Goal: Information Seeking & Learning: Learn about a topic

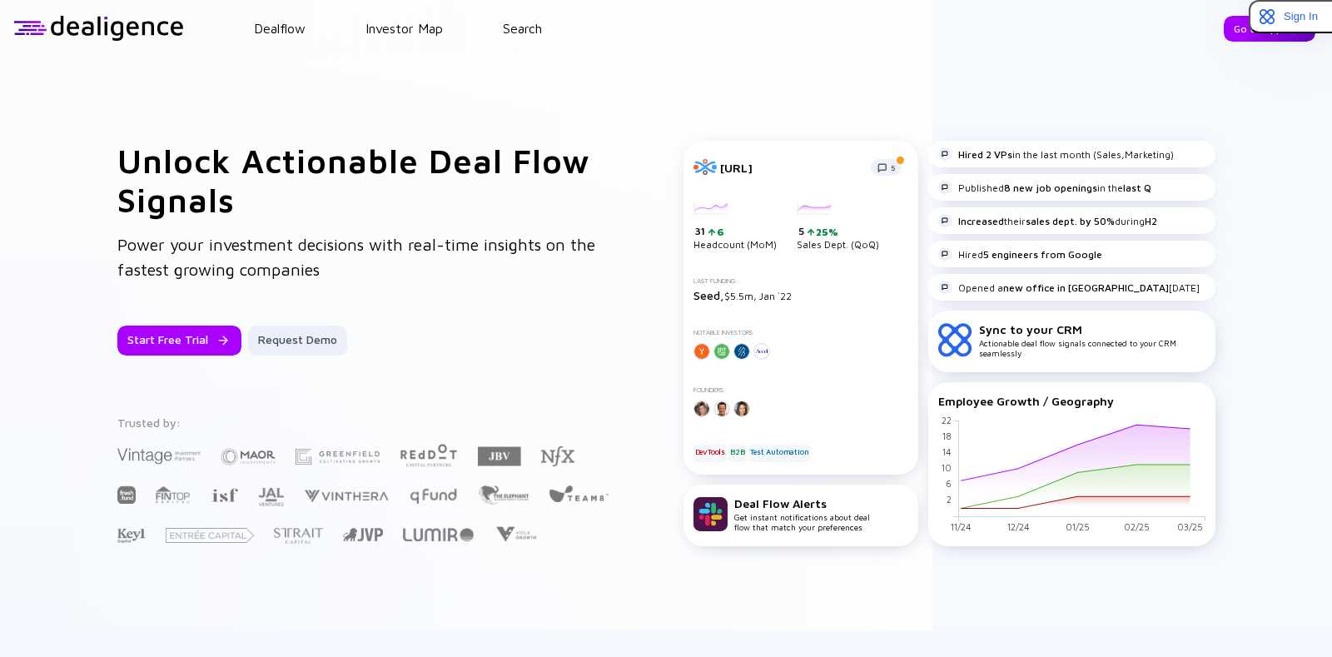
click at [1223, 27] on div "Go to App" at bounding box center [1269, 29] width 92 height 26
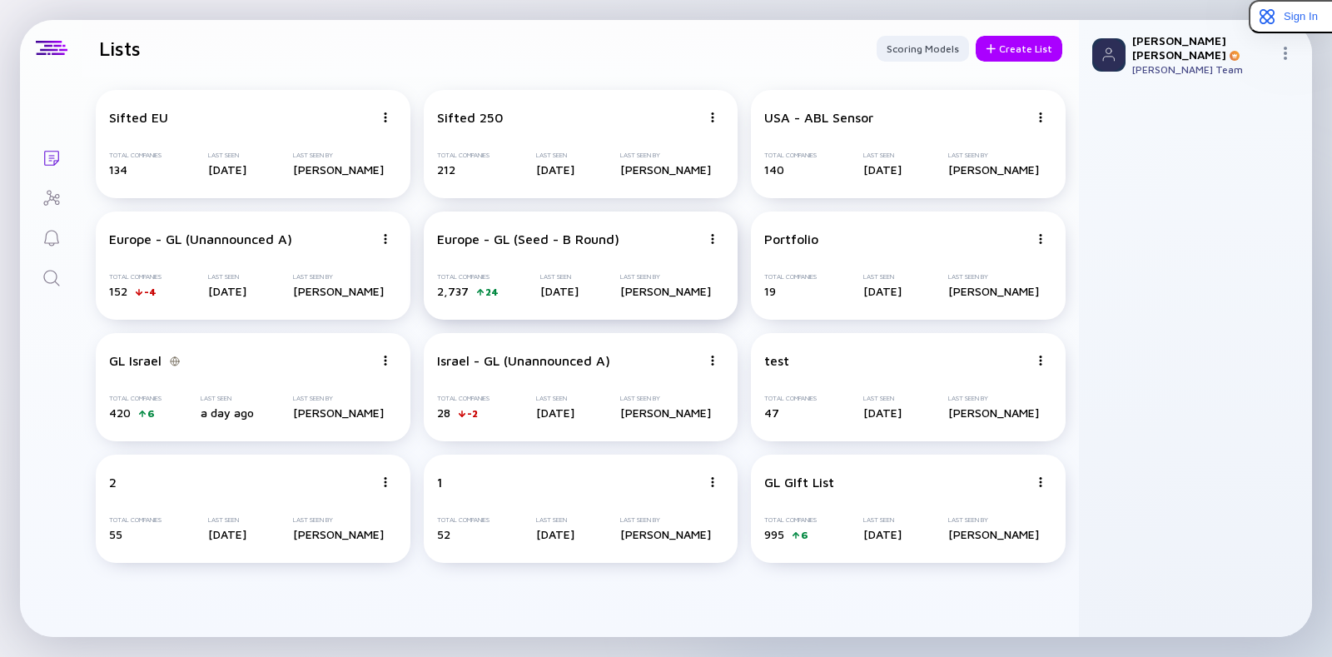
click at [612, 295] on div "Total Companies 2,737 24 Last Seen [DATE] Last Seen By [PERSON_NAME]" at bounding box center [581, 285] width 288 height 25
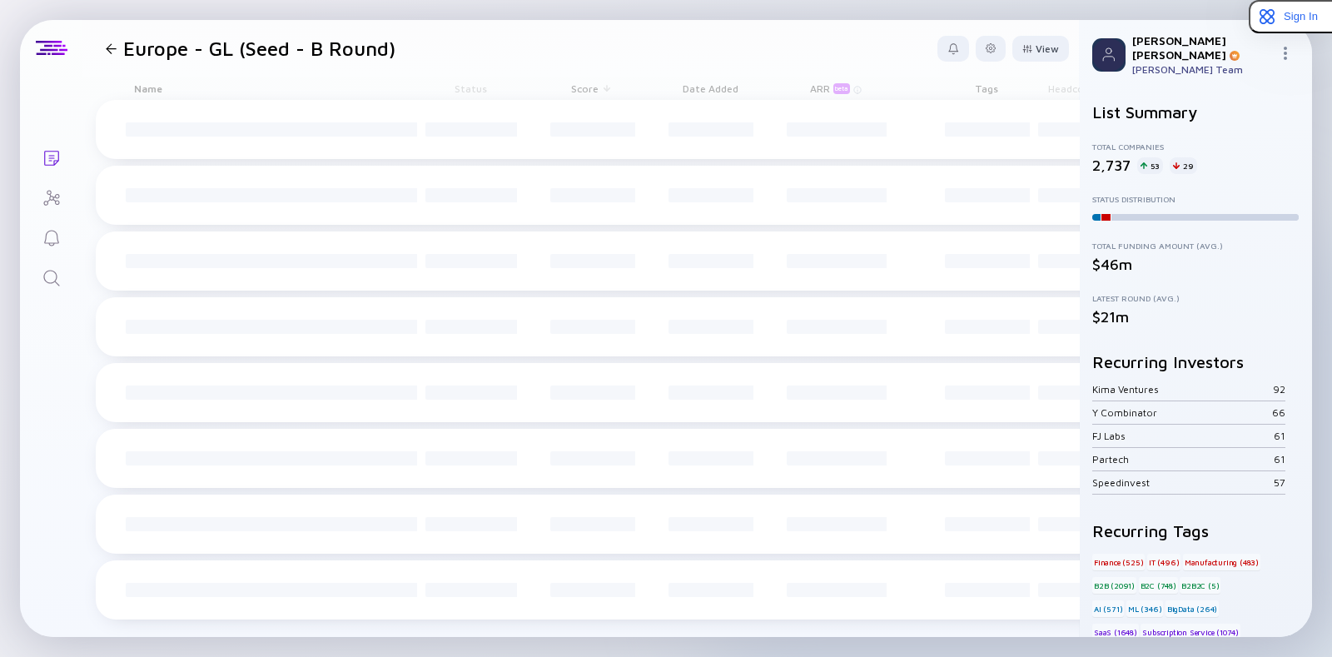
click at [107, 53] on div "Europe - GL (Seed - B Round)" at bounding box center [247, 48] width 296 height 23
click at [112, 47] on div at bounding box center [111, 48] width 11 height 11
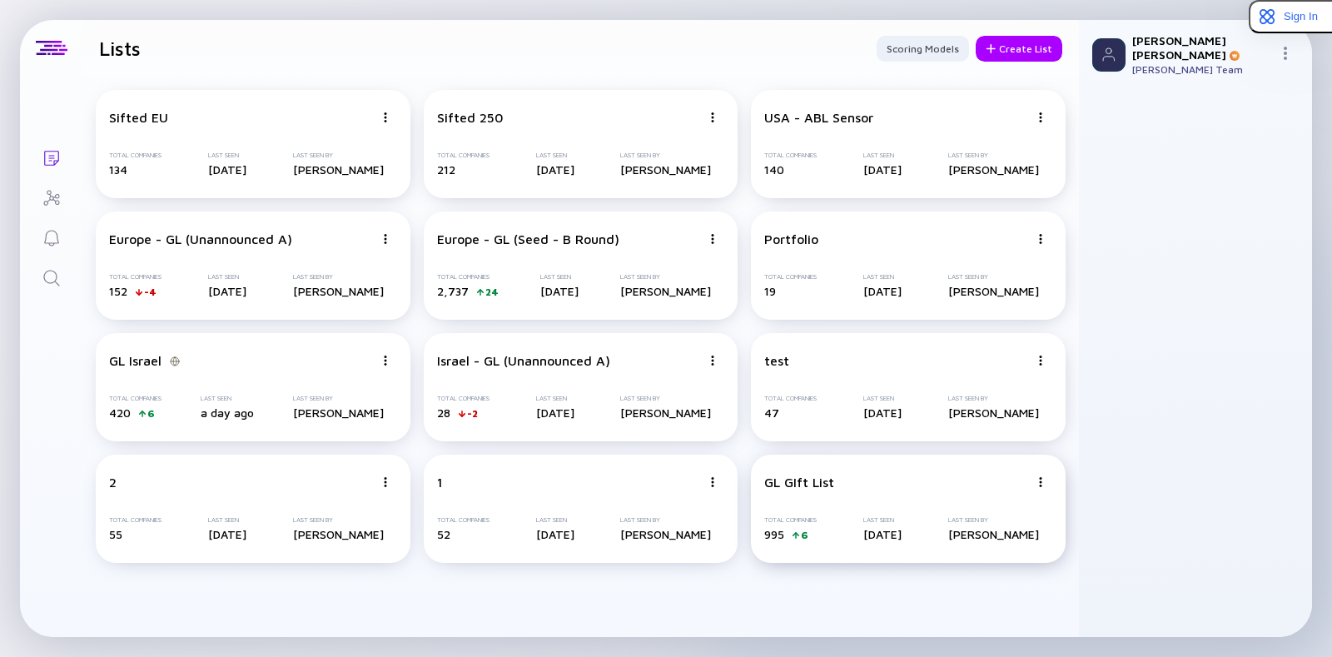
click at [930, 497] on div "GL GIft List Total Companies 995 6 Last Seen [DATE] Last Seen By [PERSON_NAME]" at bounding box center [908, 508] width 315 height 108
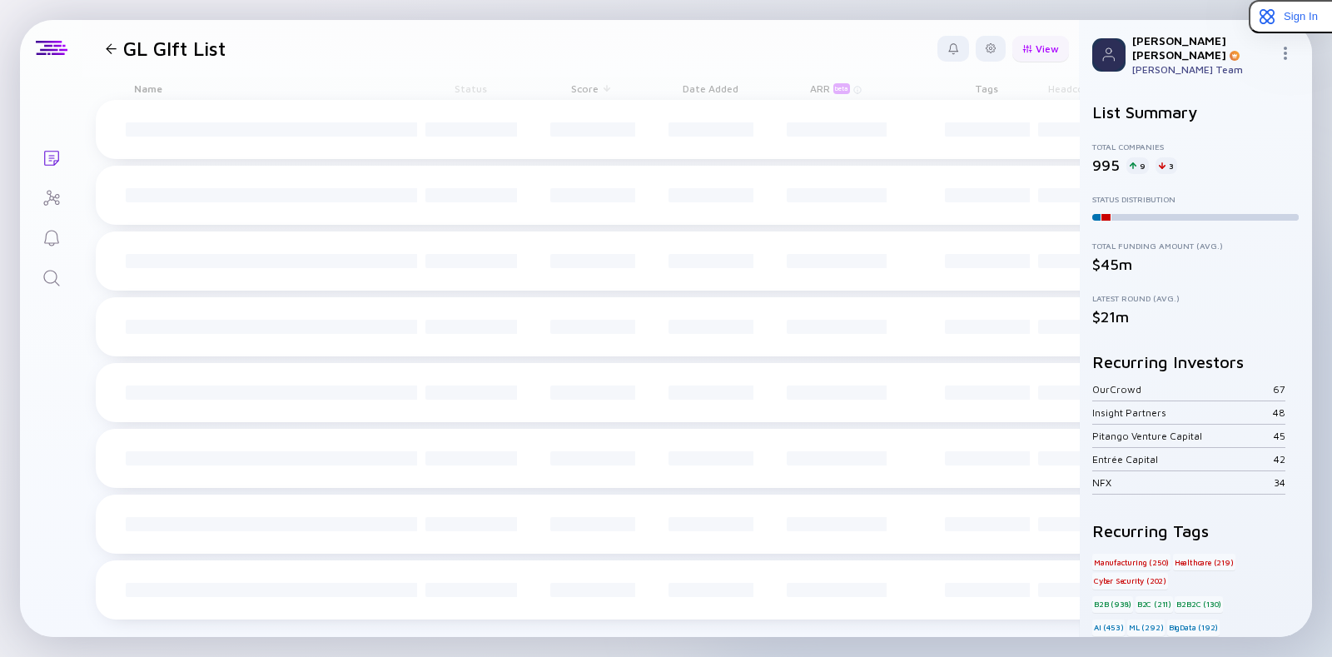
click at [1025, 58] on div "View" at bounding box center [1040, 49] width 57 height 26
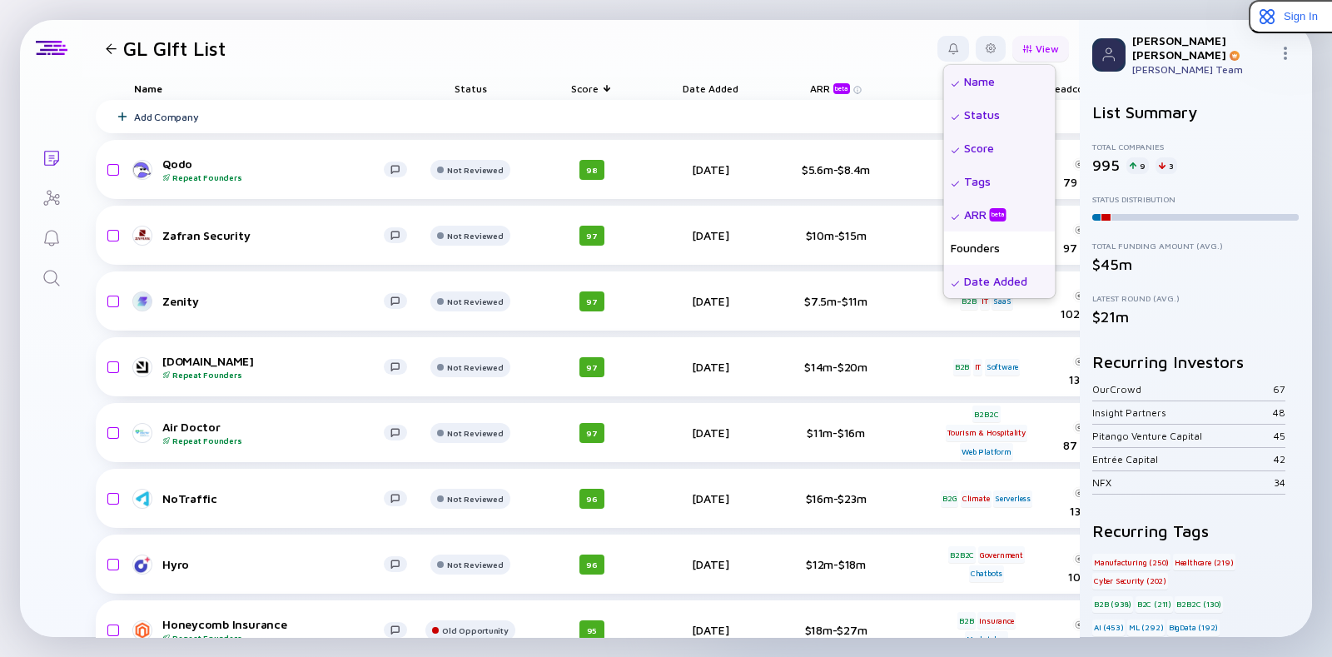
click at [1025, 58] on div "View" at bounding box center [1040, 49] width 57 height 26
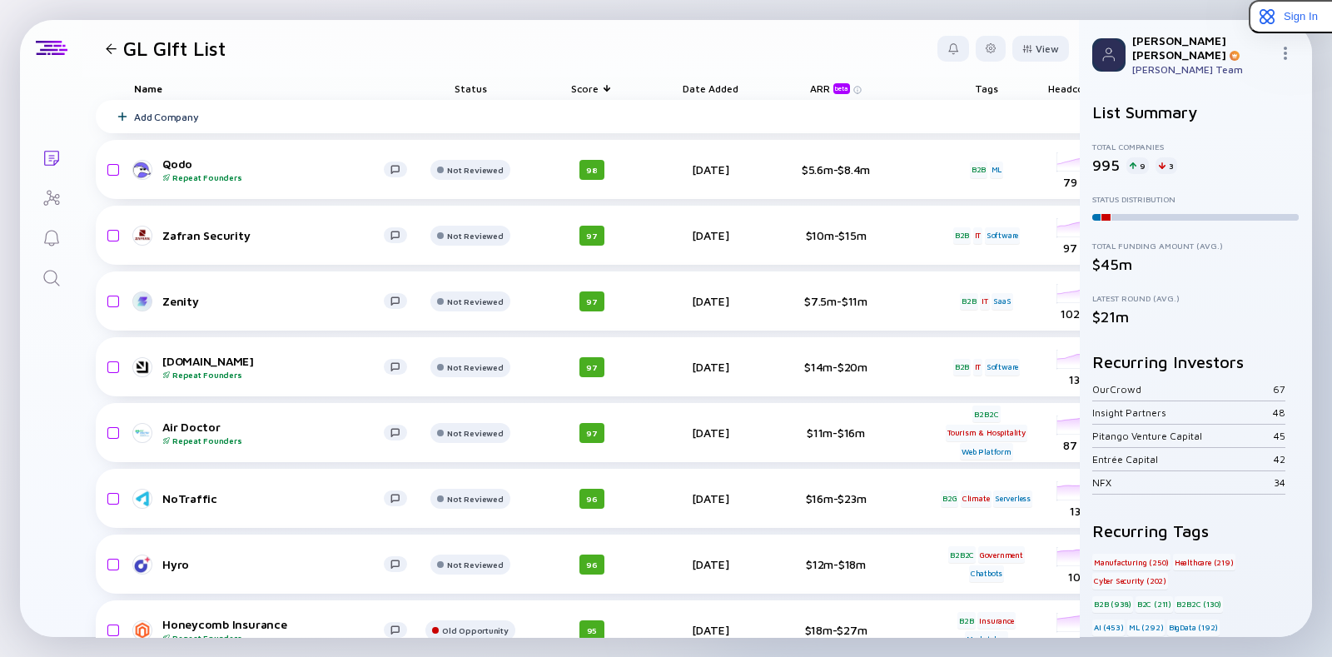
click at [58, 310] on div "Lists GL GIft List View Name Status Score Date Added ARR beta Tags Headcount Sa…" at bounding box center [666, 328] width 1292 height 617
click at [56, 280] on icon "Search" at bounding box center [52, 278] width 20 height 20
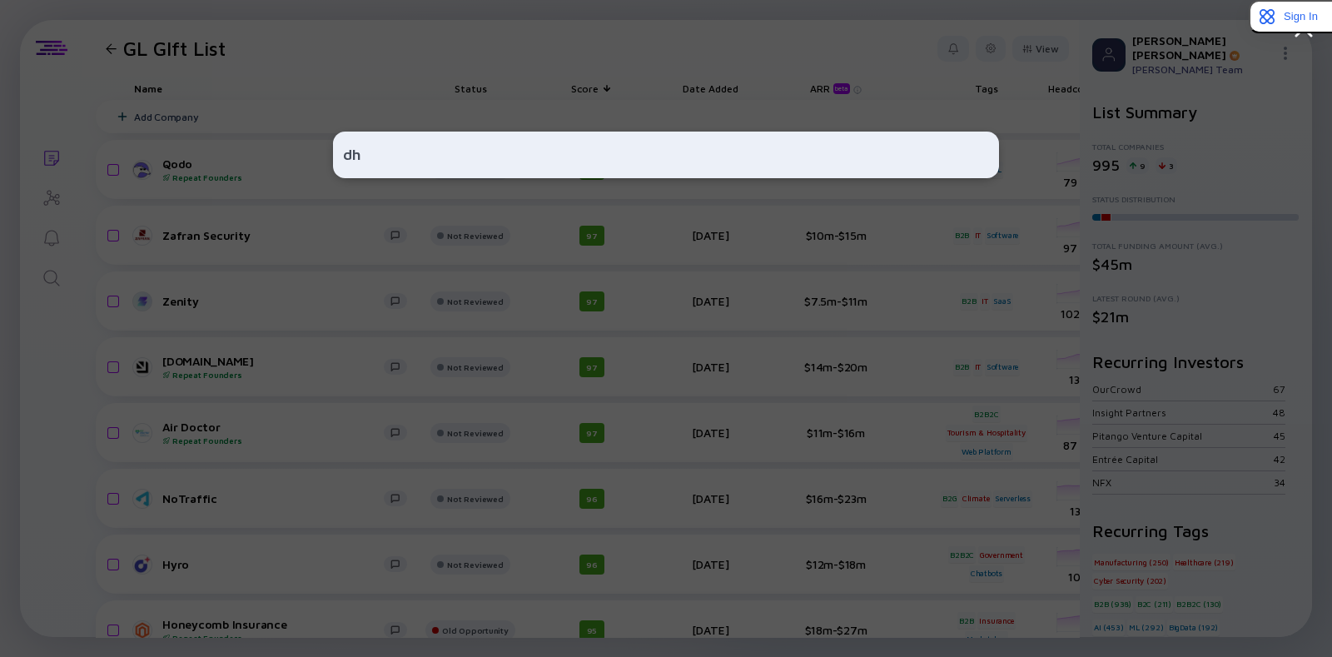
type input "d"
type input "ד"
type input "ג"
click at [560, 105] on div at bounding box center [666, 328] width 666 height 657
click at [1176, 64] on div at bounding box center [666, 328] width 1332 height 657
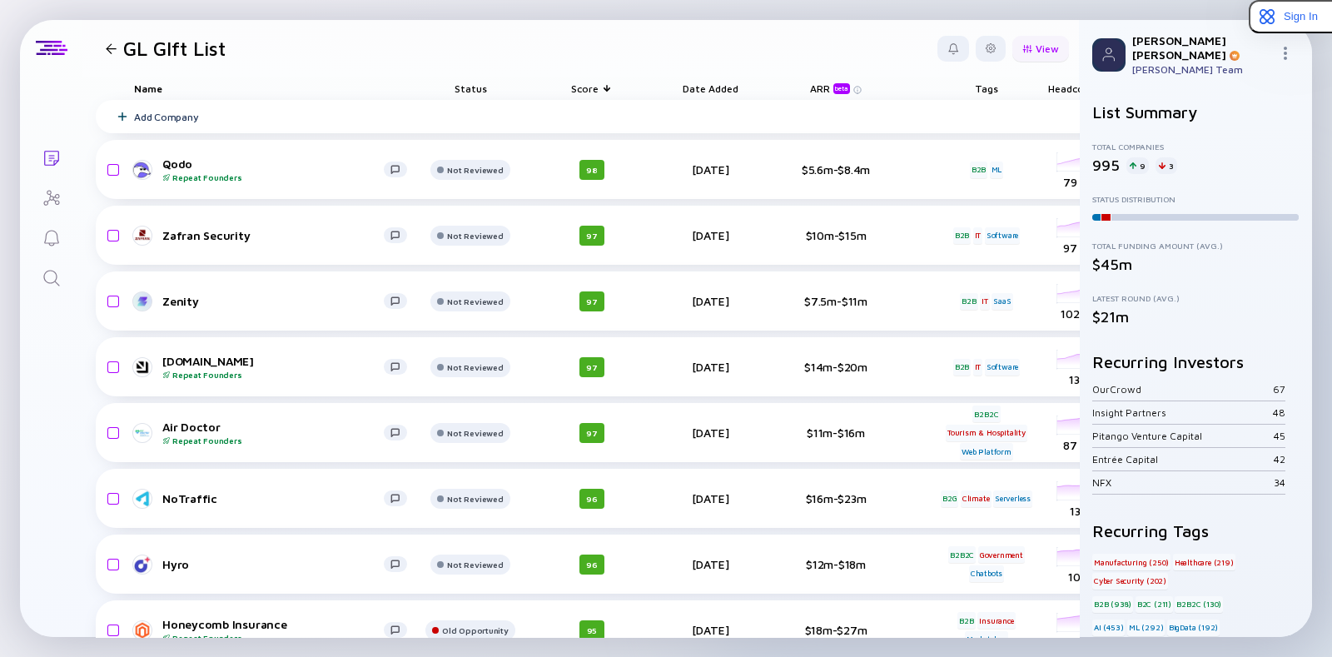
click at [1042, 52] on div "View" at bounding box center [1040, 49] width 57 height 26
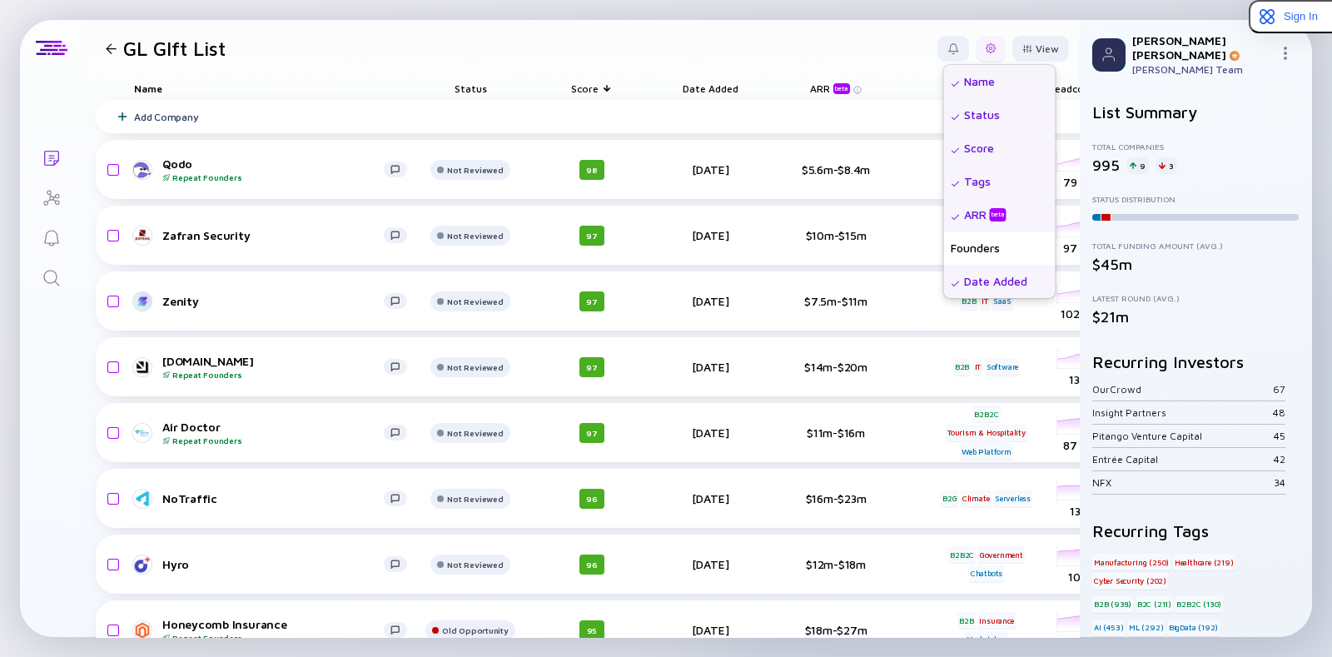
click at [975, 37] on div at bounding box center [990, 49] width 30 height 26
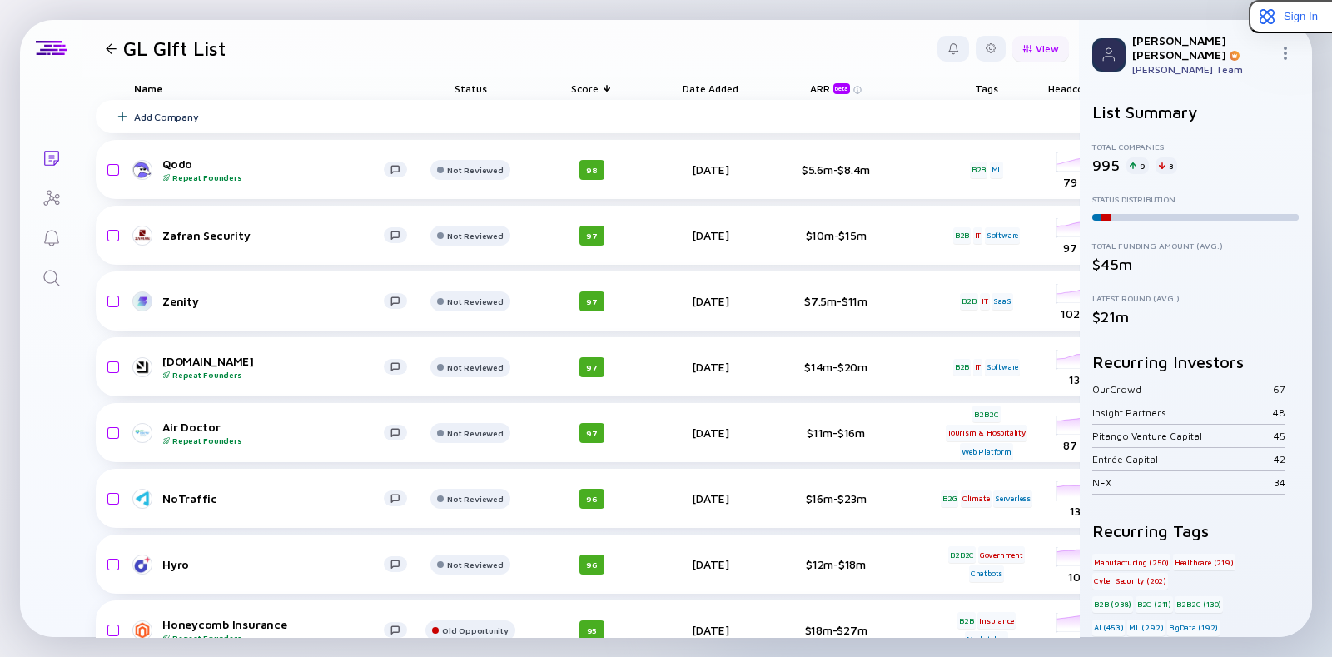
click at [1024, 43] on div "View" at bounding box center [1040, 49] width 57 height 26
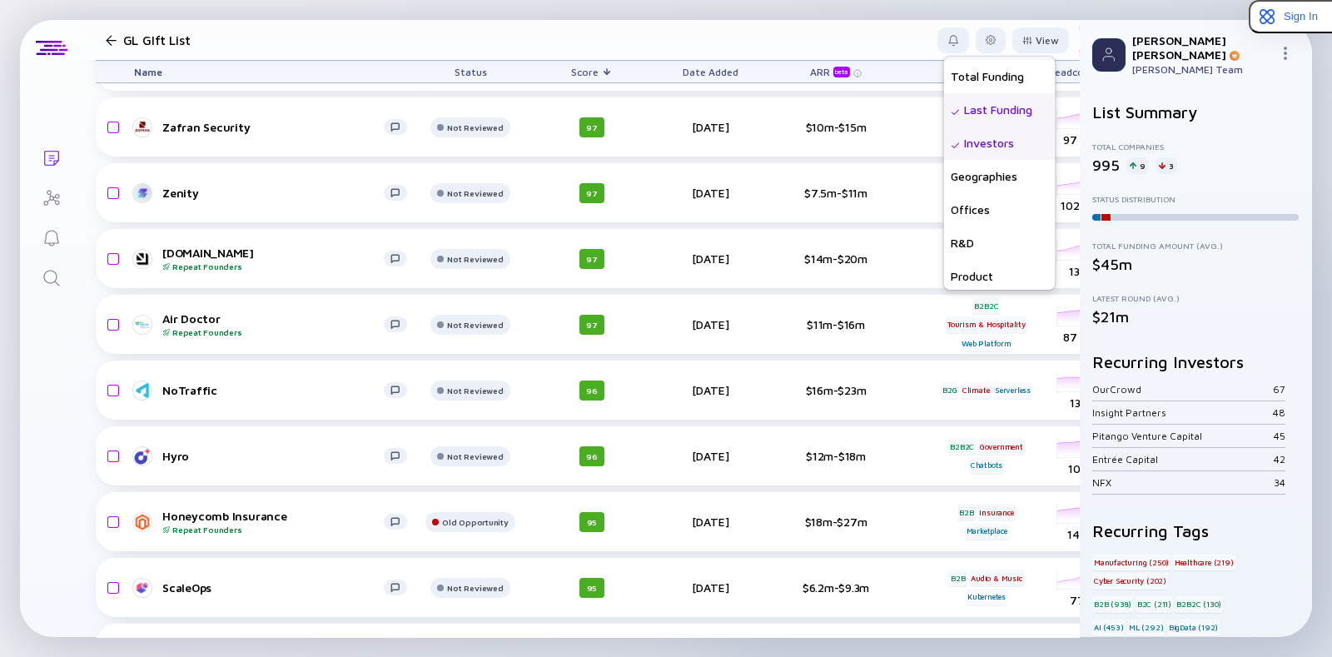
scroll to position [317, 0]
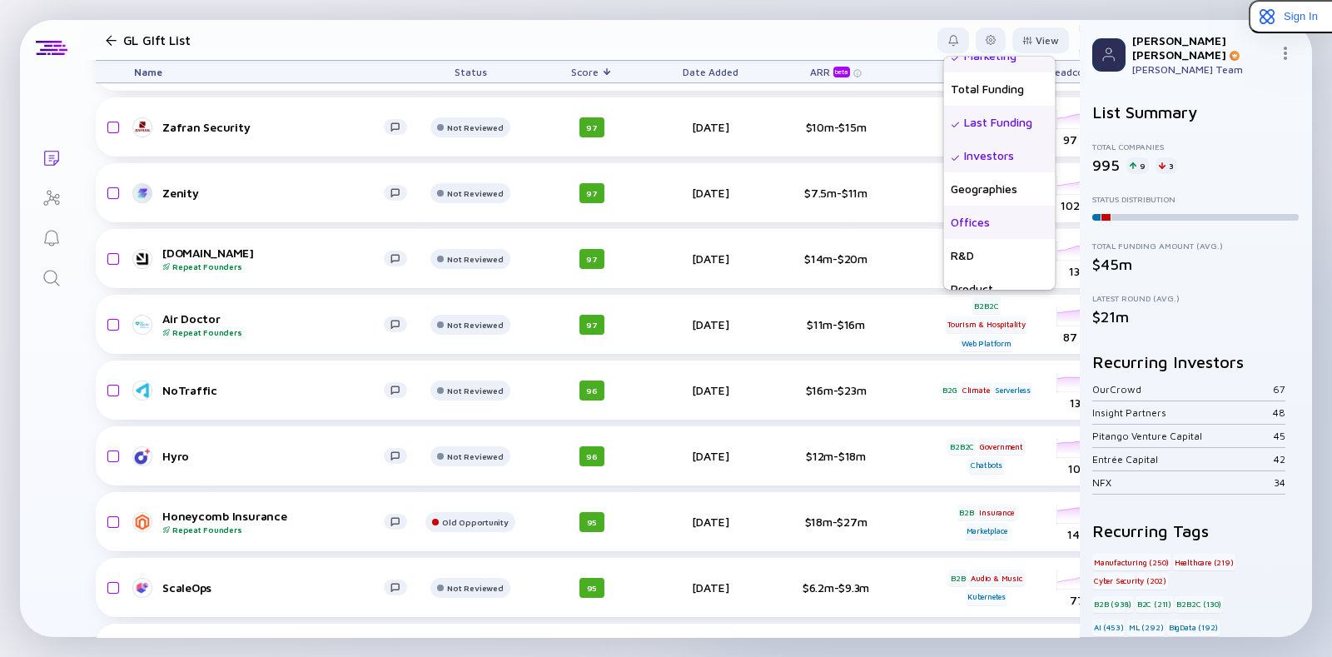
drag, startPoint x: 940, startPoint y: 221, endPoint x: 928, endPoint y: 232, distance: 16.5
click at [944, 232] on div "Offices" at bounding box center [1000, 222] width 112 height 33
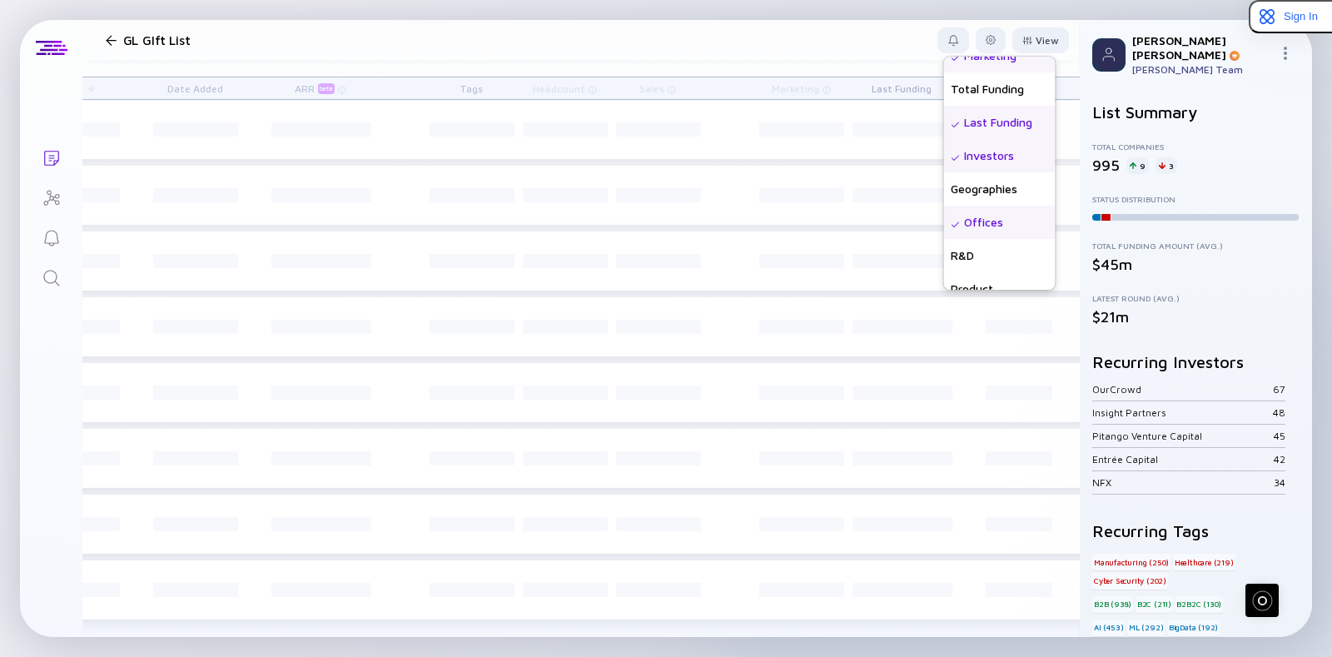
scroll to position [4, 702]
click at [870, 54] on header "GL GIft List View Name Status Score Tags ARR beta Founders Date Added Headcount…" at bounding box center [580, 40] width 996 height 40
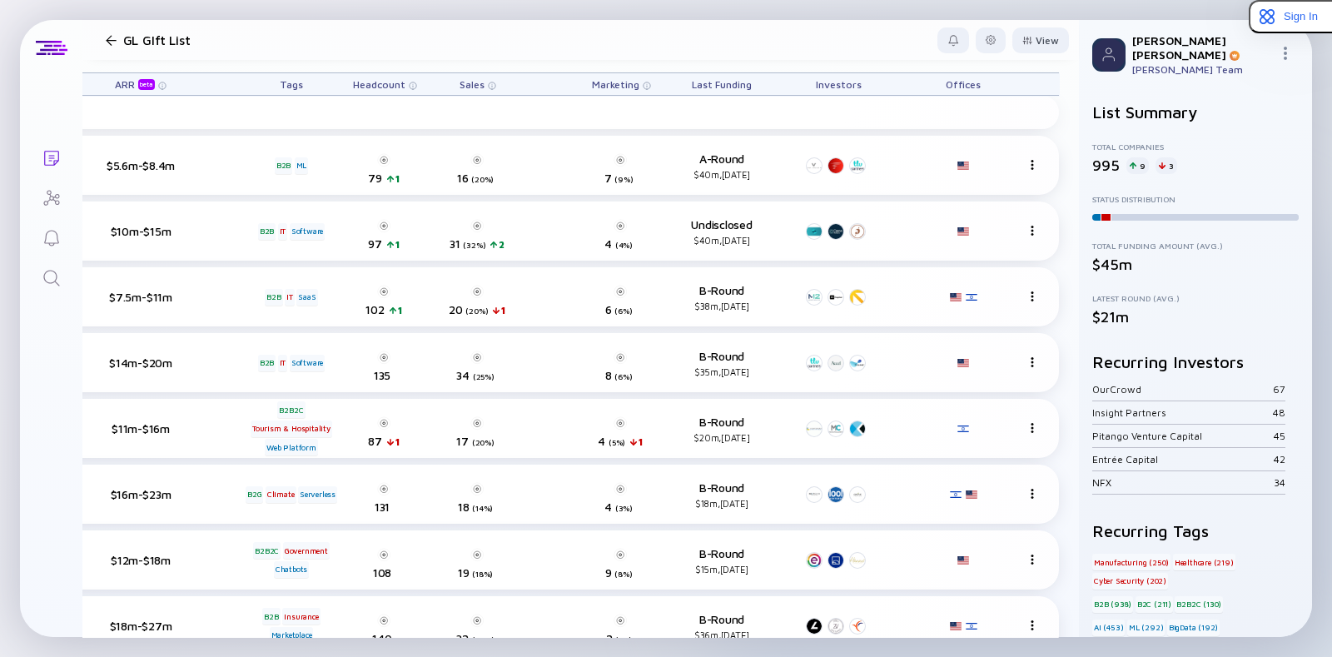
scroll to position [4, 677]
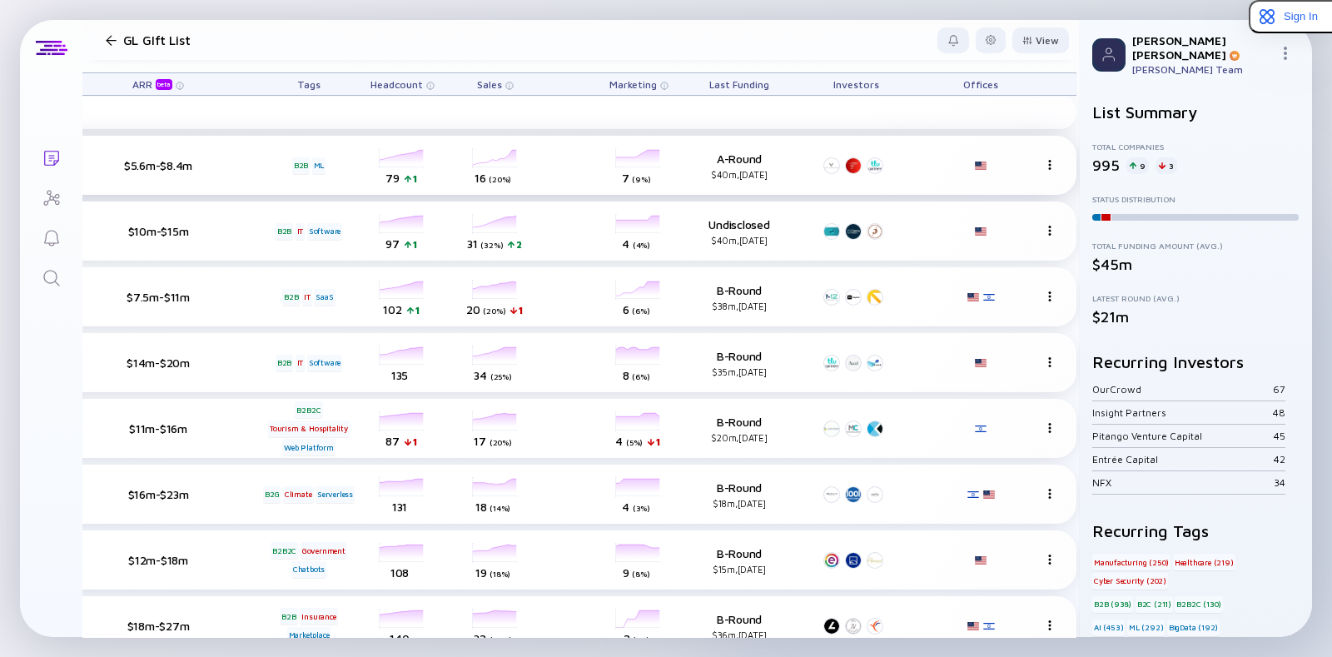
click at [978, 166] on img at bounding box center [980, 165] width 13 height 8
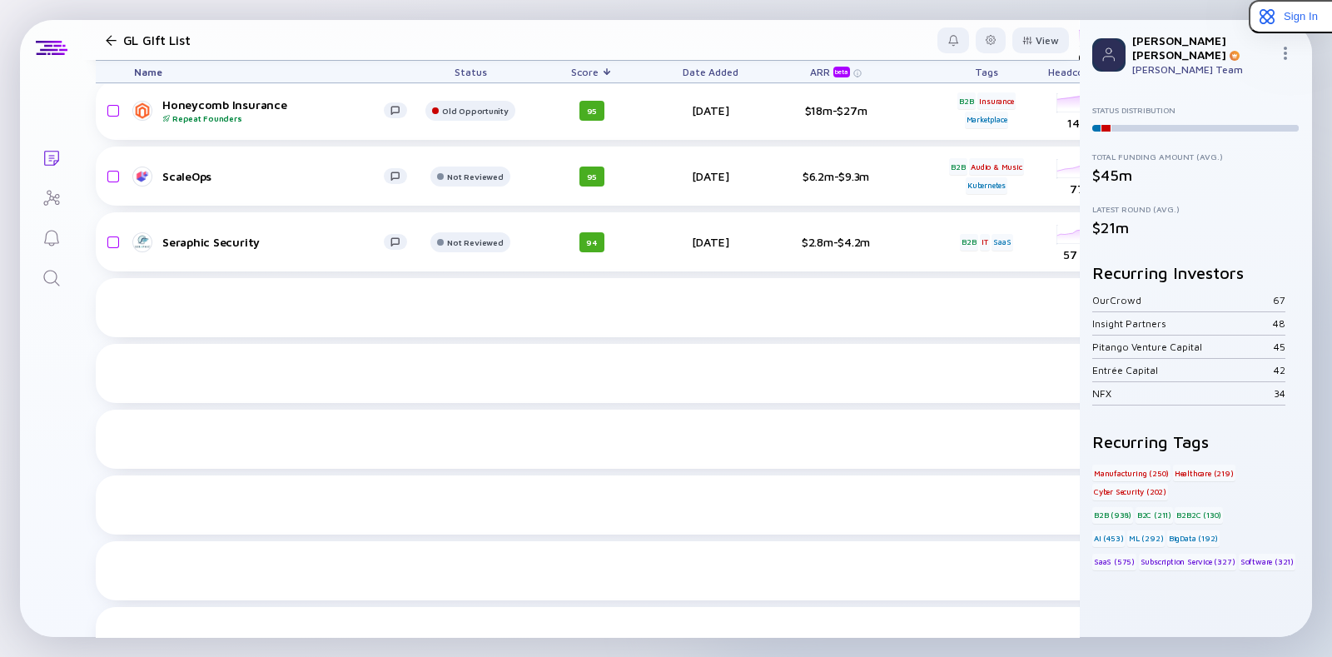
scroll to position [0, 0]
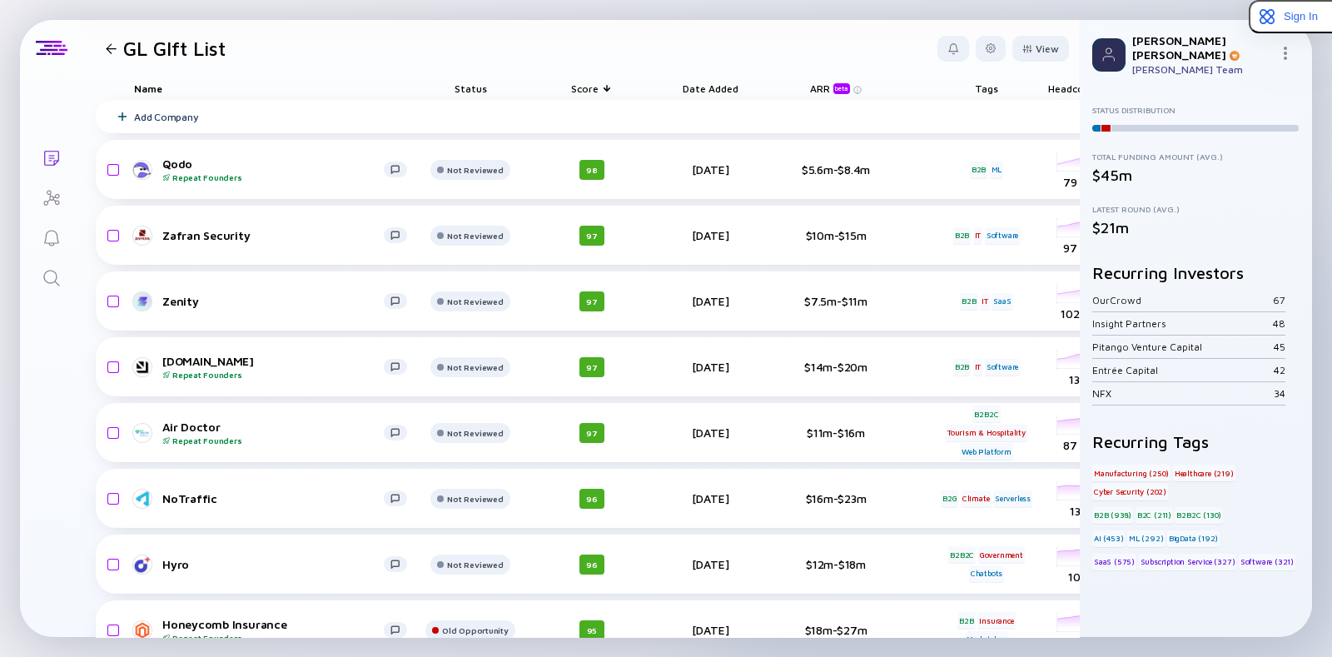
click at [46, 280] on icon "Search" at bounding box center [52, 278] width 20 height 20
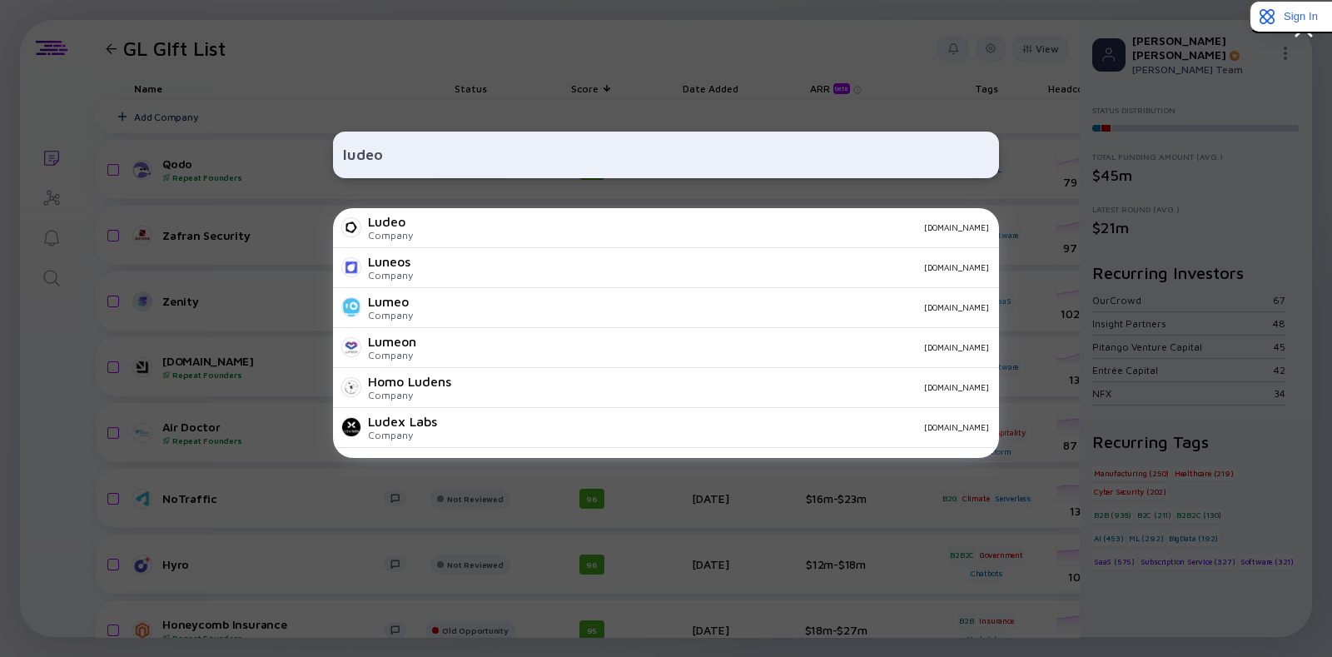
type input "ludeo"
click at [399, 245] on div "Ludeo Company [DOMAIN_NAME]" at bounding box center [666, 228] width 666 height 40
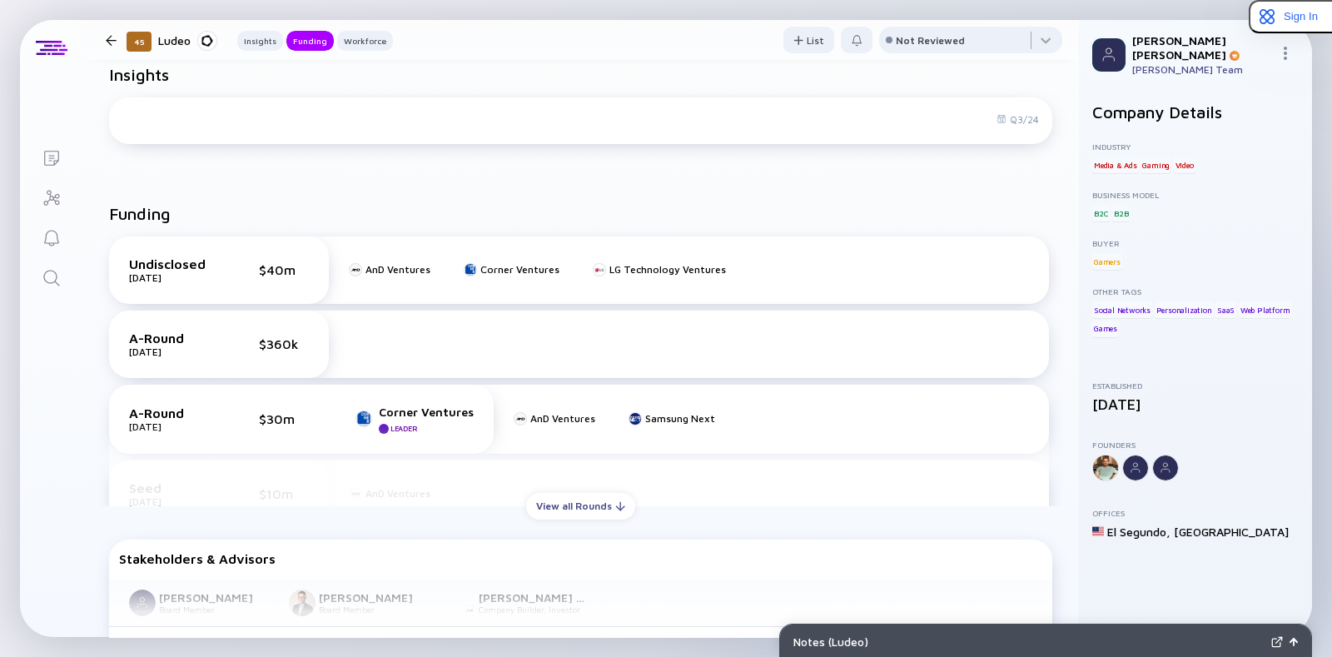
scroll to position [492, 0]
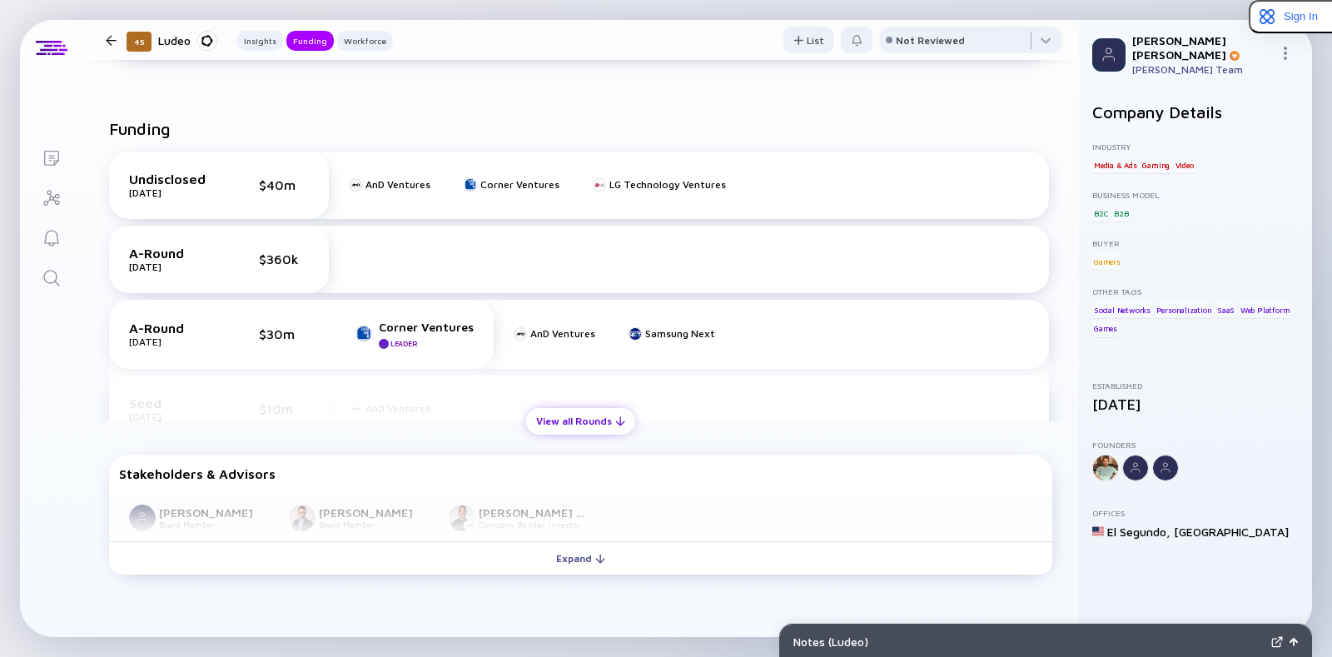
click at [565, 420] on div "View all Rounds" at bounding box center [580, 421] width 109 height 26
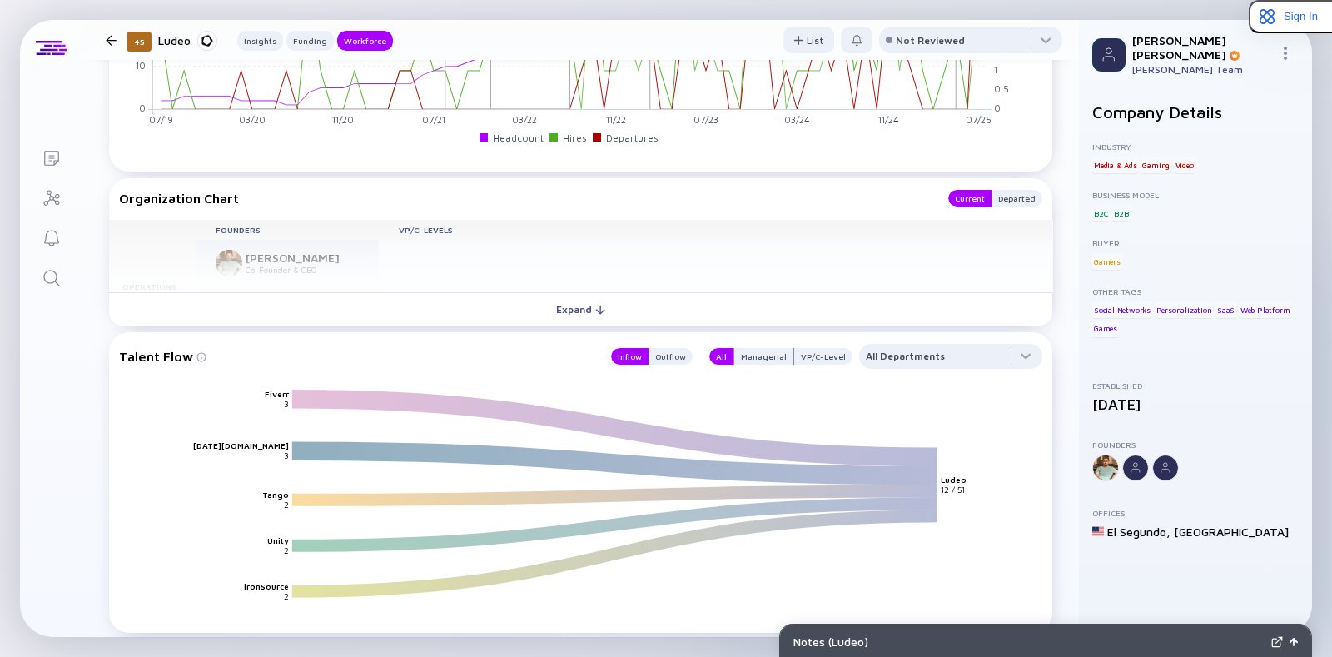
scroll to position [1769, 0]
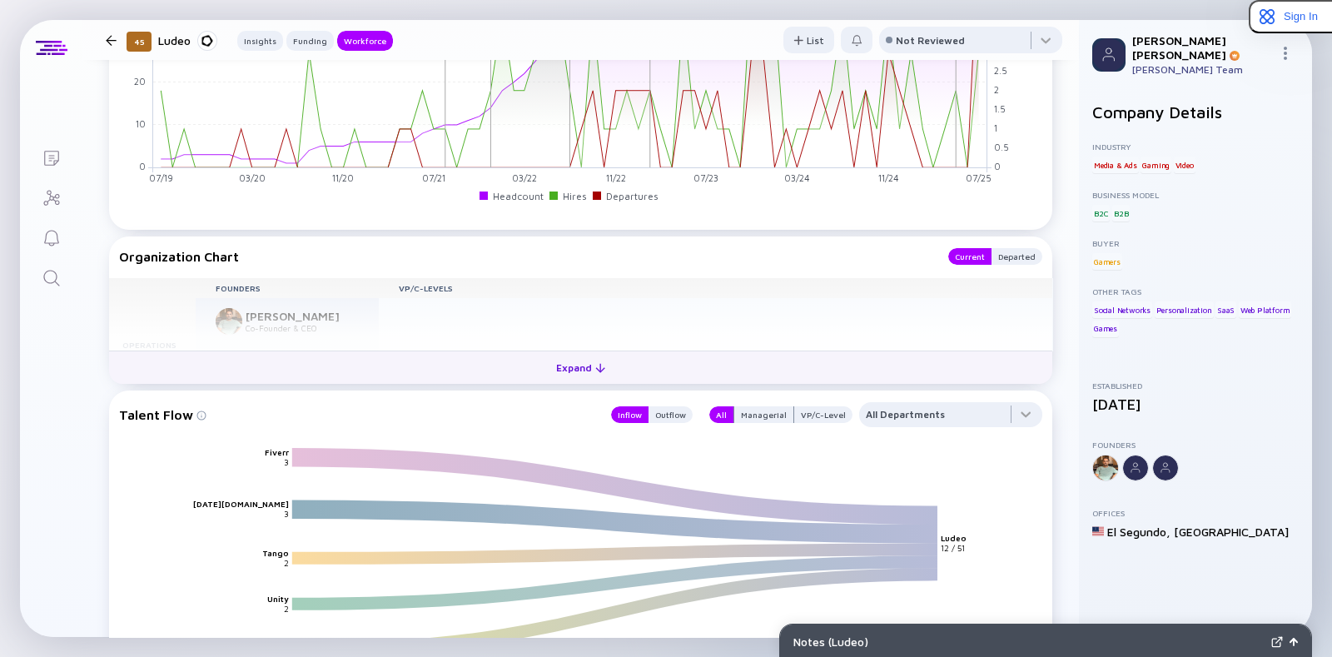
click at [461, 384] on button "Expand" at bounding box center [580, 366] width 943 height 33
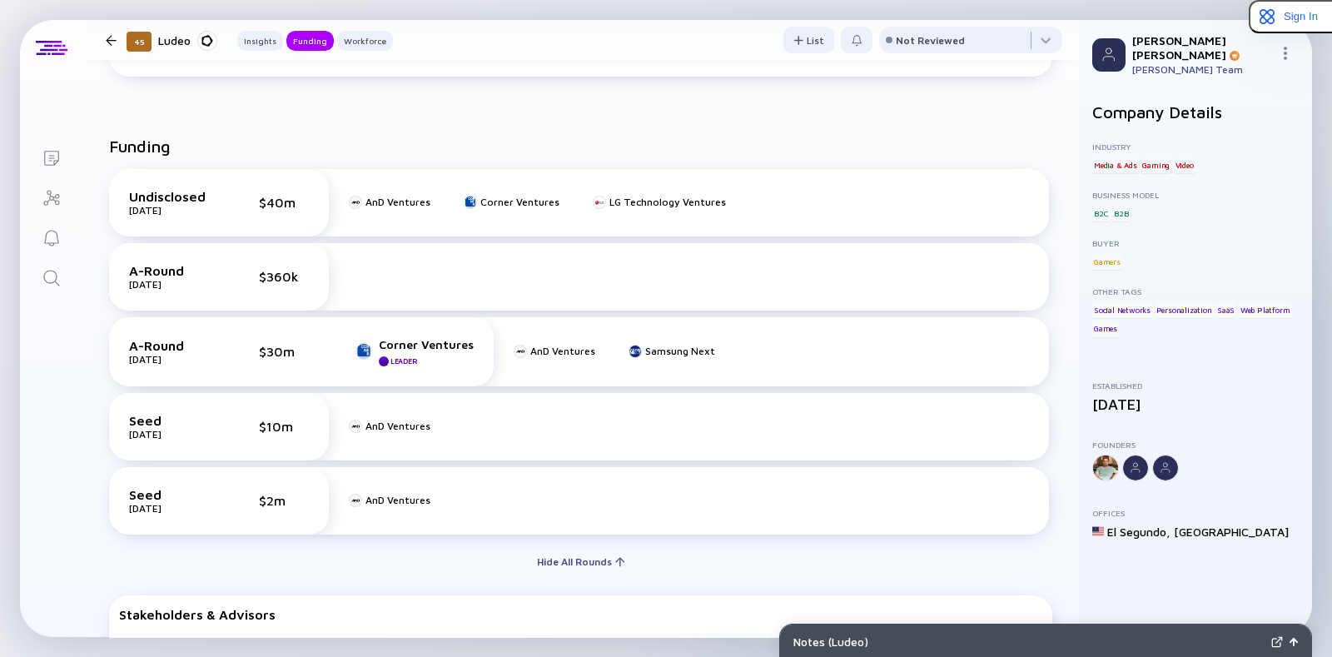
scroll to position [474, 0]
click at [235, 182] on div "Undisclosed [DATE] $40m" at bounding box center [219, 203] width 220 height 67
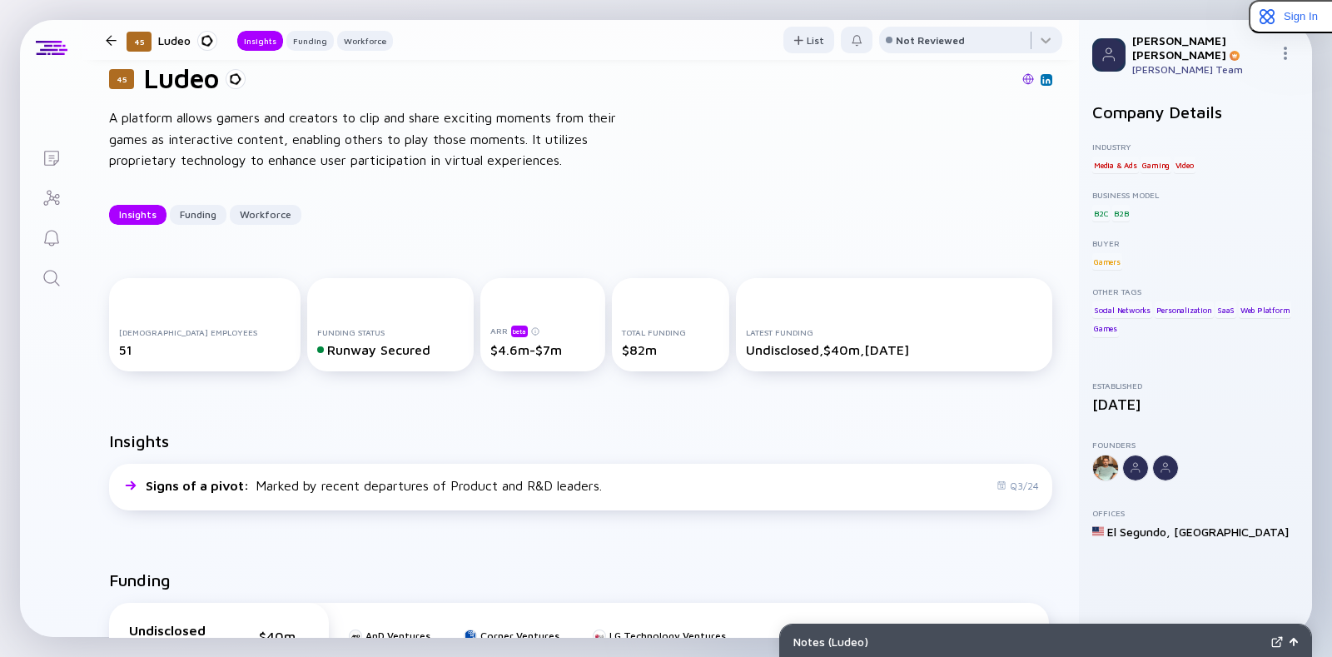
scroll to position [0, 0]
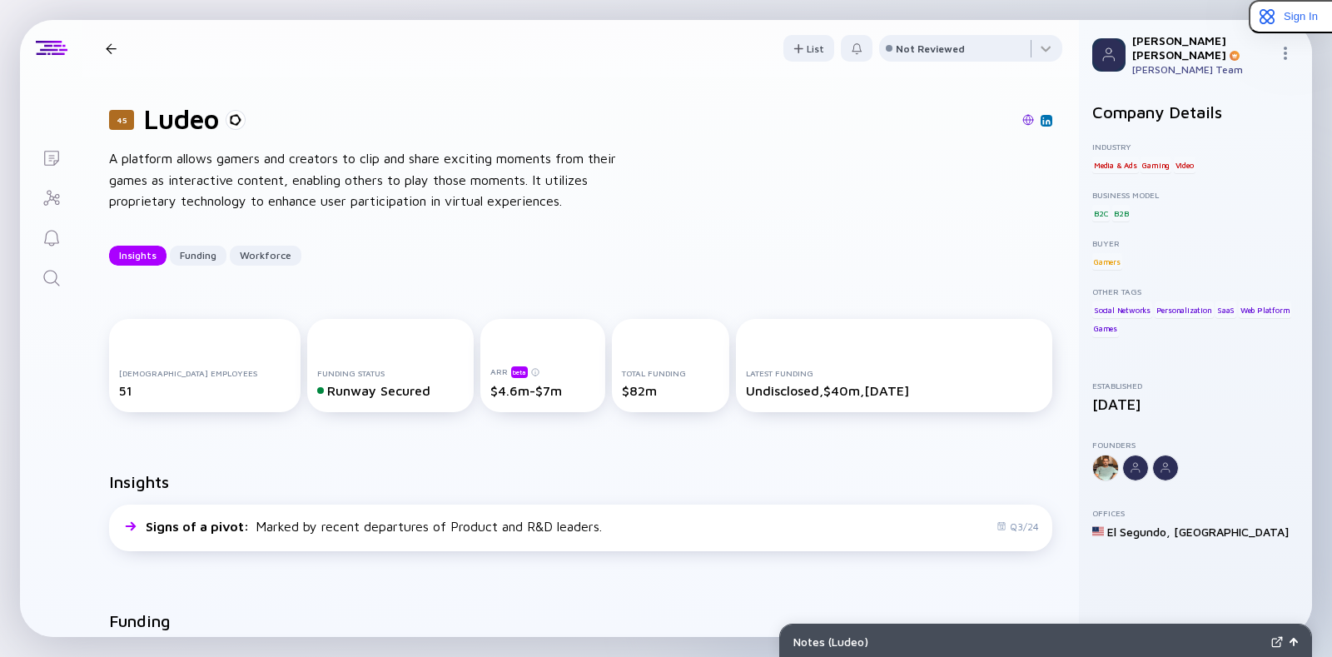
click at [627, 391] on div "$82m" at bounding box center [670, 390] width 97 height 15
click at [622, 389] on div "$82m" at bounding box center [670, 390] width 97 height 15
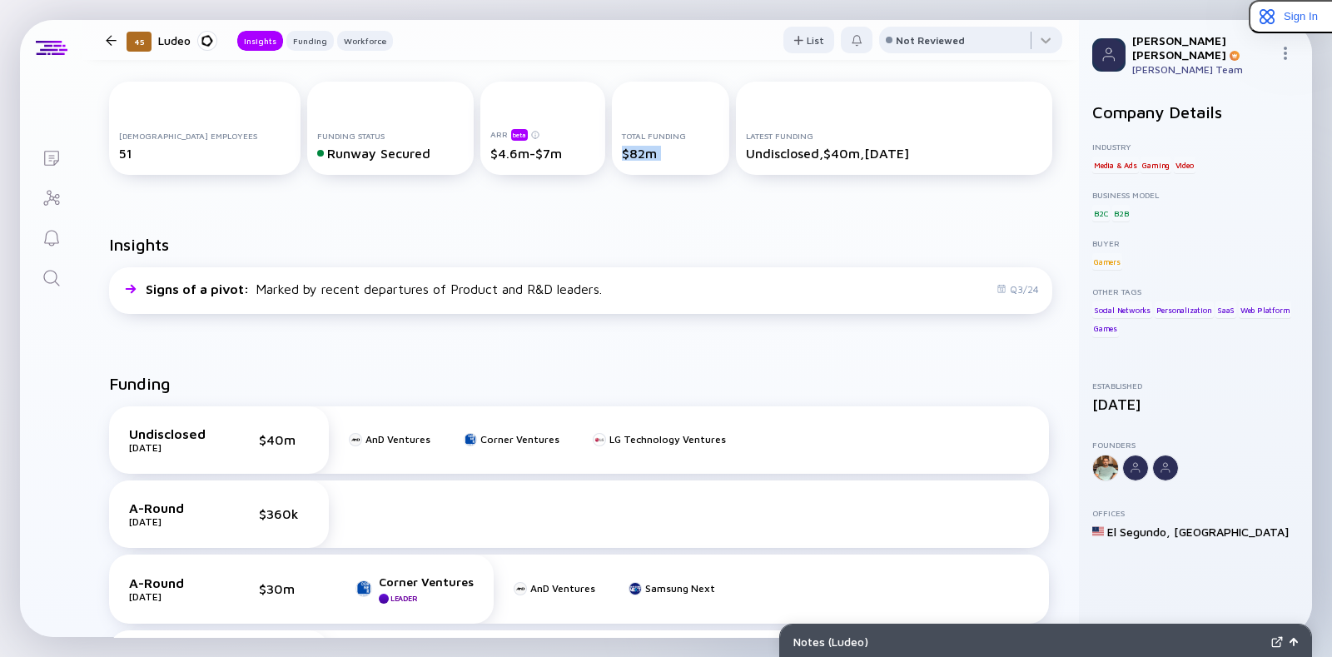
scroll to position [245, 0]
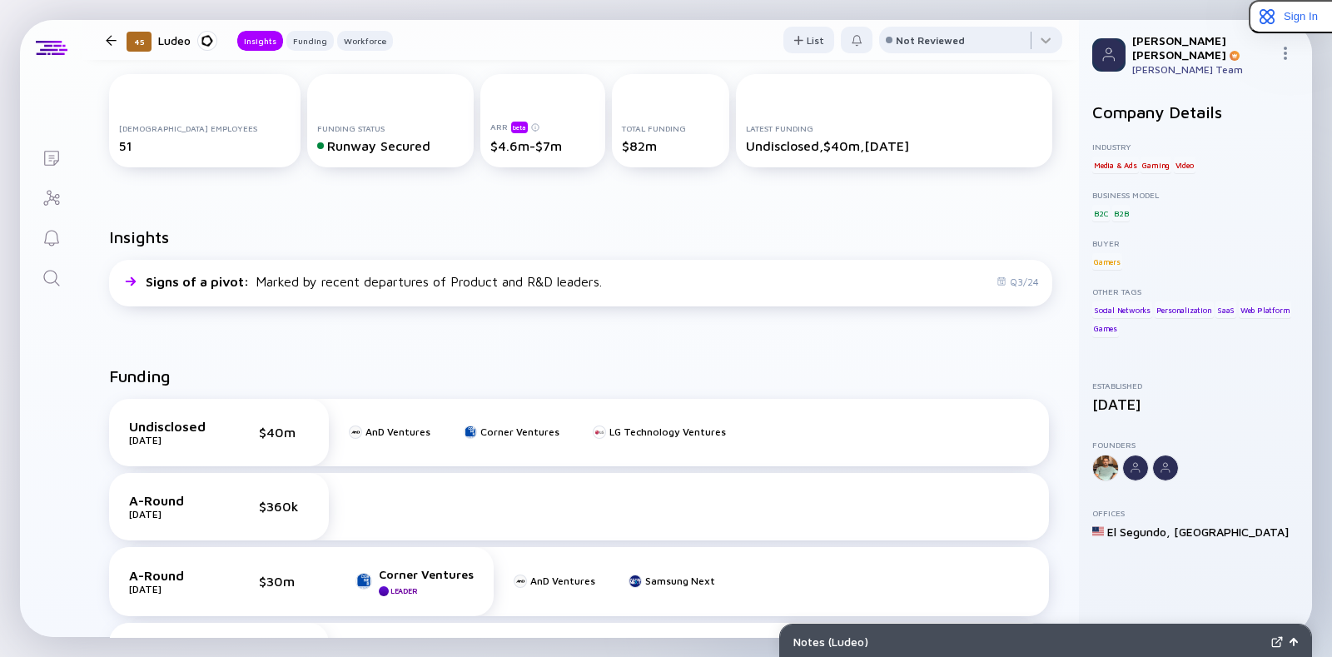
click at [112, 42] on div at bounding box center [111, 40] width 11 height 11
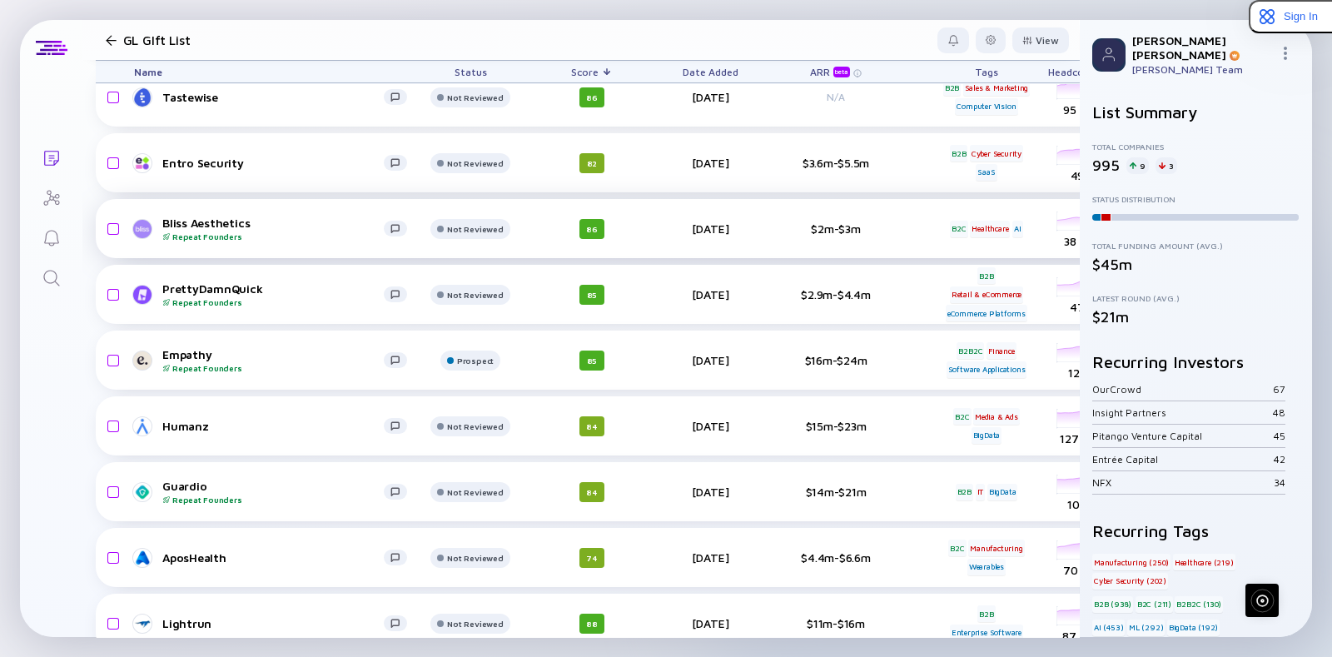
scroll to position [3891, 0]
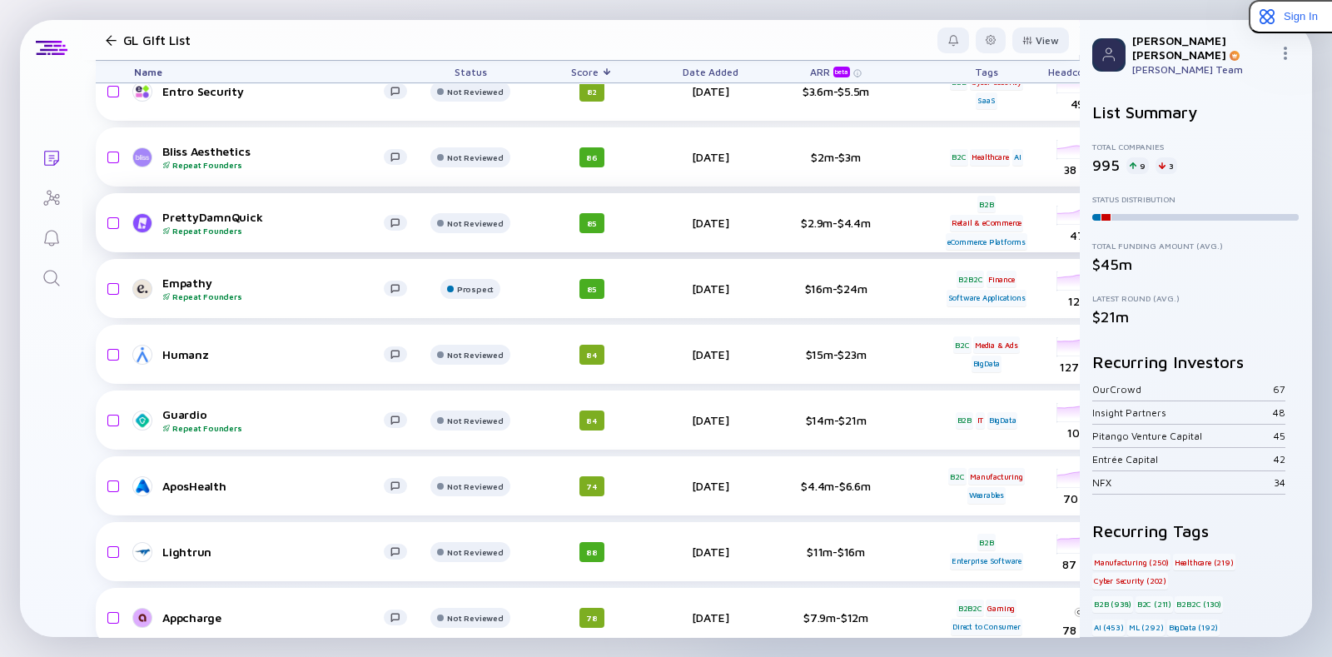
click at [196, 219] on div "PrettyDamnQuick Repeat Founders" at bounding box center [272, 223] width 221 height 26
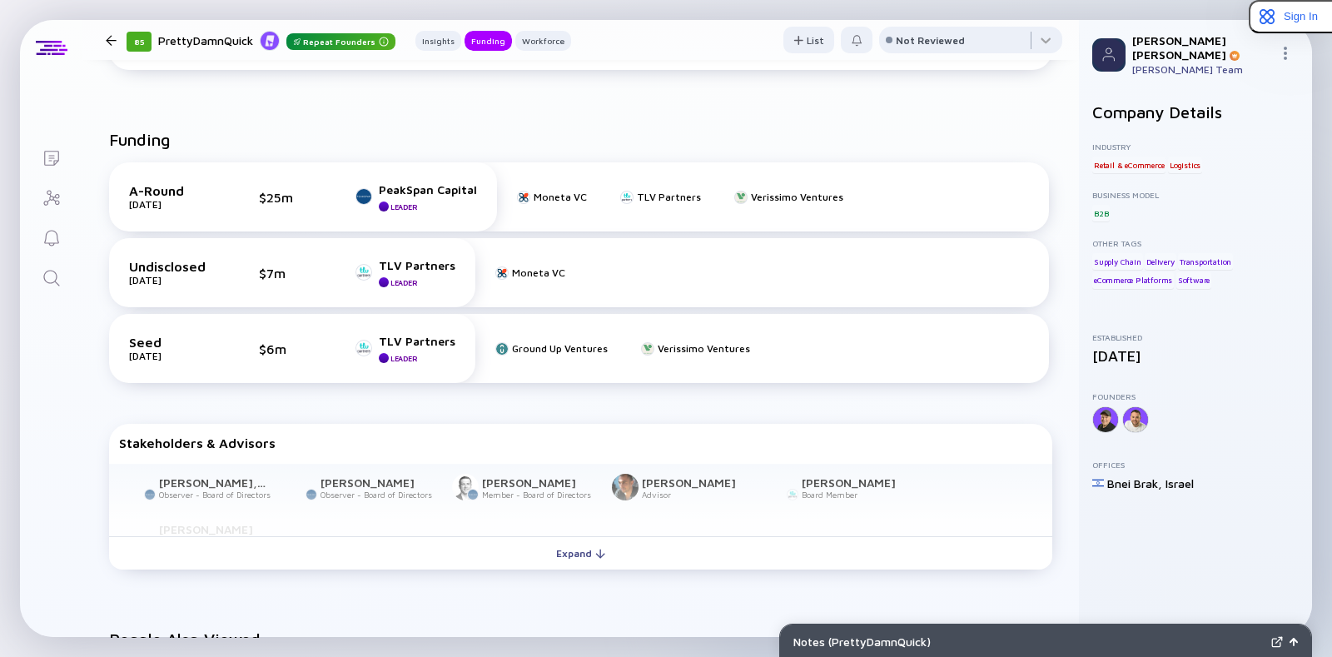
scroll to position [514, 0]
click at [540, 201] on div "Moneta VC" at bounding box center [559, 195] width 53 height 12
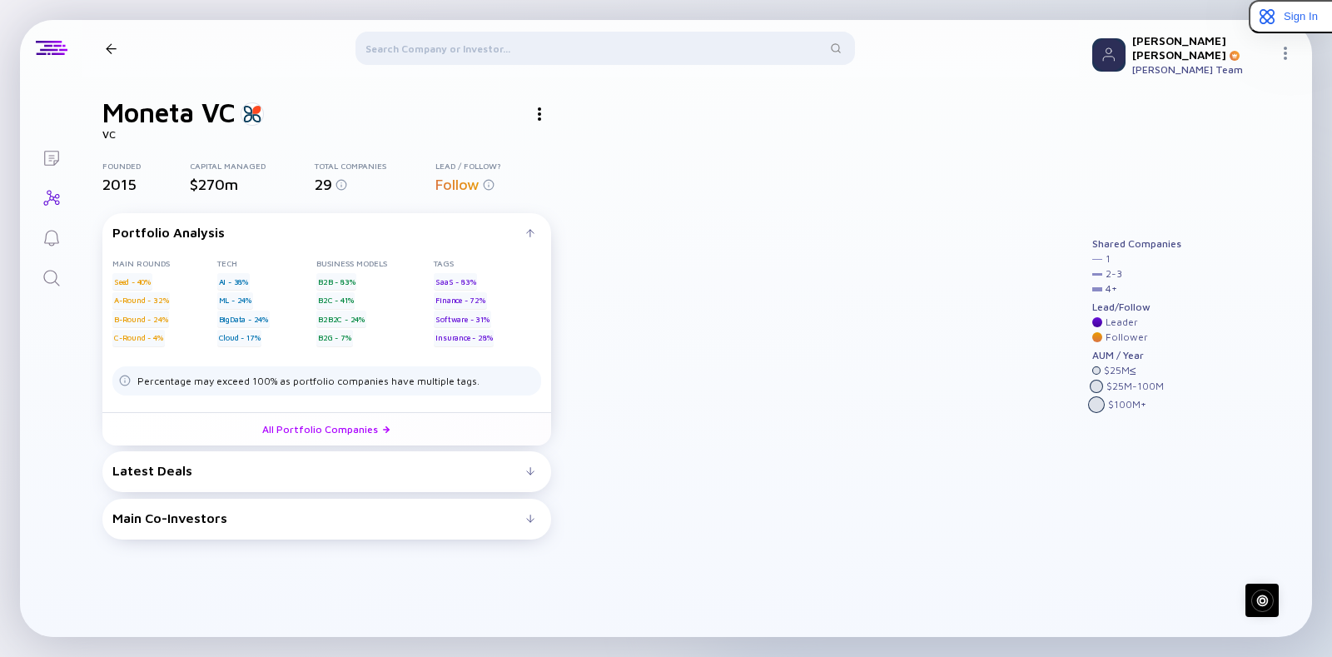
click at [331, 465] on div "Latest Deals" at bounding box center [319, 470] width 414 height 15
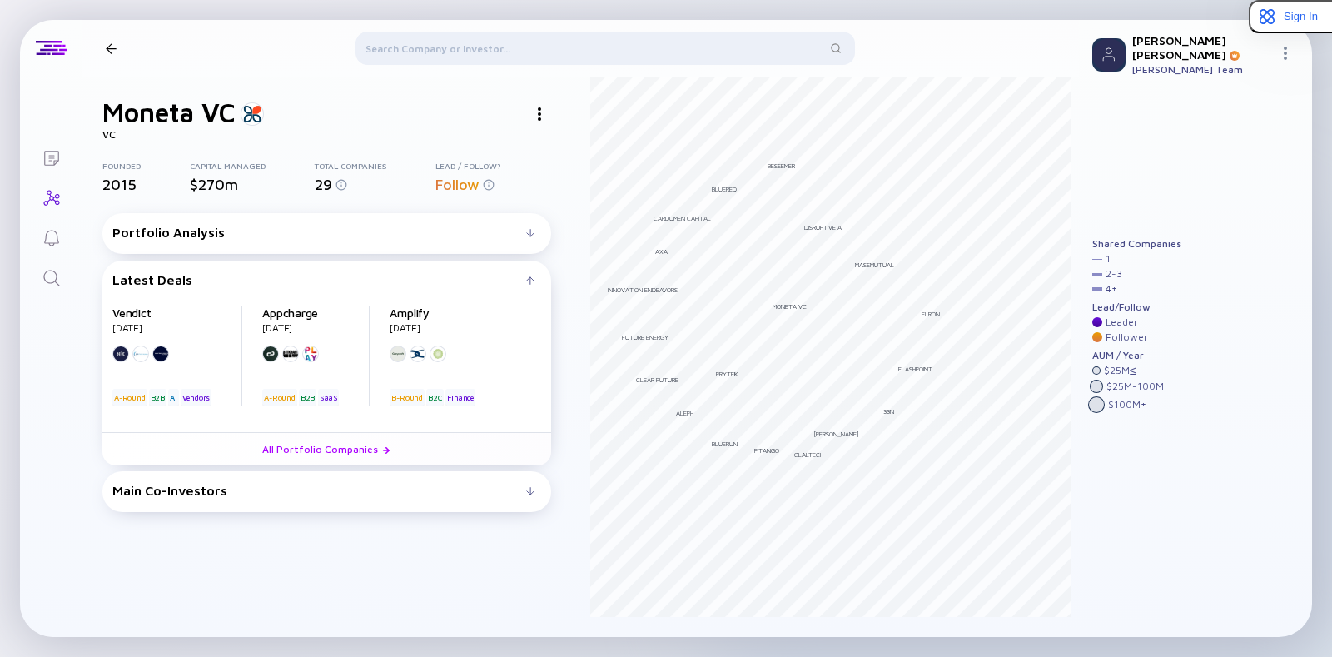
click at [112, 51] on div at bounding box center [111, 48] width 11 height 11
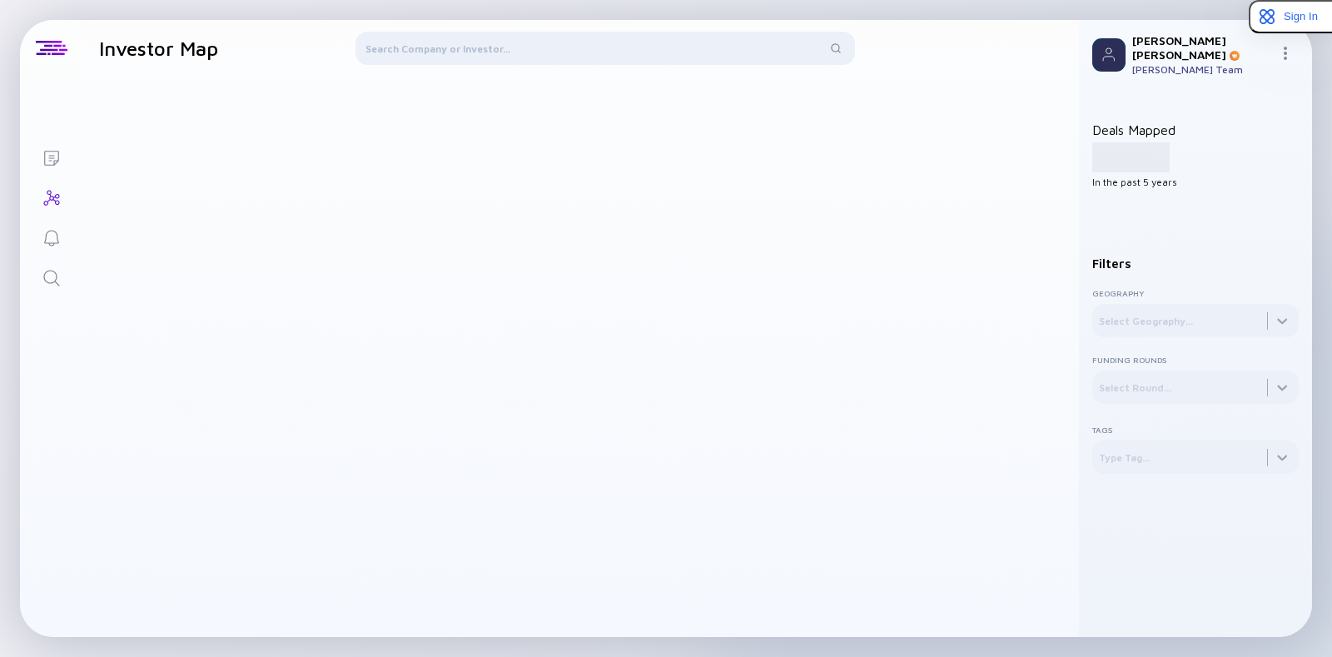
click at [37, 148] on link "Lists" at bounding box center [51, 156] width 62 height 40
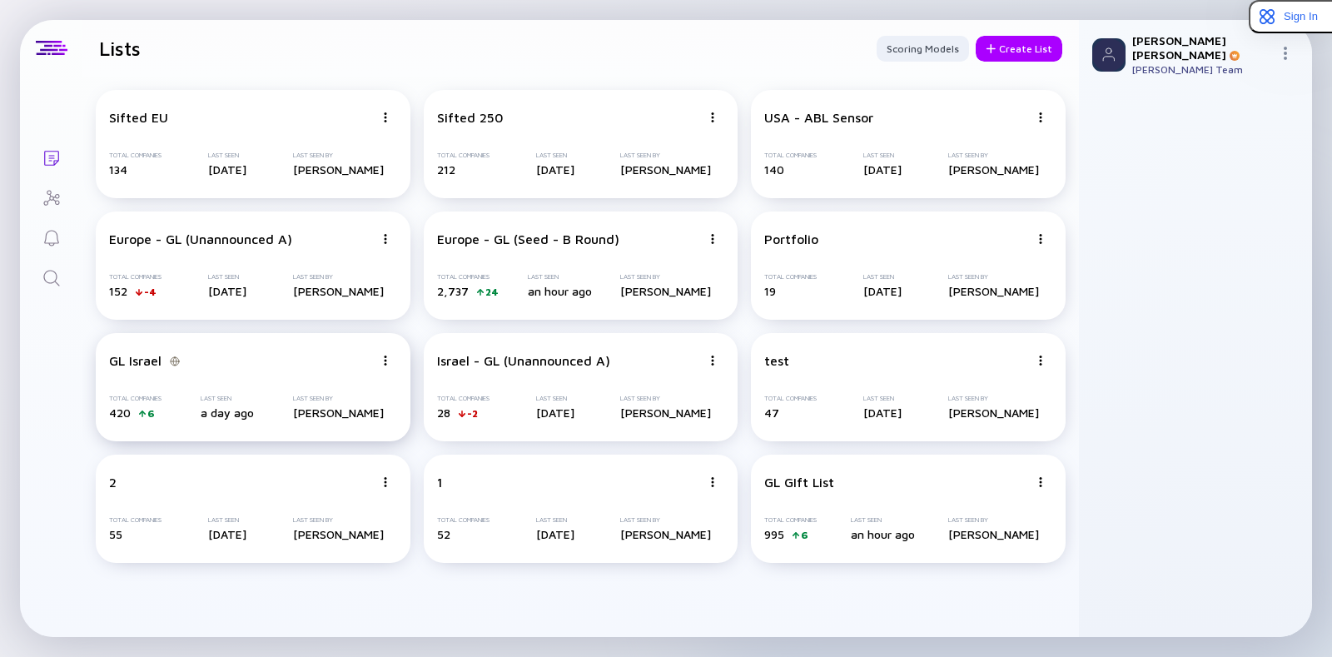
click at [300, 388] on div "GL Israel Total Companies 420 6 Last Seen a day ago Last Seen By Shaun Zamir" at bounding box center [253, 387] width 315 height 108
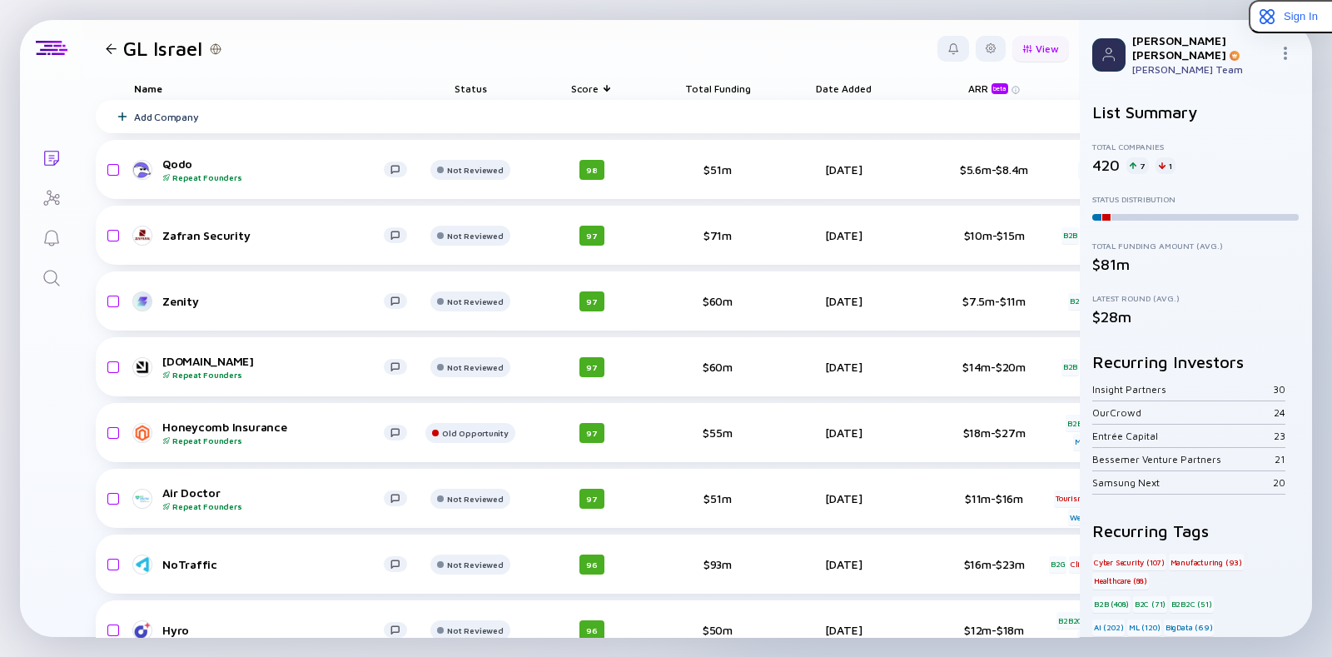
click at [1019, 52] on div "View" at bounding box center [1040, 49] width 57 height 26
click at [594, 47] on header "GL Israel View Name Status Score Tags ARR beta Founders Date Added Headcount Sa…" at bounding box center [580, 48] width 996 height 57
click at [975, 39] on div at bounding box center [990, 49] width 30 height 26
click at [975, 41] on div at bounding box center [990, 49] width 30 height 26
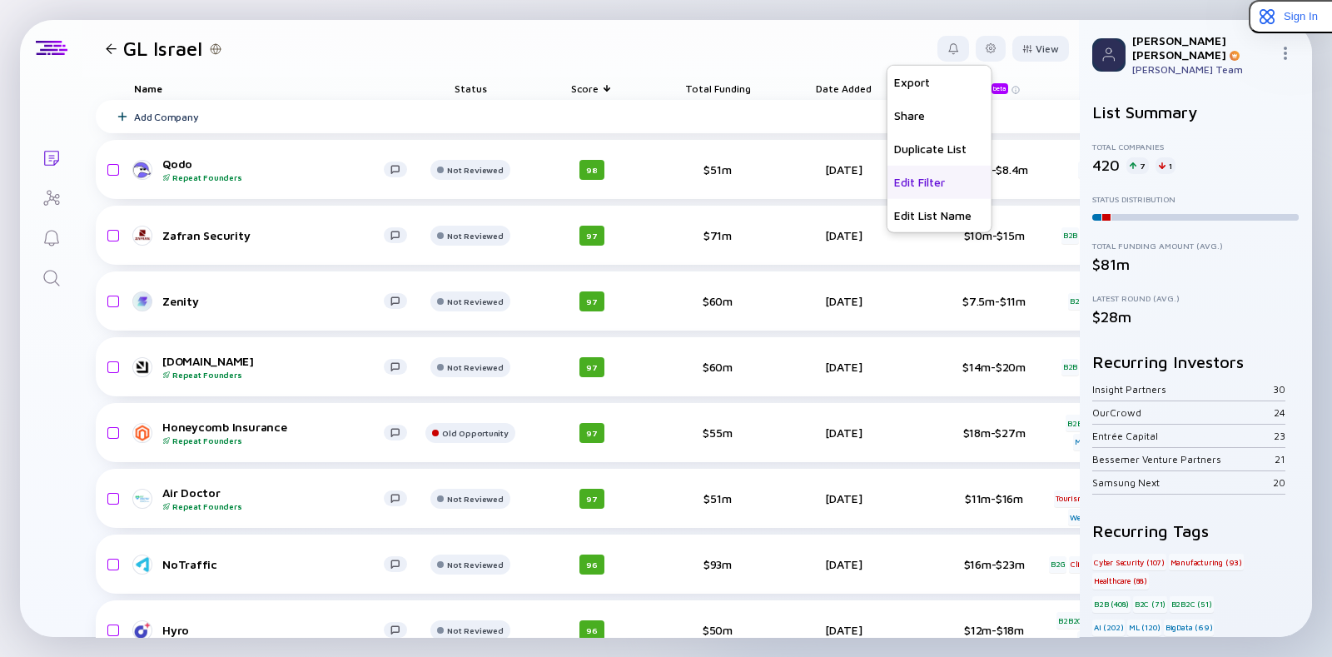
click at [892, 172] on div "Edit Filter" at bounding box center [939, 181] width 104 height 33
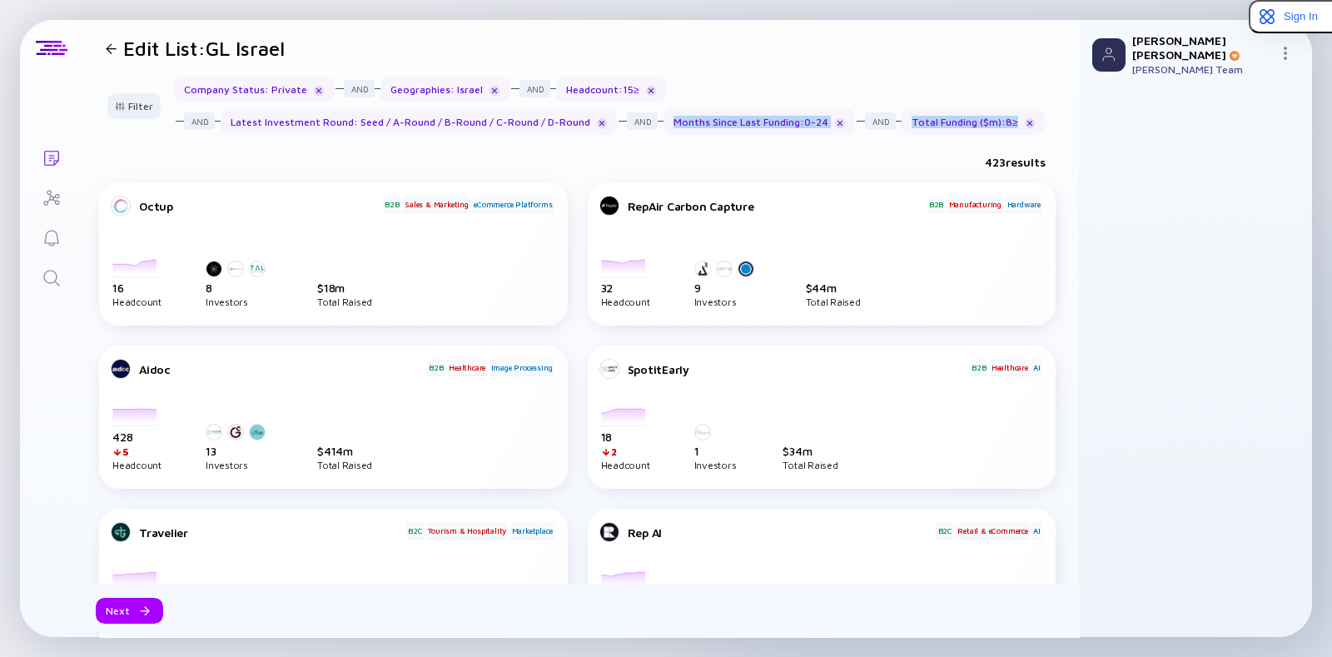
drag, startPoint x: 667, startPoint y: 122, endPoint x: 1010, endPoint y: 112, distance: 343.0
click at [1010, 112] on div "Company Status : Private Geographies : Israel Headcount : 15 ≥ Latest Investmen…" at bounding box center [619, 106] width 891 height 58
click at [113, 43] on div at bounding box center [111, 48] width 11 height 11
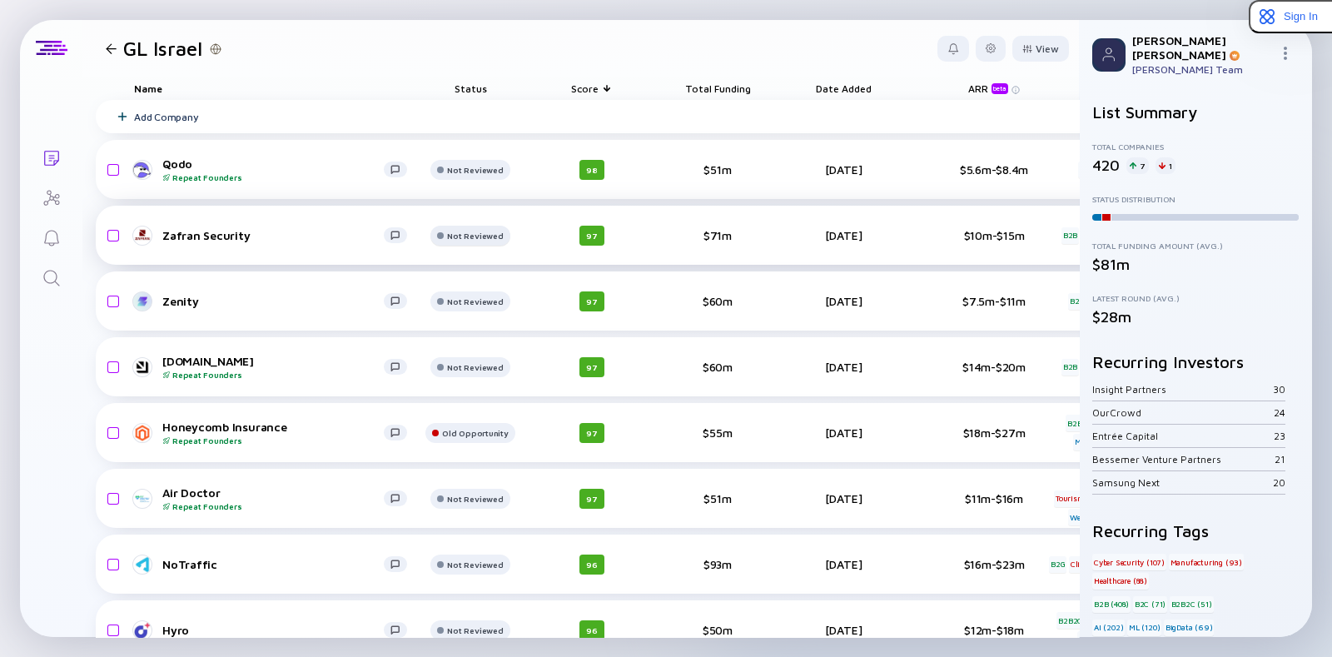
click at [471, 175] on div "Not Reviewed" at bounding box center [475, 170] width 56 height 10
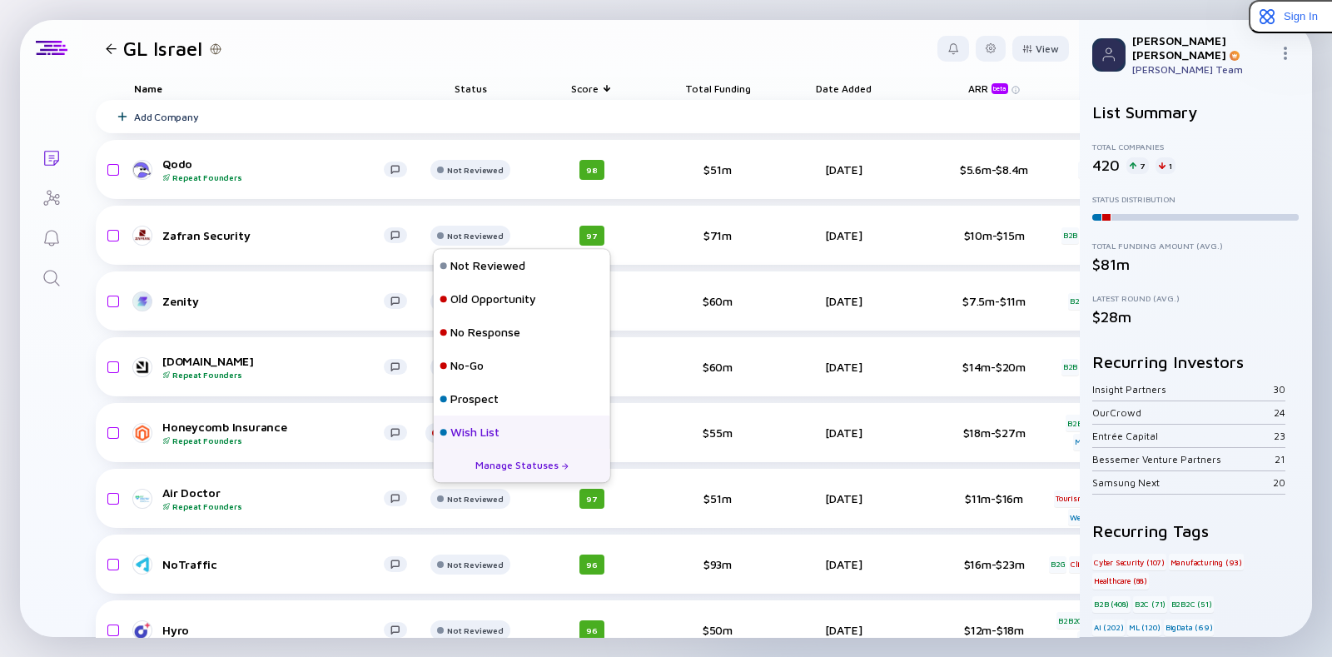
scroll to position [73, 0]
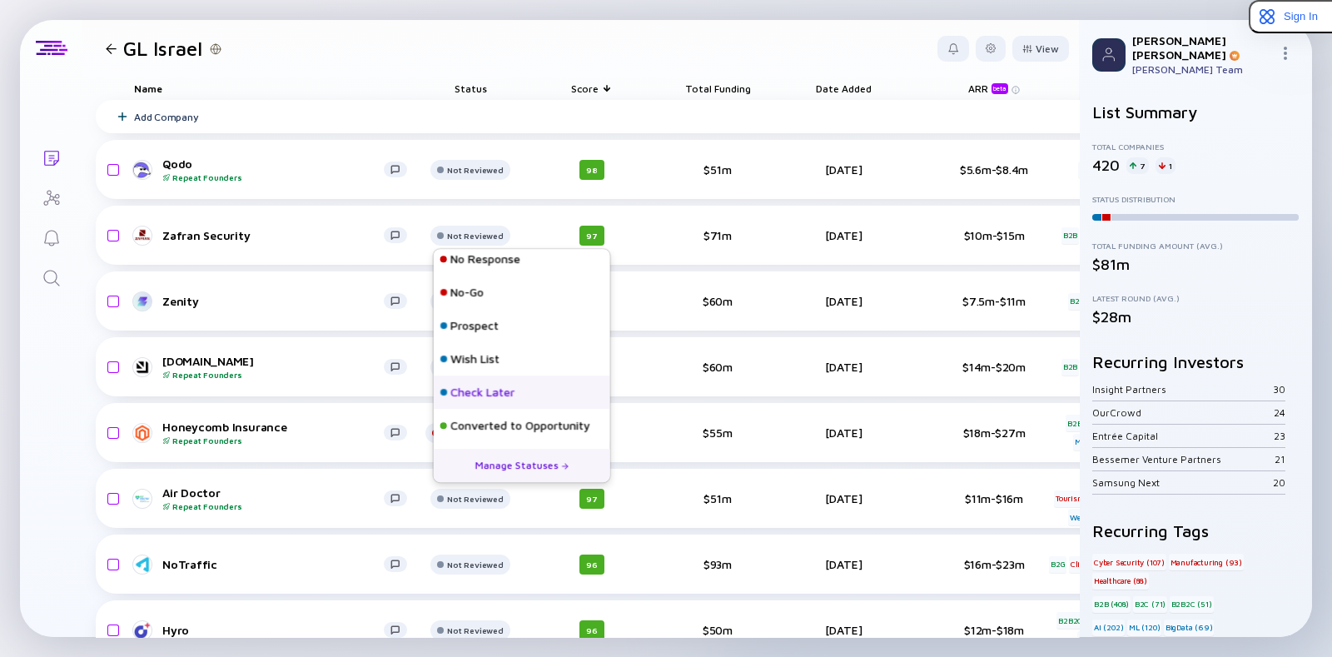
click at [474, 399] on div "Check Later" at bounding box center [482, 392] width 64 height 17
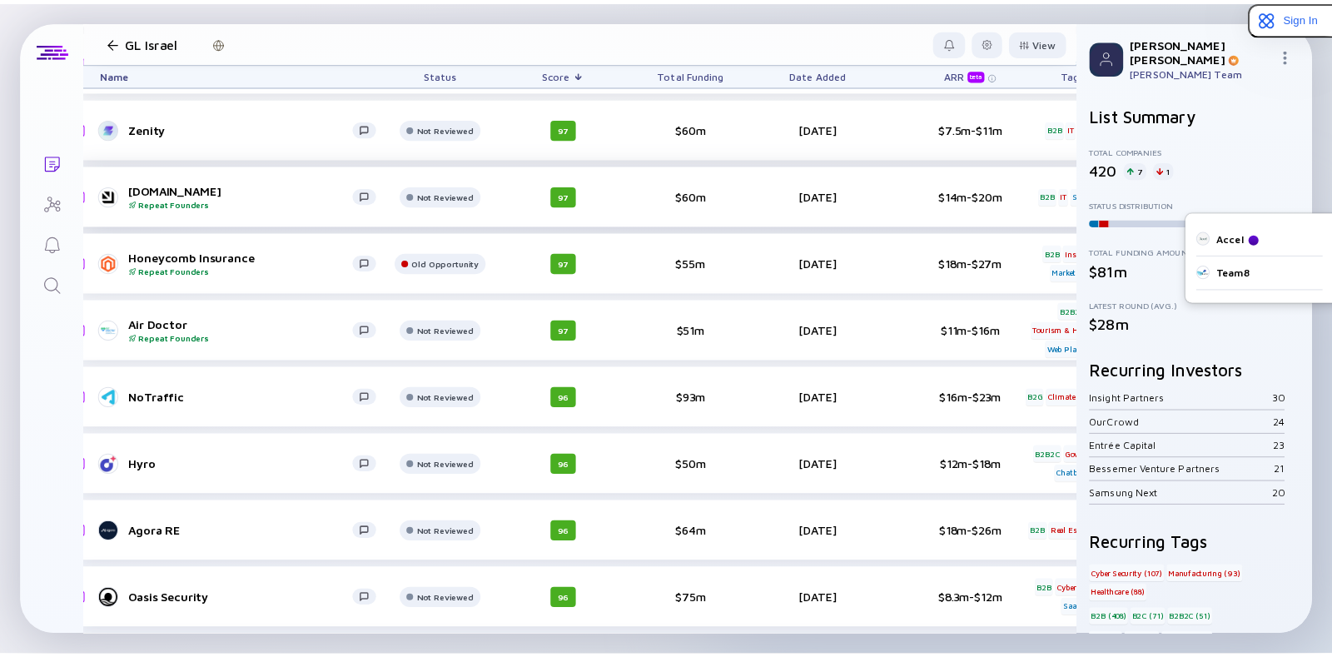
scroll to position [176, 0]
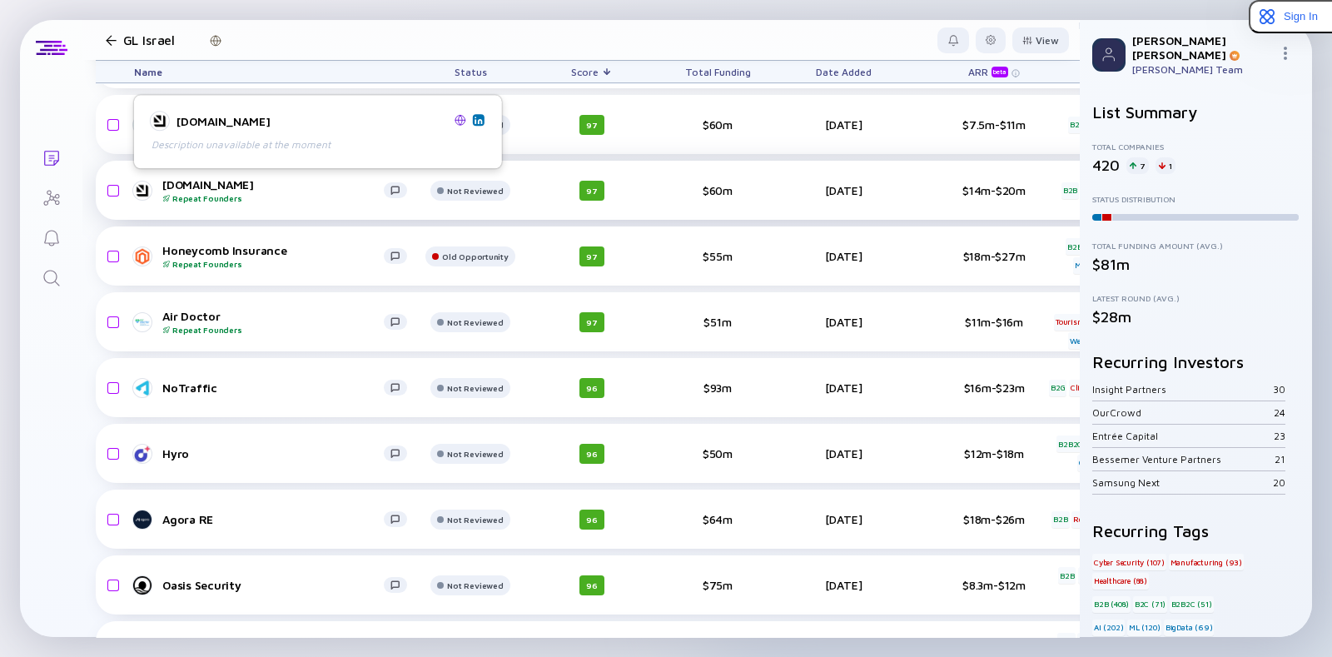
click at [171, 183] on div "Port.io Repeat Founders" at bounding box center [272, 190] width 221 height 26
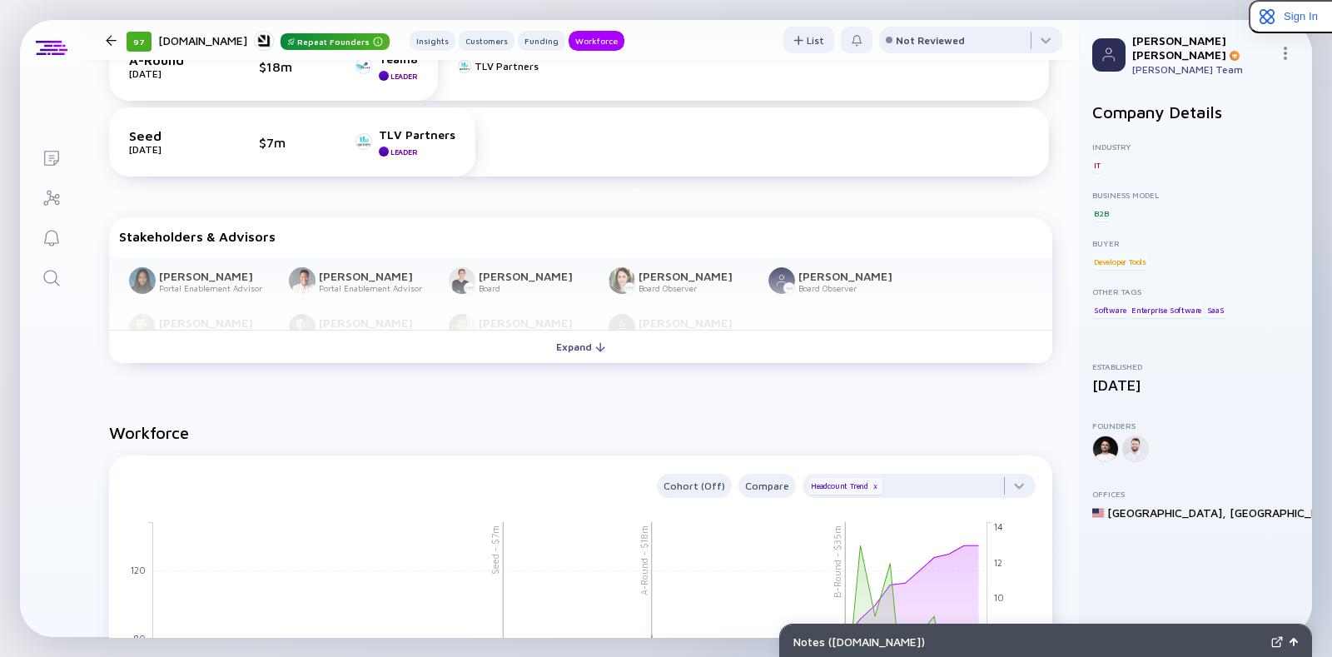
scroll to position [1098, 0]
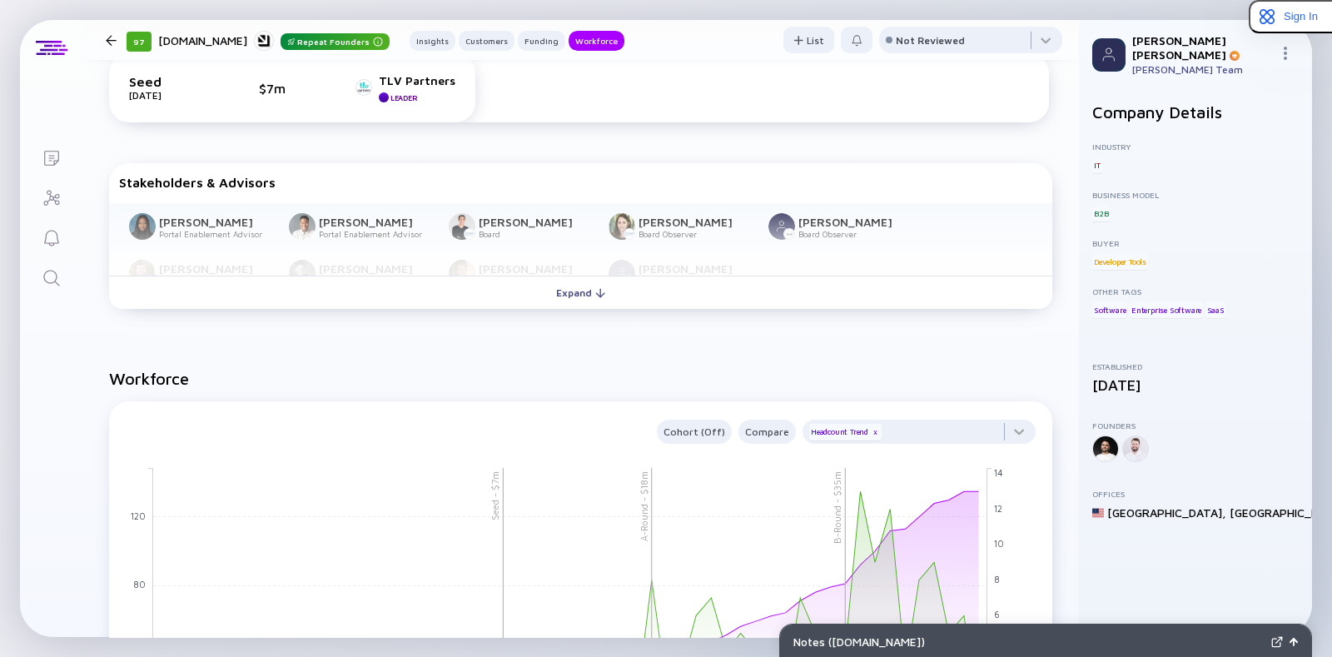
click at [528, 317] on div "Funding B-Round Oct 2024 $35m Accel Leader Bessemer Venture Partners Team8 TLV …" at bounding box center [580, 92] width 996 height 499
click at [528, 311] on div "Stakeholders & Advisors Subby Makinde Portal Enablement Advisor Charity Lee Por…" at bounding box center [580, 239] width 943 height 152
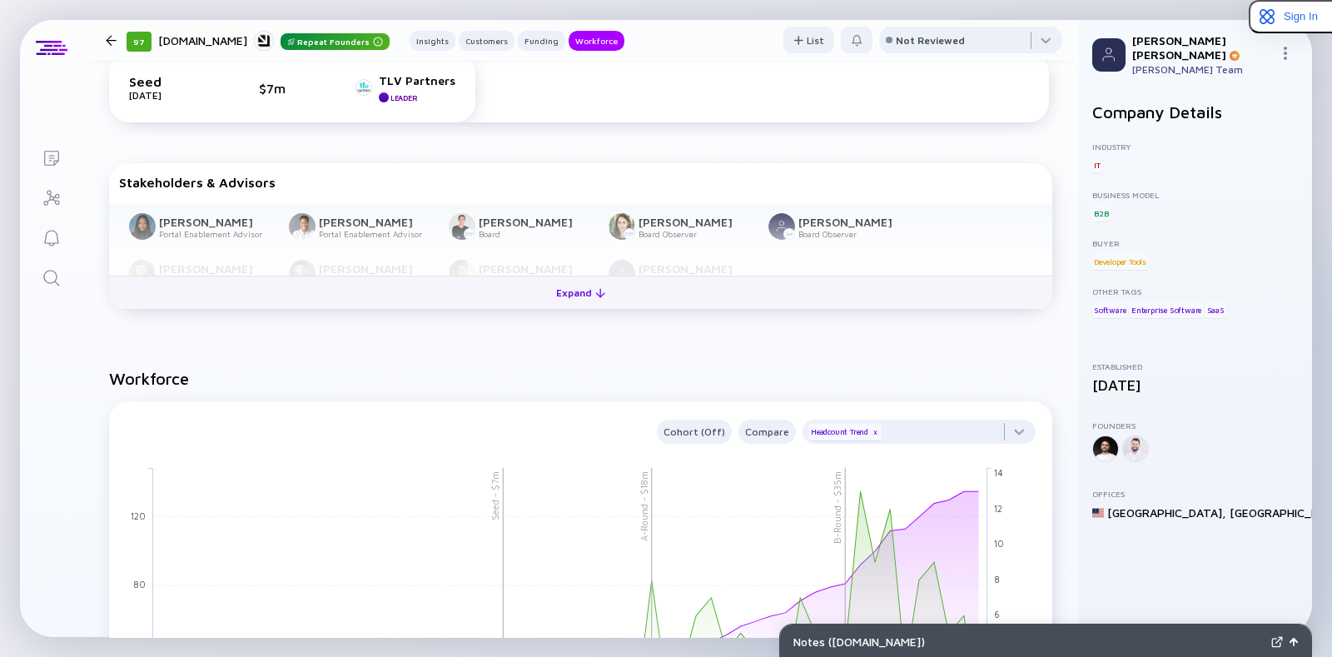
click at [546, 296] on div "Expand" at bounding box center [580, 293] width 69 height 26
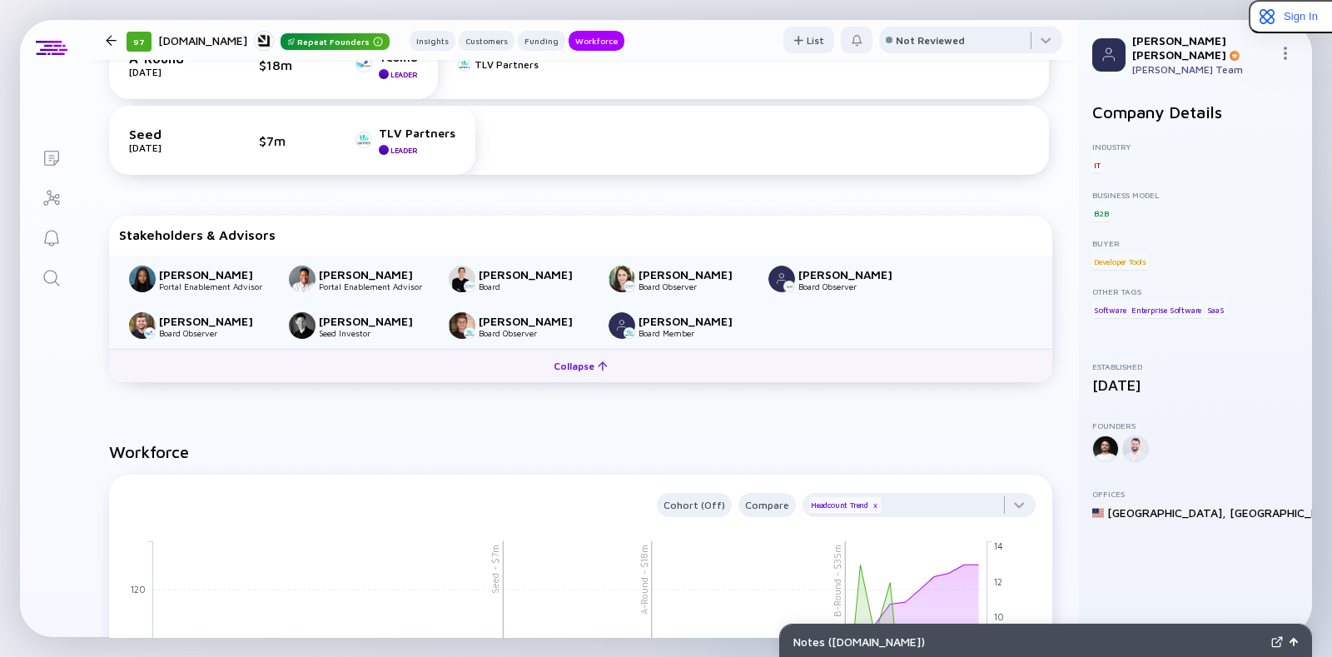
scroll to position [1044, 0]
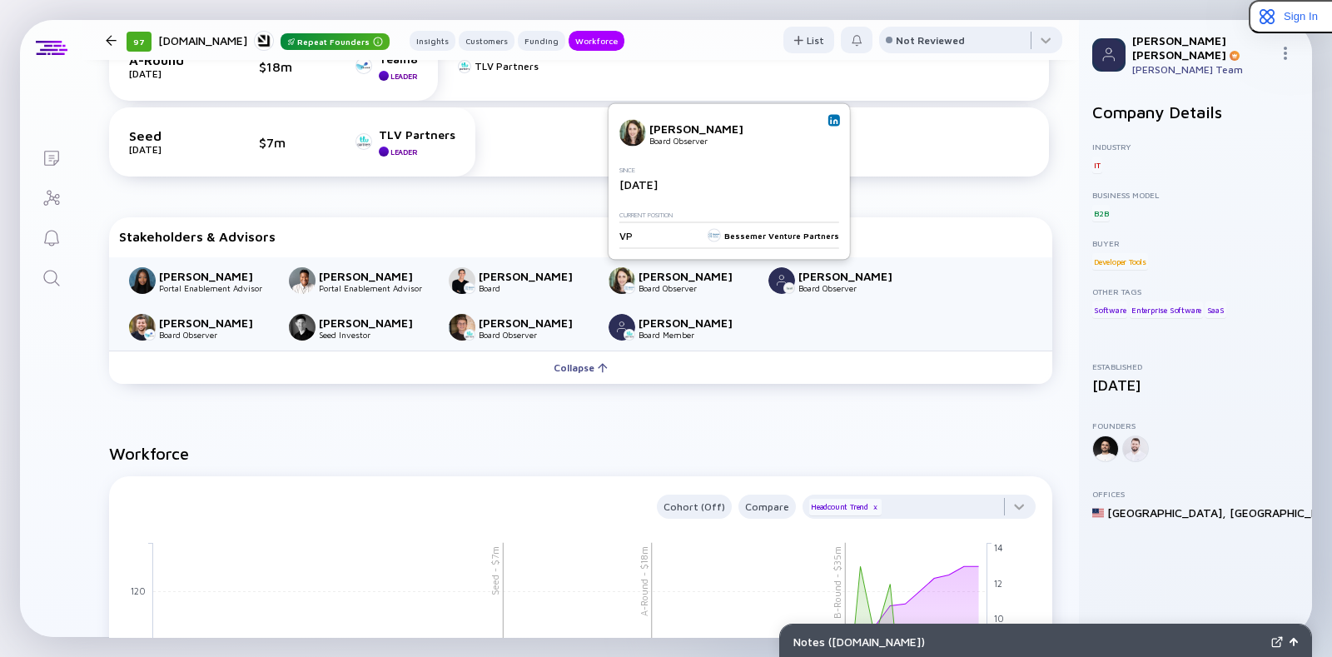
click at [832, 120] on img at bounding box center [834, 121] width 8 height 8
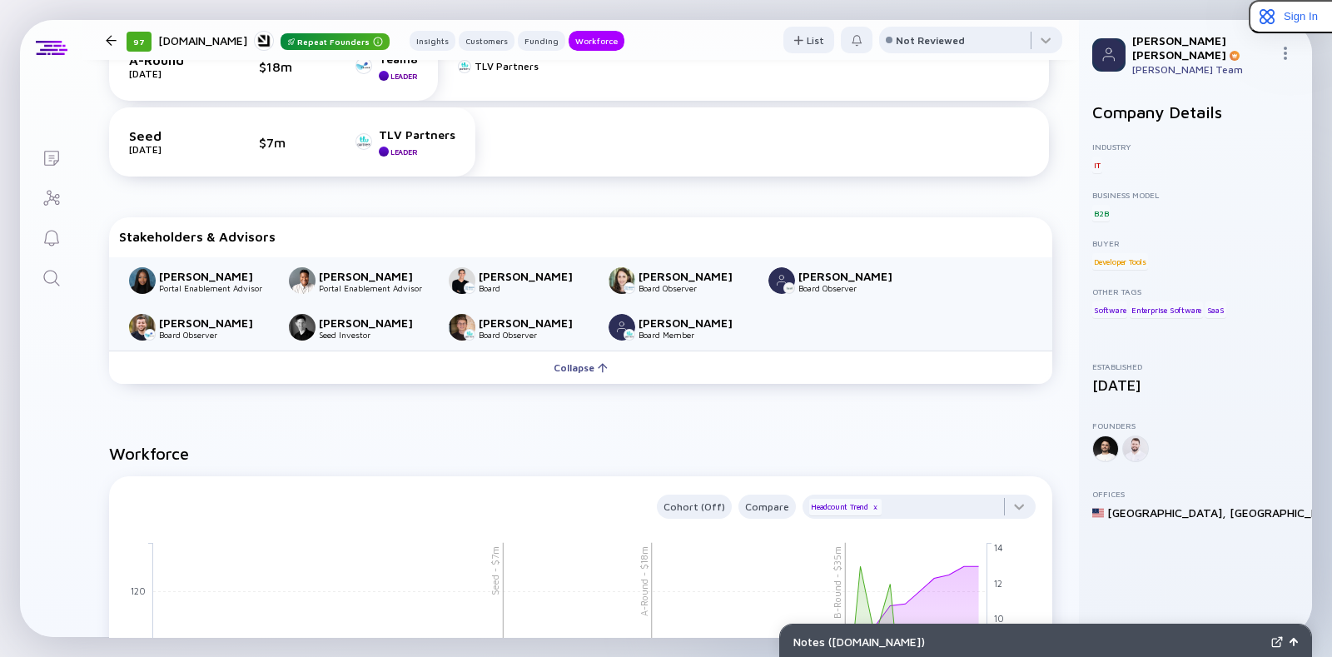
click at [107, 43] on div at bounding box center [111, 40] width 11 height 11
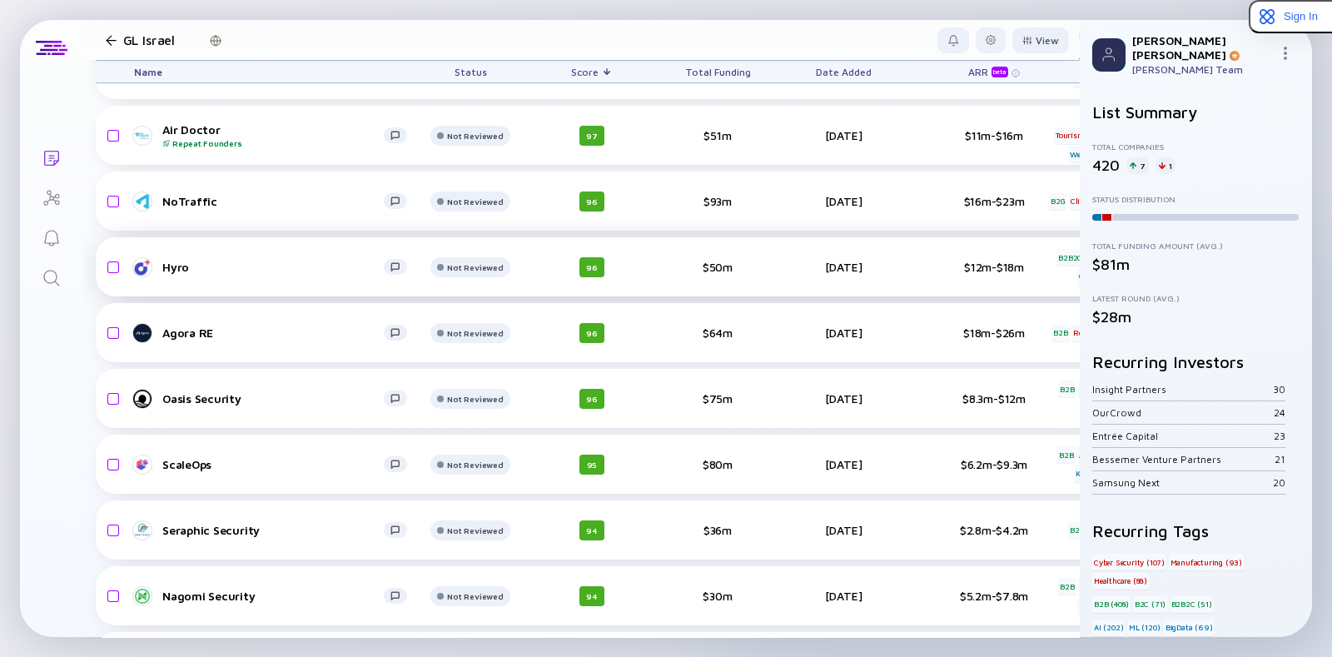
scroll to position [365, 0]
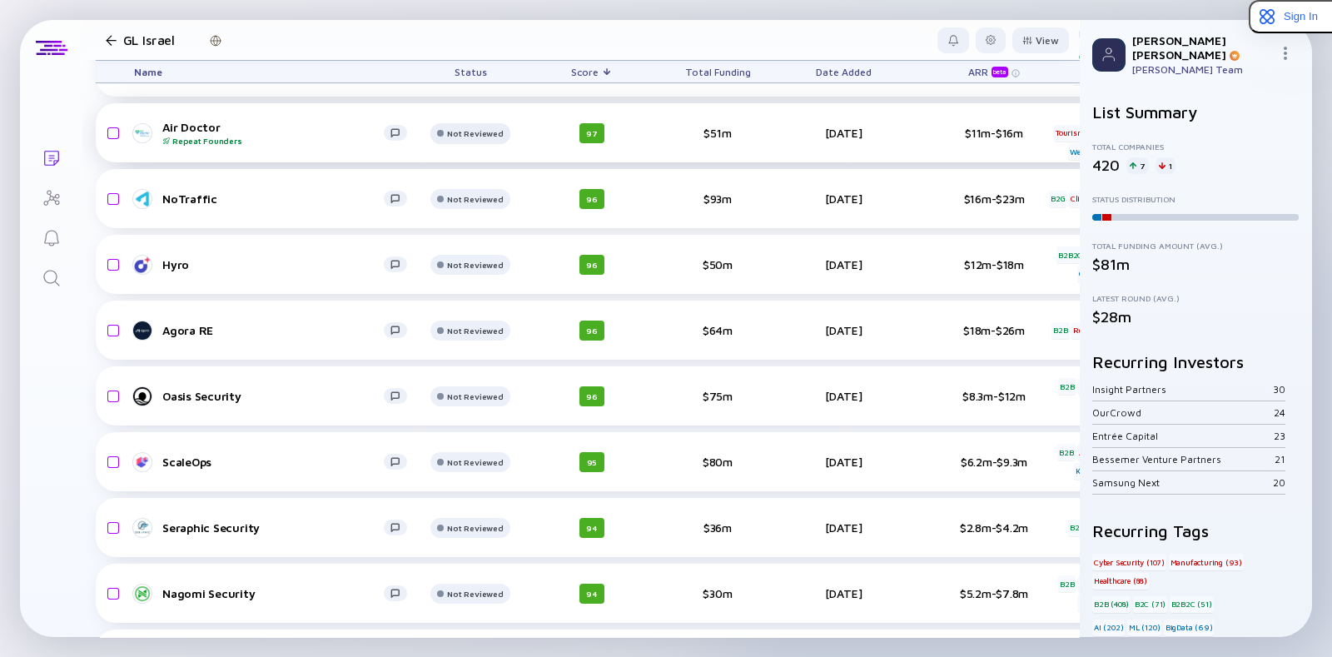
click at [467, 25] on div at bounding box center [469, 8] width 79 height 33
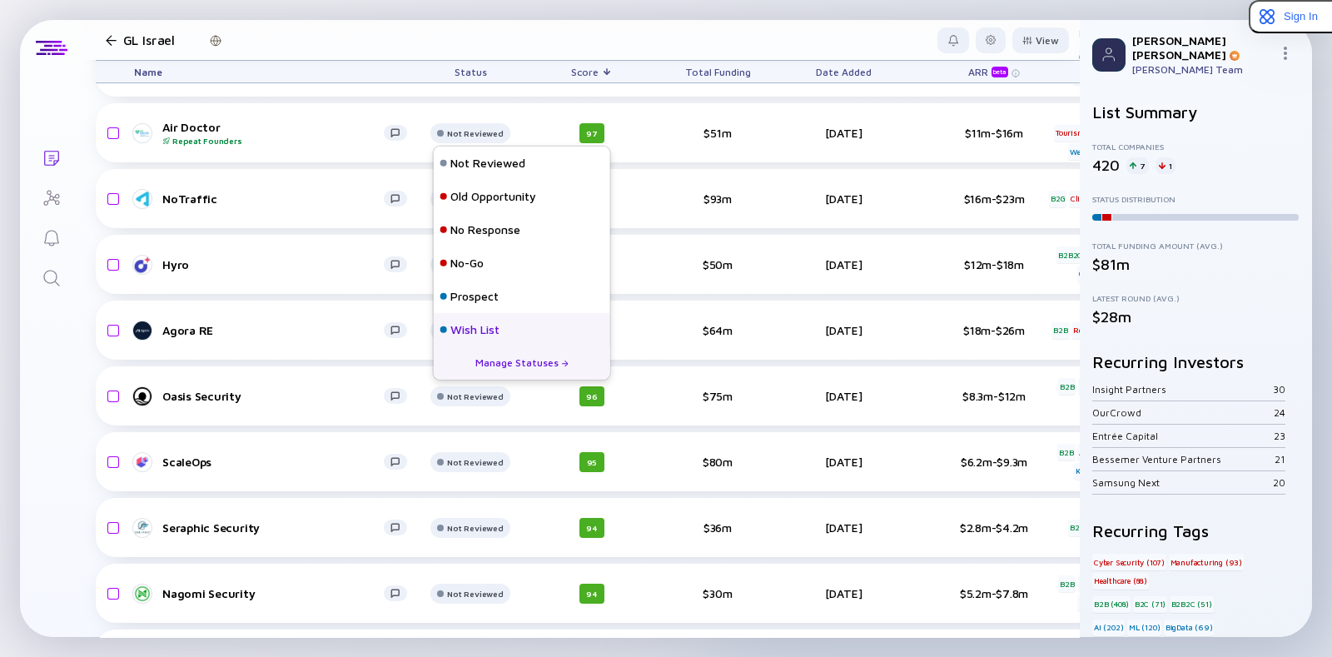
scroll to position [73, 0]
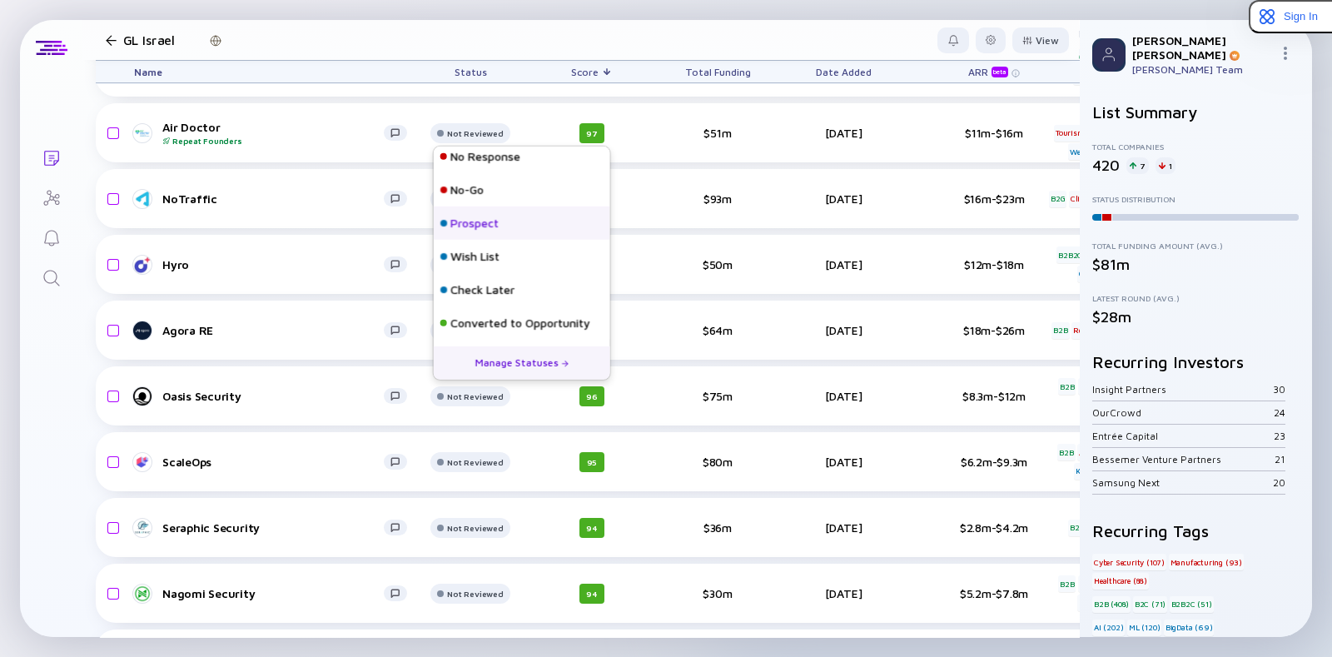
drag, startPoint x: 493, startPoint y: 358, endPoint x: 451, endPoint y: 224, distance: 140.5
click at [451, 224] on div "Not Reviewed Old Opportunity No Response No-Go Prospect Wish List Check Later C…" at bounding box center [522, 262] width 176 height 233
click at [498, 363] on div "Manage Statuses" at bounding box center [522, 362] width 176 height 33
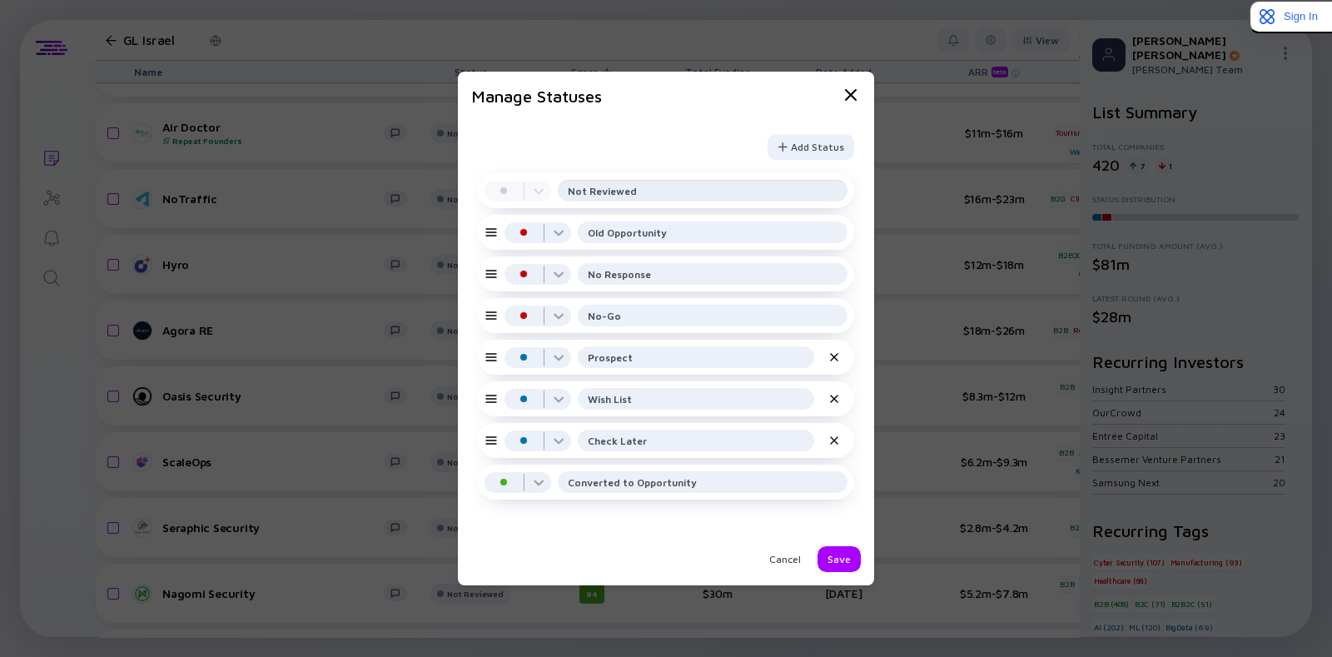
click at [746, 184] on input "Not Reviewed" at bounding box center [703, 190] width 270 height 17
click at [799, 148] on div "Add Status" at bounding box center [810, 147] width 87 height 26
drag, startPoint x: 593, startPoint y: 490, endPoint x: 570, endPoint y: 488, distance: 22.5
click at [570, 488] on div "In Progress" at bounding box center [666, 481] width 376 height 35
click at [603, 484] on input "text" at bounding box center [696, 482] width 216 height 17
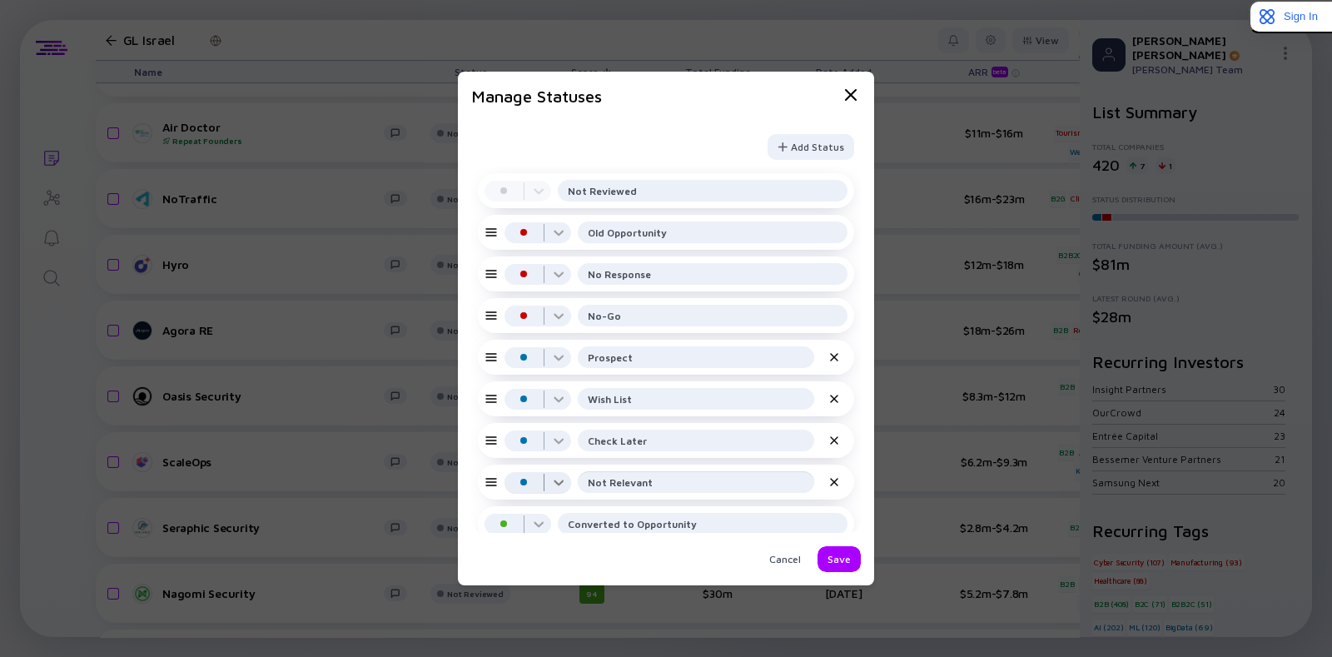
click at [533, 255] on div at bounding box center [537, 238] width 67 height 33
type input "Not Relevant"
click at [558, 619] on div "Decline" at bounding box center [541, 613] width 38 height 17
click at [816, 563] on div "Cancel Save" at bounding box center [665, 559] width 389 height 26
click at [822, 561] on div "Save" at bounding box center [838, 559] width 43 height 26
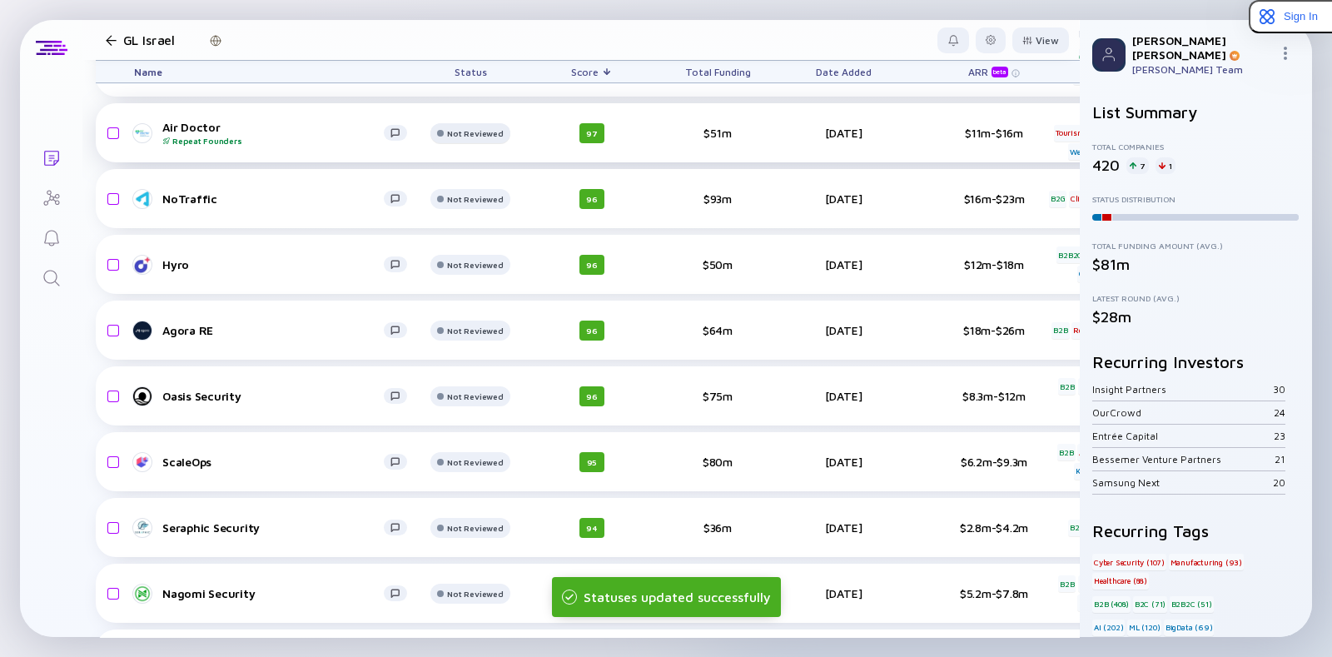
click at [462, 25] on div at bounding box center [469, 8] width 79 height 33
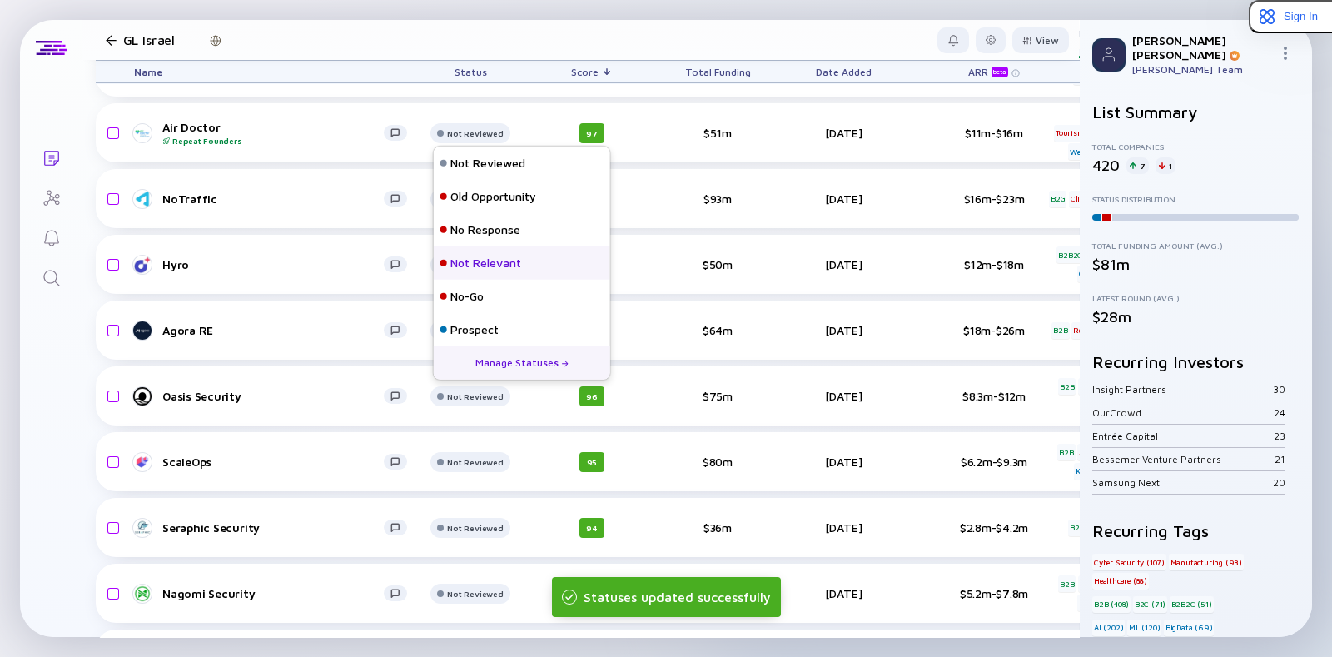
click at [465, 263] on div "Not Relevant" at bounding box center [485, 263] width 71 height 17
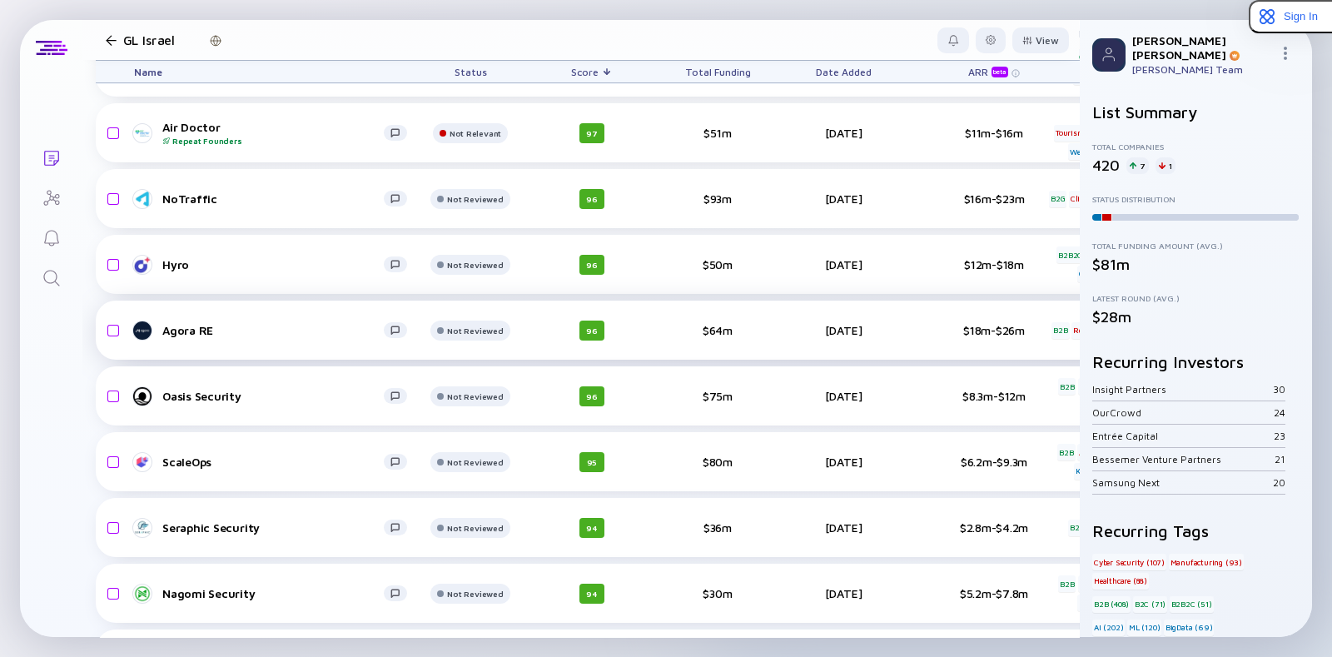
scroll to position [394, 0]
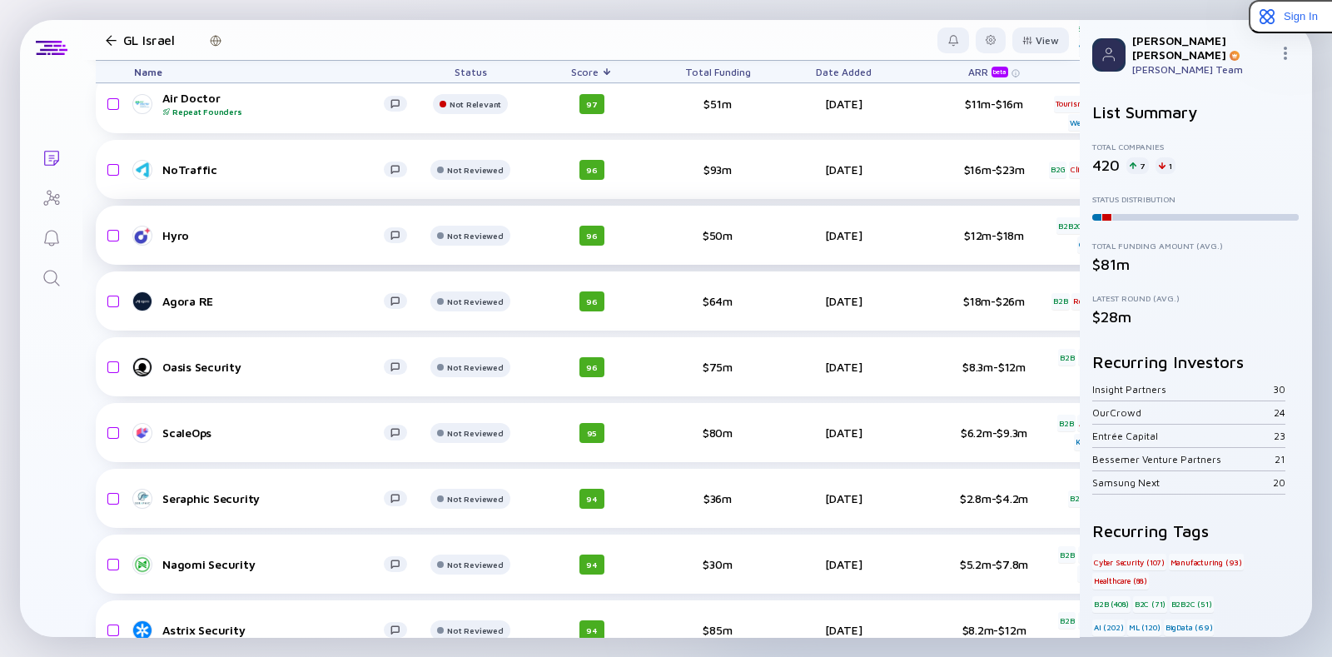
click at [180, 242] on link "Hyro" at bounding box center [277, 236] width 286 height 20
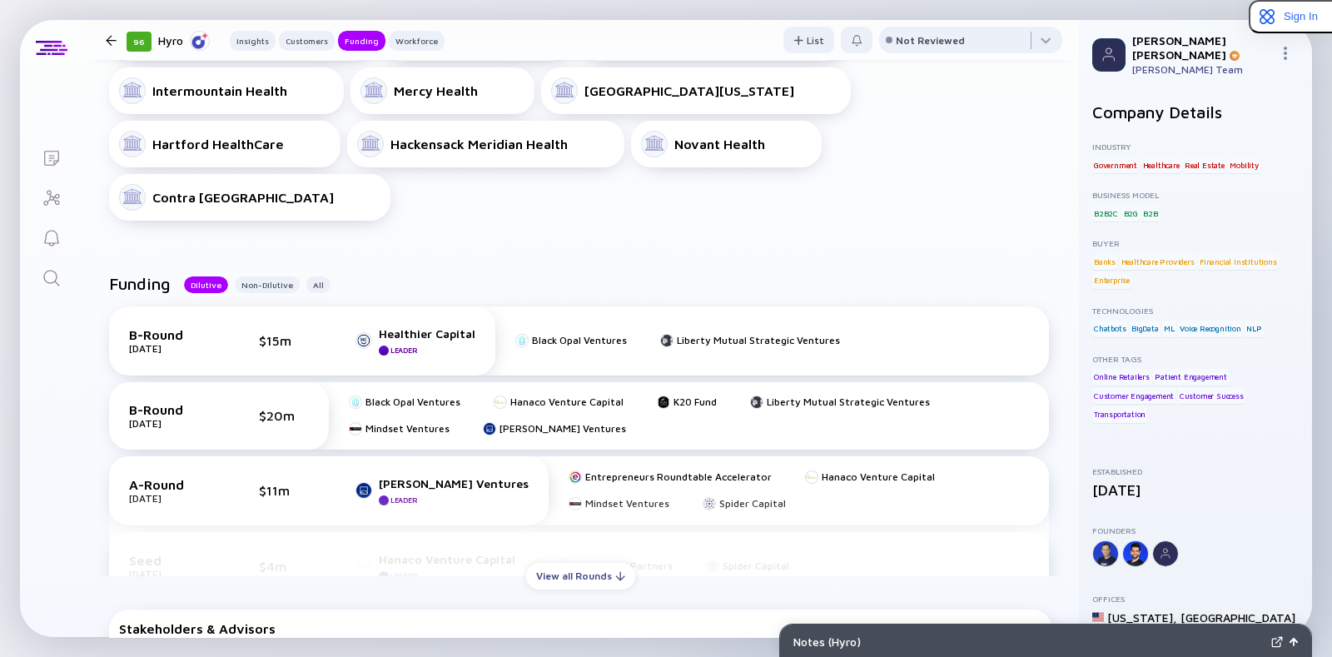
scroll to position [700, 0]
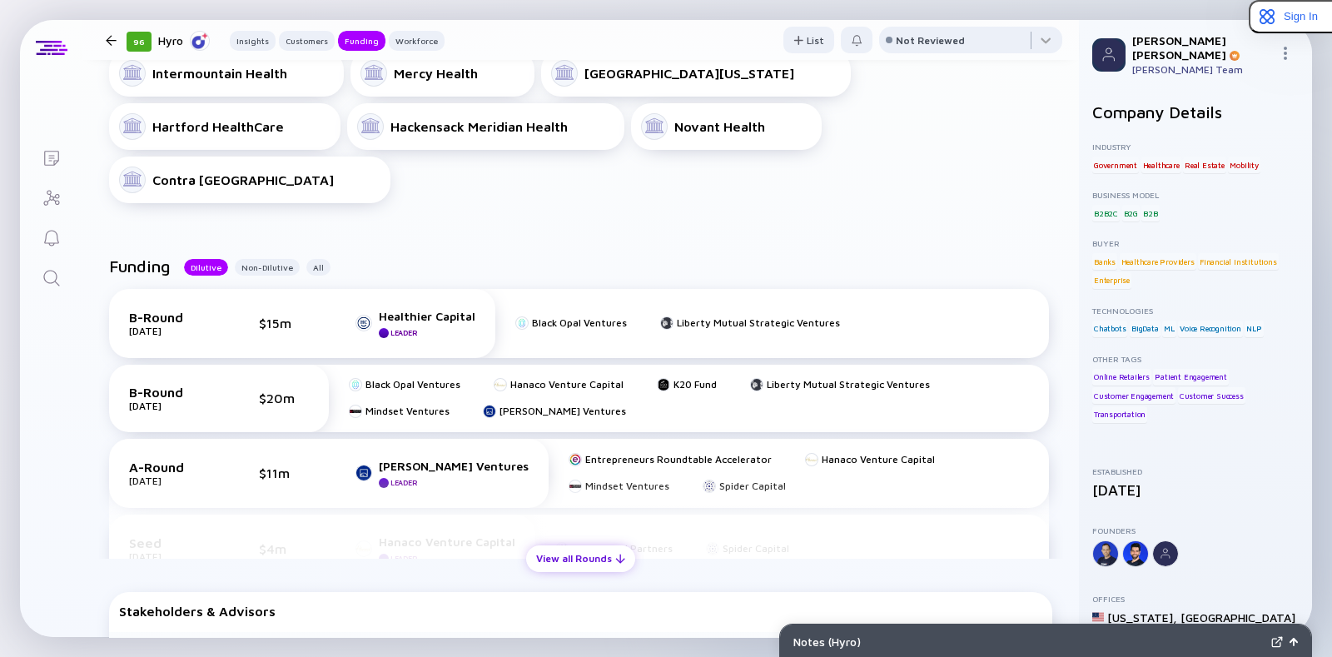
click at [541, 559] on div "View all Rounds" at bounding box center [580, 558] width 109 height 26
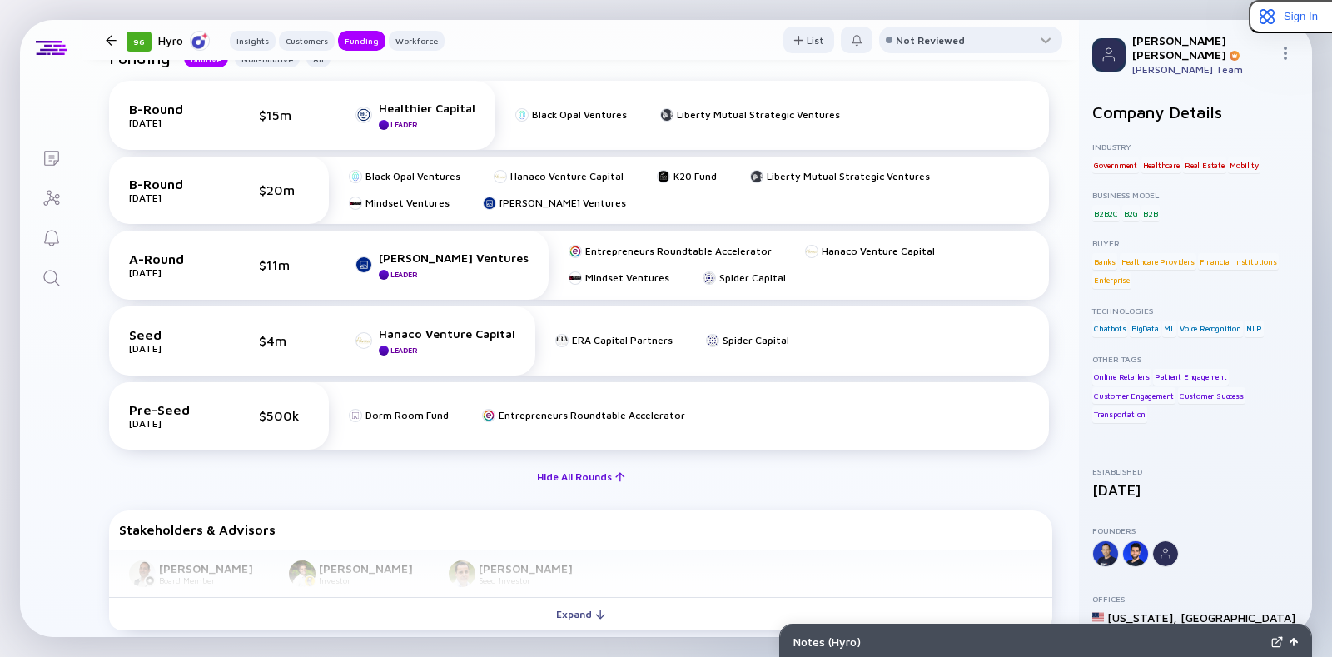
scroll to position [910, 0]
click at [503, 588] on div "Gary Munitz Board Member David DeSisto Investor Oren Ohayon Harel Seed Investor" at bounding box center [580, 571] width 943 height 47
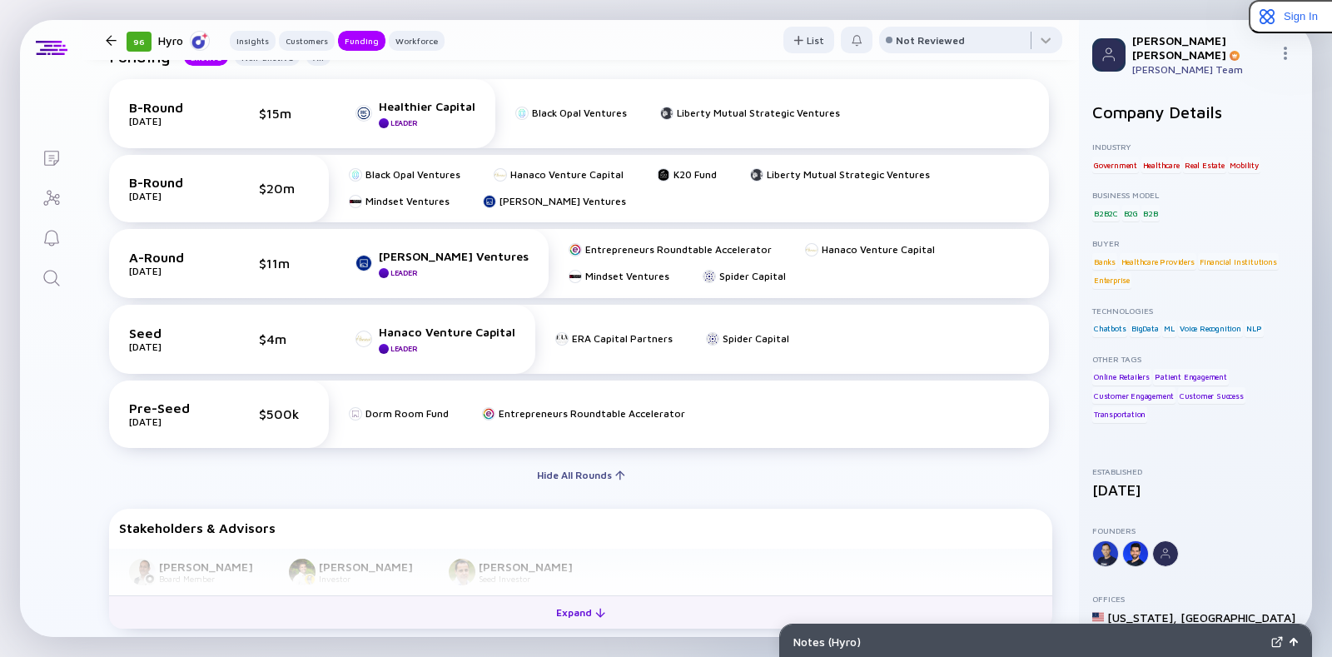
click at [496, 604] on button "Expand" at bounding box center [580, 611] width 943 height 33
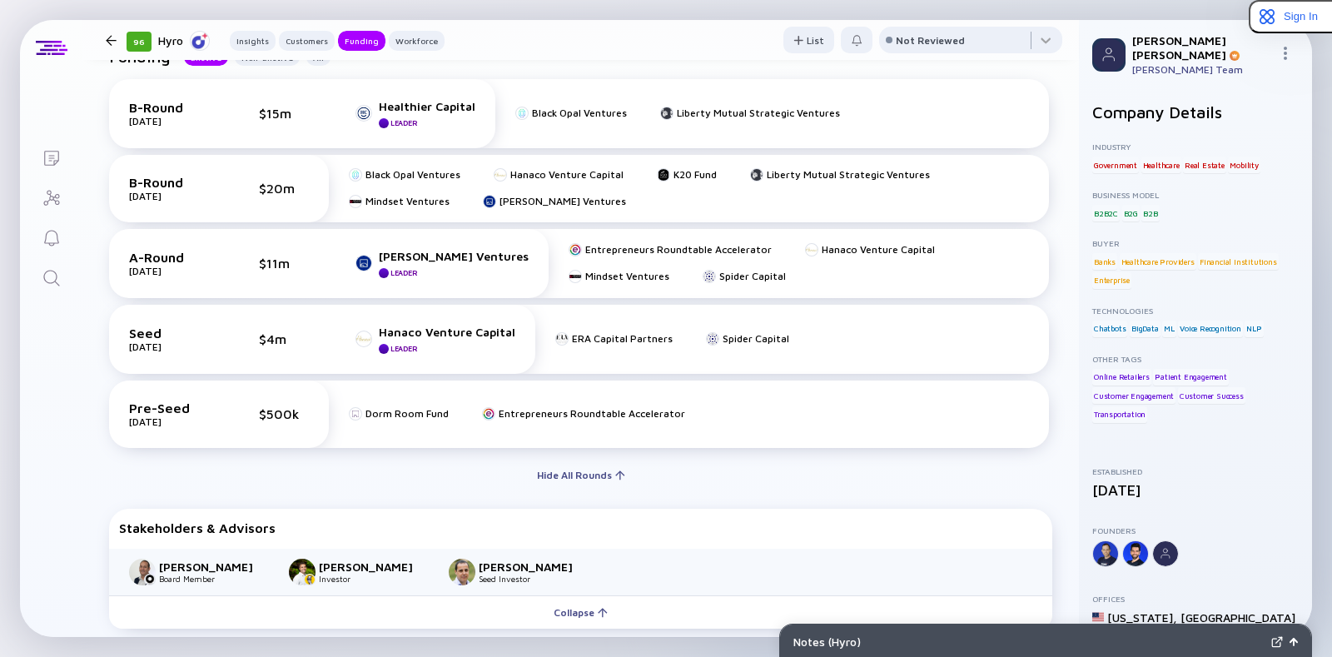
scroll to position [1024, 0]
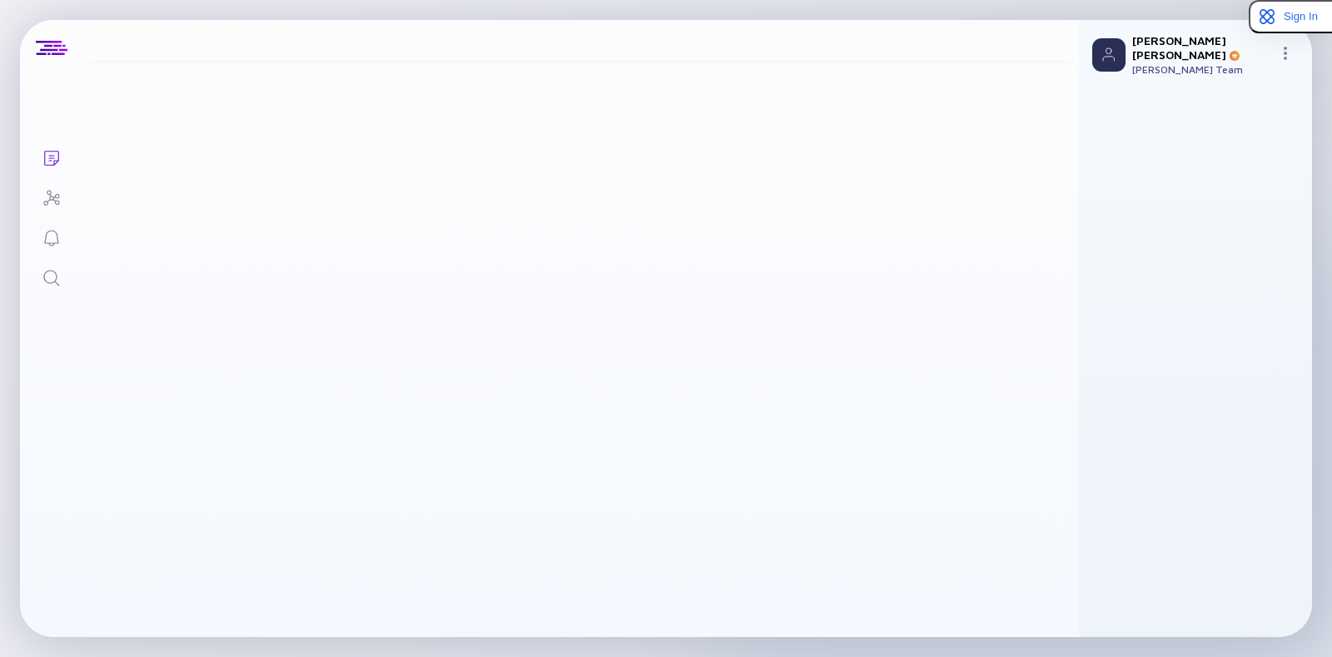
scroll to position [394, 0]
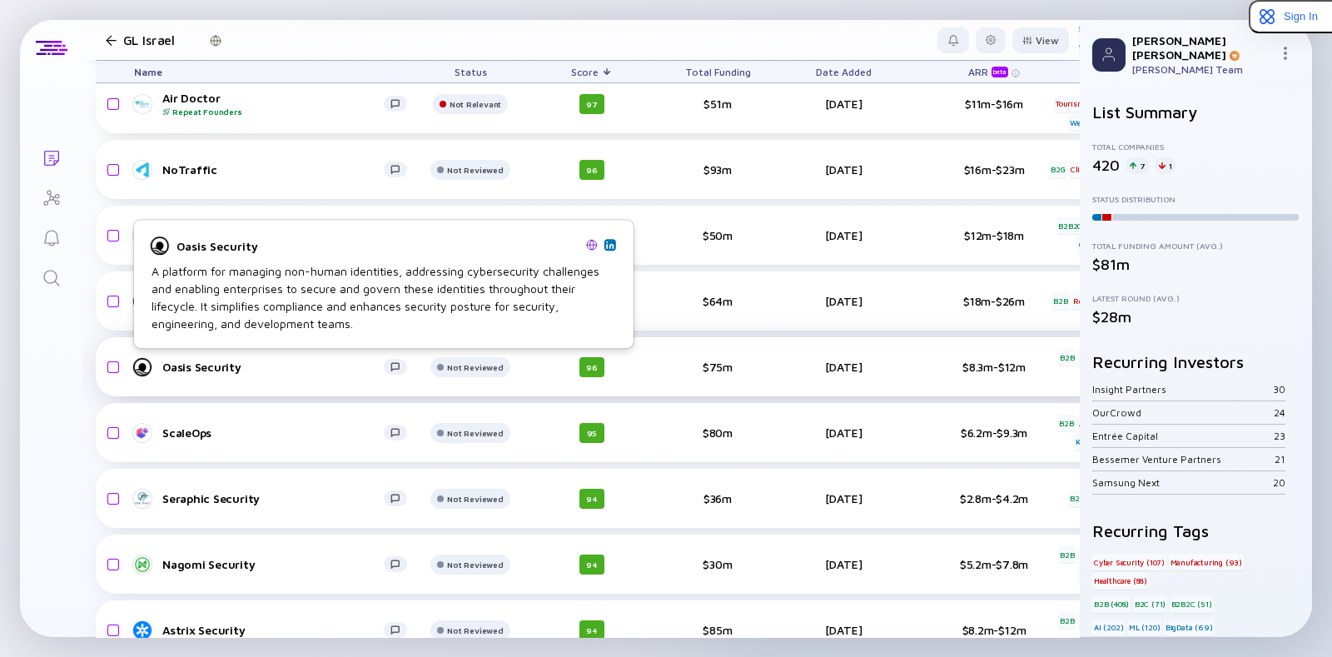
click at [179, 369] on div "Oasis Security" at bounding box center [272, 367] width 221 height 14
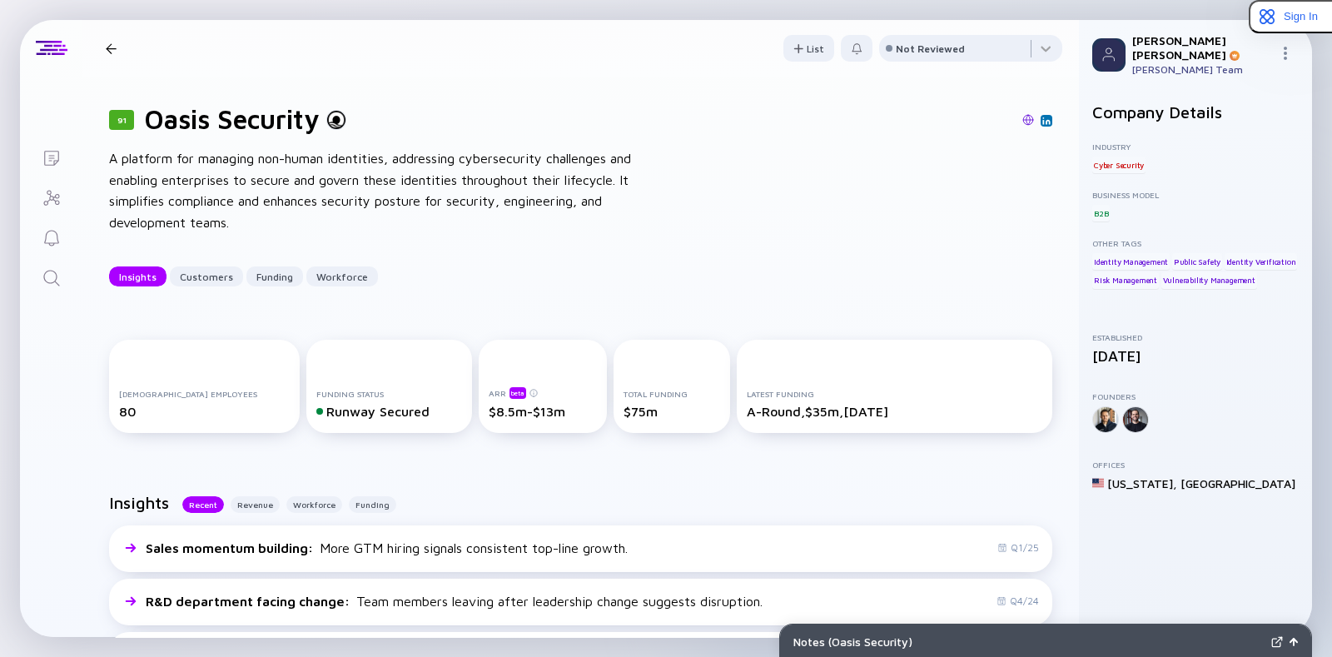
click at [106, 49] on div at bounding box center [111, 48] width 11 height 11
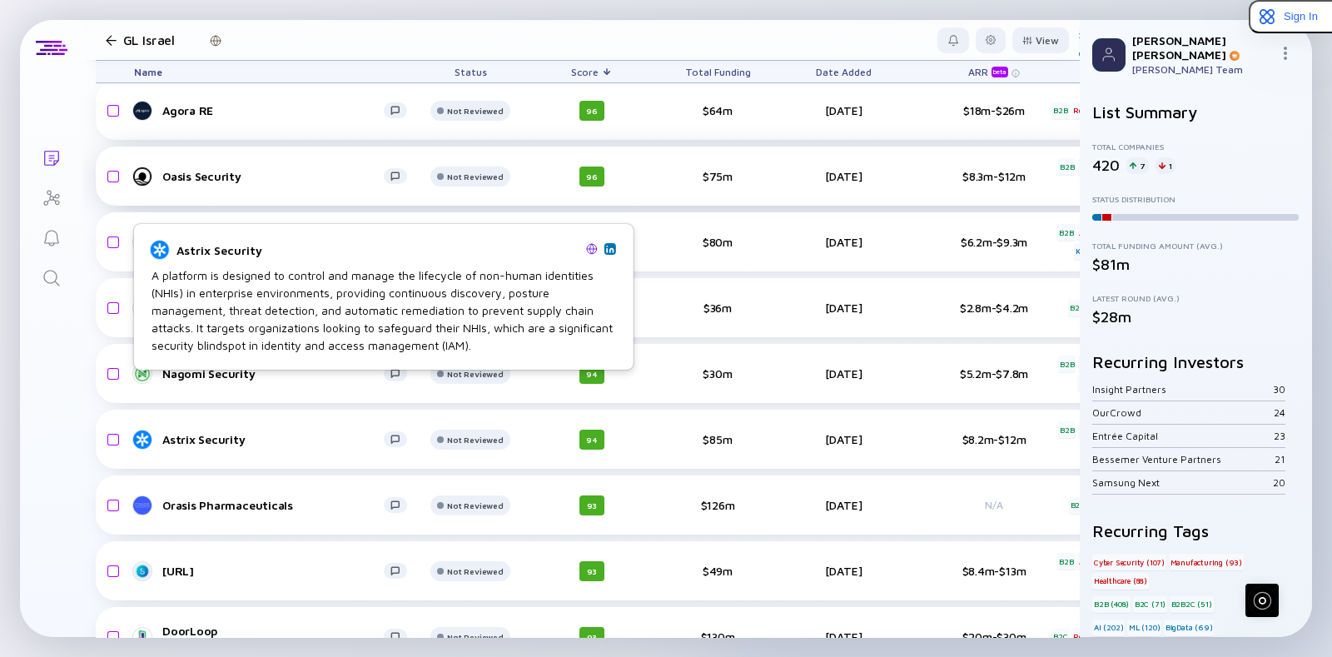
scroll to position [636, 0]
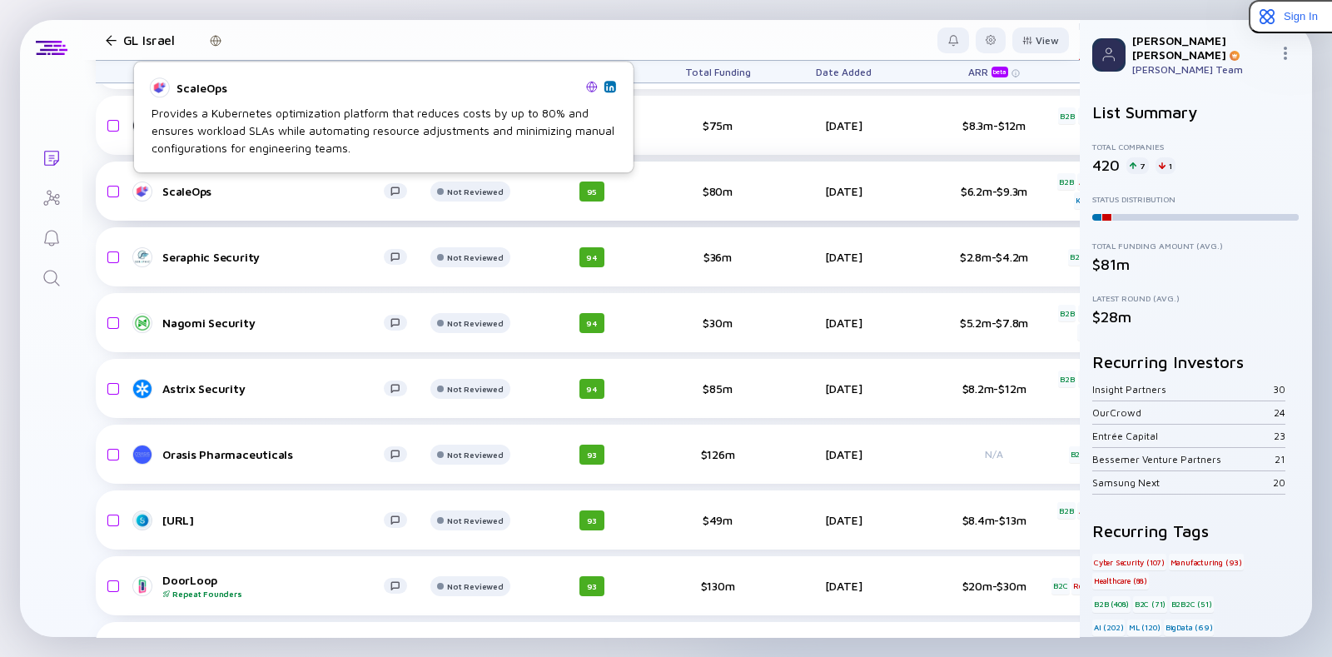
click at [188, 199] on link "ScaleOps" at bounding box center [277, 191] width 286 height 20
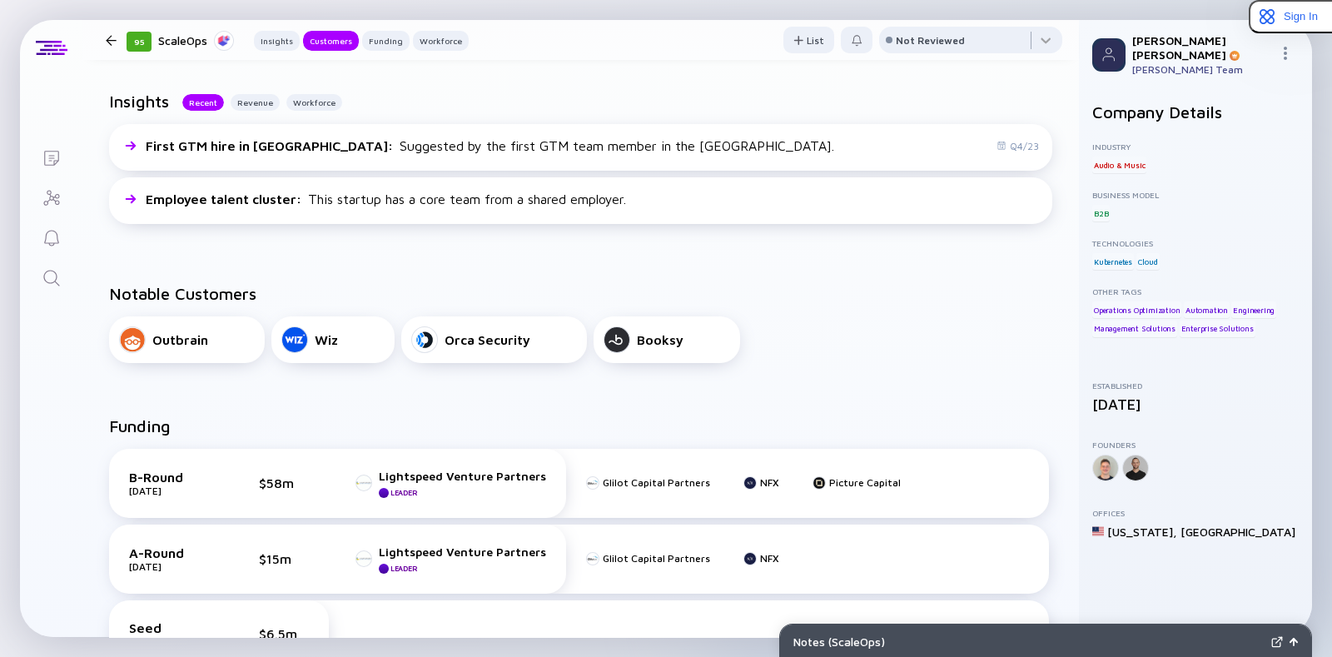
scroll to position [376, 0]
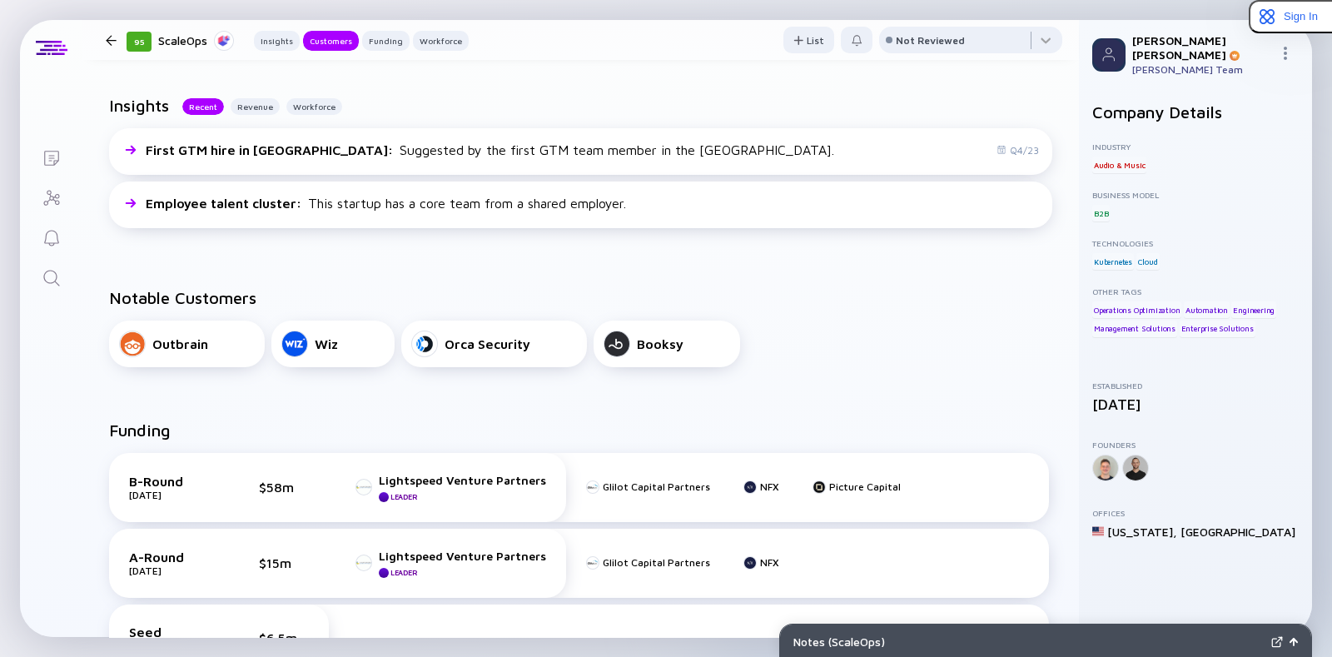
click at [176, 42] on div "ScaleOps" at bounding box center [196, 40] width 76 height 21
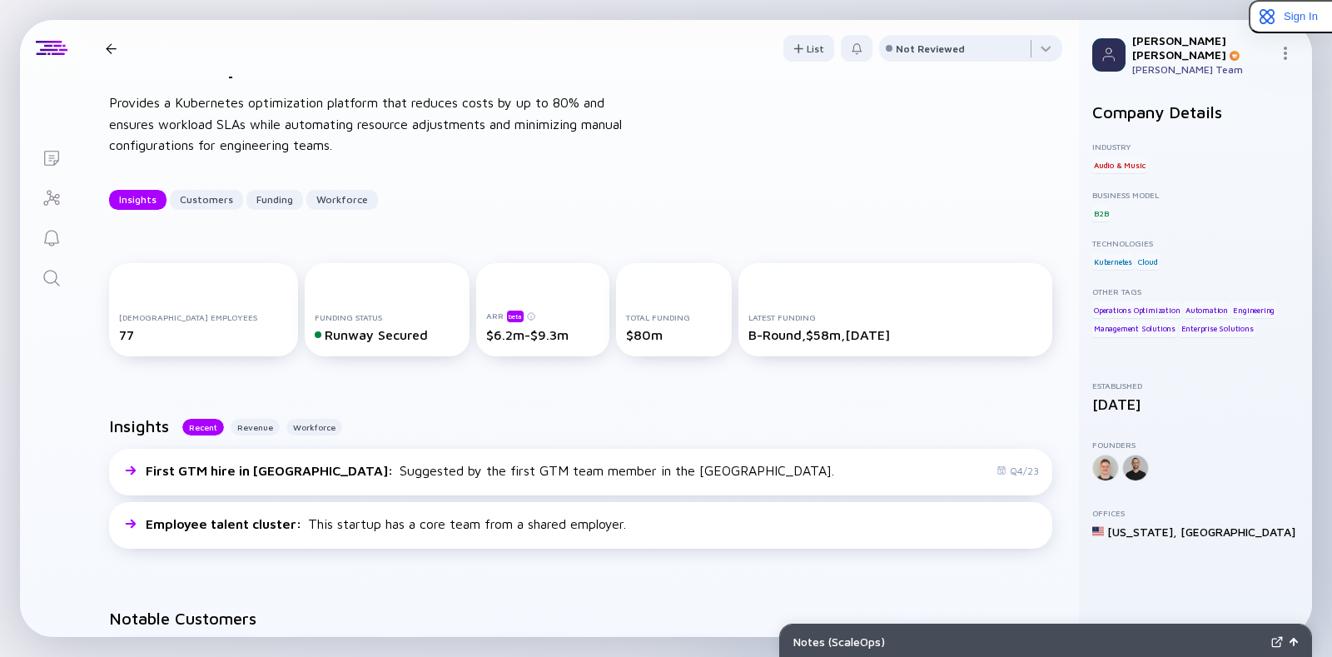
scroll to position [0, 0]
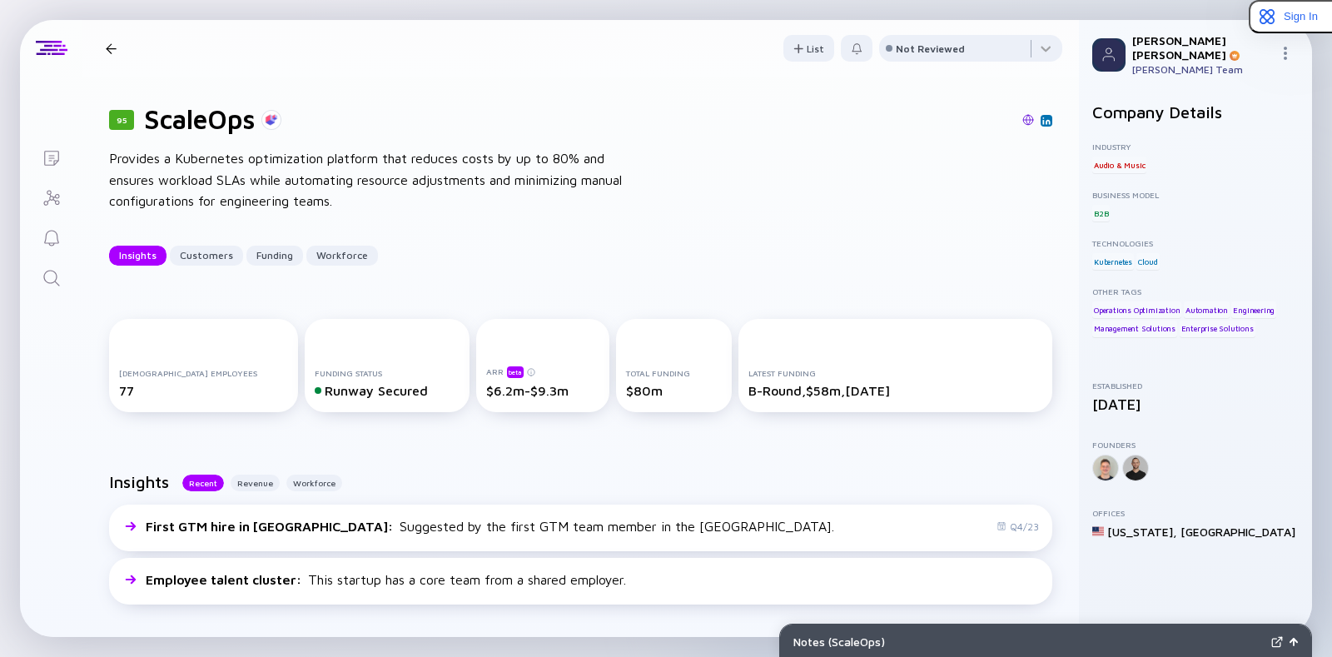
click at [1022, 117] on img at bounding box center [1028, 120] width 12 height 12
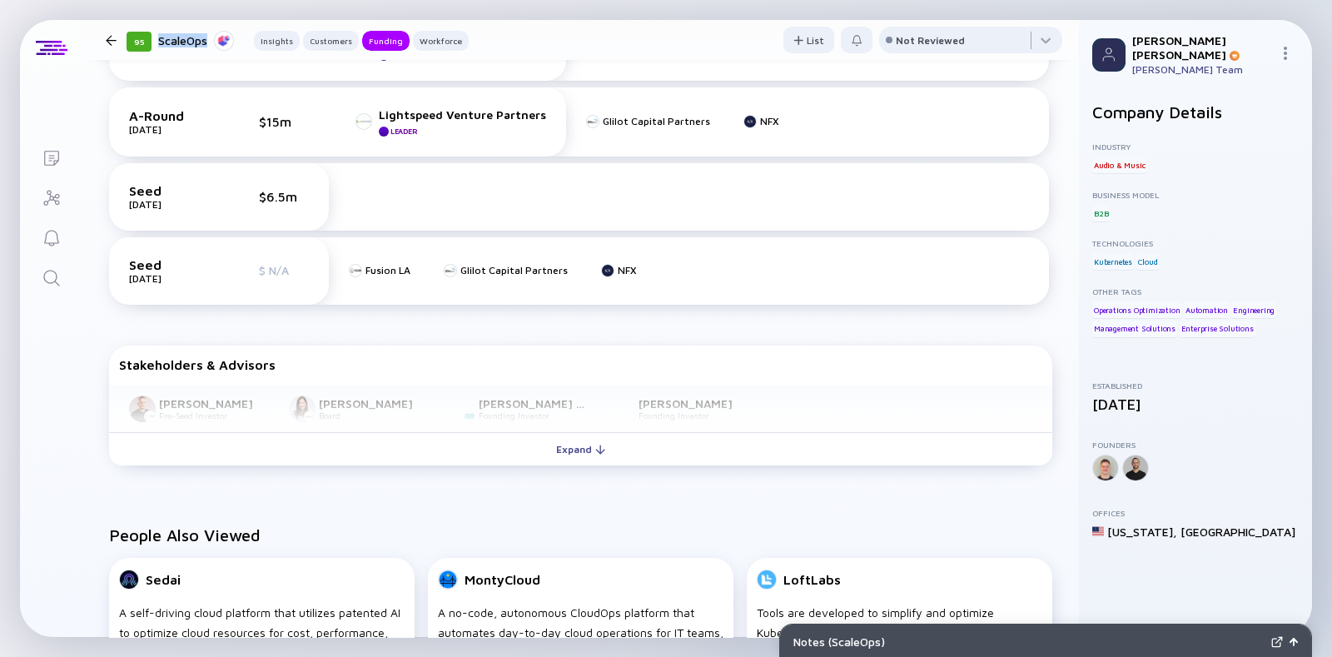
scroll to position [819, 0]
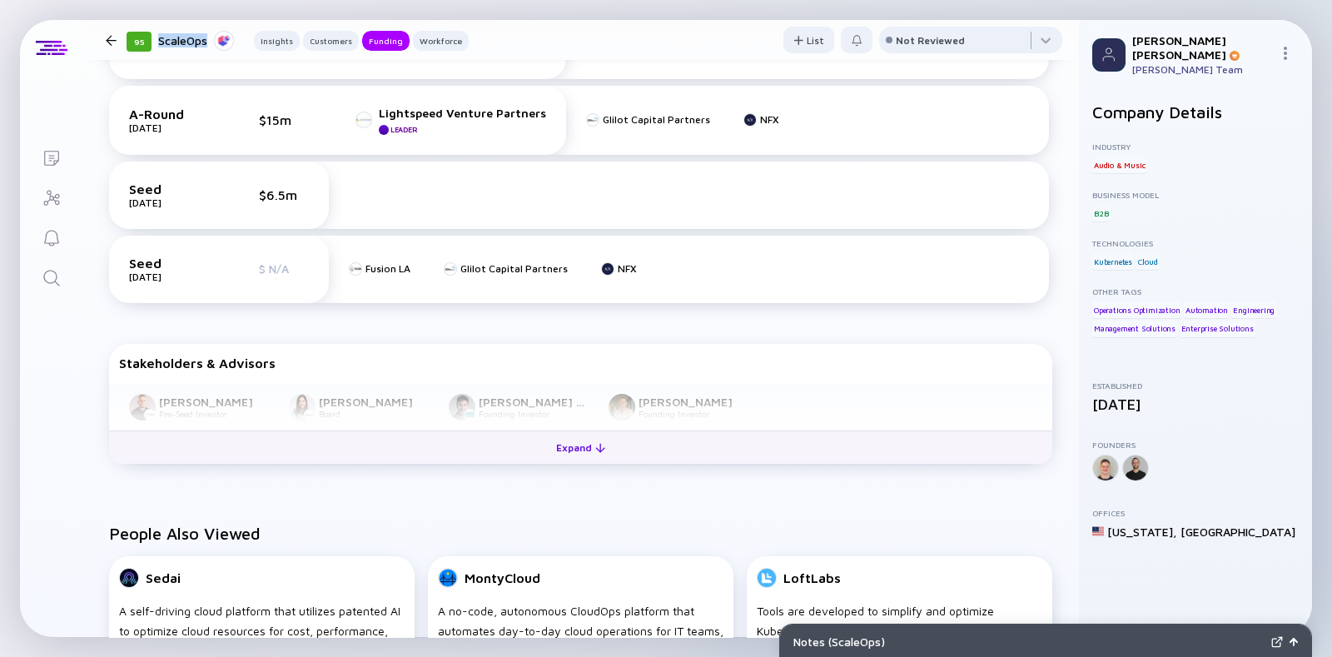
click at [529, 436] on button "Expand" at bounding box center [580, 446] width 943 height 33
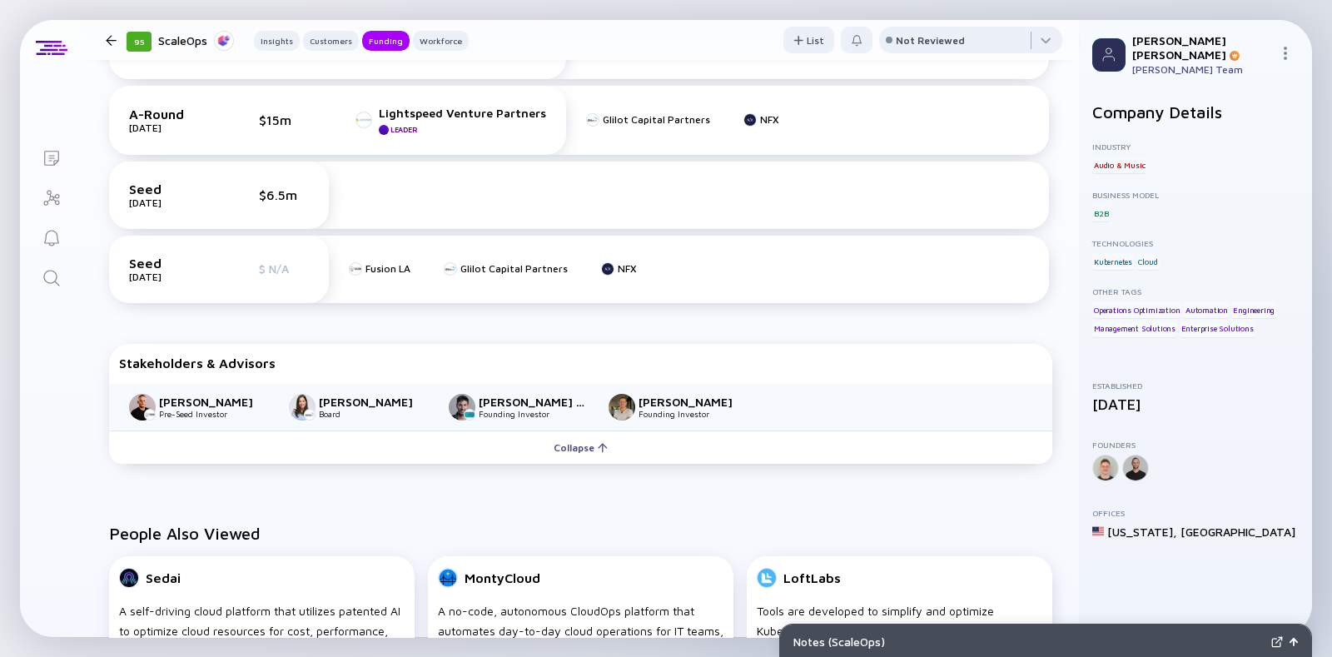
click at [108, 39] on div at bounding box center [111, 40] width 11 height 11
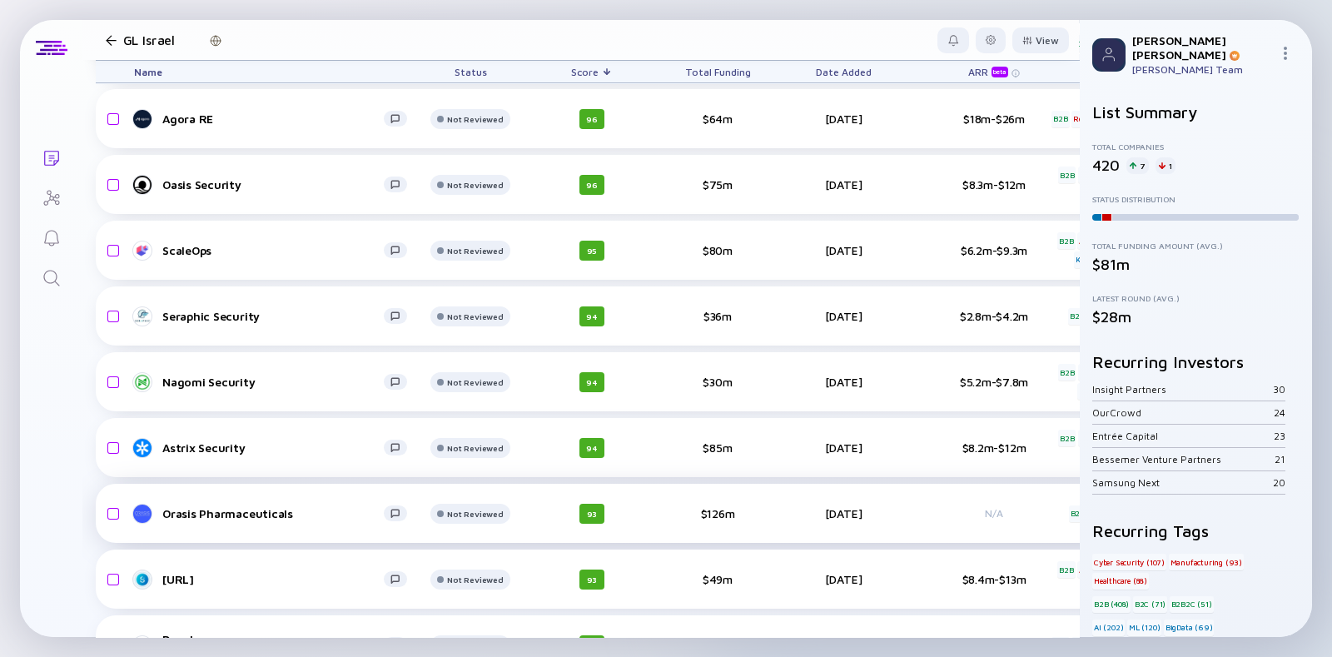
scroll to position [571, 0]
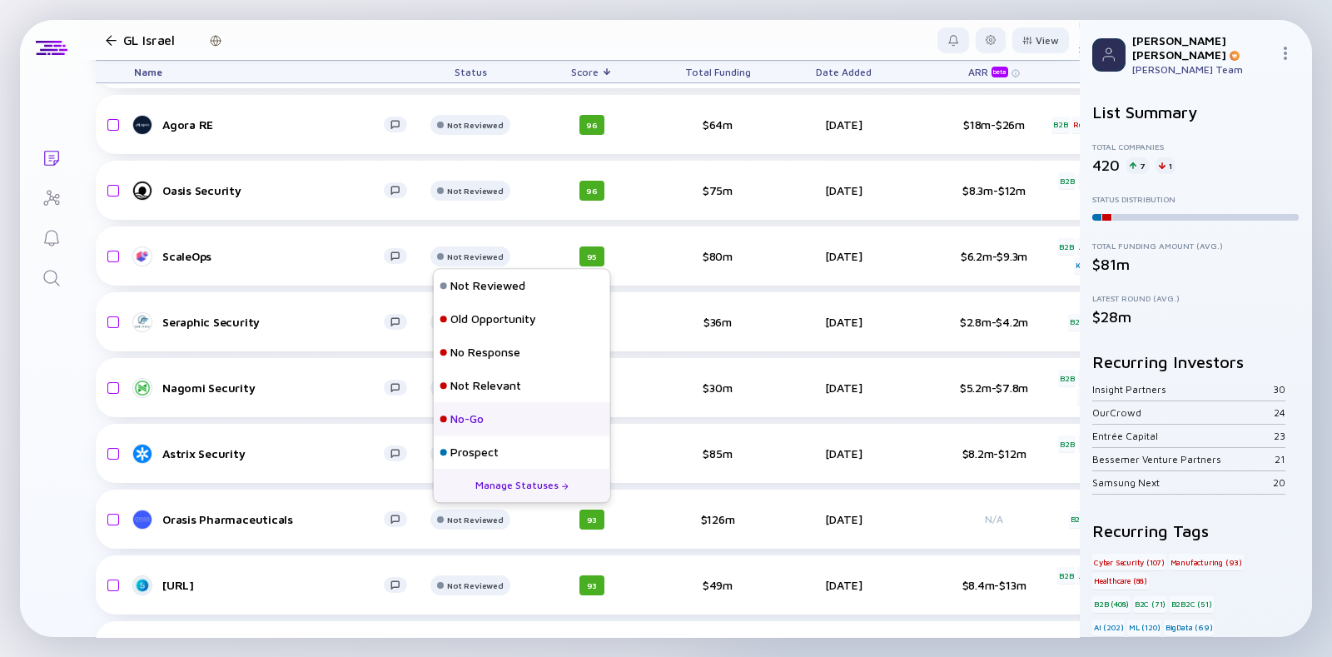
scroll to position [26, 0]
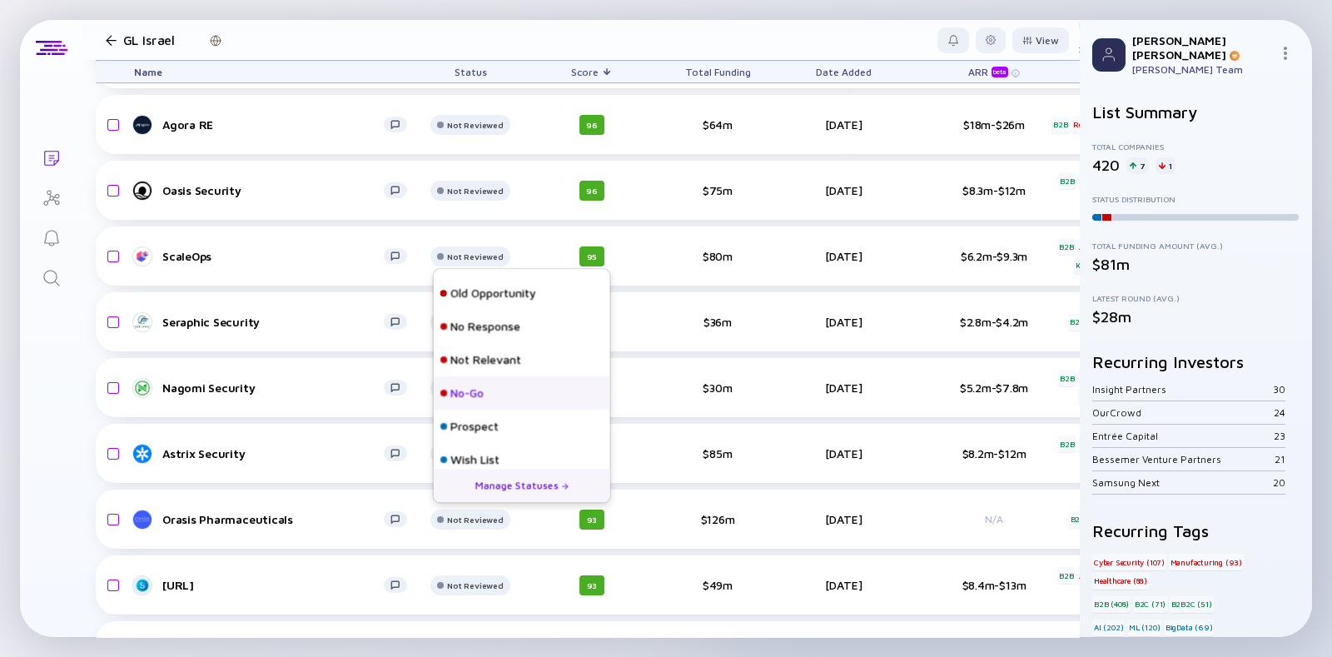
click at [486, 419] on div "Prospect" at bounding box center [474, 427] width 48 height 17
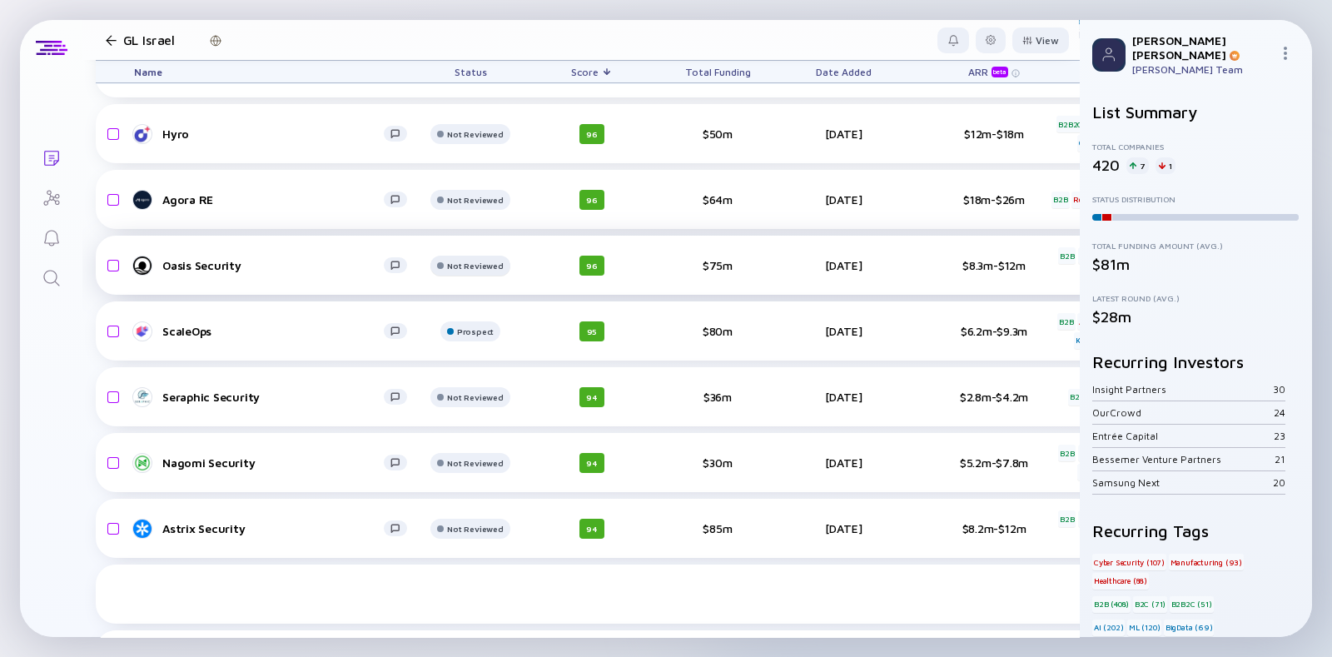
scroll to position [394, 0]
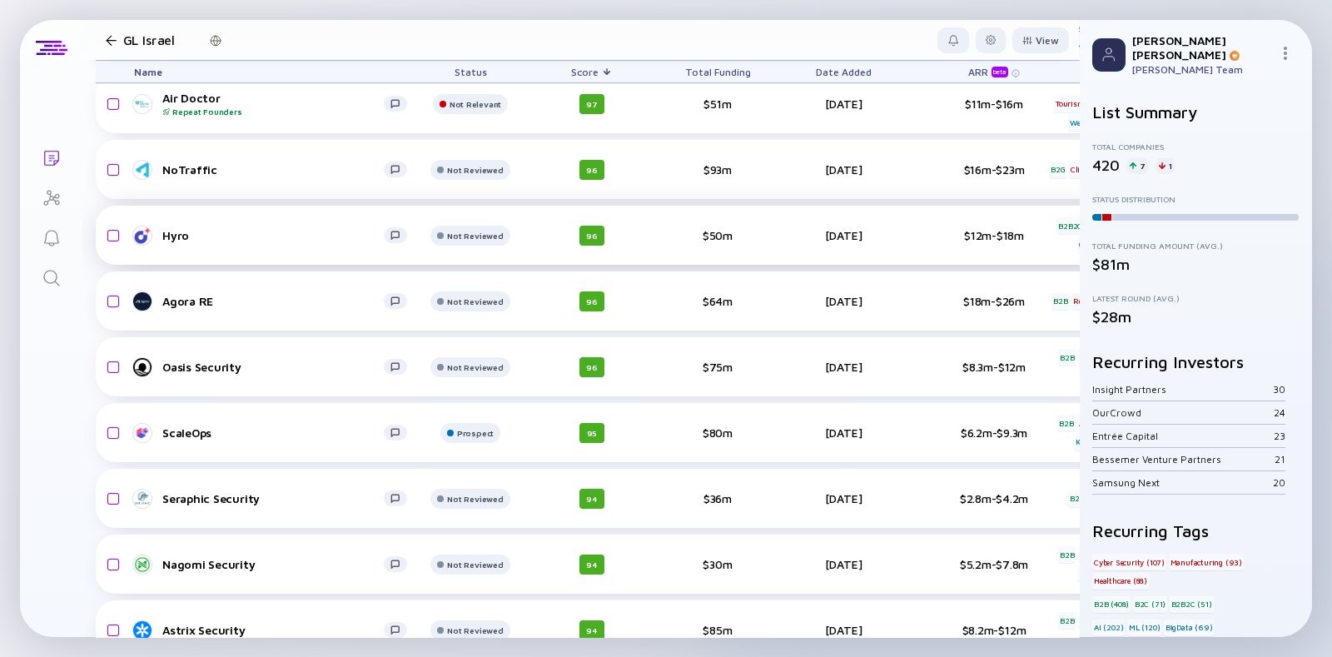
click at [479, 220] on div "Hyro Not Reviewed 96 $50m Jul 10, 2025 $12m-$18m B2B2C Government Chatbots head…" at bounding box center [979, 235] width 1766 height 59
click at [482, 43] on div "Not Reviewed" at bounding box center [475, 38] width 67 height 10
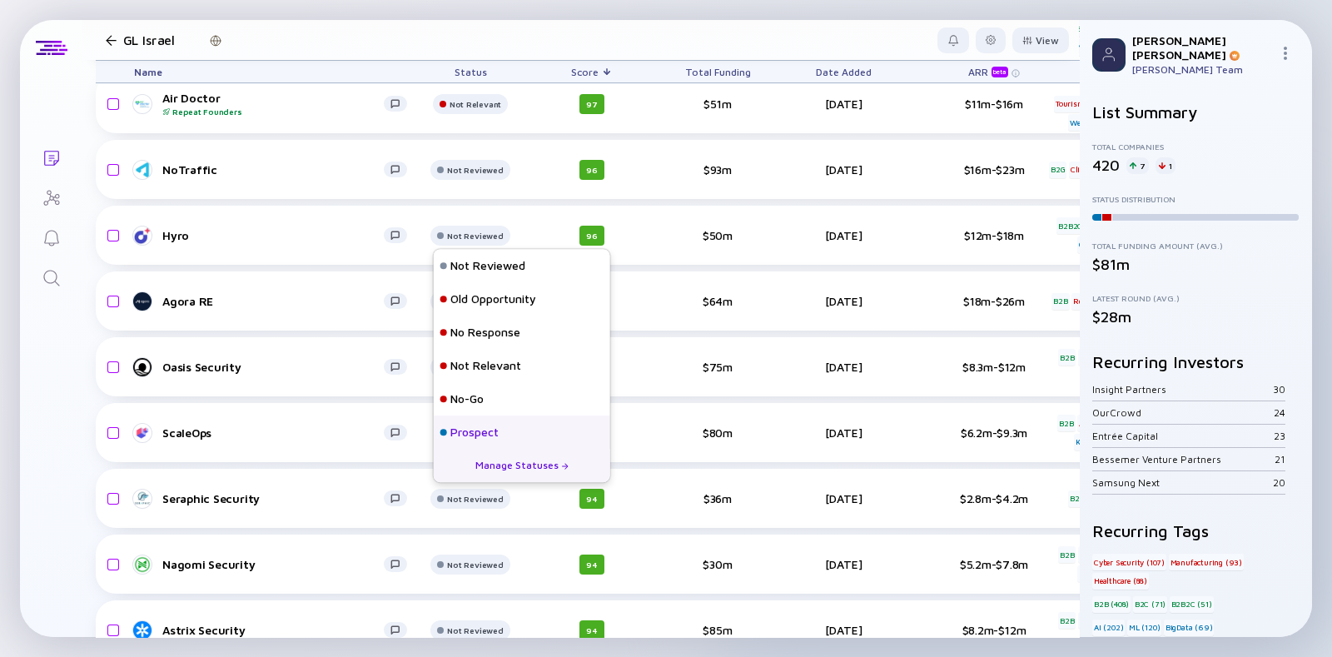
click at [489, 428] on div "Prospect" at bounding box center [474, 432] width 48 height 17
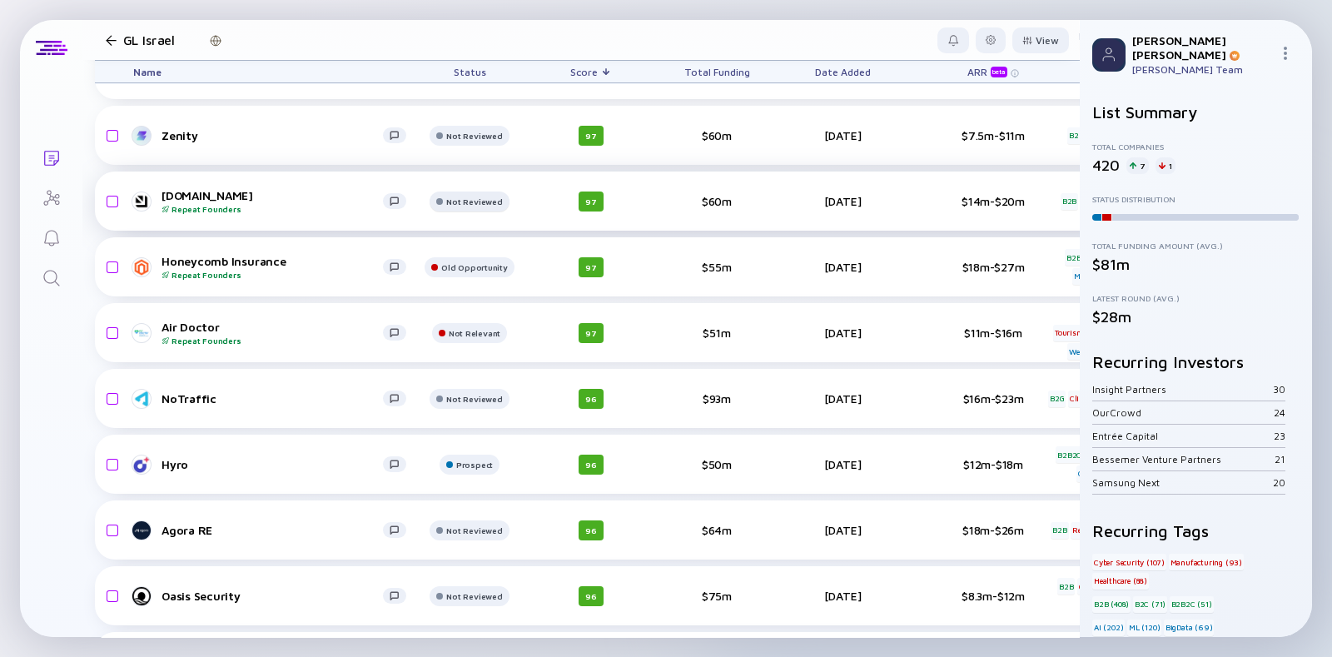
scroll to position [161, 1]
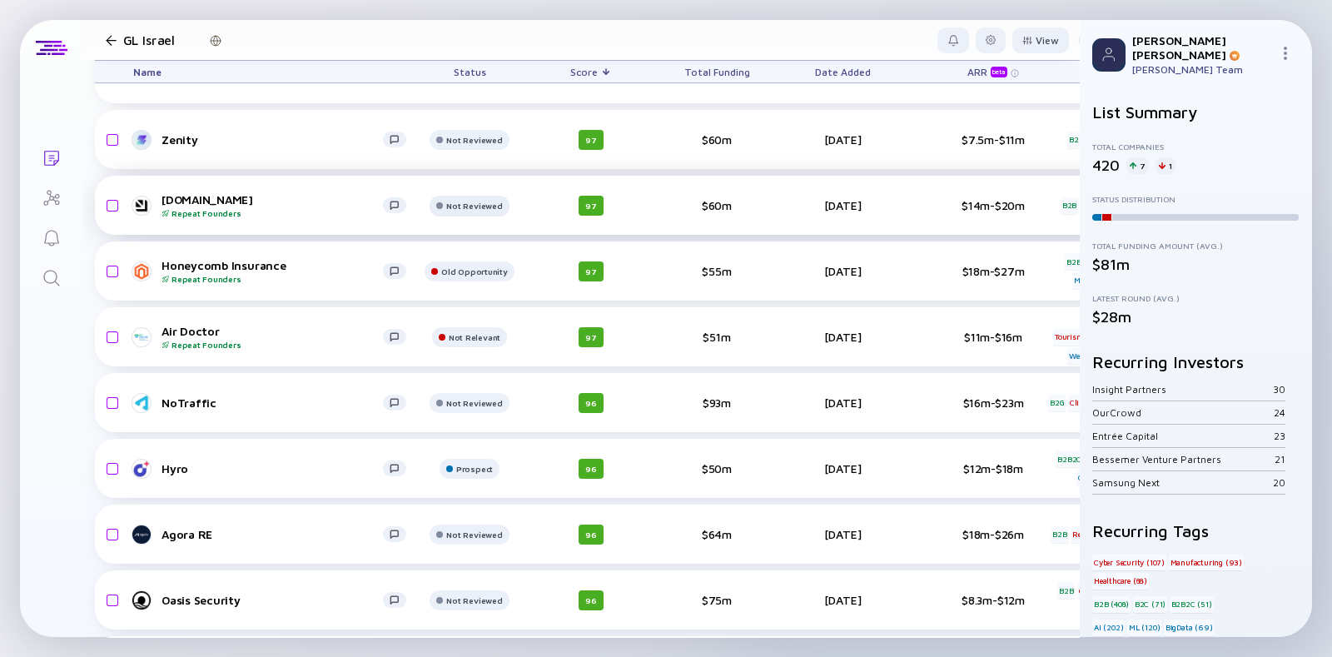
click at [466, 32] on div at bounding box center [468, 14] width 79 height 33
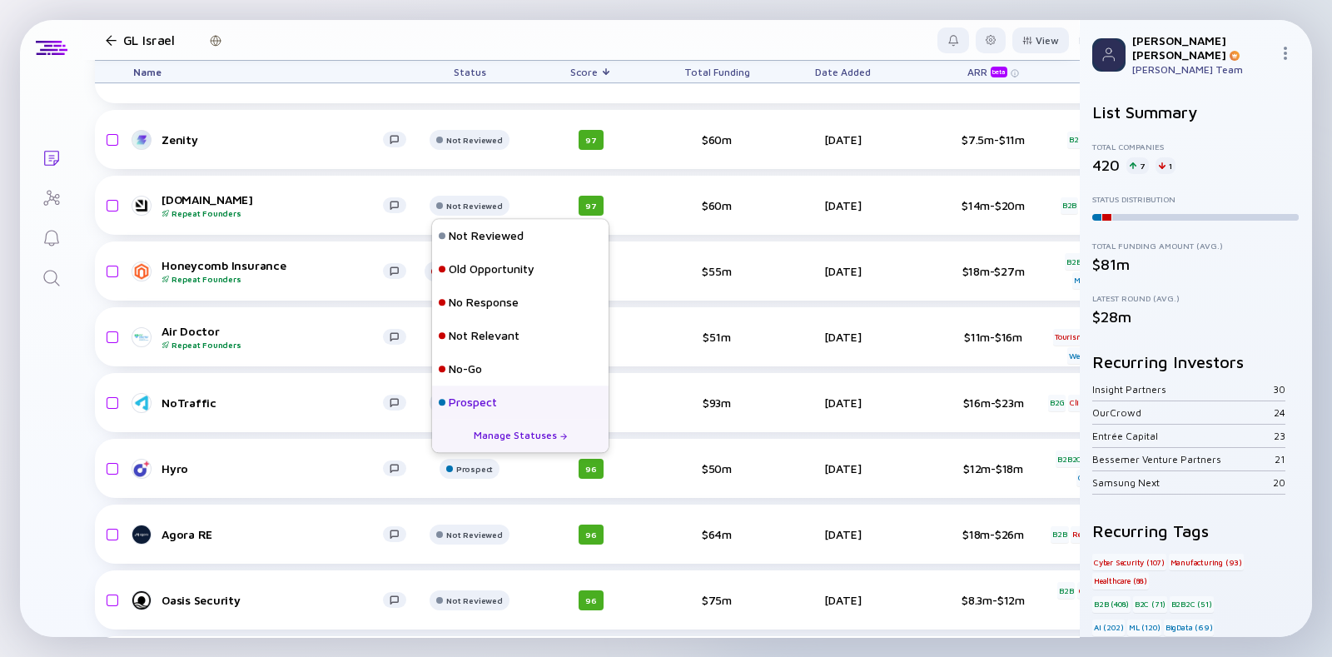
click at [460, 402] on div "Prospect" at bounding box center [473, 402] width 48 height 17
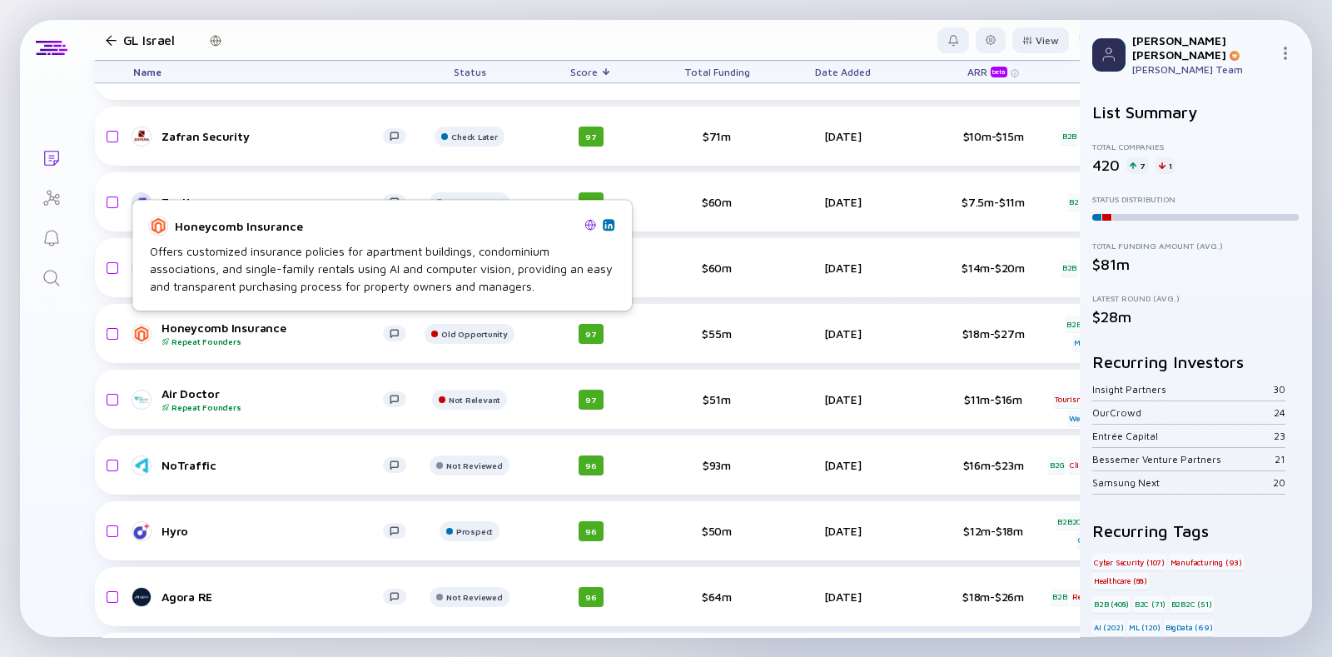
scroll to position [100, 1]
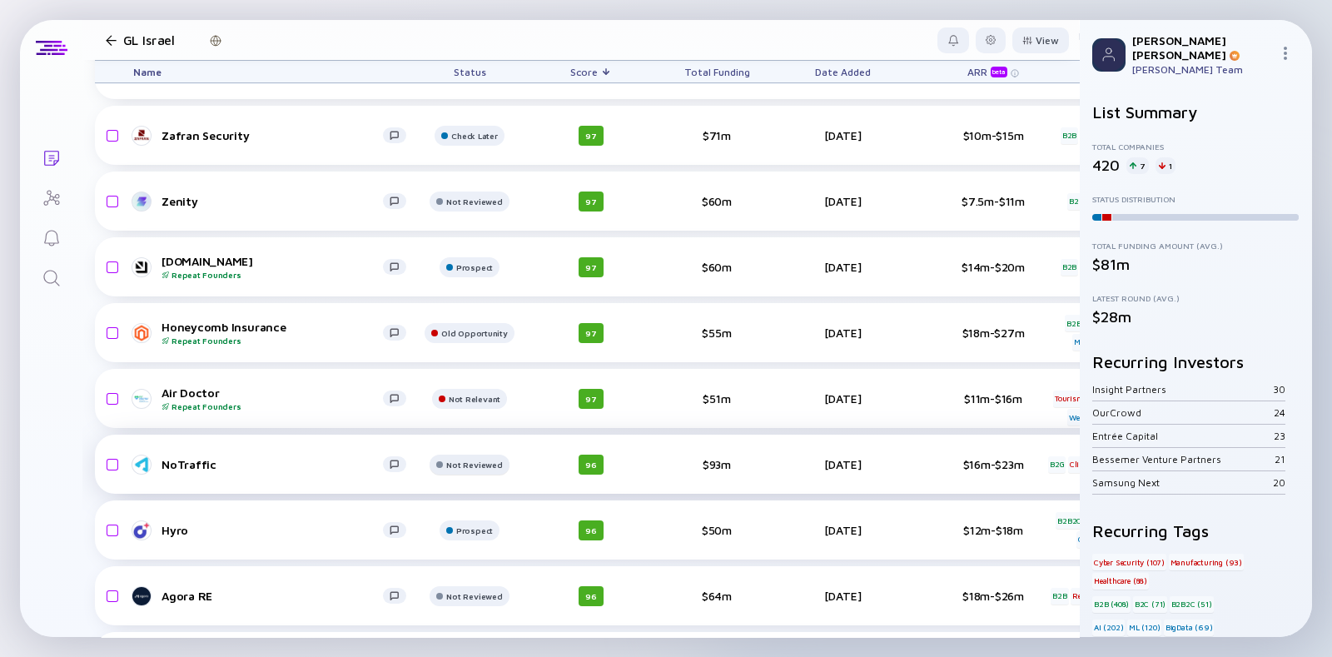
click at [450, 93] on div at bounding box center [468, 76] width 79 height 33
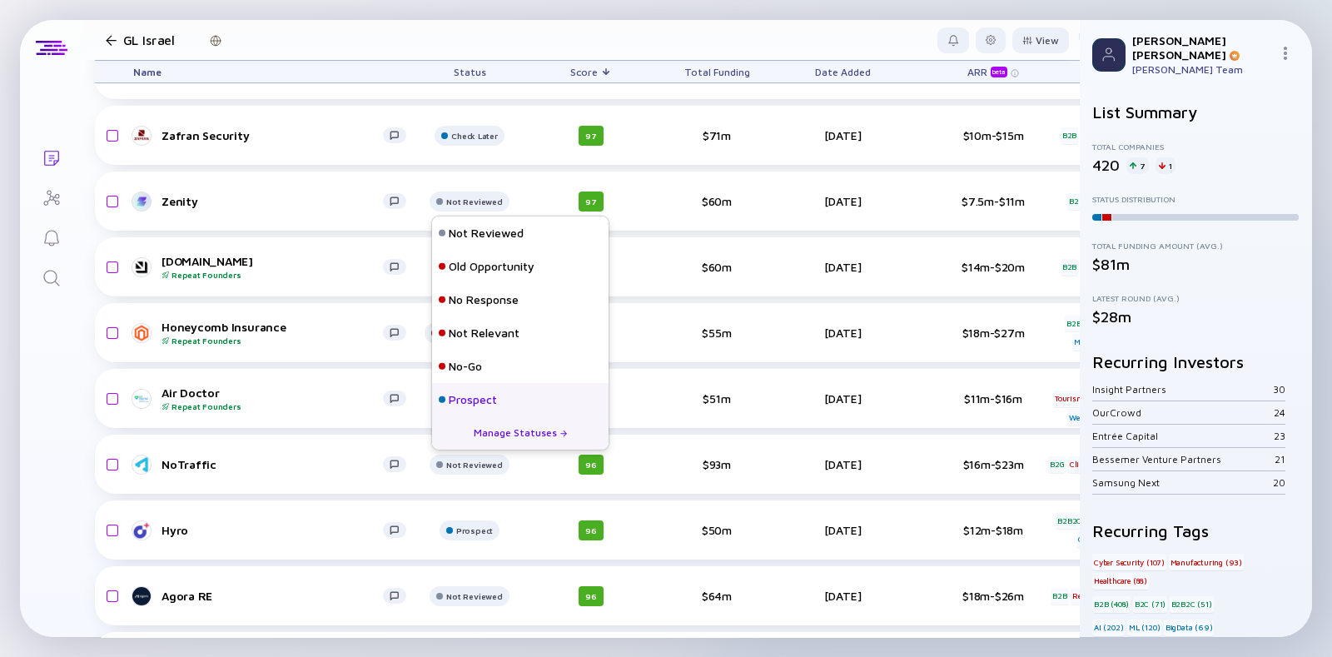
click at [456, 399] on div "Prospect" at bounding box center [473, 399] width 48 height 17
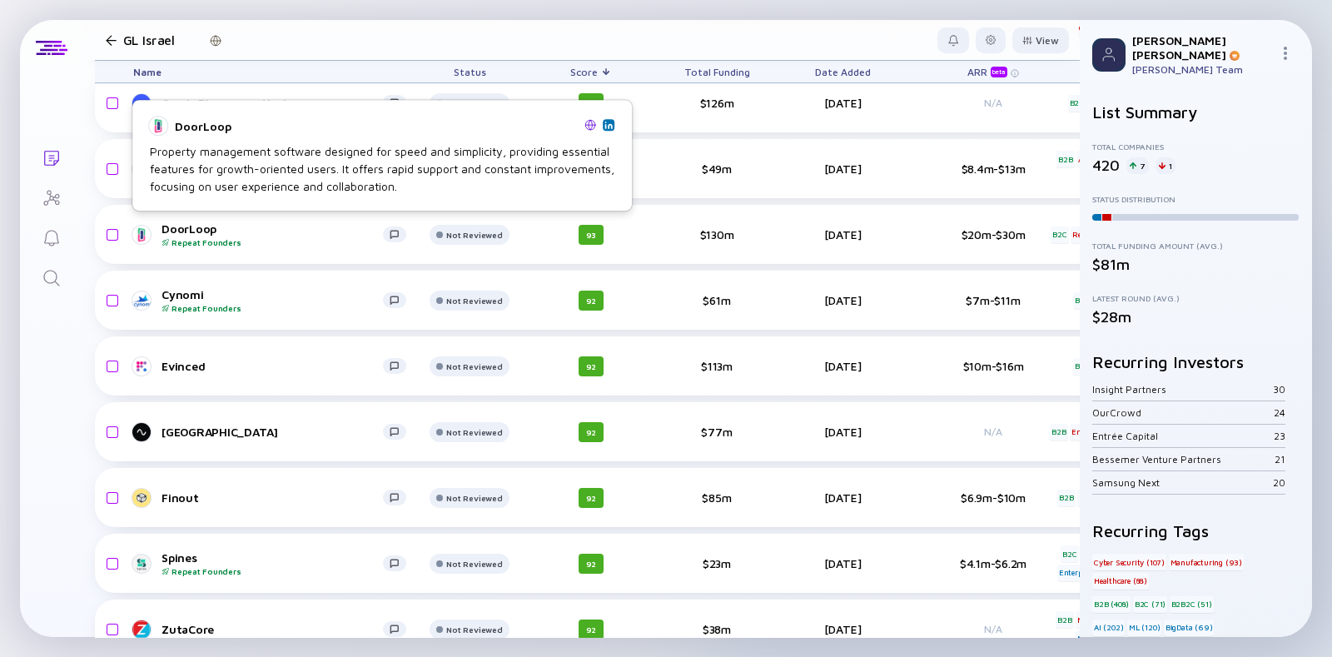
scroll to position [989, 1]
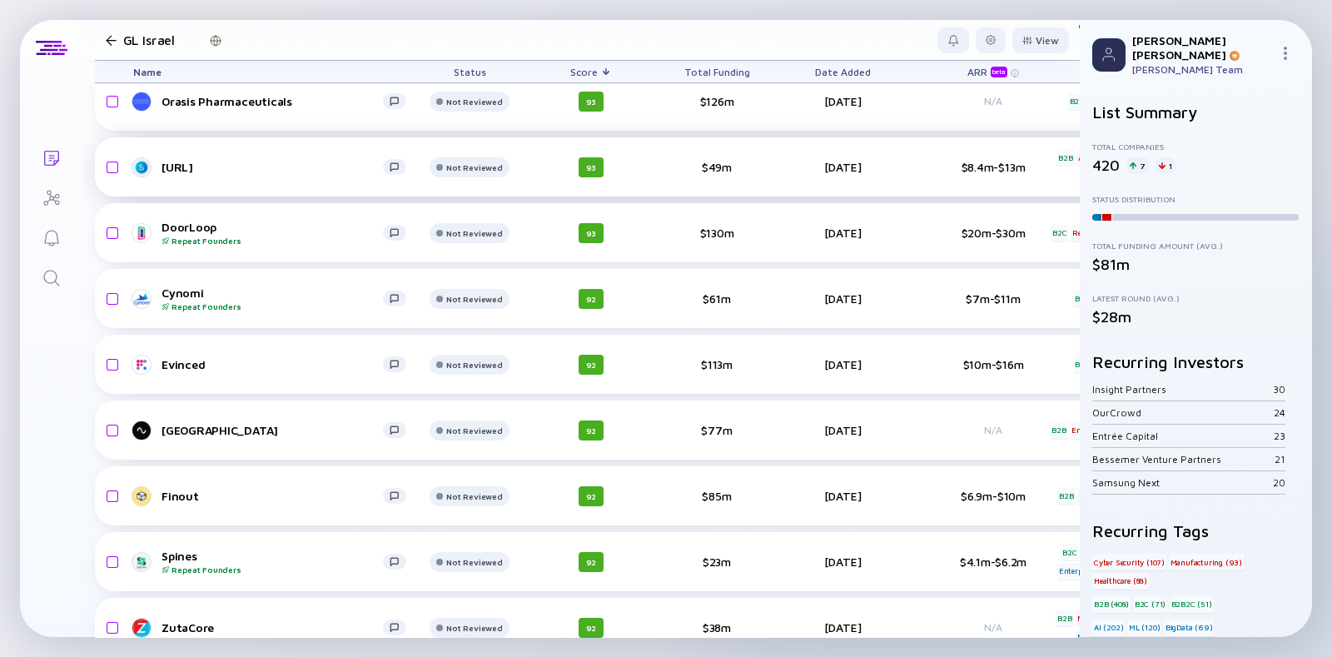
click at [178, 158] on link "[URL]" at bounding box center [276, 167] width 286 height 20
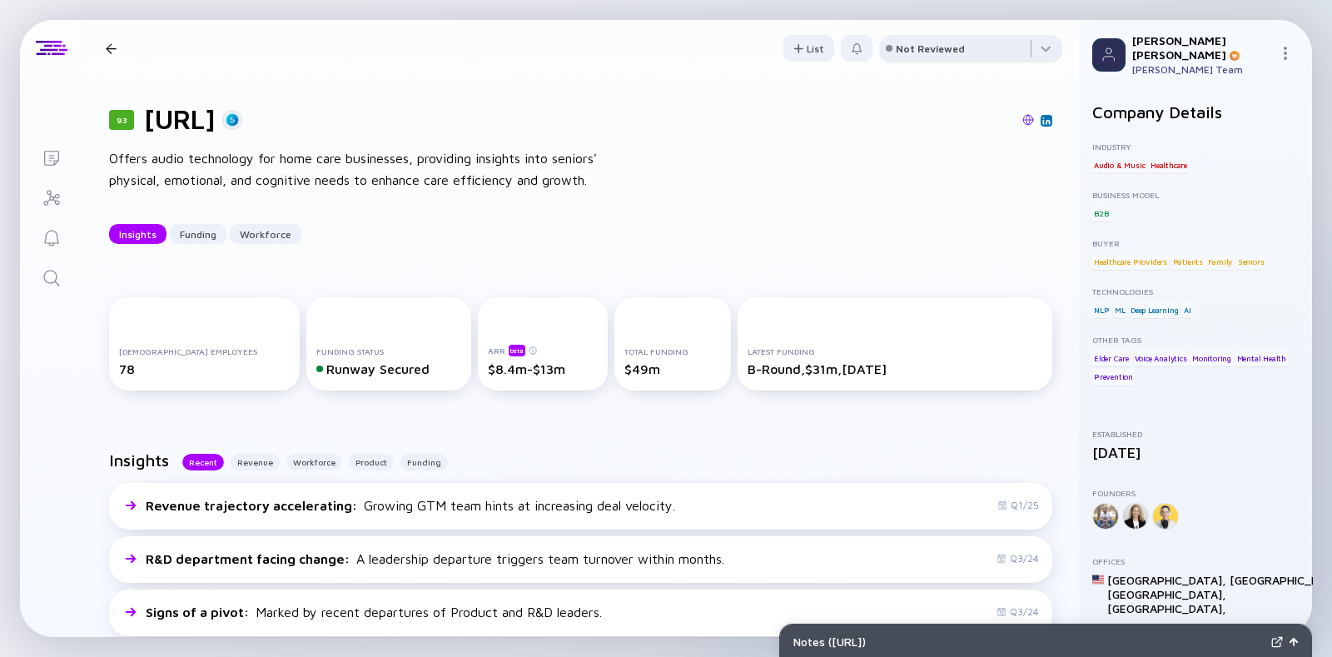
click at [904, 46] on div "Not Reviewed" at bounding box center [929, 48] width 69 height 12
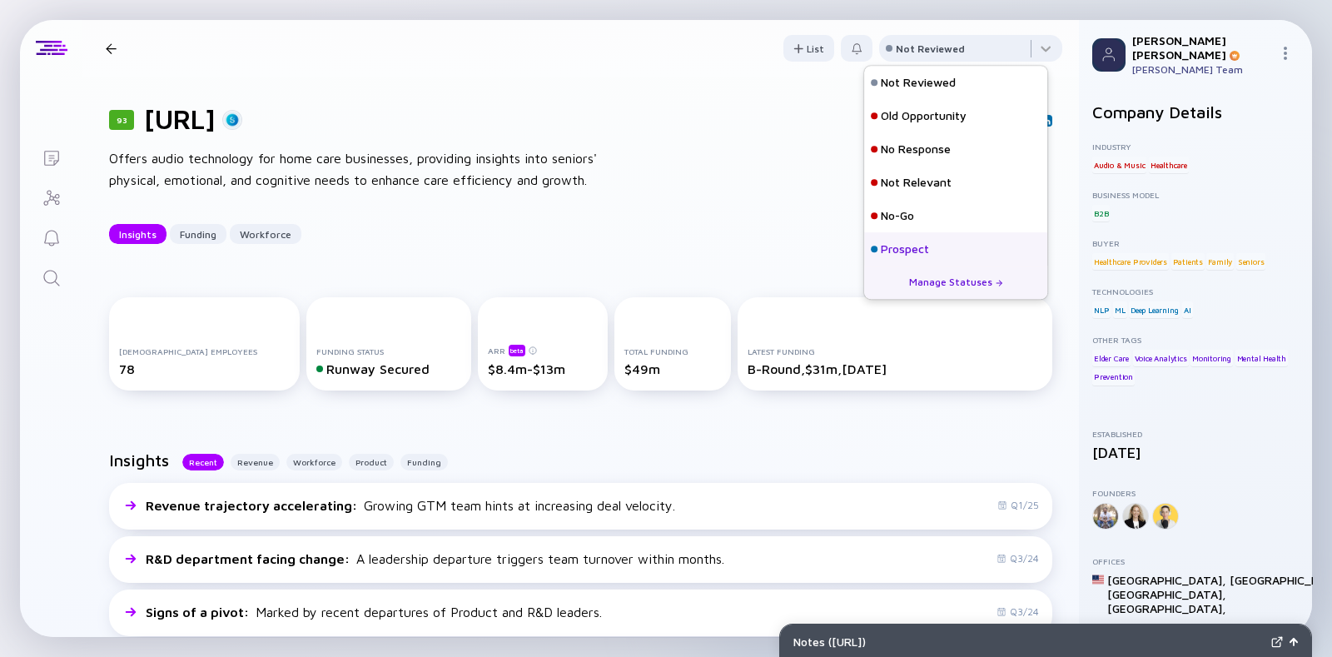
click at [906, 248] on div "Prospect" at bounding box center [904, 249] width 48 height 17
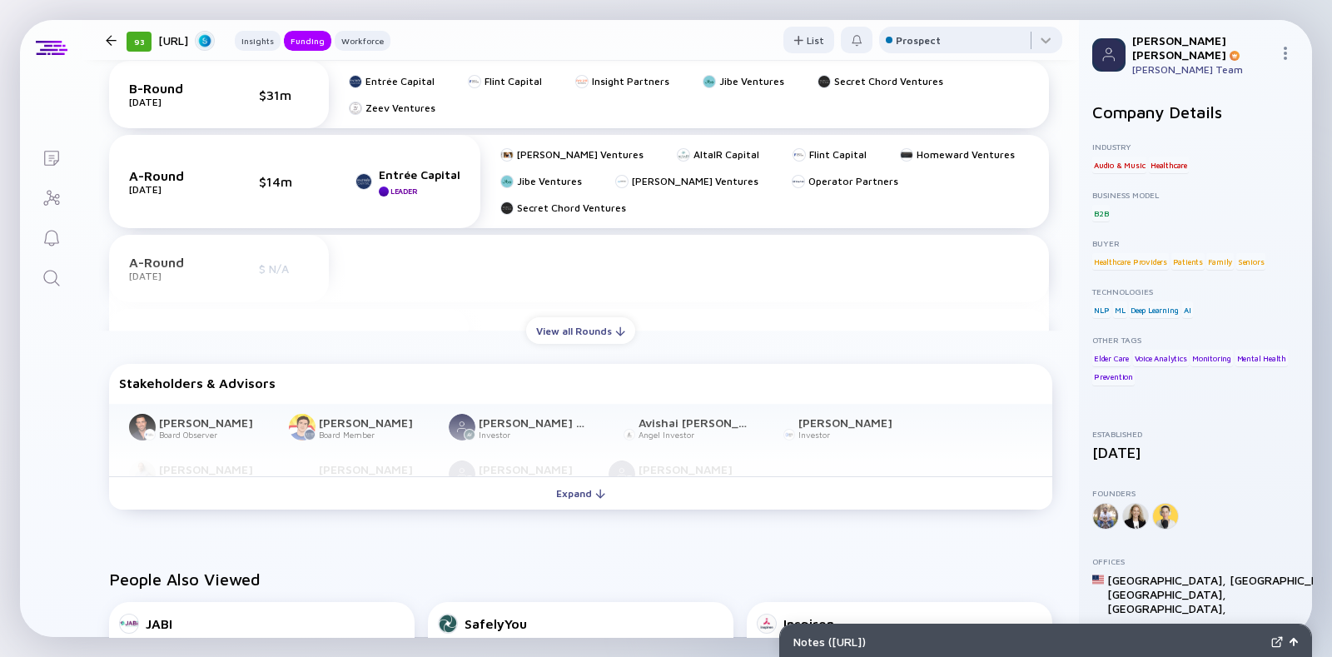
scroll to position [761, 0]
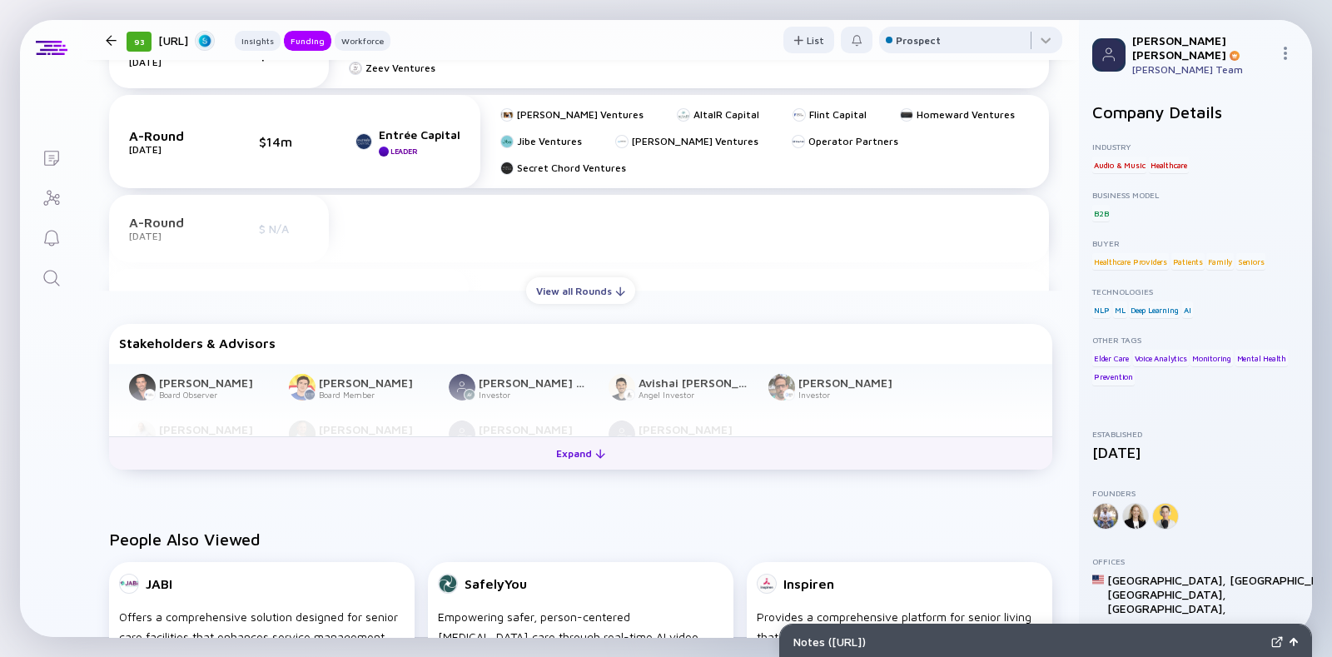
click at [441, 453] on button "Expand" at bounding box center [580, 452] width 943 height 33
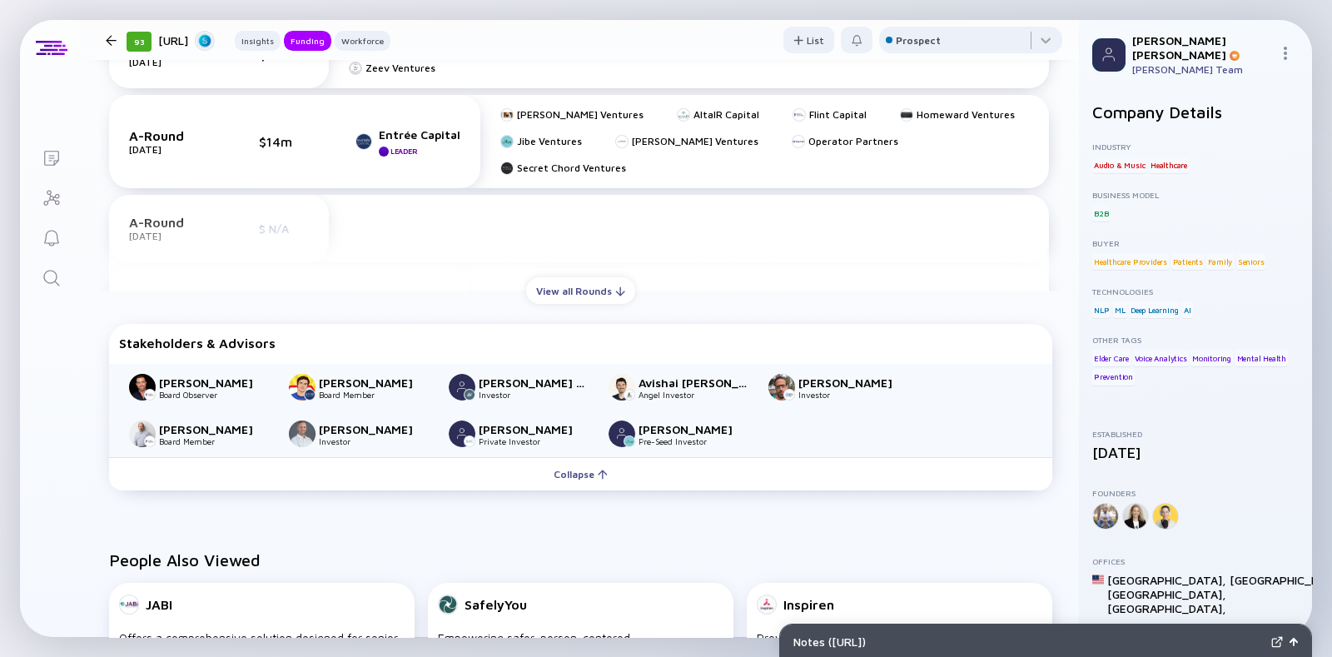
click at [106, 31] on div "93 Sensi.AI Insights Funding Workforce" at bounding box center [244, 40] width 291 height 22
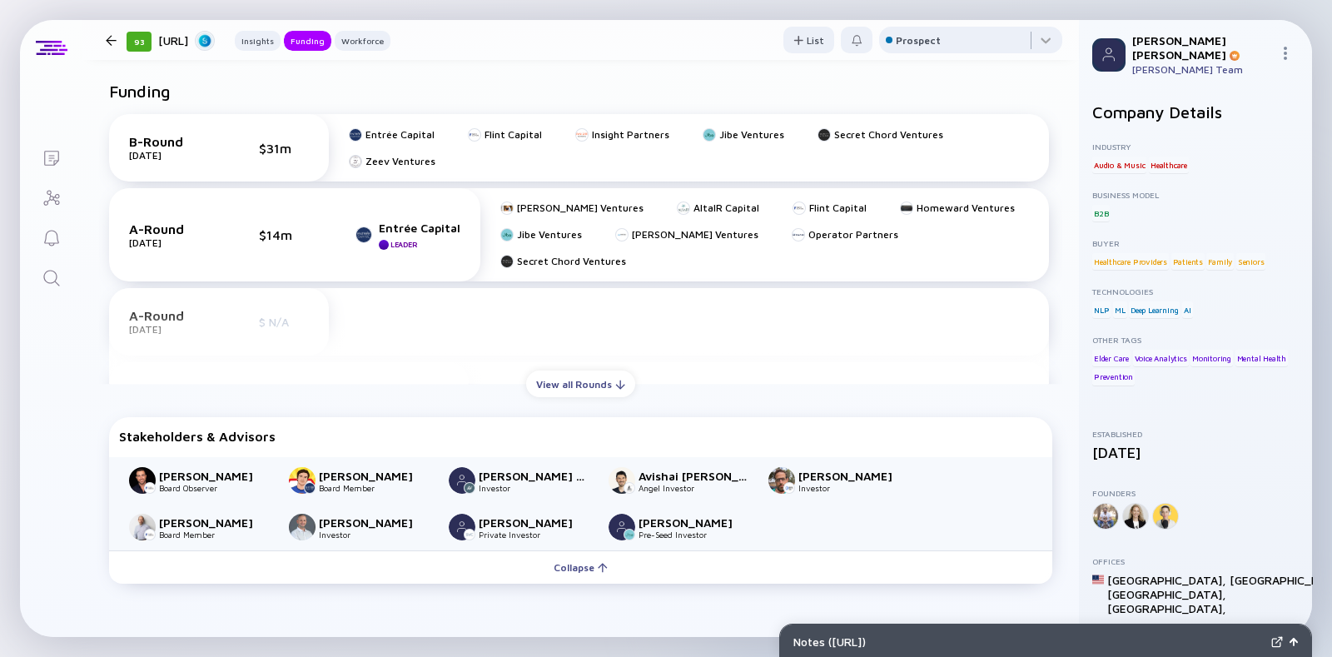
scroll to position [667, 0]
click at [543, 393] on div "View all Rounds" at bounding box center [580, 385] width 109 height 26
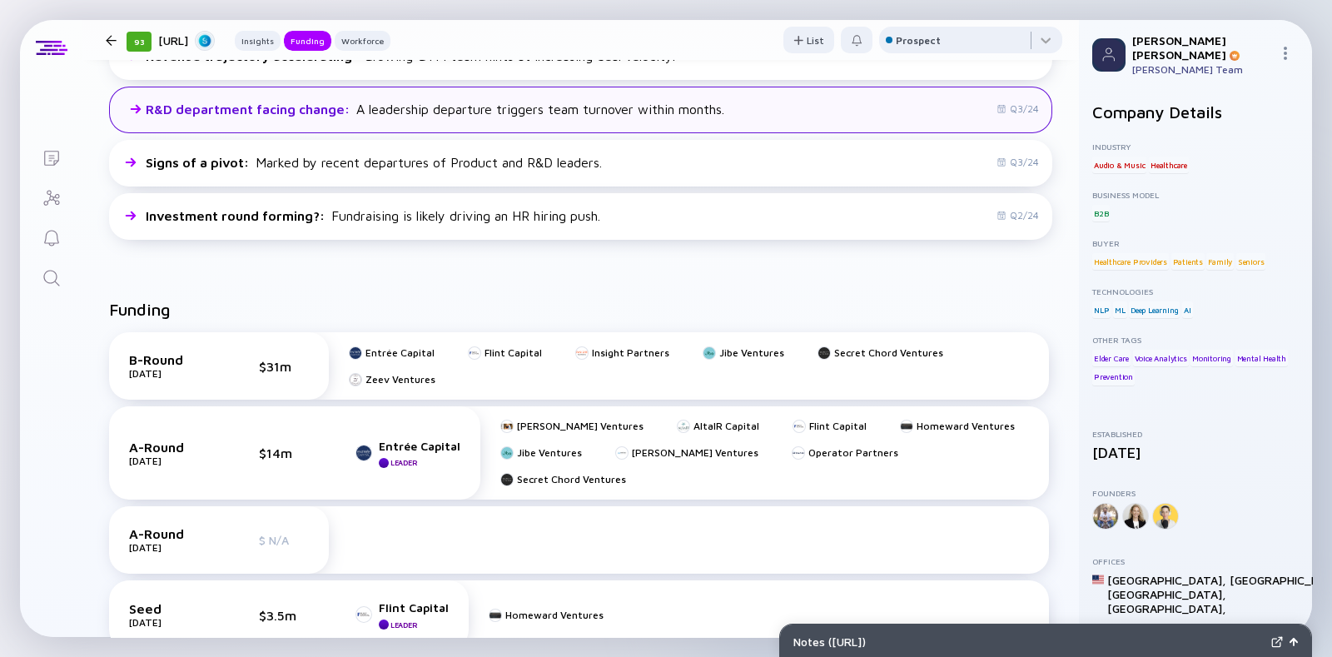
scroll to position [442, 0]
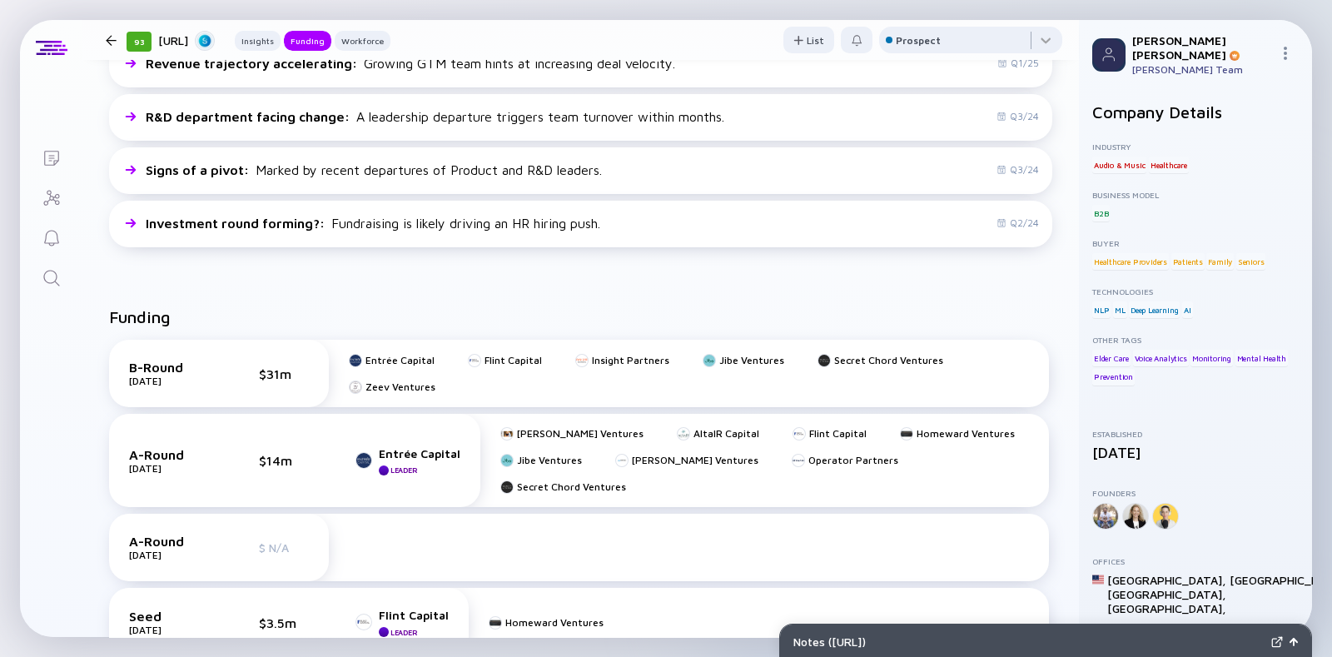
click at [108, 44] on div at bounding box center [111, 40] width 11 height 11
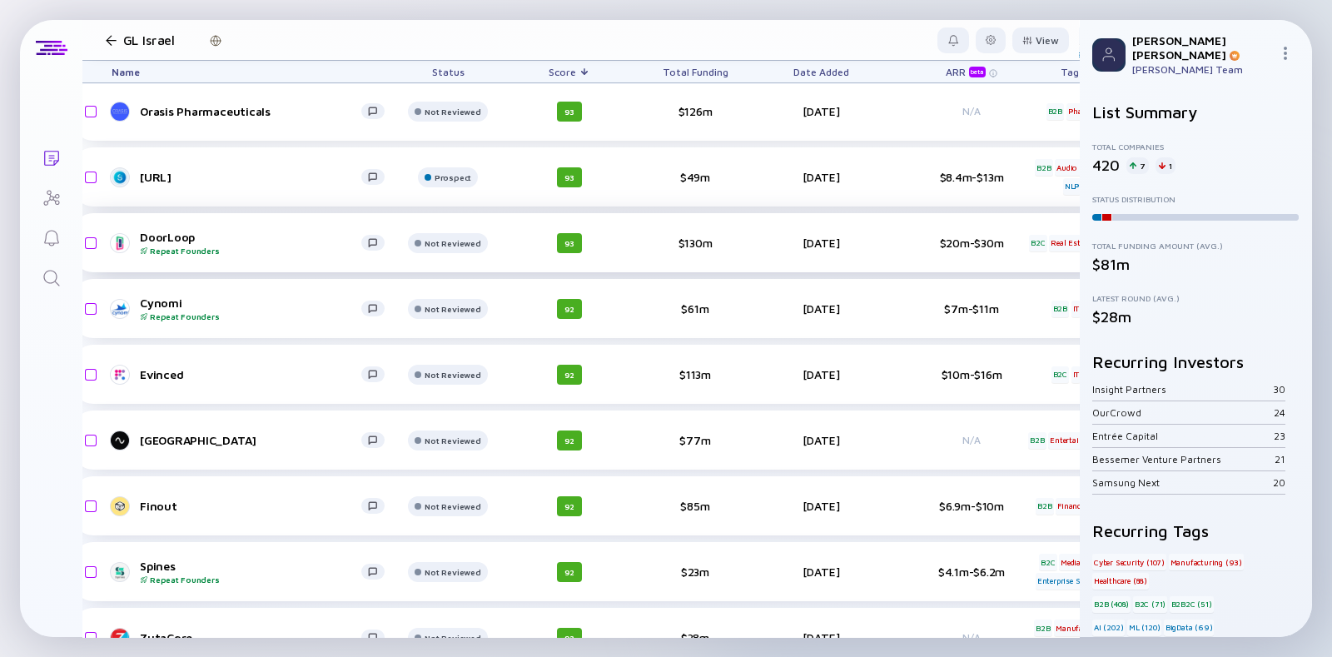
scroll to position [994, 22]
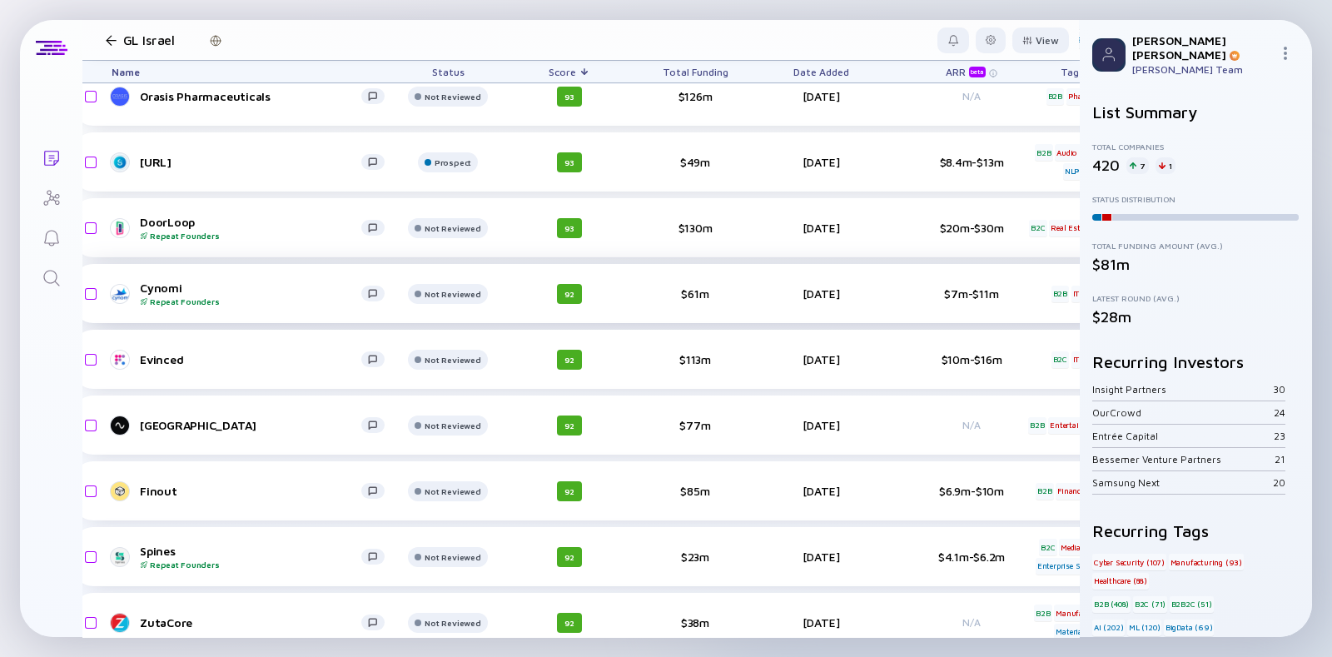
click at [165, 289] on div "Cynomi Repeat Founders" at bounding box center [250, 293] width 221 height 26
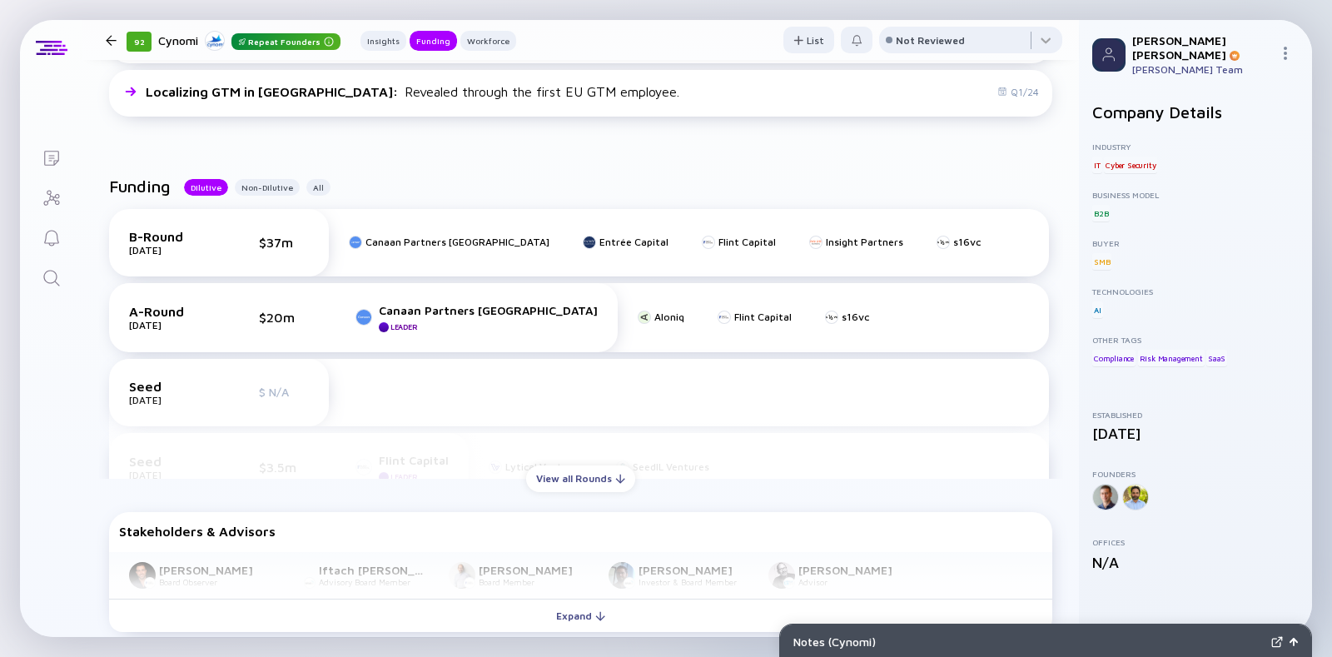
scroll to position [488, 0]
click at [564, 484] on div "View all Rounds" at bounding box center [580, 477] width 109 height 26
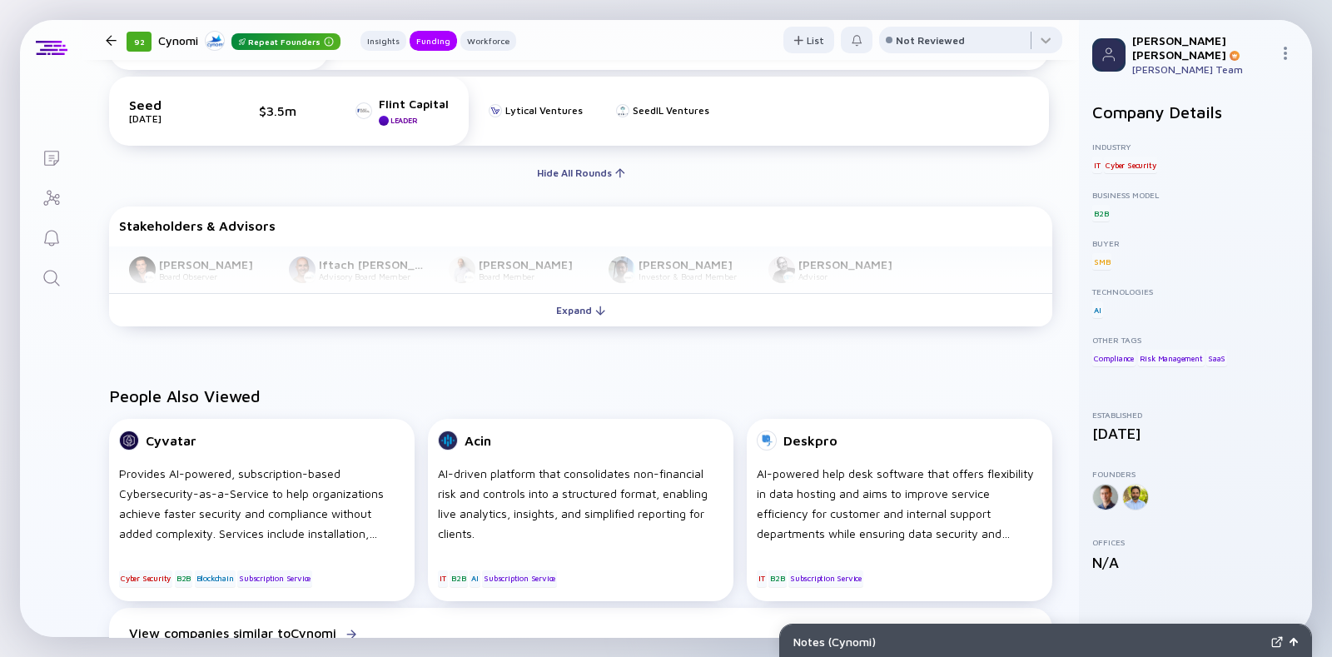
scroll to position [846, 0]
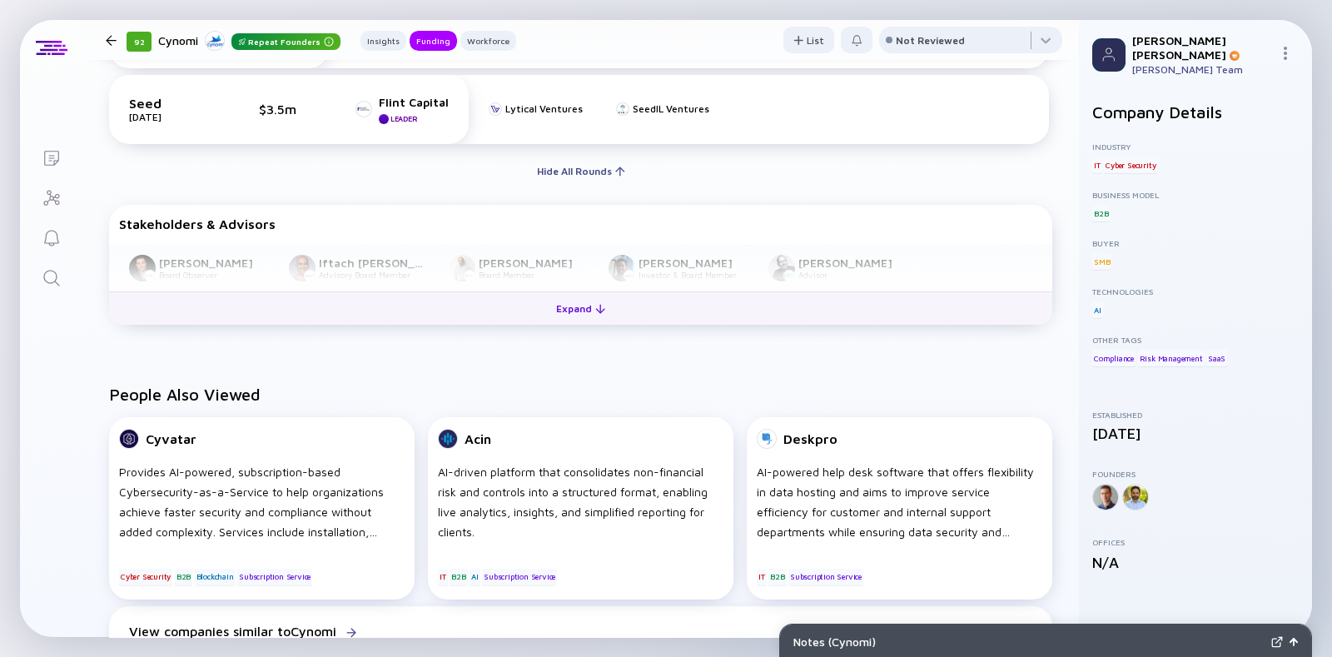
click at [546, 310] on div "Expand" at bounding box center [580, 308] width 69 height 26
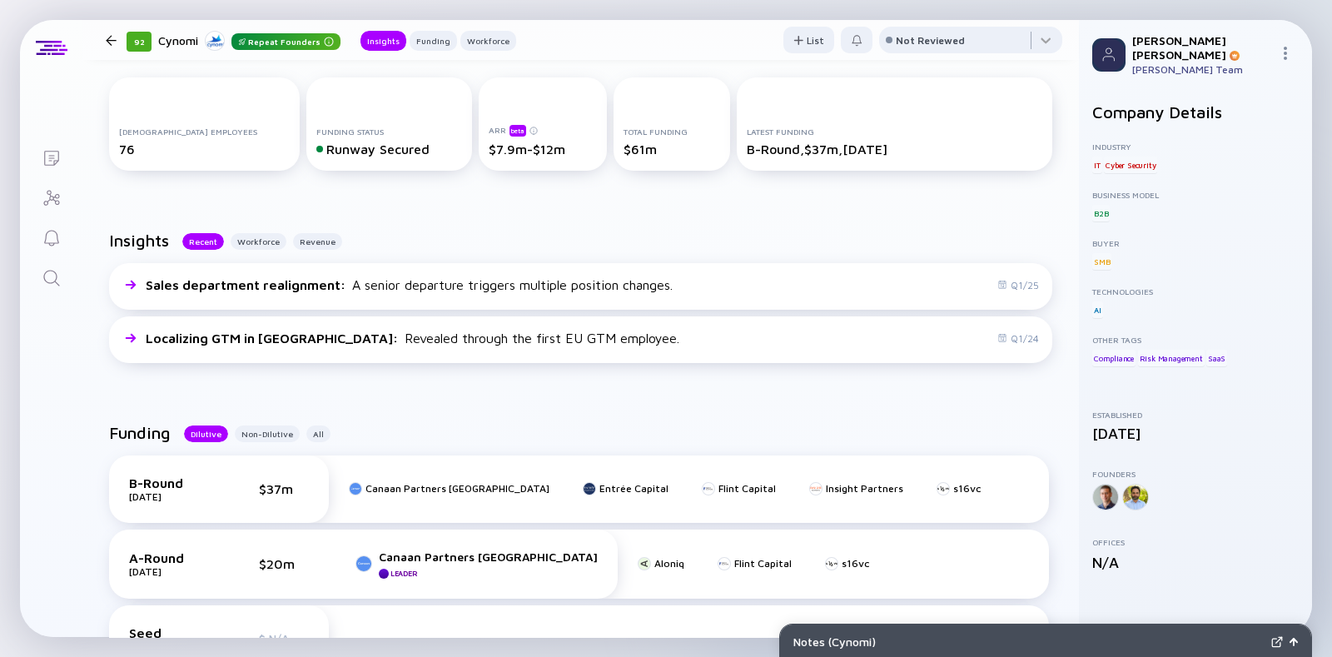
scroll to position [182, 0]
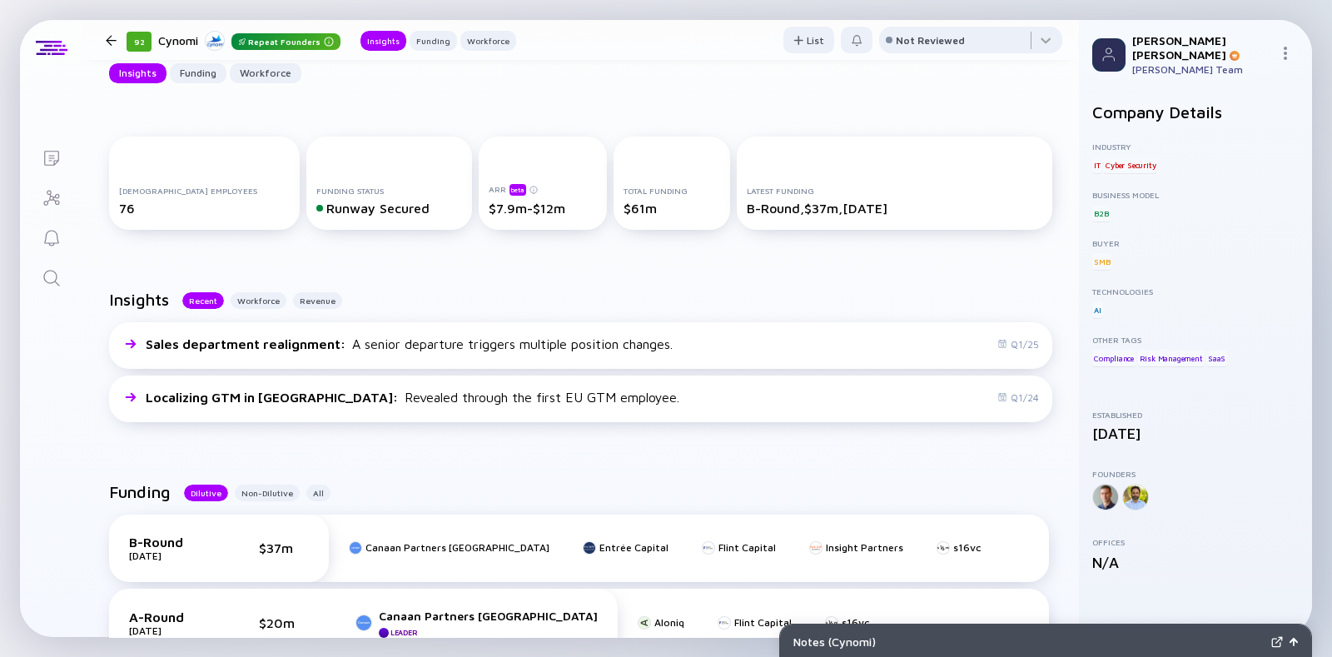
click at [99, 40] on div at bounding box center [111, 40] width 24 height 11
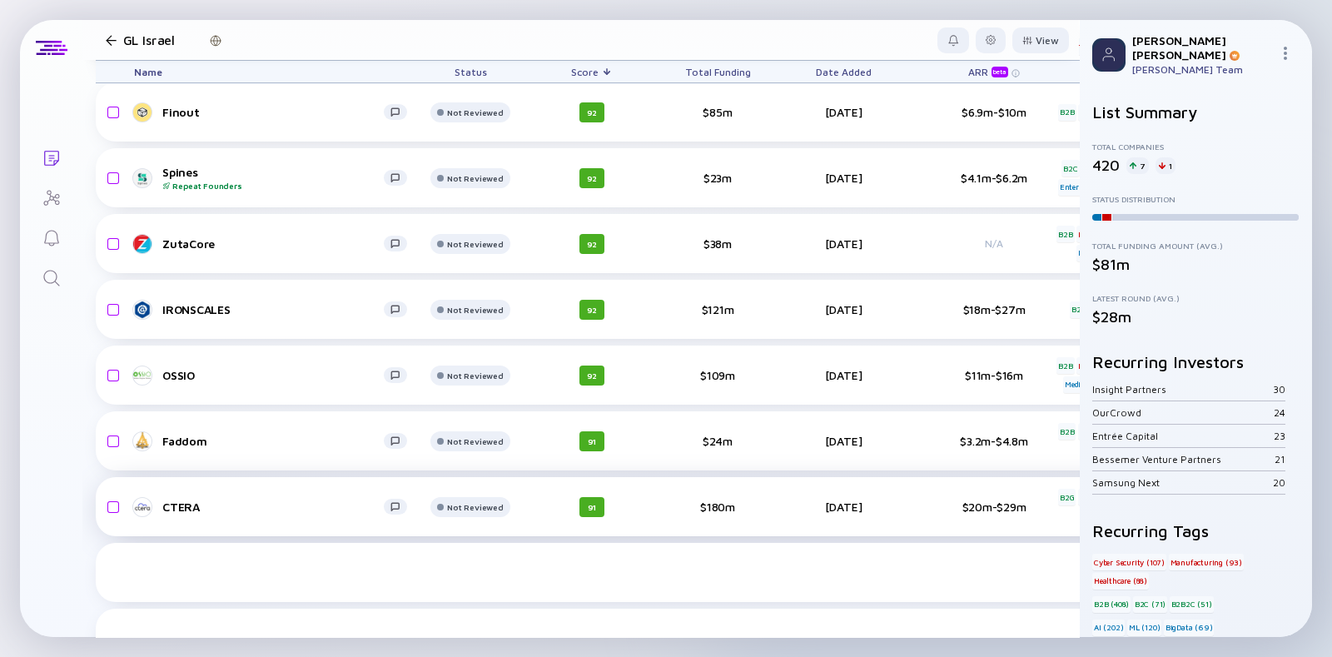
scroll to position [1281, 0]
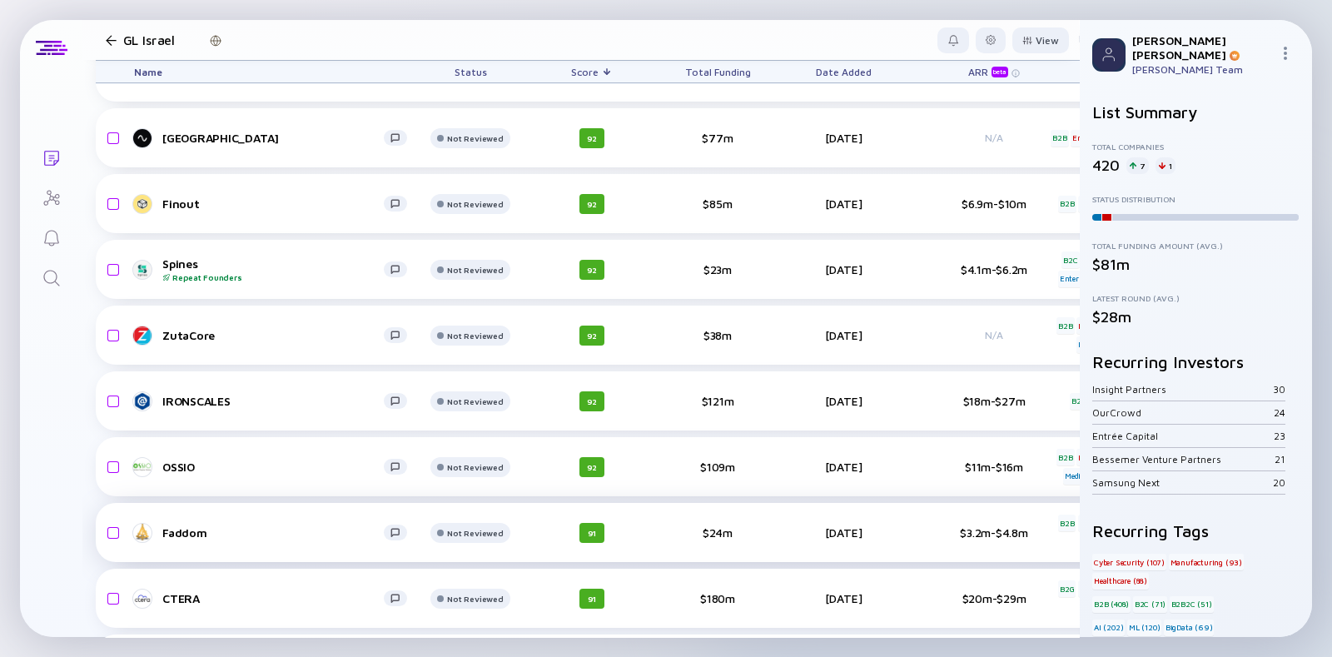
click at [221, 545] on div "Faddom Not Reviewed 91 $24m Jul 10, 2025 $3.2m-$4.8m B2B Cyber Security SaaS he…" at bounding box center [979, 532] width 1766 height 59
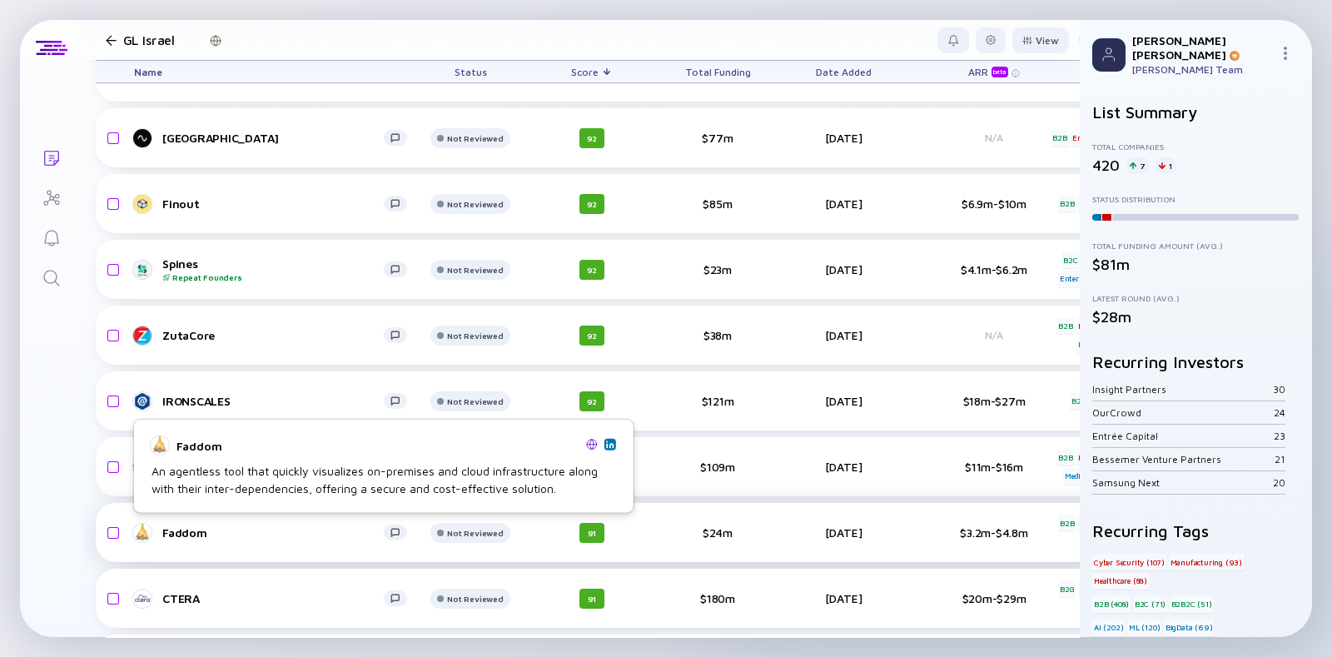
click at [167, 533] on div "Faddom" at bounding box center [272, 532] width 221 height 14
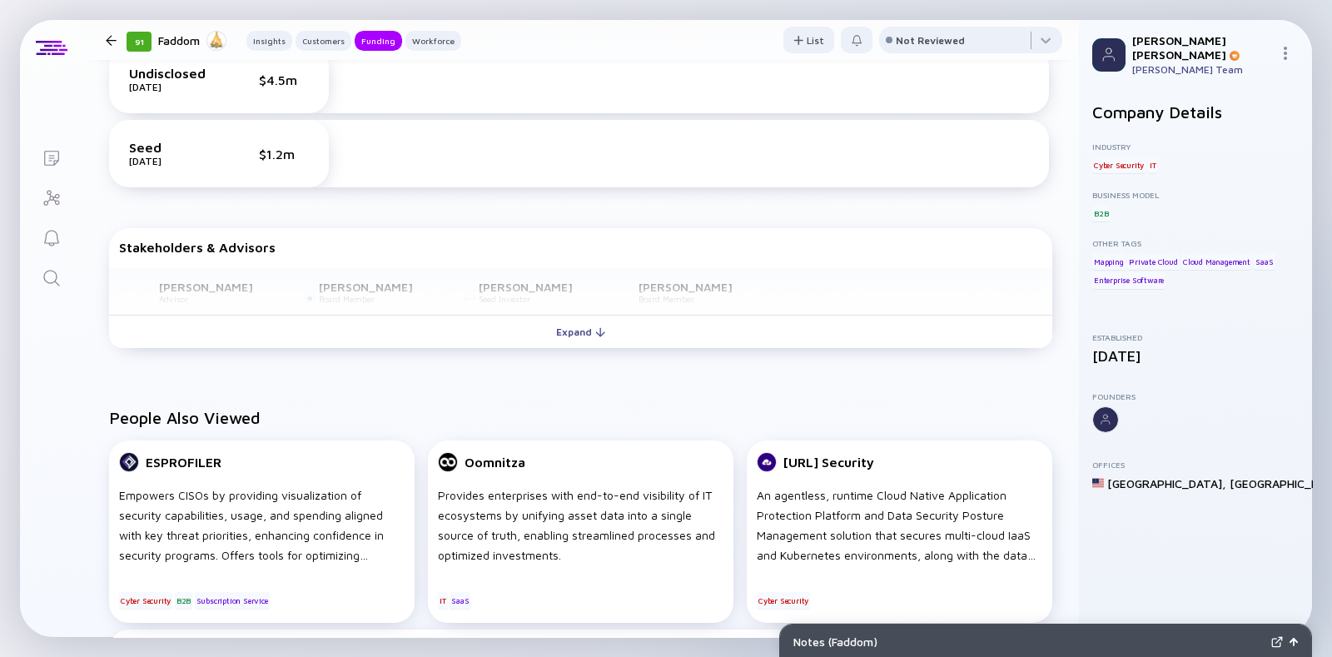
scroll to position [1125, 0]
click at [465, 371] on div "Funding A-Round Feb 2024 $12m NFX Seed Jun 2022 $6m NFX Leader Undisclosed Jan …" at bounding box center [580, 108] width 996 height 544
click at [463, 351] on div "Stakeholders & Advisors Rob DiNuzzo Advisor Daniel Cohen Board Member Erez Ofer…" at bounding box center [580, 290] width 943 height 126
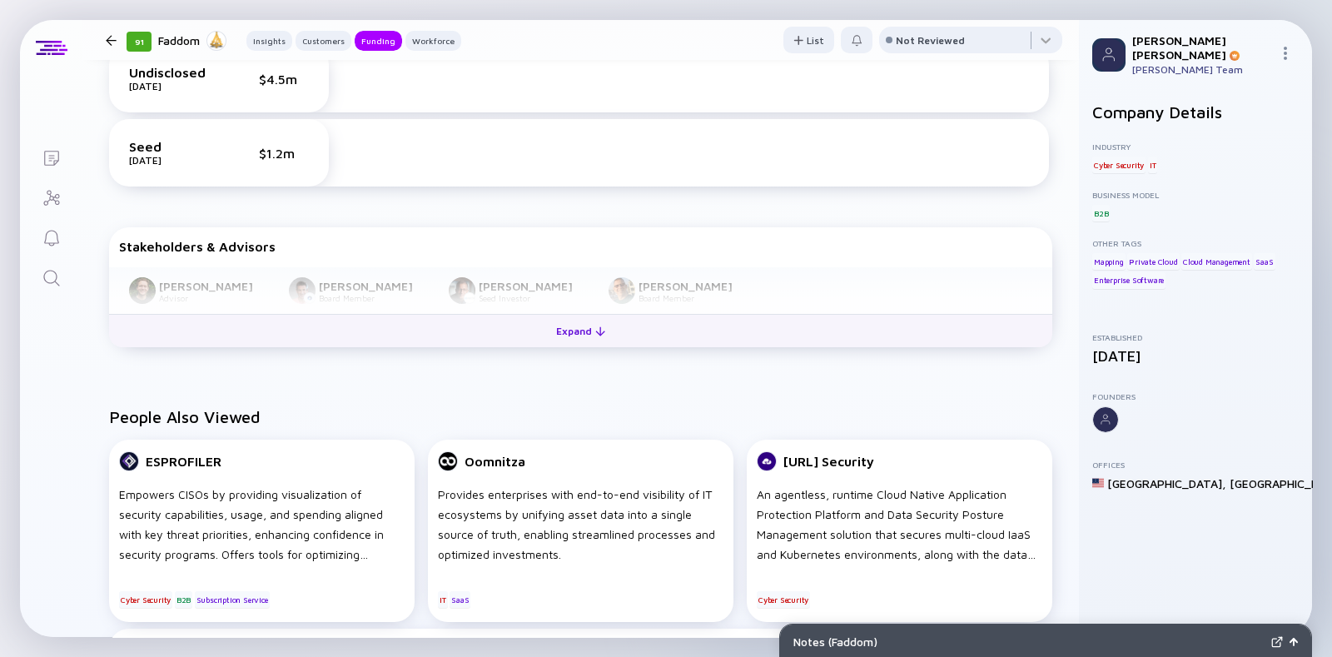
click at [449, 339] on button "Expand" at bounding box center [580, 330] width 943 height 33
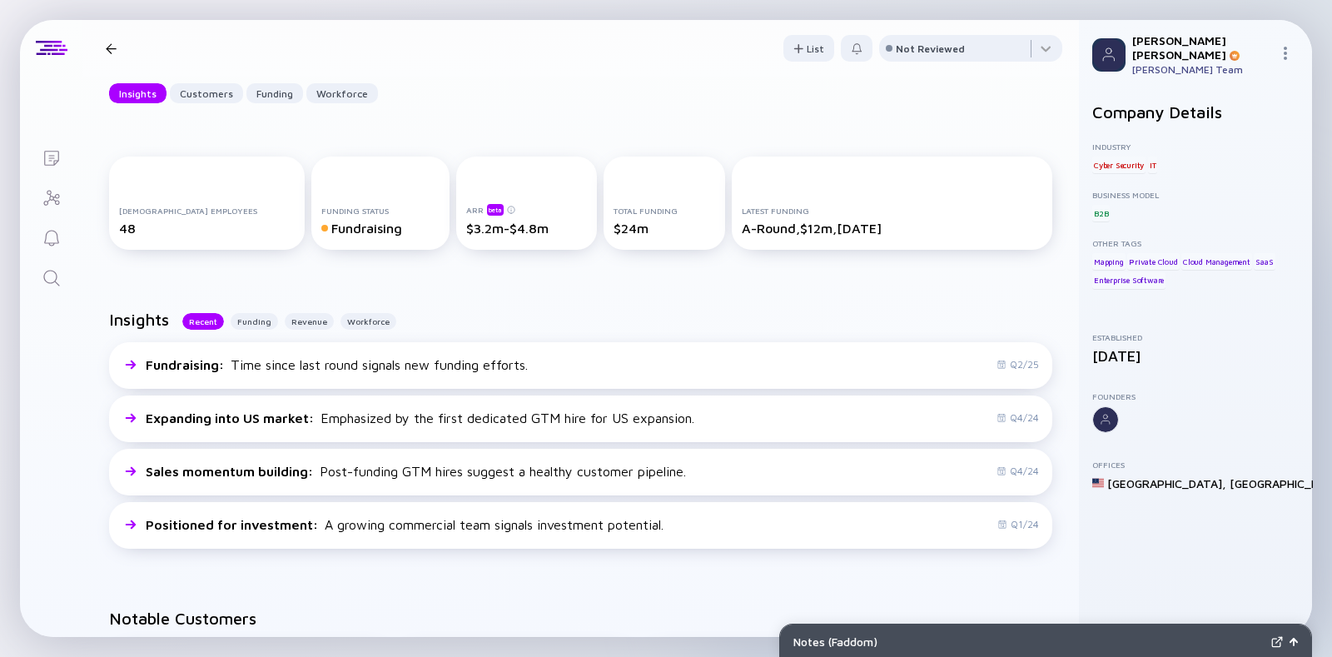
scroll to position [0, 0]
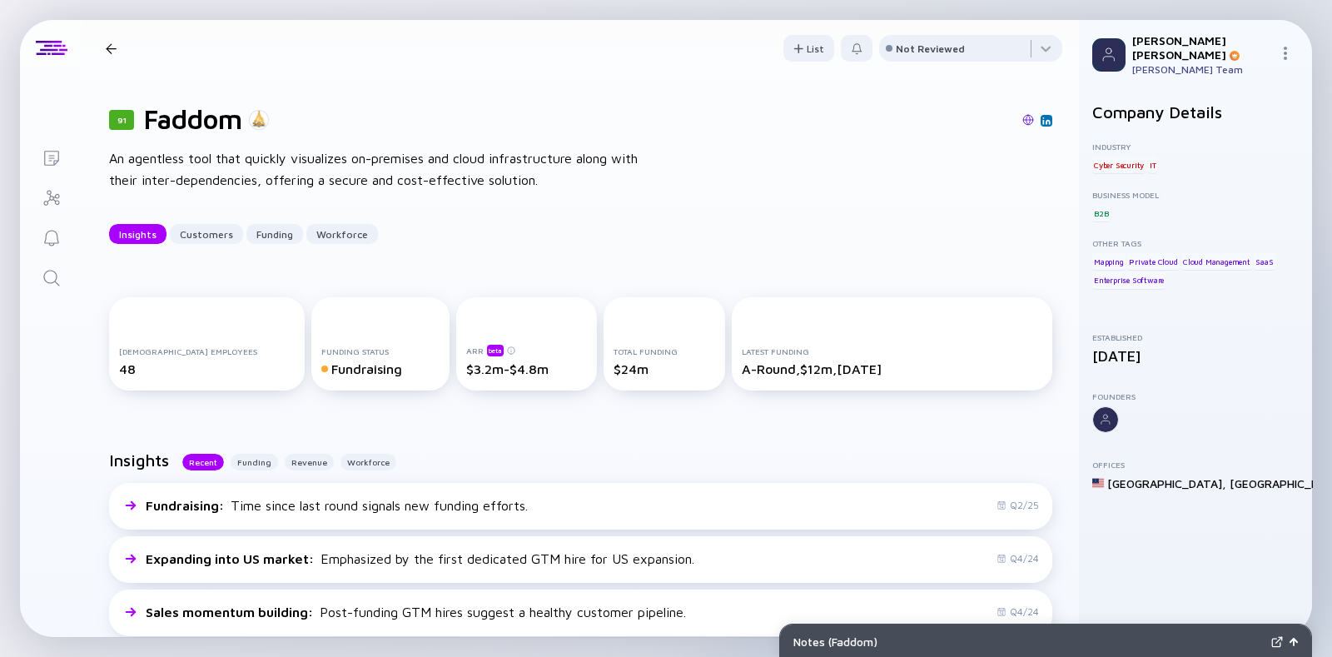
click at [106, 47] on div at bounding box center [111, 48] width 11 height 11
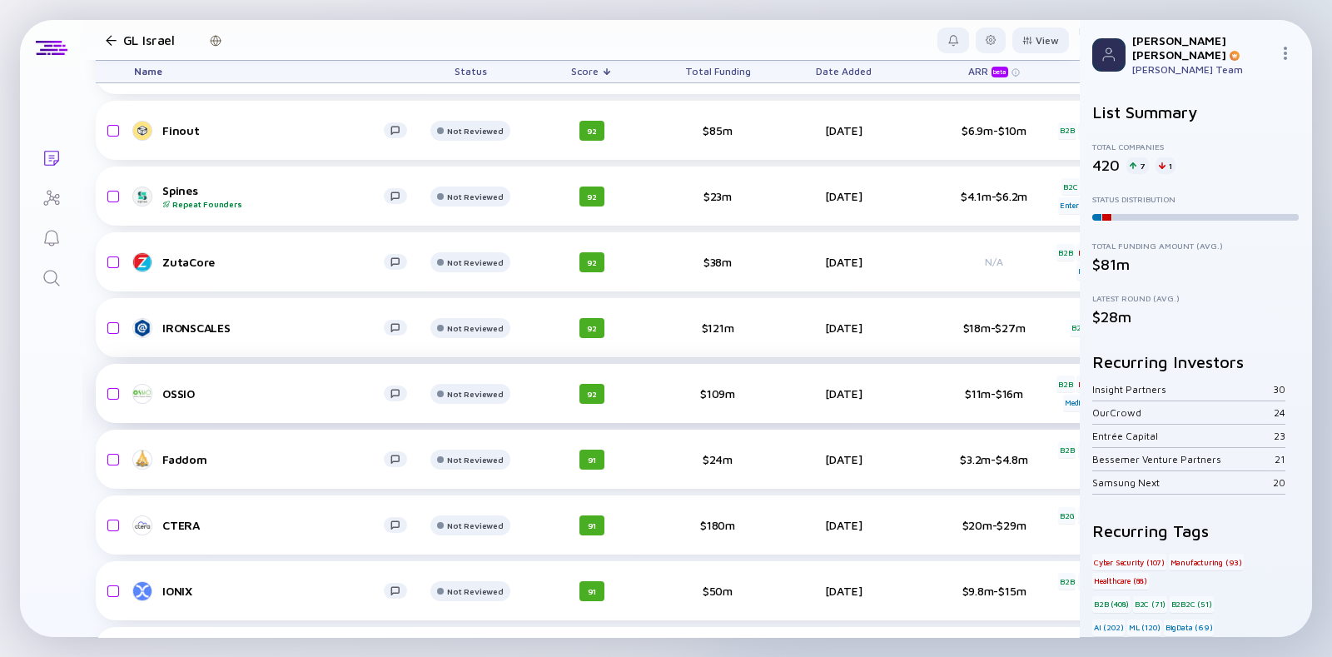
scroll to position [1356, 0]
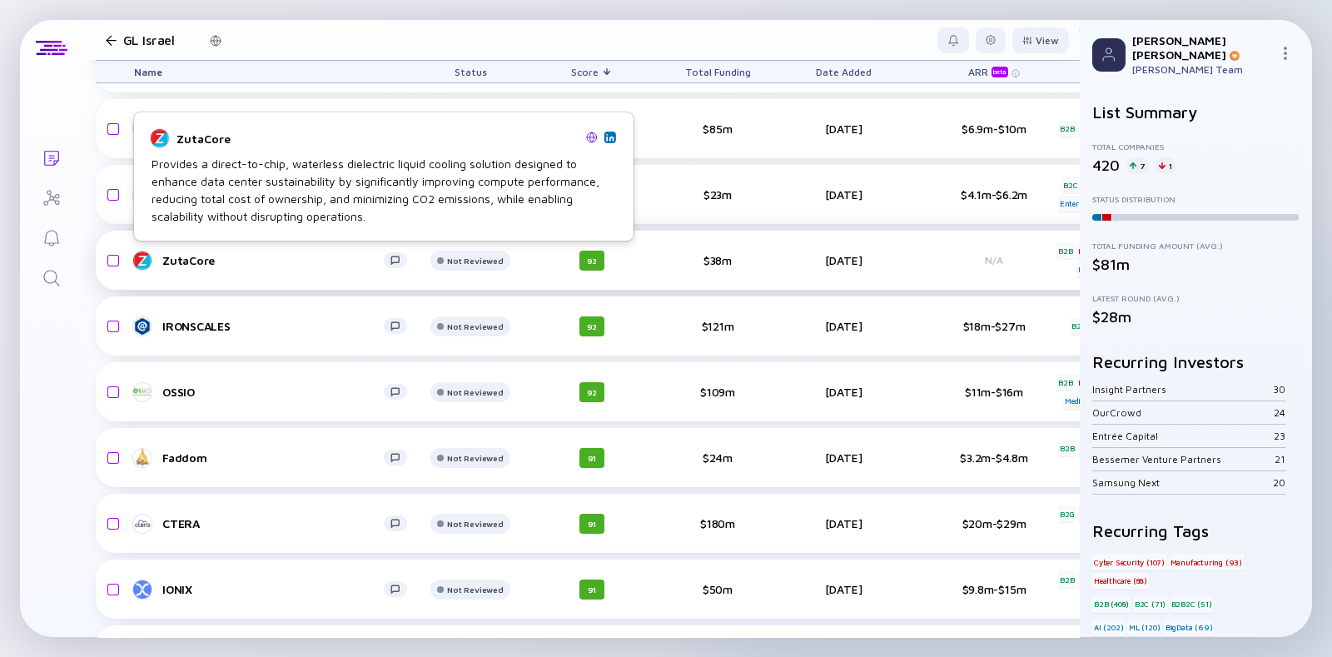
click at [228, 263] on div "ZutaCore" at bounding box center [272, 260] width 221 height 14
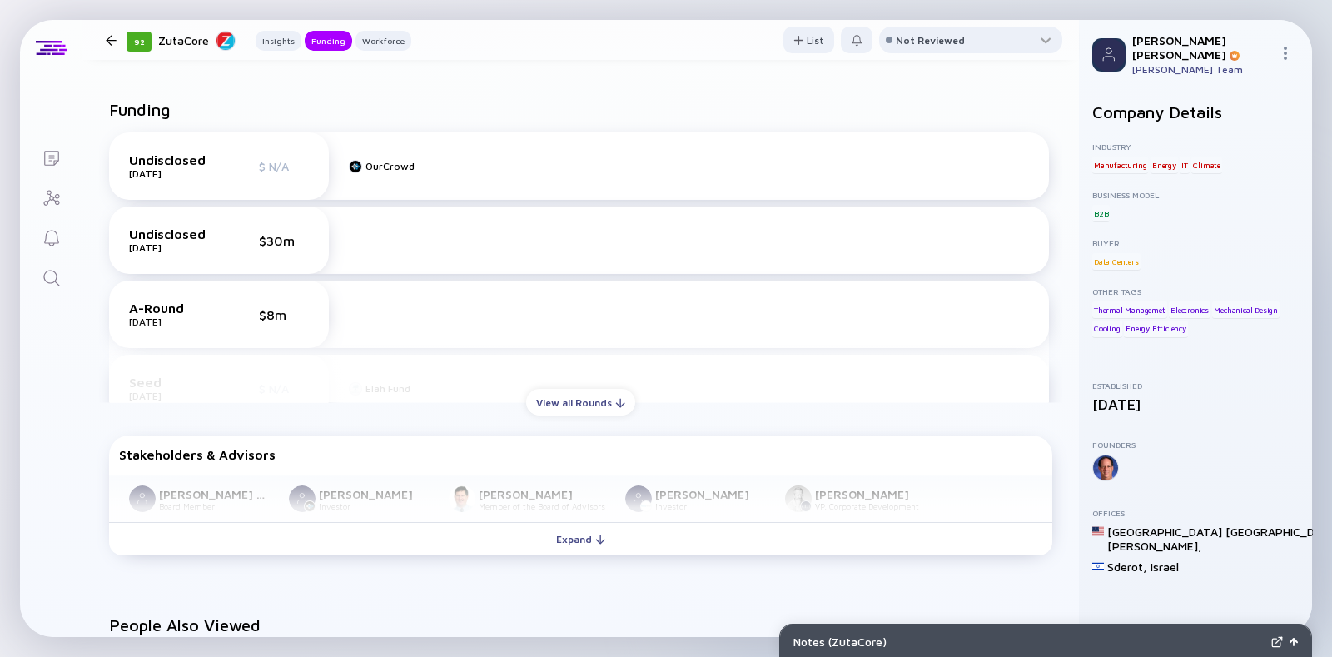
scroll to position [533, 0]
click at [558, 414] on div "View all Rounds" at bounding box center [580, 402] width 109 height 26
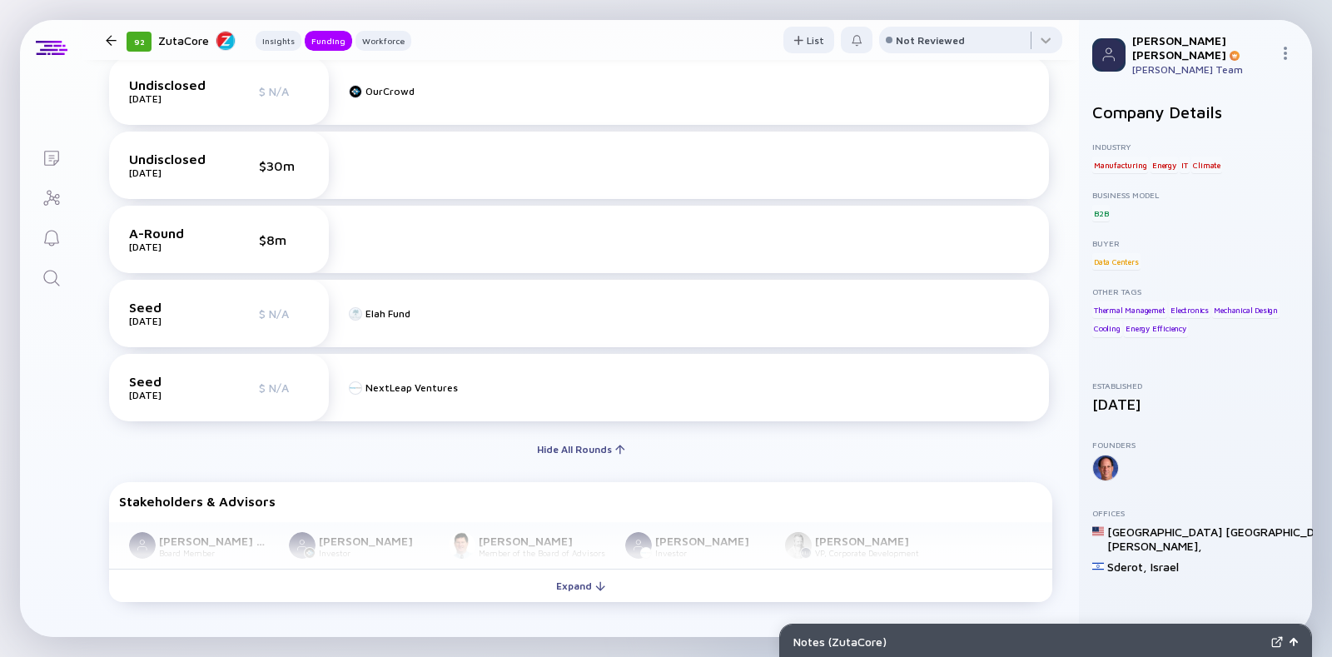
scroll to position [608, 0]
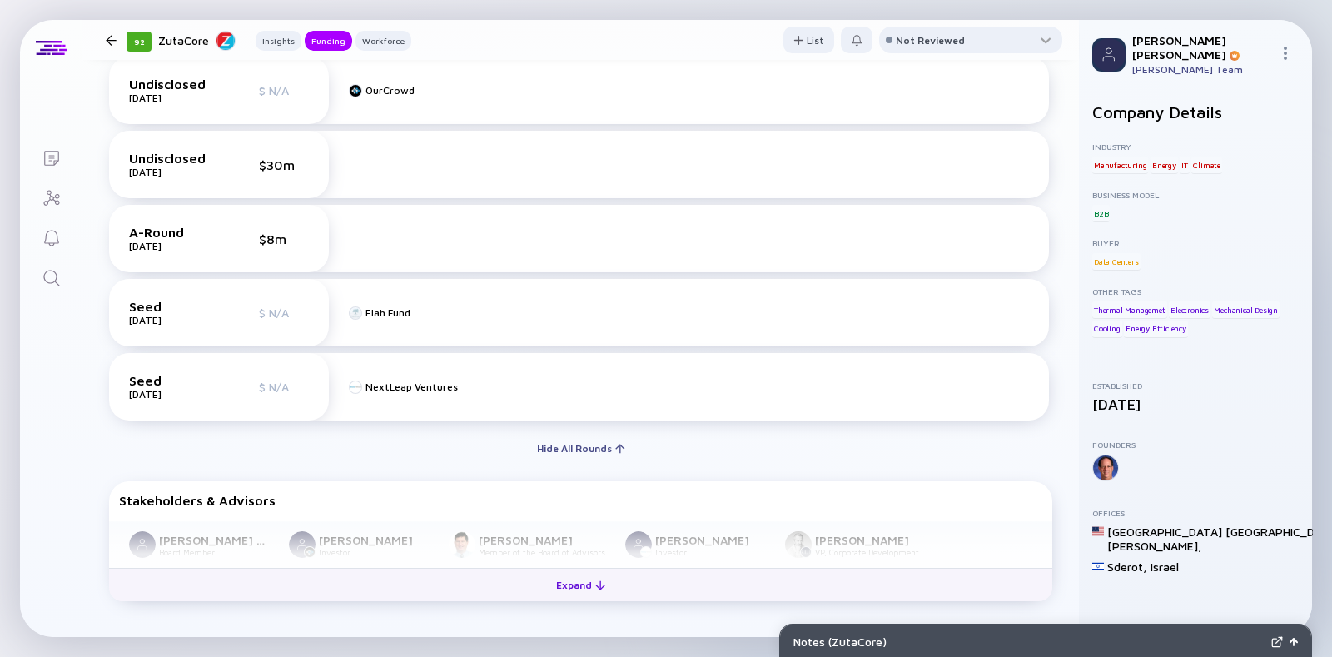
click at [470, 574] on button "Expand" at bounding box center [580, 584] width 943 height 33
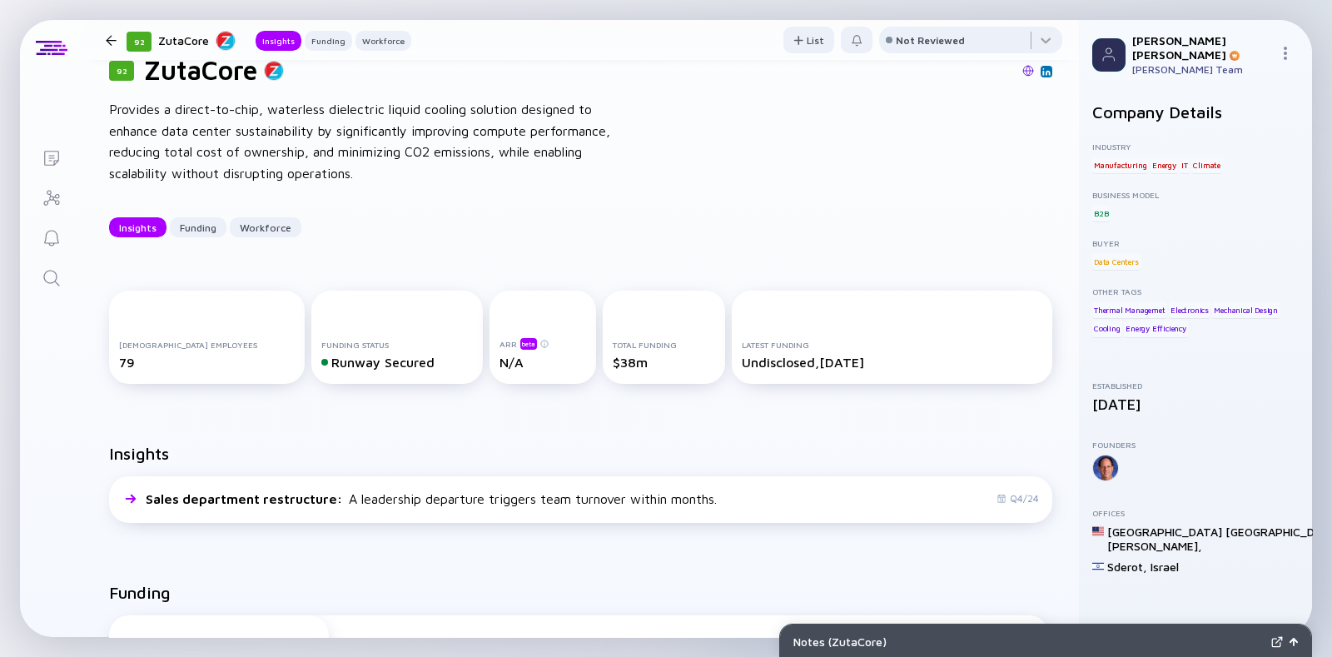
scroll to position [0, 0]
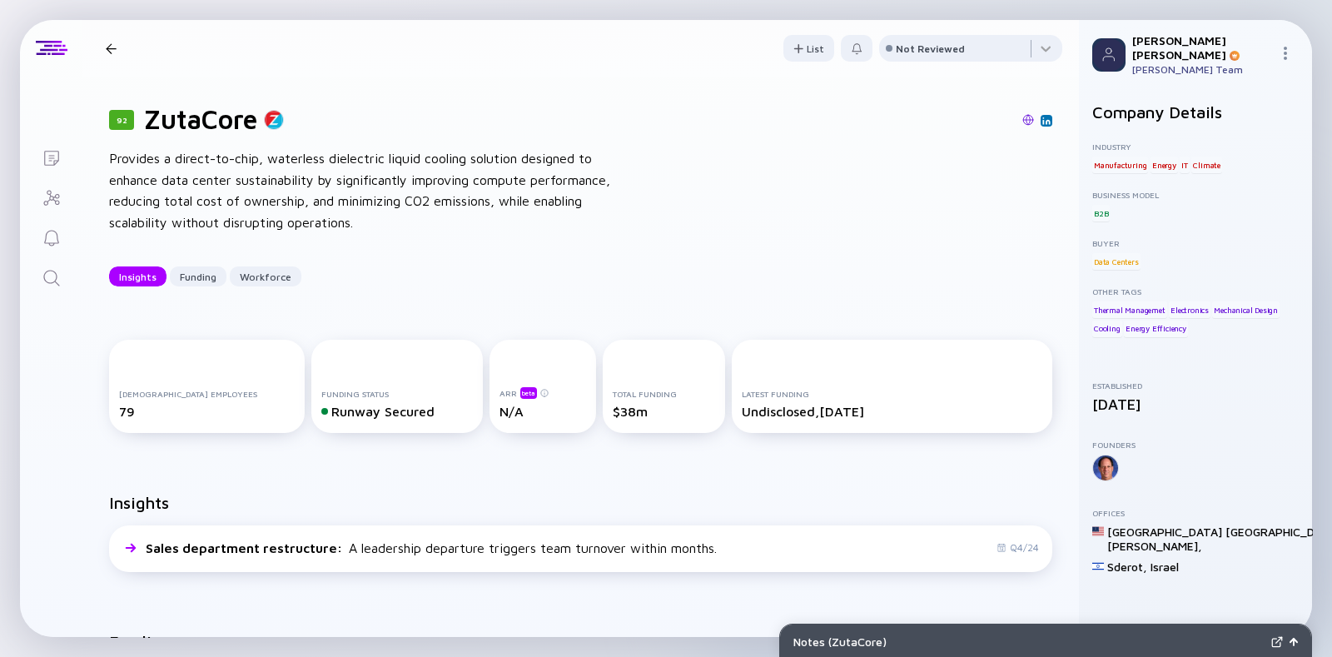
click at [1004, 120] on div at bounding box center [675, 120] width 751 height 15
click at [1022, 117] on img at bounding box center [1028, 120] width 12 height 12
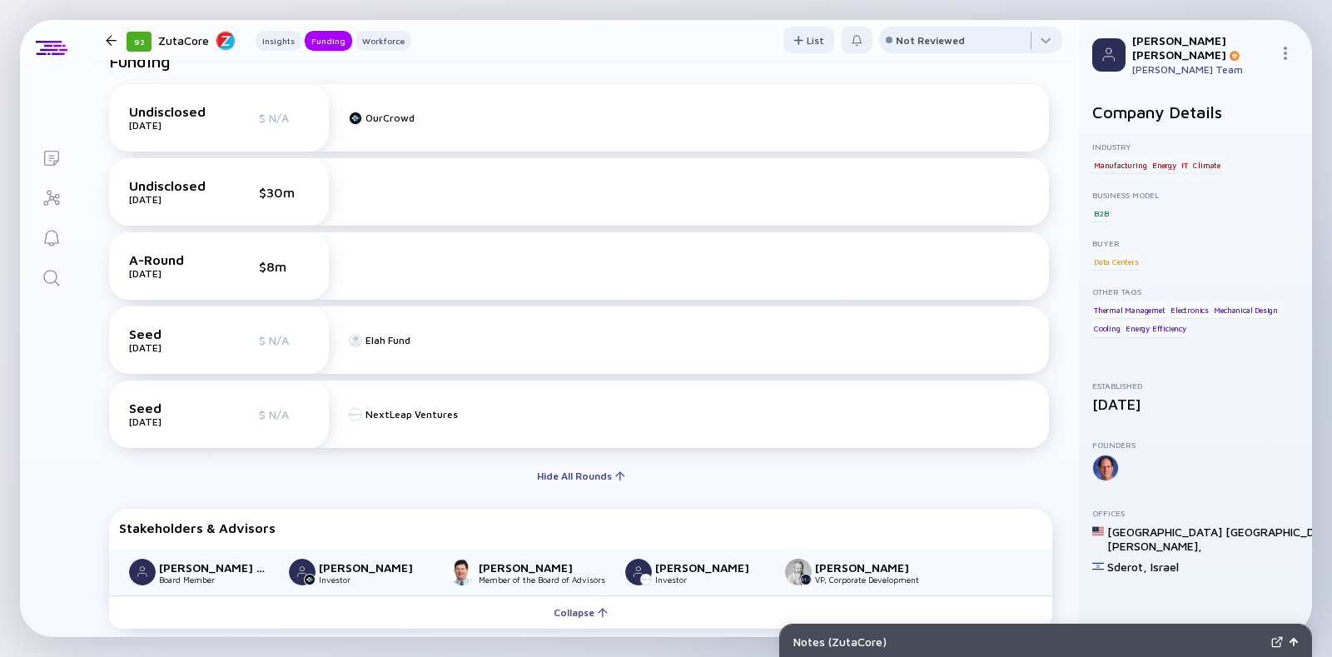
scroll to position [582, 0]
click at [306, 128] on div "Undisclosed Nov 2024 $ N/A" at bounding box center [219, 115] width 180 height 27
click at [289, 122] on div "$ N/A" at bounding box center [284, 116] width 50 height 14
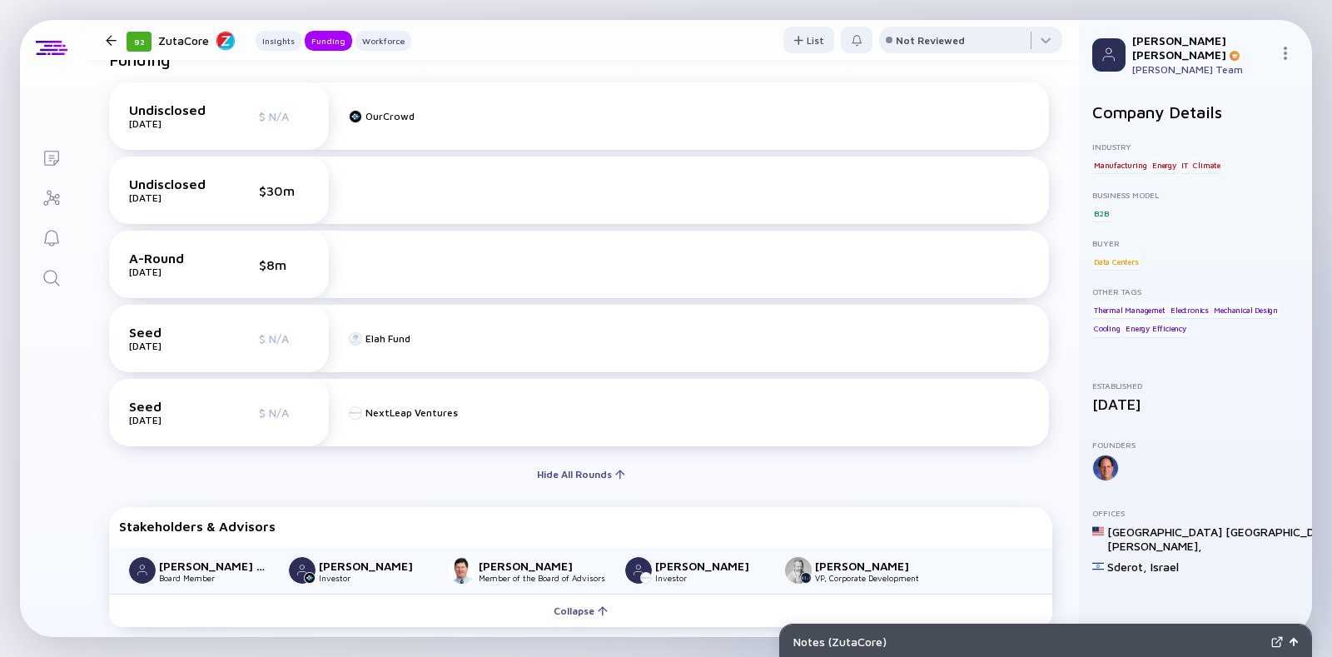
click at [266, 201] on div "Undisclosed Dec 2023 $30m" at bounding box center [219, 189] width 180 height 27
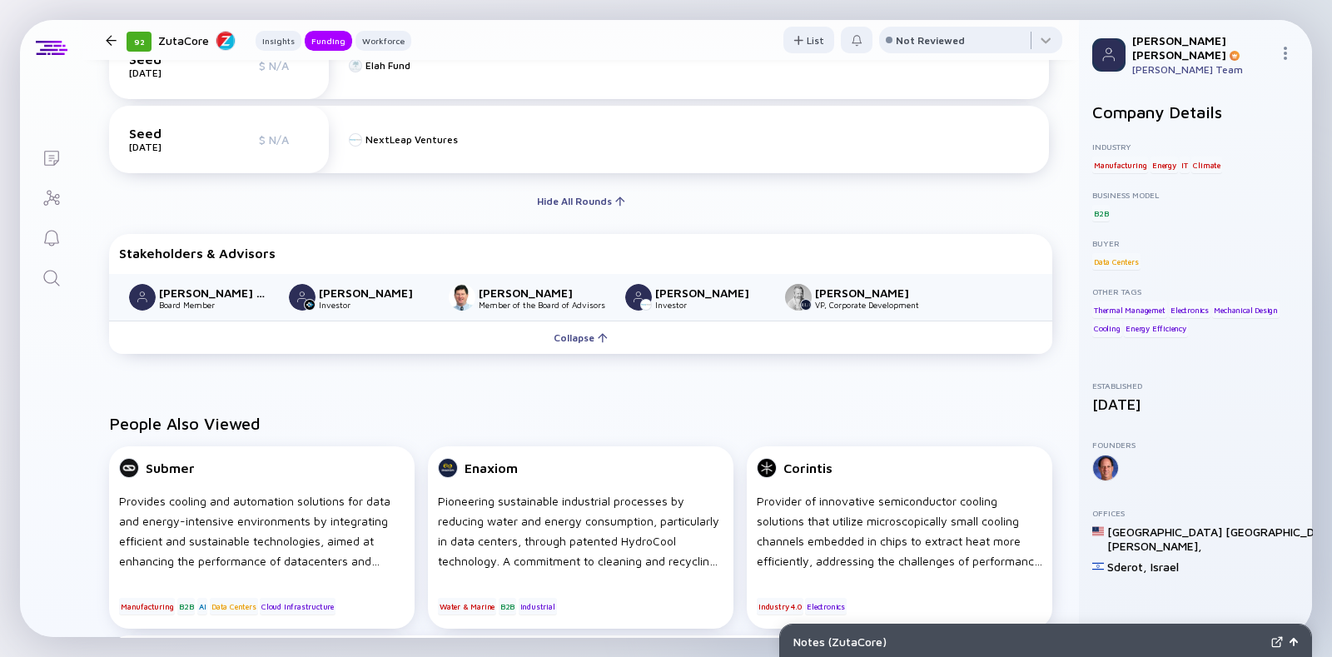
scroll to position [856, 0]
click at [115, 42] on div at bounding box center [111, 40] width 11 height 11
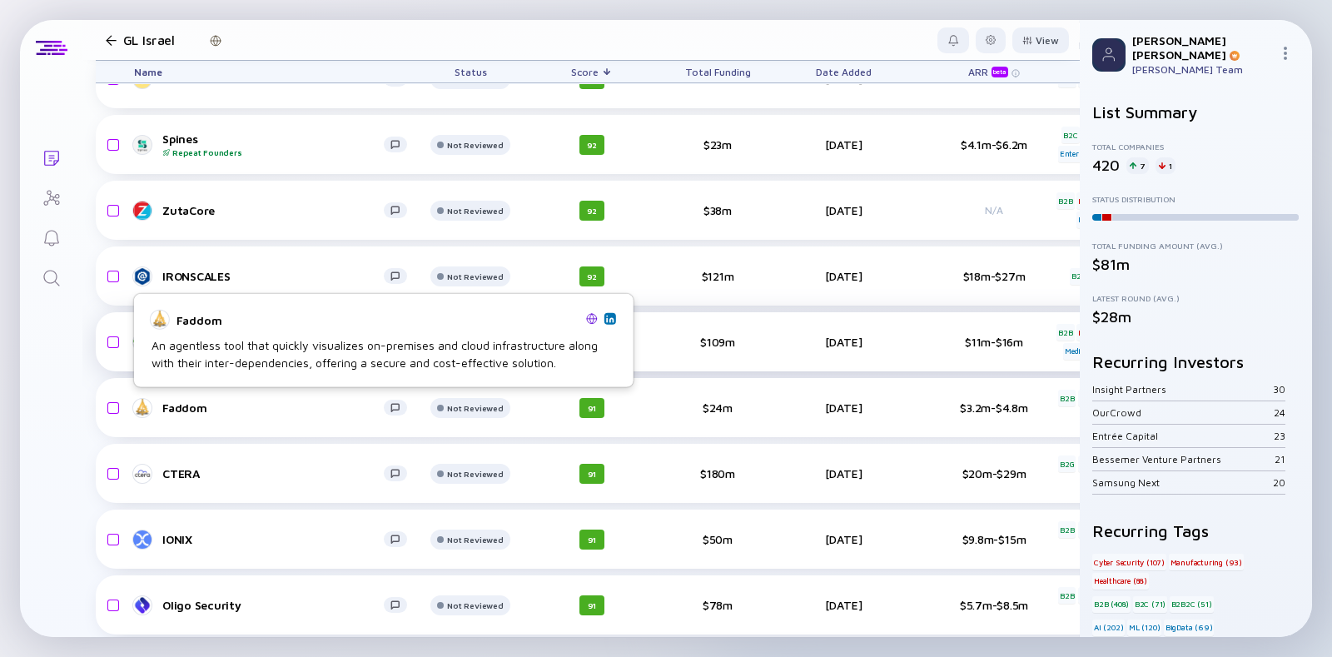
scroll to position [1406, 0]
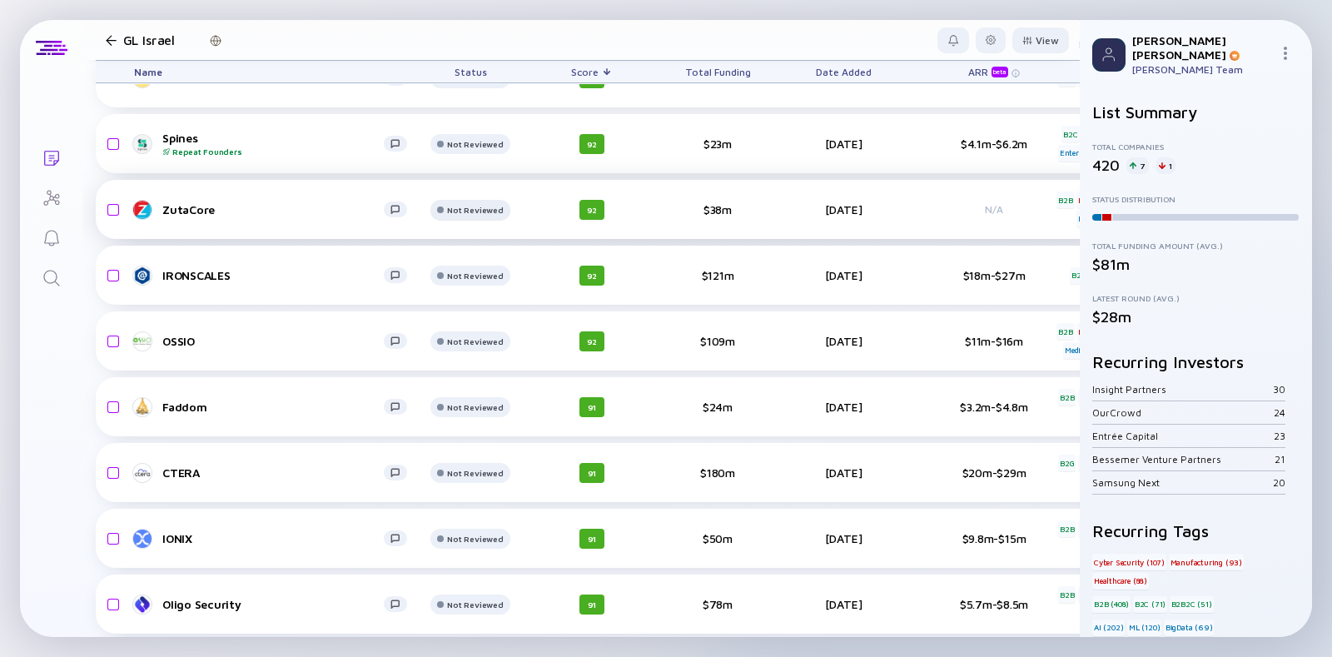
click at [491, 36] on div at bounding box center [469, 18] width 79 height 33
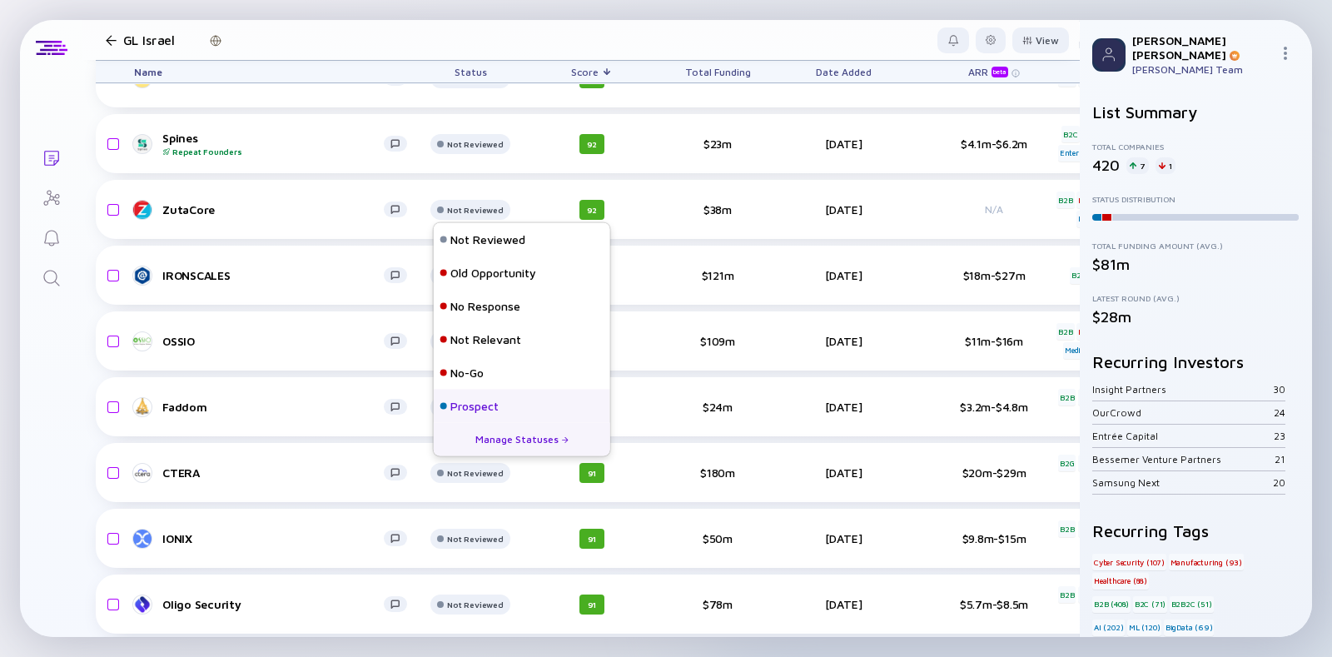
click at [500, 398] on div "Prospect" at bounding box center [522, 405] width 176 height 33
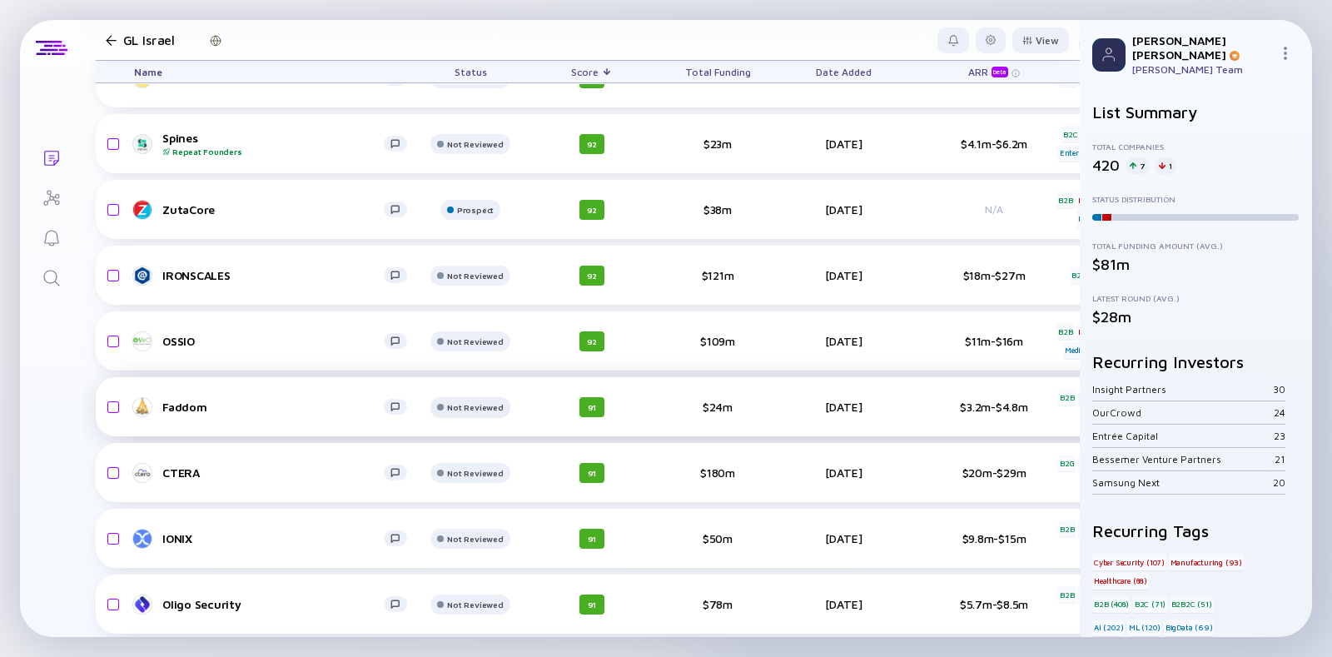
click at [458, 17] on div "Not Reviewed" at bounding box center [475, 12] width 56 height 10
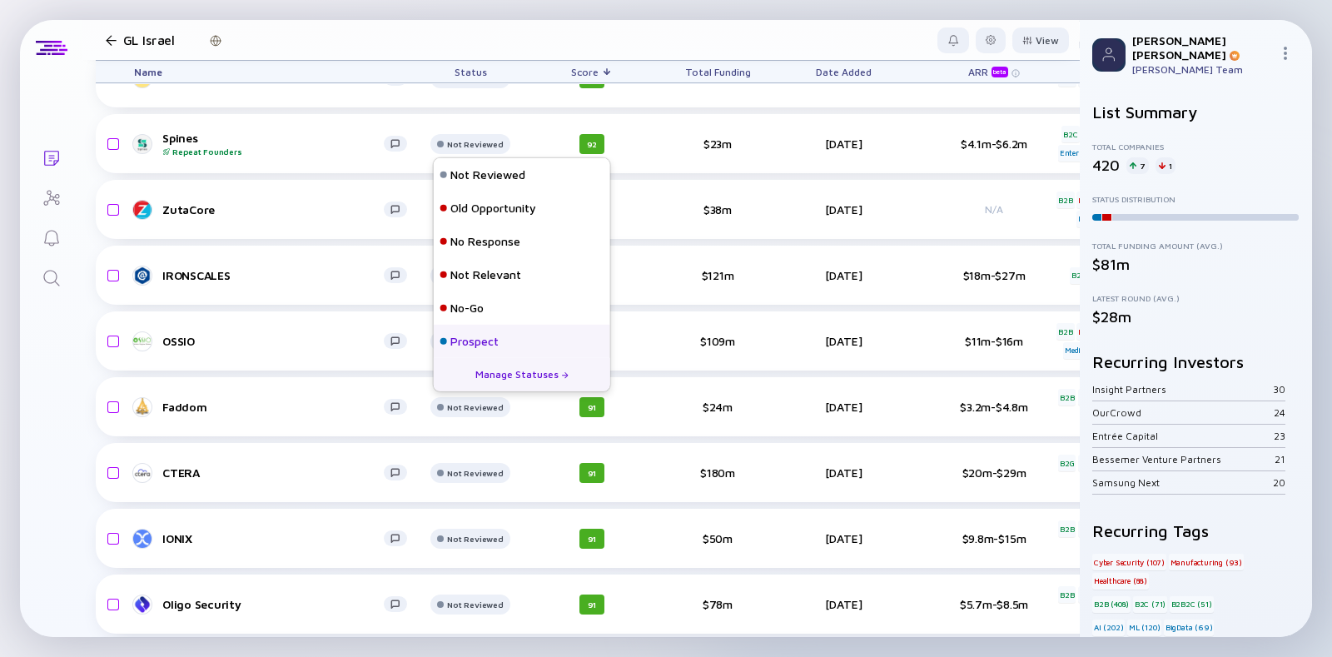
click at [479, 343] on div "Prospect" at bounding box center [474, 341] width 48 height 17
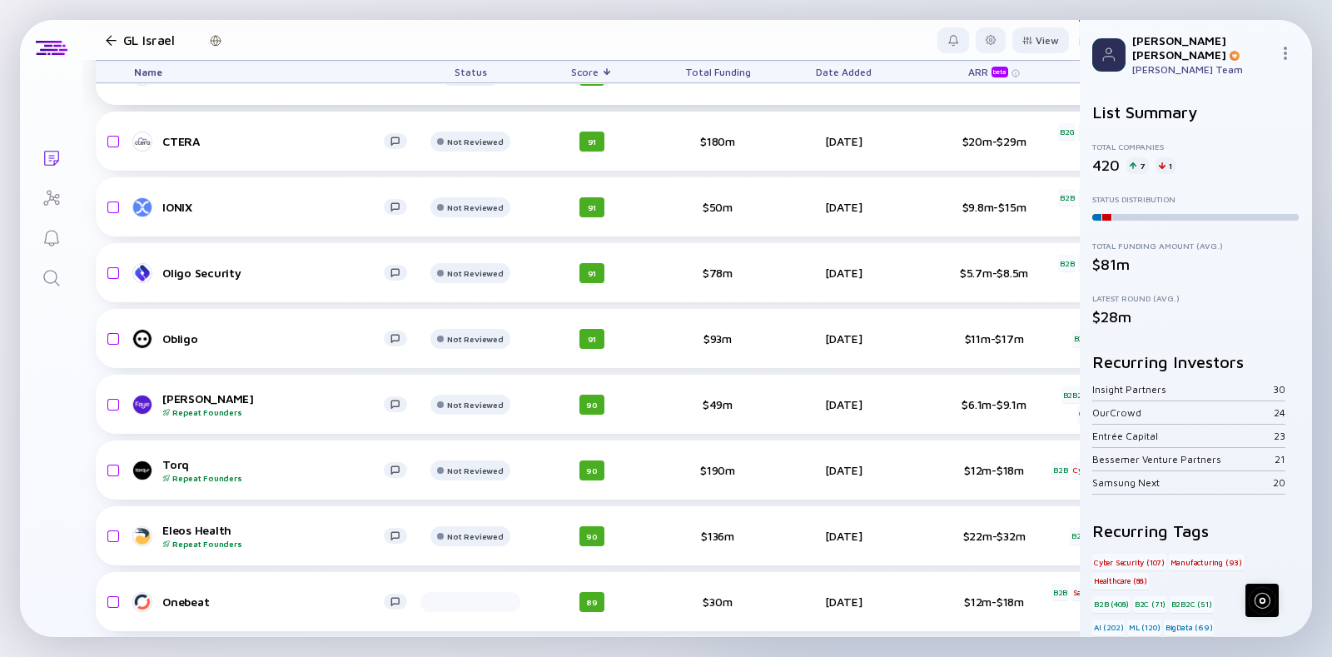
scroll to position [1739, 0]
click at [250, 198] on div "IONIX" at bounding box center [272, 205] width 221 height 14
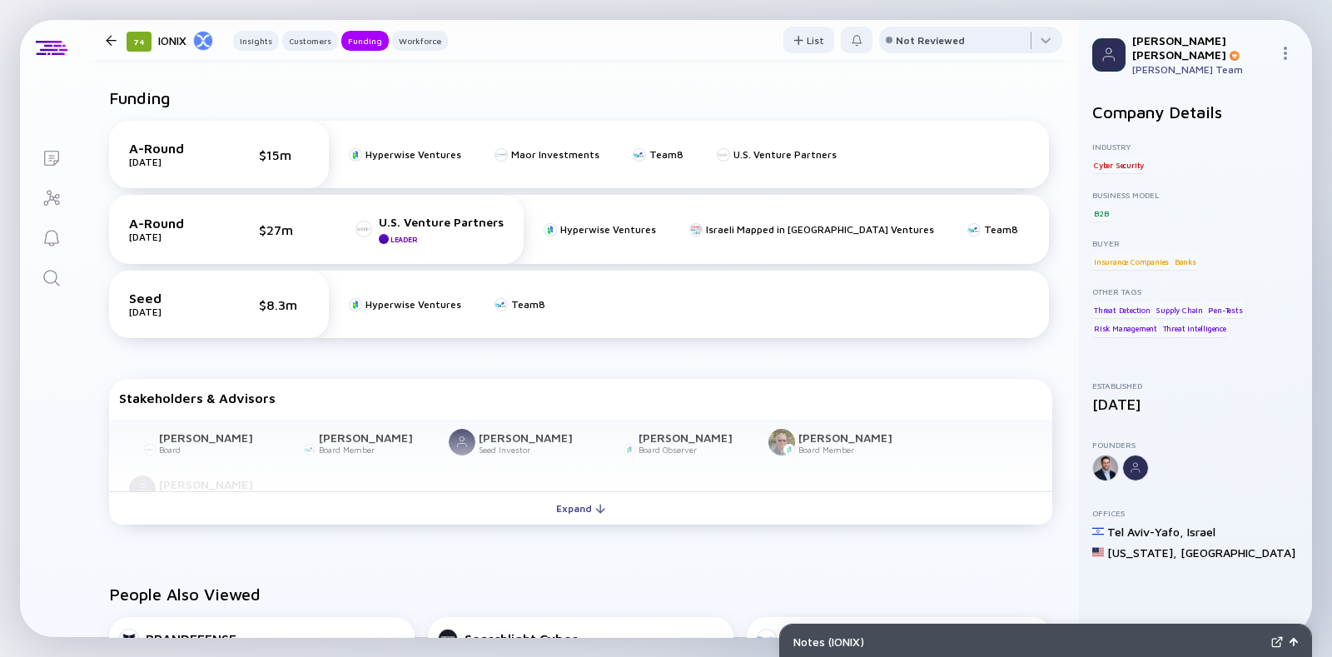
scroll to position [890, 0]
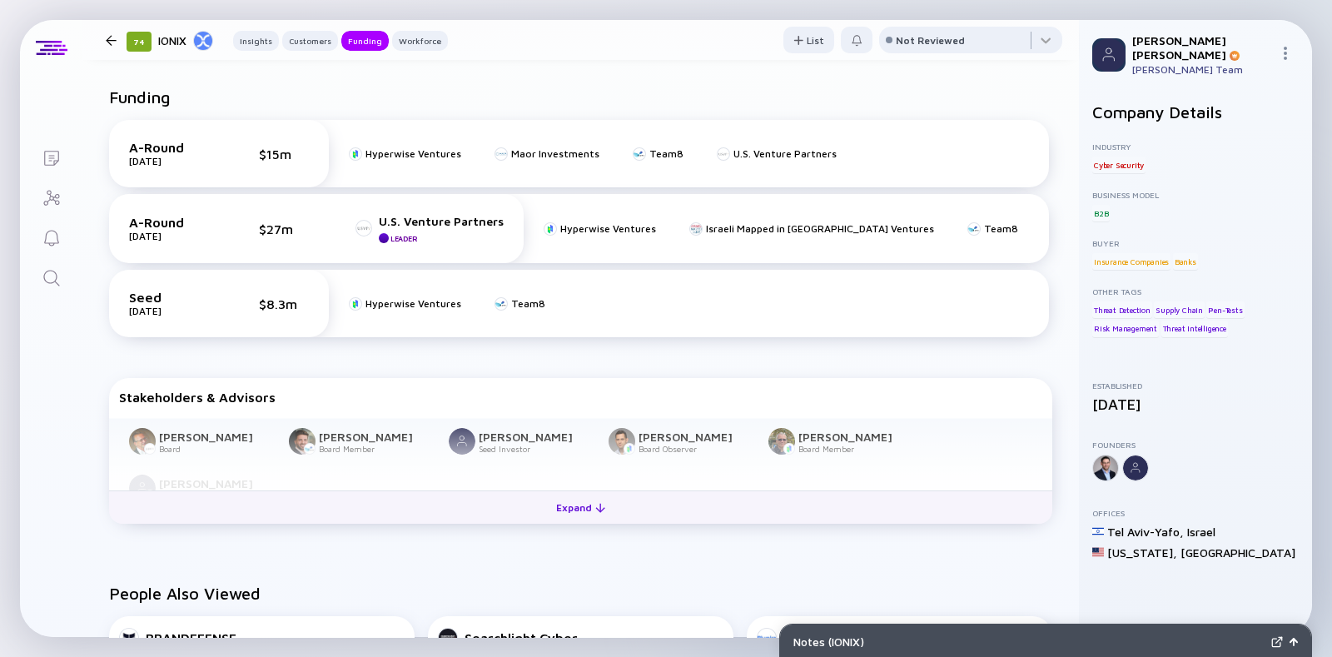
click at [221, 520] on button "Expand" at bounding box center [580, 506] width 943 height 33
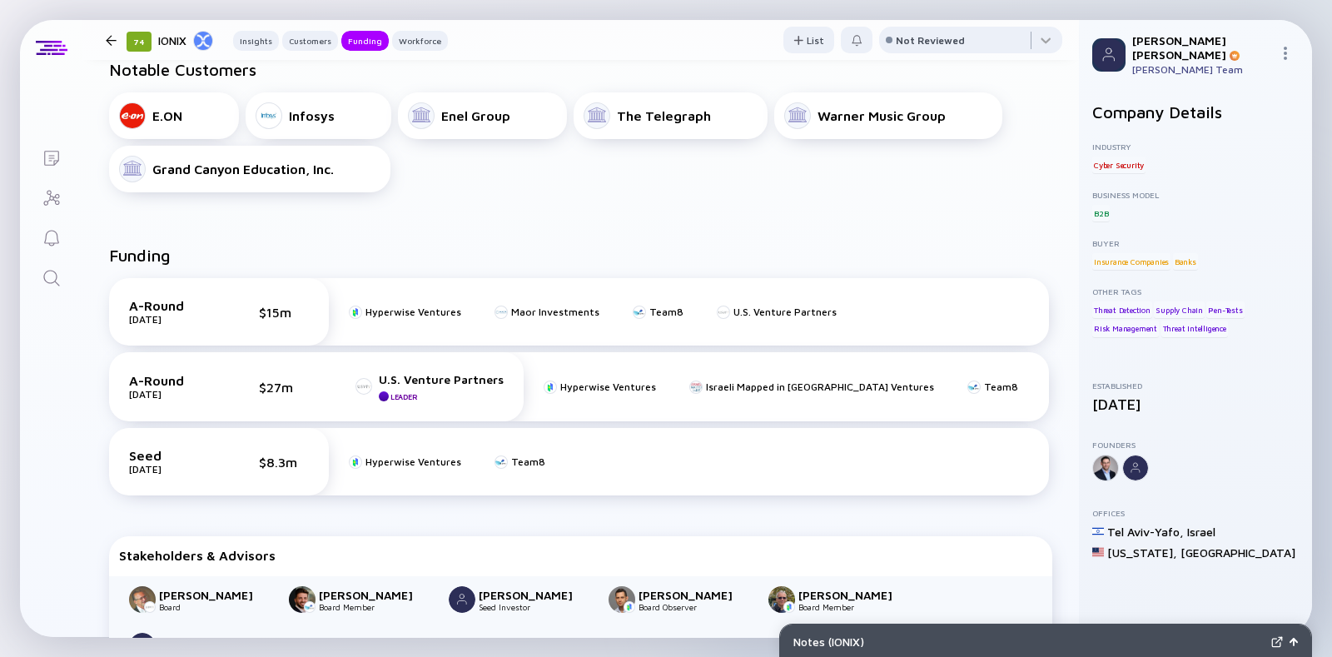
scroll to position [812, 0]
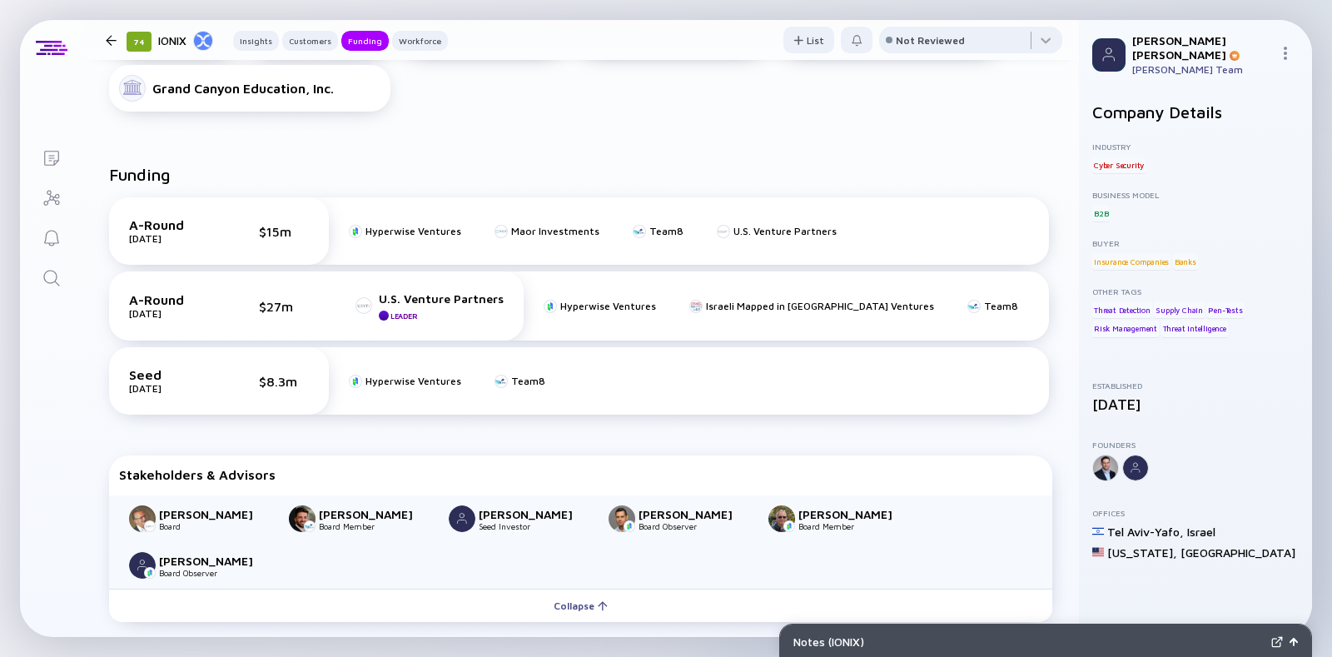
click at [109, 27] on header "74 IONIX Insights Customers Funding Workforce List Not Reviewed" at bounding box center [580, 40] width 996 height 40
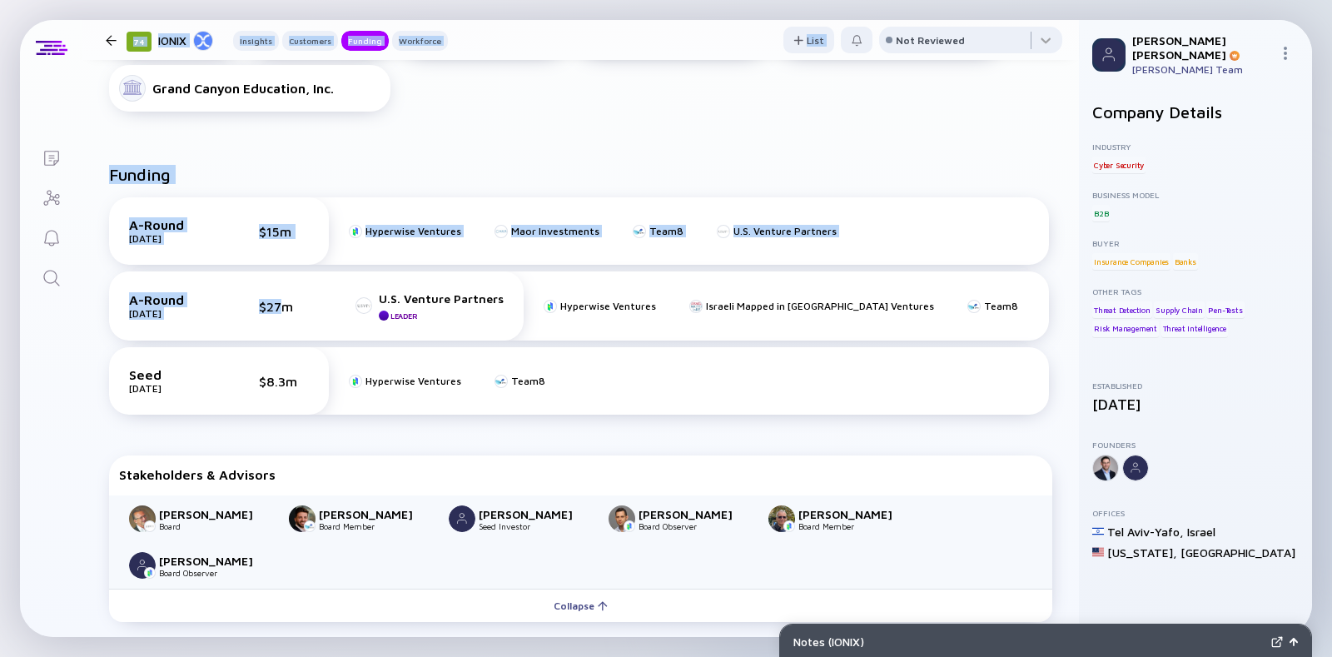
drag, startPoint x: 109, startPoint y: 40, endPoint x: 290, endPoint y: 268, distance: 291.4
click at [290, 268] on div "74 IONIX Insights Customers Funding Workforce List Not Reviewed 74 IONIX Protec…" at bounding box center [580, 328] width 996 height 617
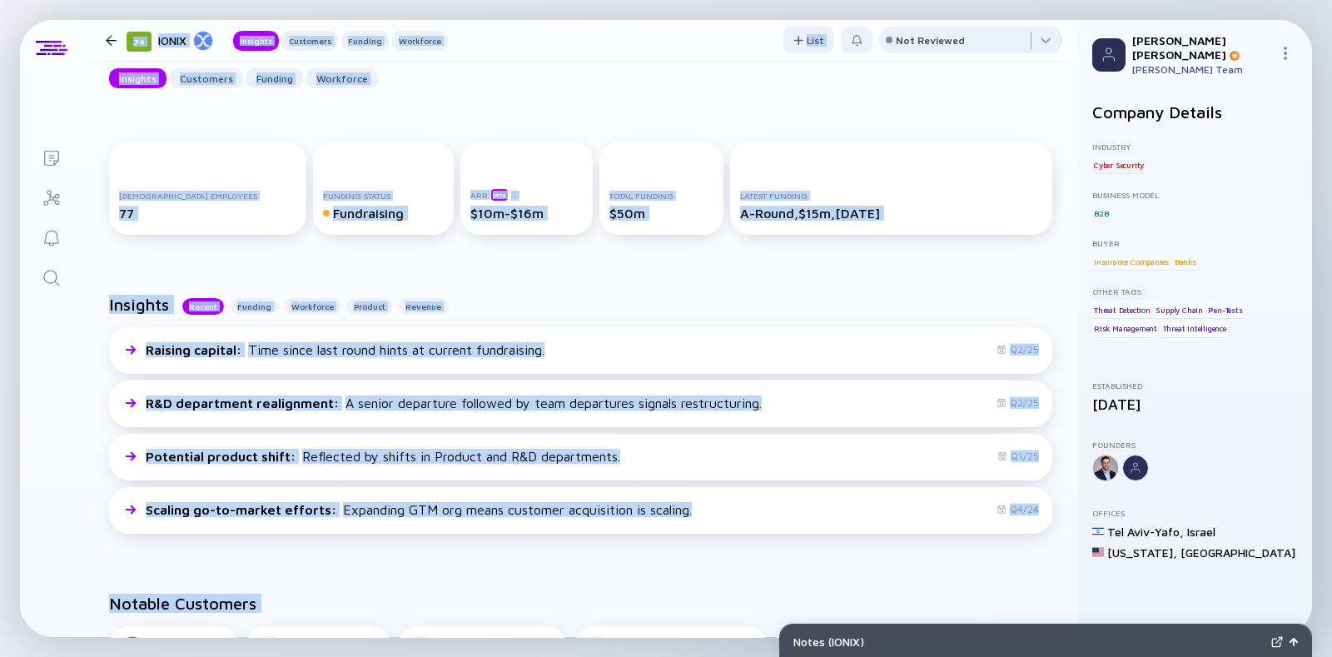
scroll to position [194, 0]
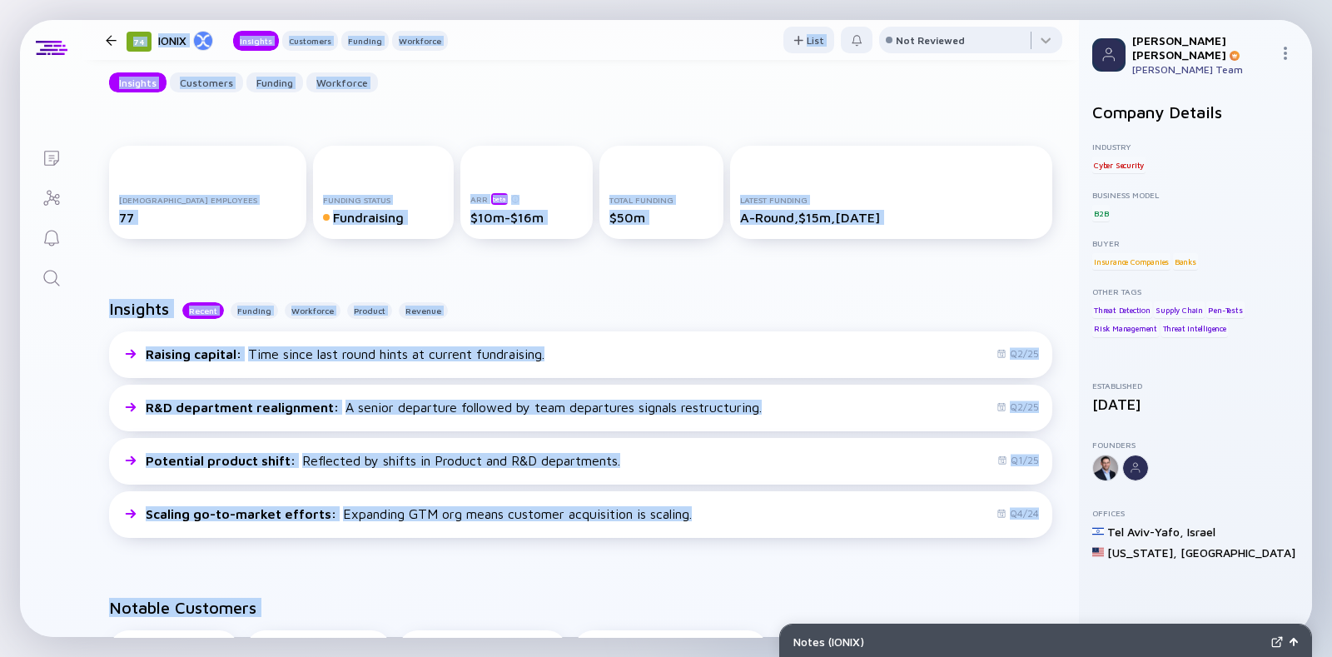
click at [290, 268] on div "Full-time Employees 77 Funding Status Fundraising ARR beta $10m-$16m Total Fund…" at bounding box center [580, 195] width 996 height 153
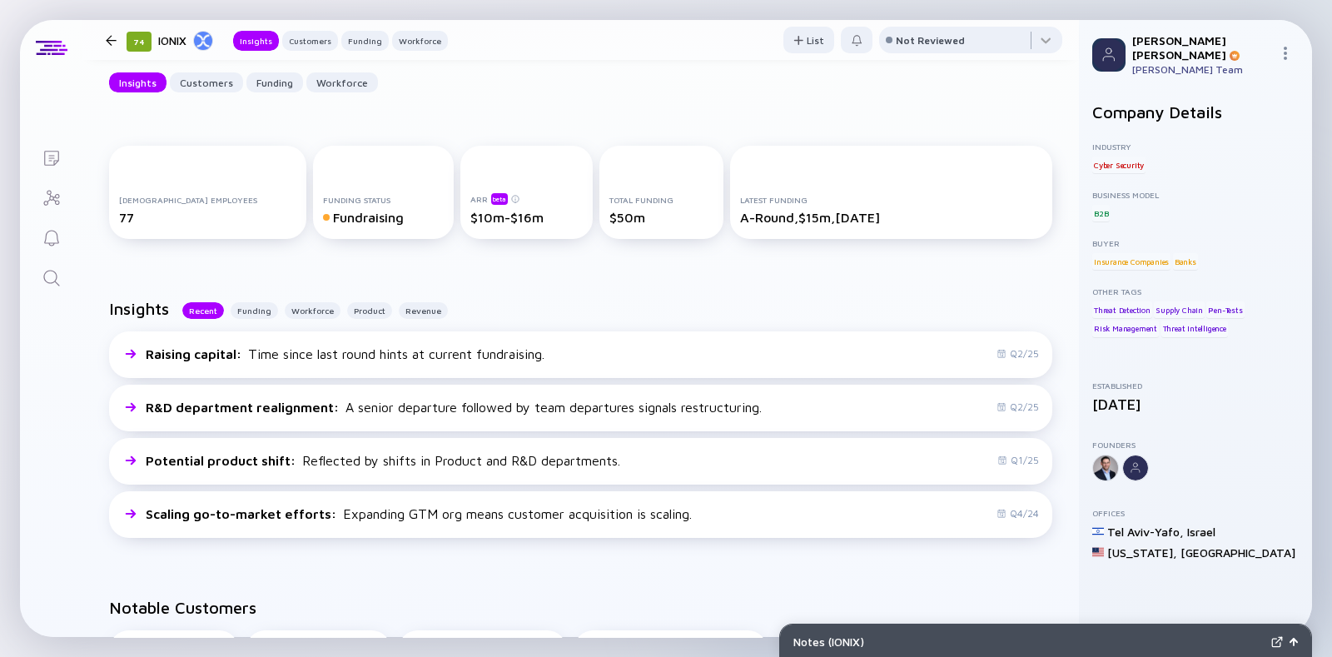
click at [101, 36] on div at bounding box center [111, 40] width 24 height 11
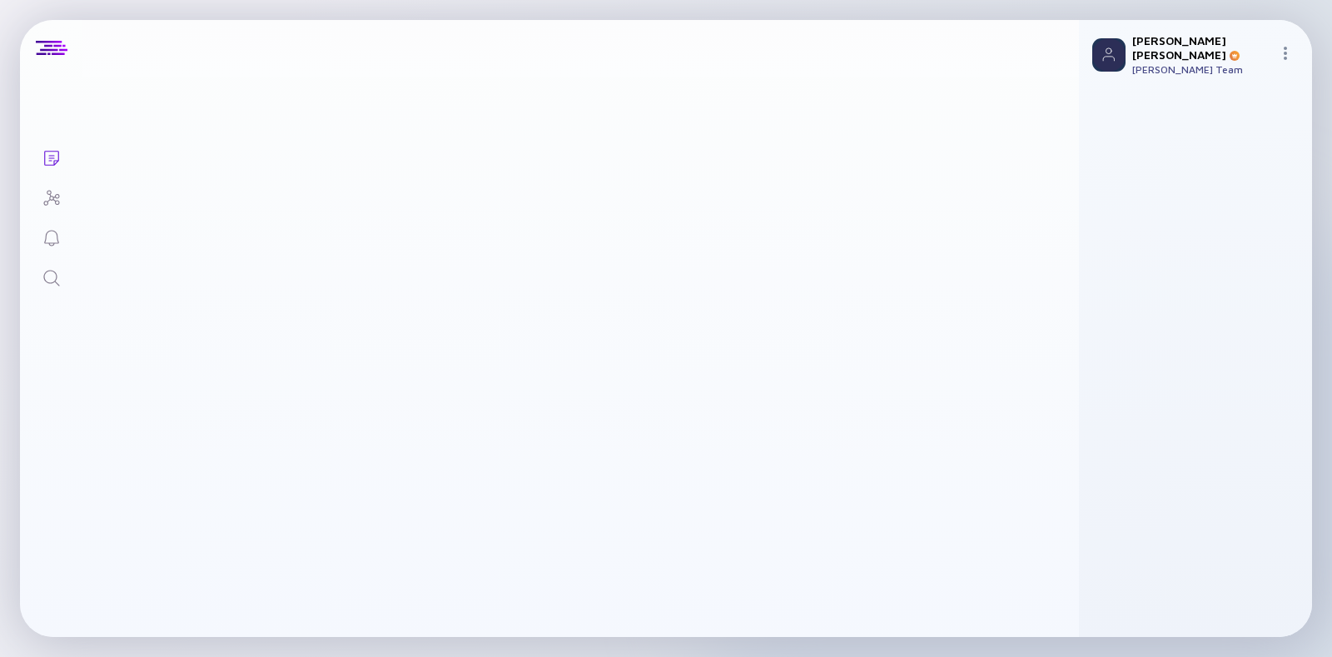
scroll to position [1739, 0]
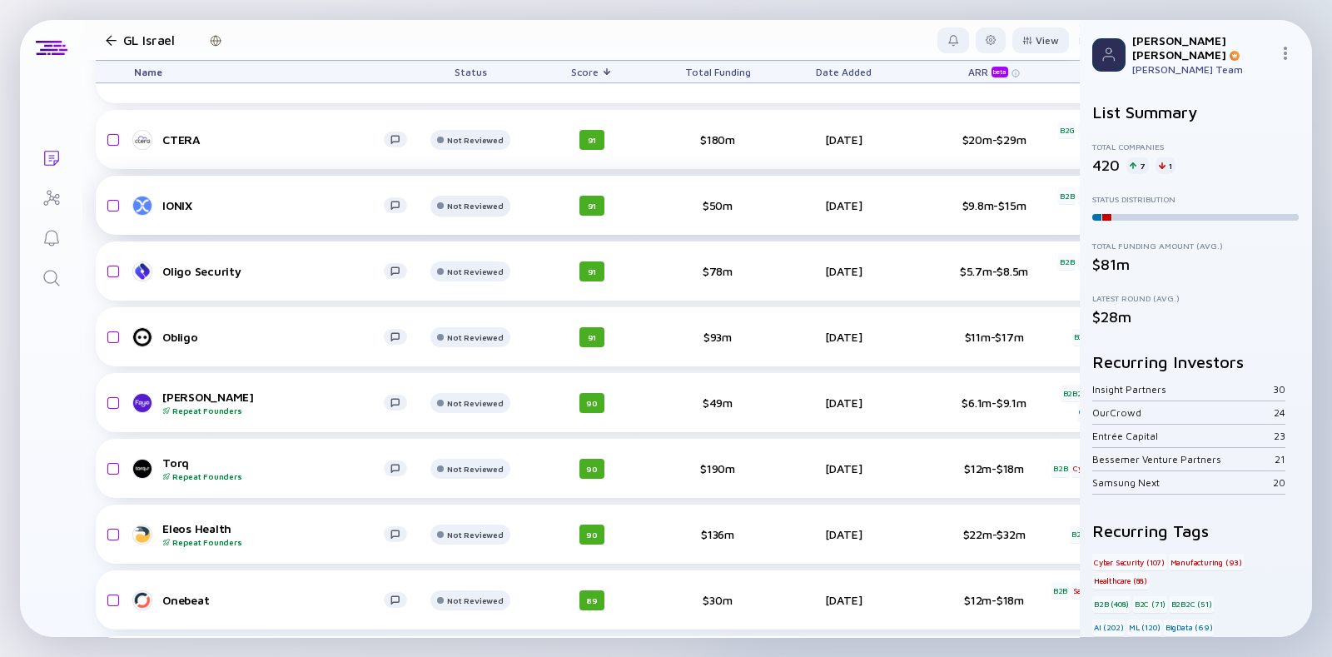
click at [451, 13] on div "Not Reviewed" at bounding box center [475, 8] width 56 height 10
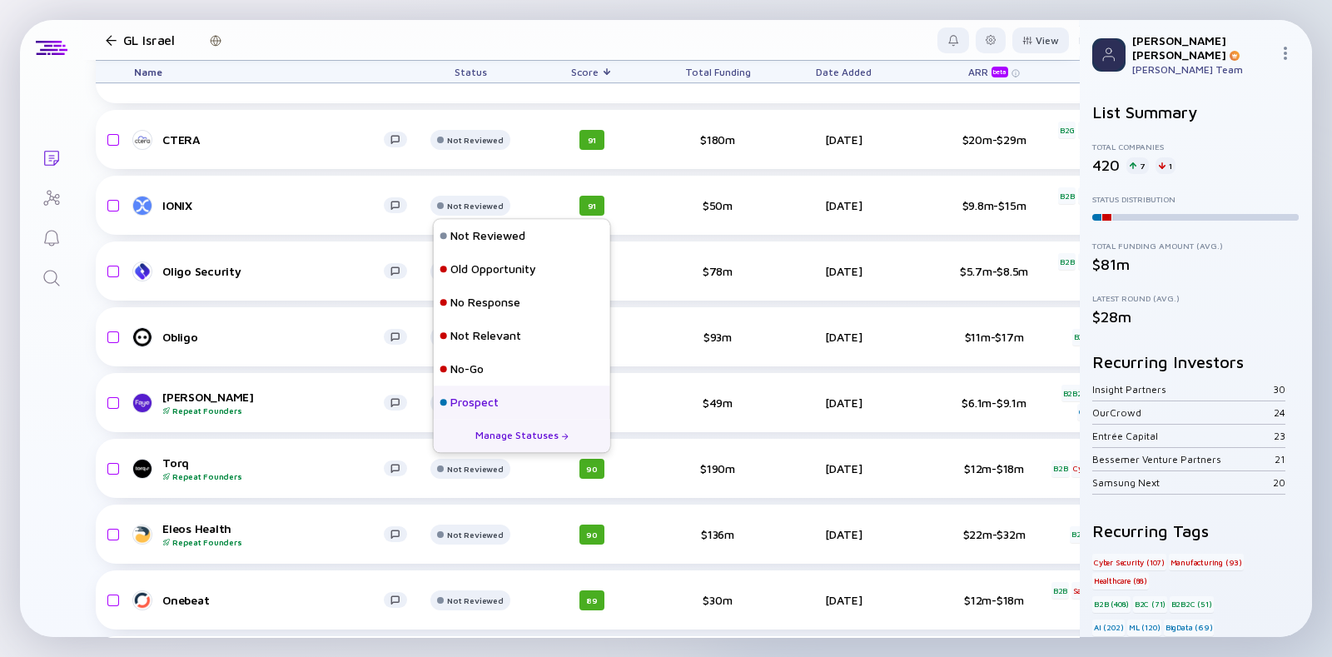
drag, startPoint x: 459, startPoint y: 383, endPoint x: 457, endPoint y: 393, distance: 10.1
click at [457, 393] on div "Not Reviewed Old Opportunity No Response Not Relevant No-Go Prospect Wish List …" at bounding box center [522, 369] width 176 height 300
click at [457, 394] on div "Prospect" at bounding box center [474, 402] width 48 height 17
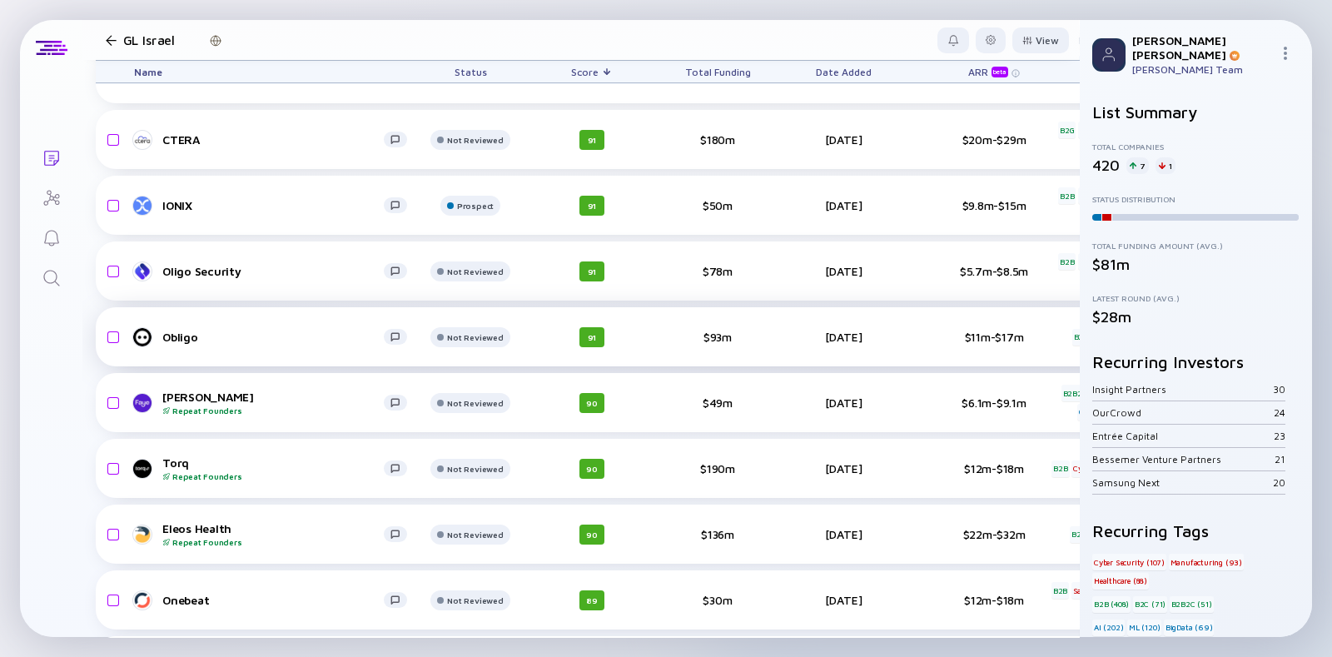
scroll to position [1816, 0]
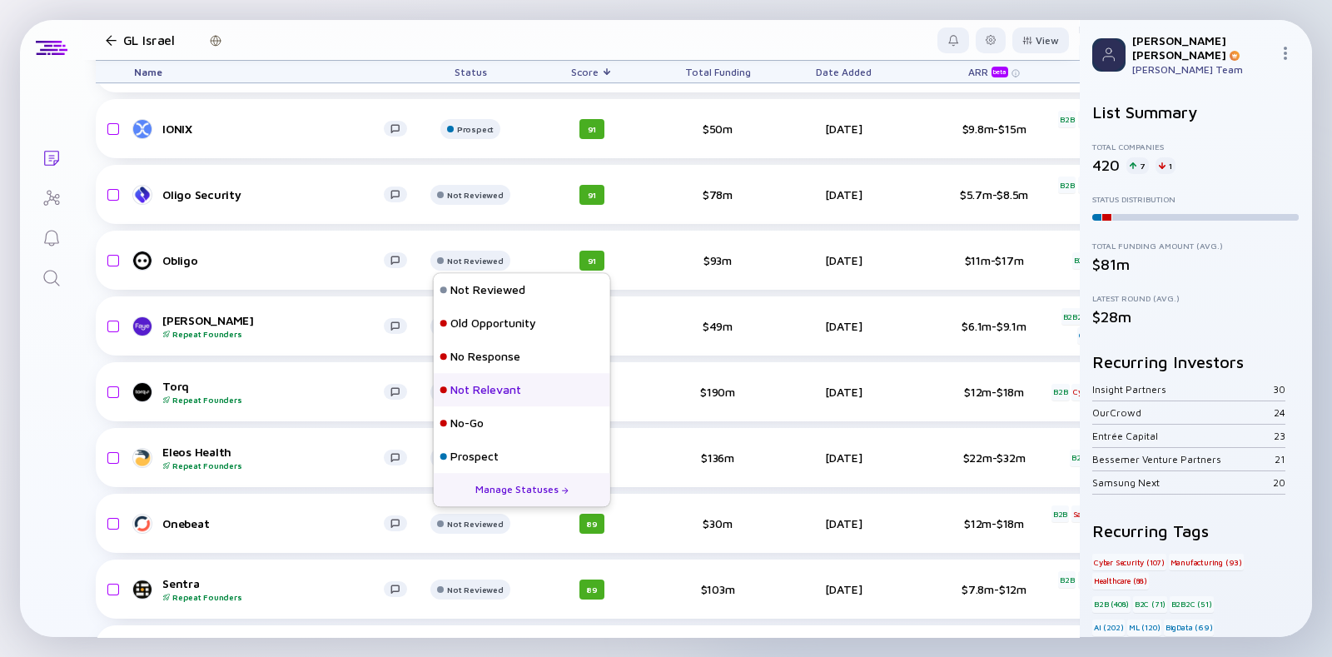
click at [469, 398] on div "Not Relevant" at bounding box center [522, 389] width 176 height 33
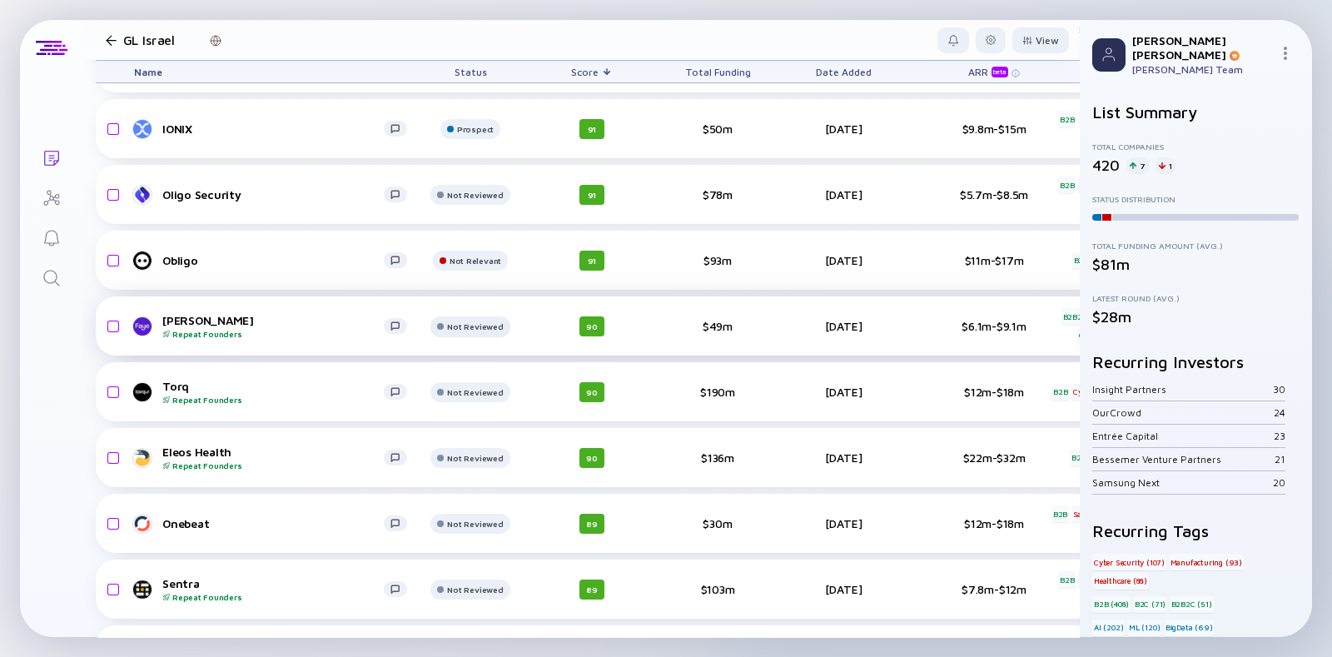
click at [449, 21] on div at bounding box center [470, 4] width 60 height 33
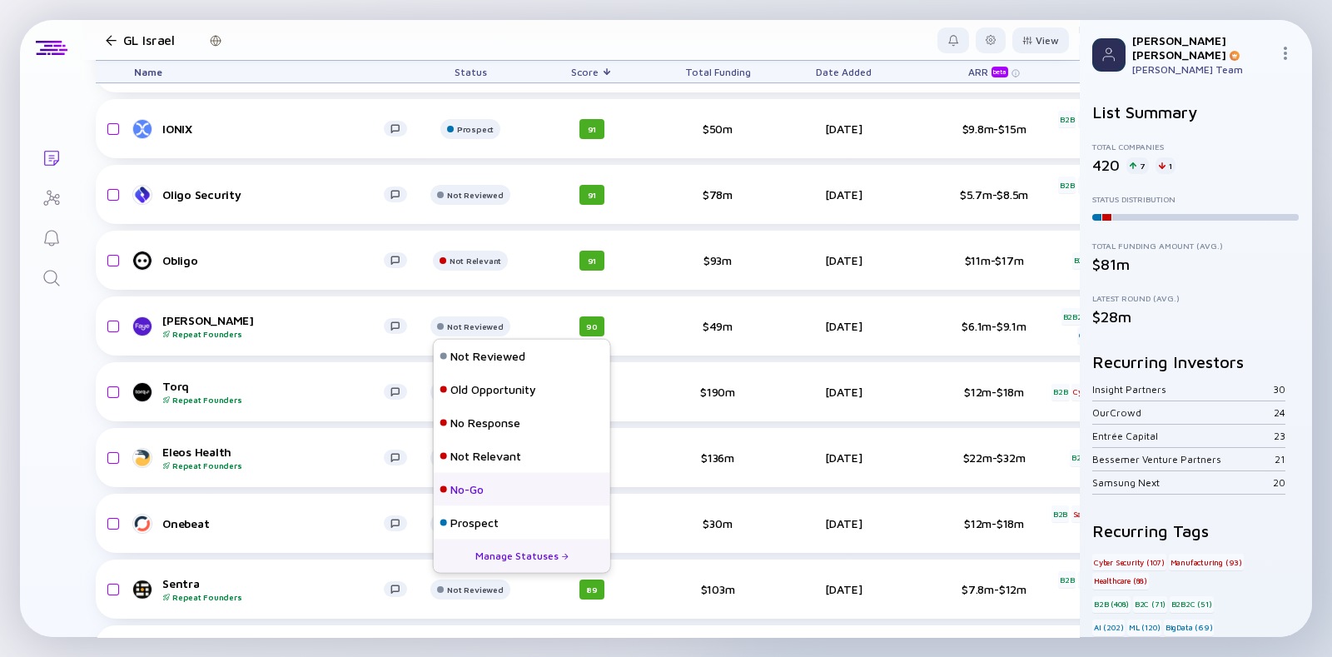
scroll to position [77, 0]
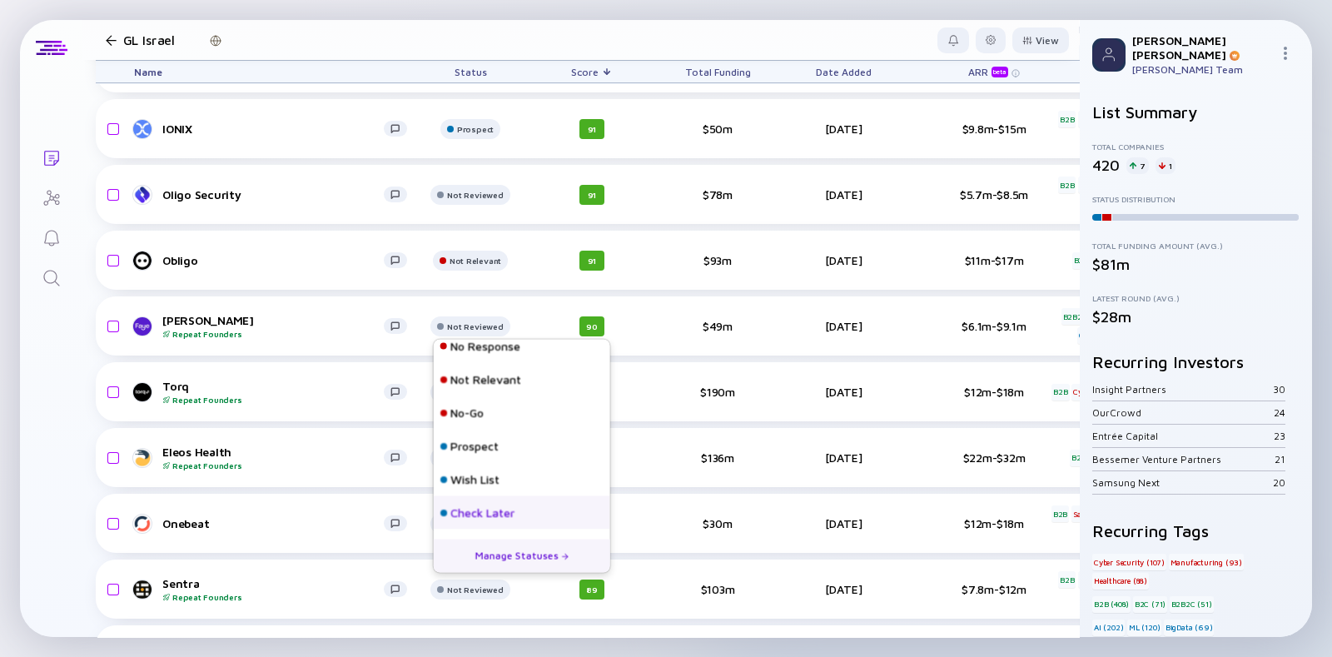
click at [462, 509] on div "Check Later" at bounding box center [482, 512] width 64 height 17
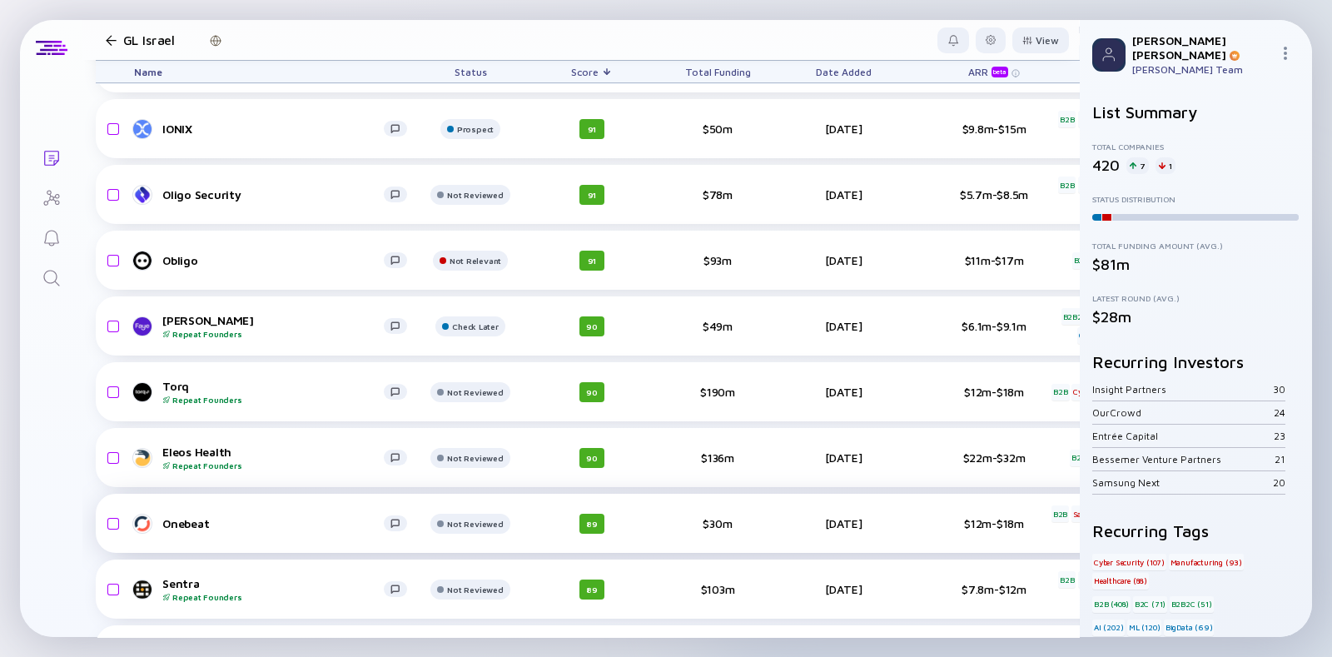
click at [231, 519] on div "Onebeat" at bounding box center [272, 523] width 221 height 14
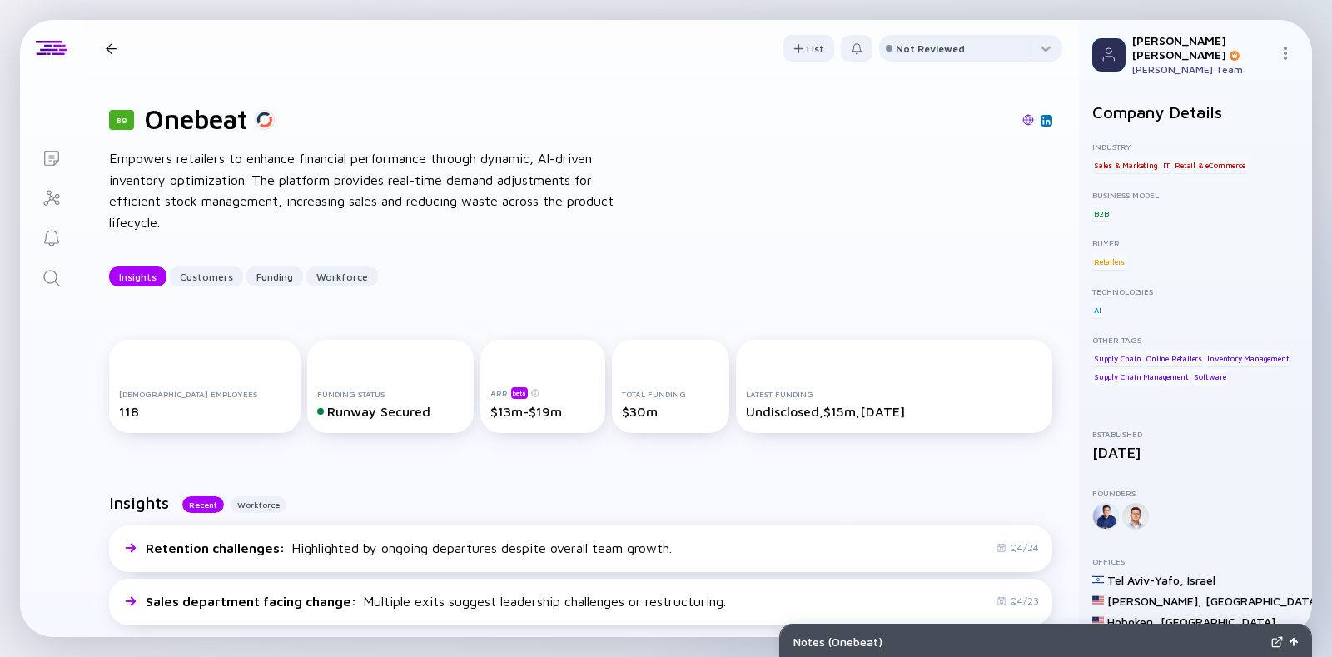
click at [110, 55] on div "89 Onebeat Insights Customers Funding Workforce" at bounding box center [282, 48] width 367 height 22
click at [110, 49] on div at bounding box center [111, 48] width 11 height 11
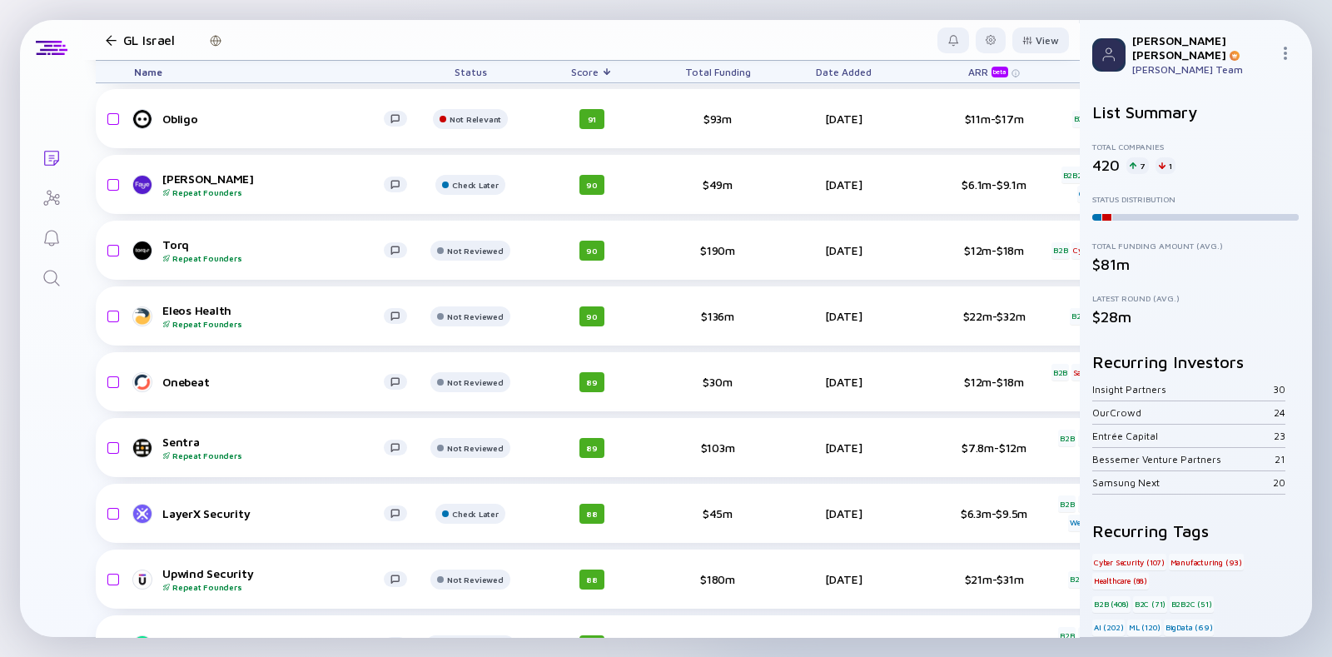
scroll to position [2028, 0]
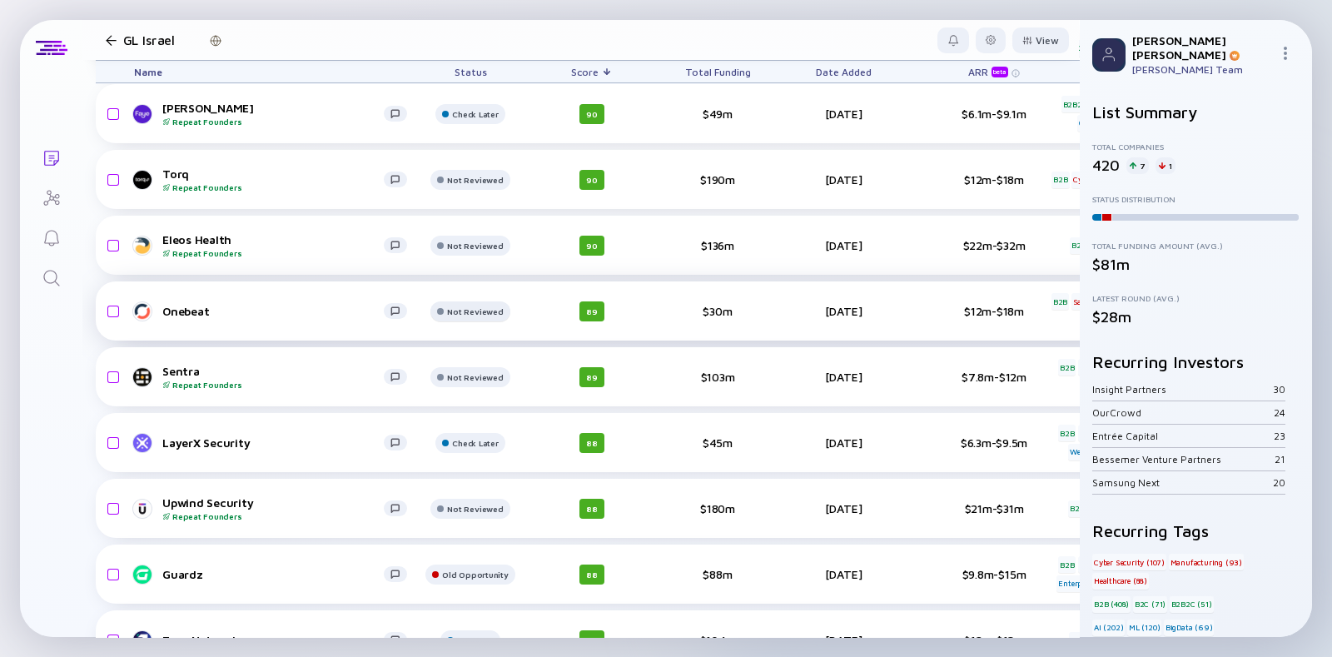
click at [474, 53] on div "Not Reviewed" at bounding box center [475, 48] width 52 height 10
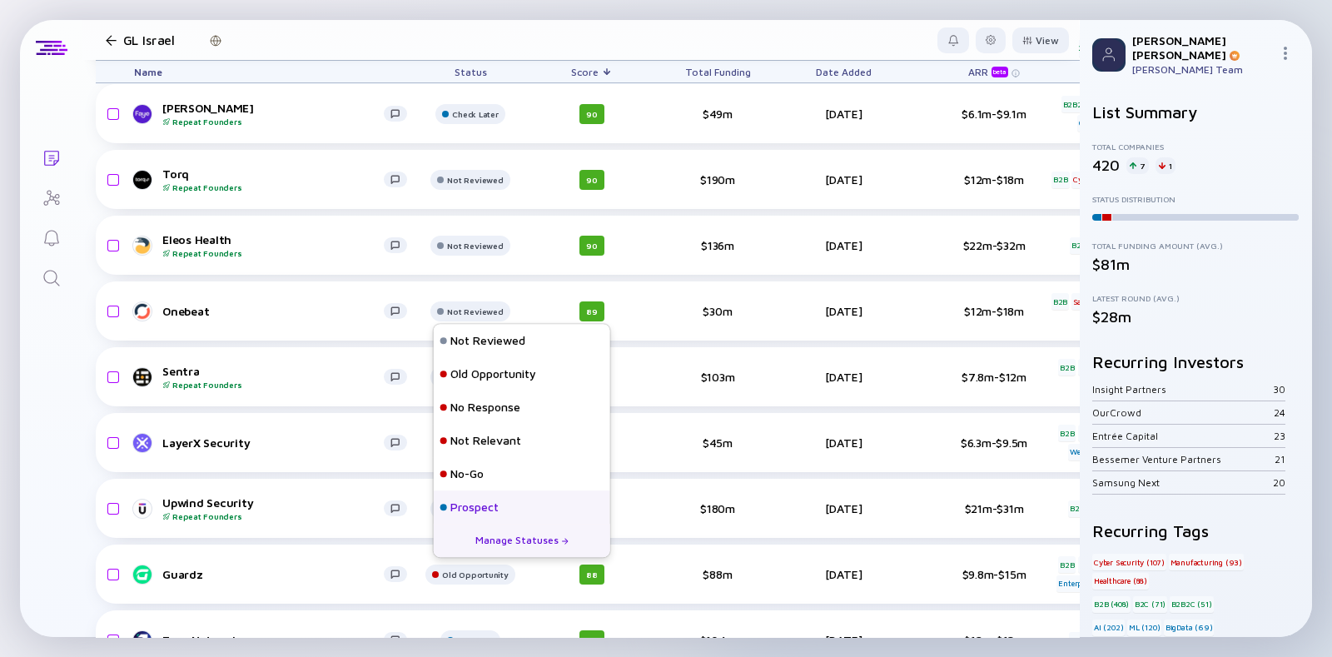
click at [471, 498] on div "Prospect" at bounding box center [474, 506] width 48 height 17
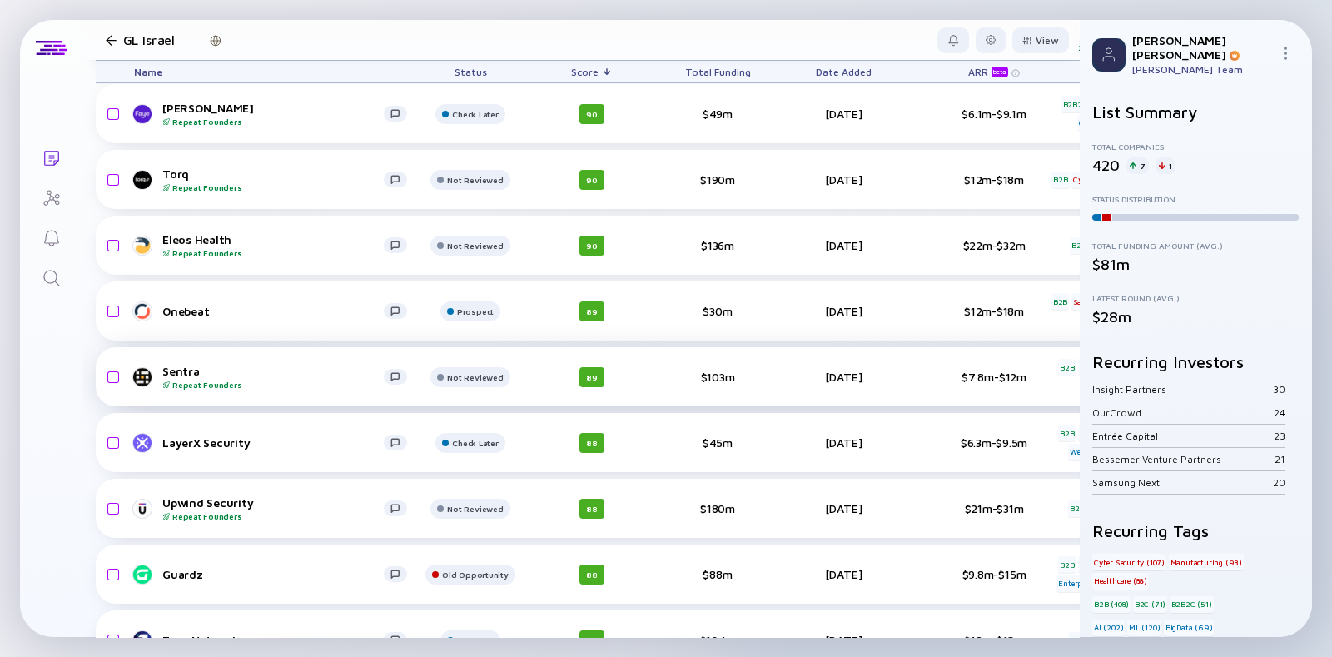
scroll to position [2128, 0]
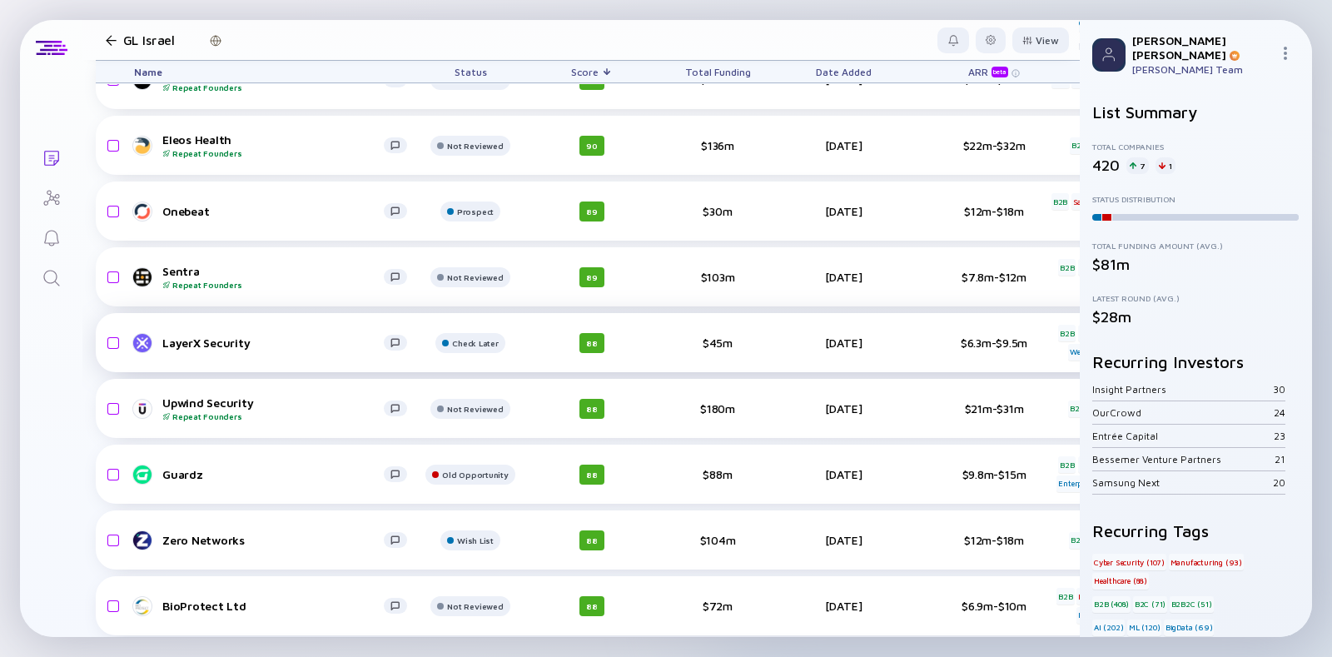
click at [200, 343] on div "LayerX Security" at bounding box center [272, 342] width 221 height 14
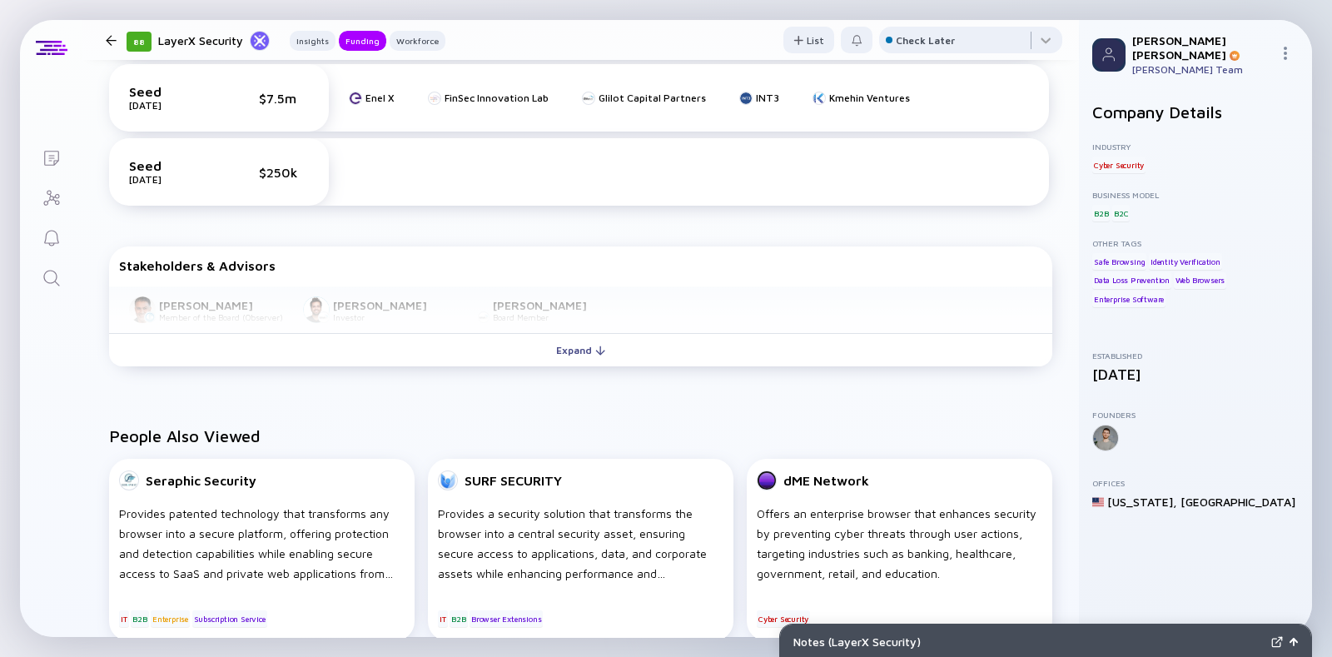
scroll to position [846, 0]
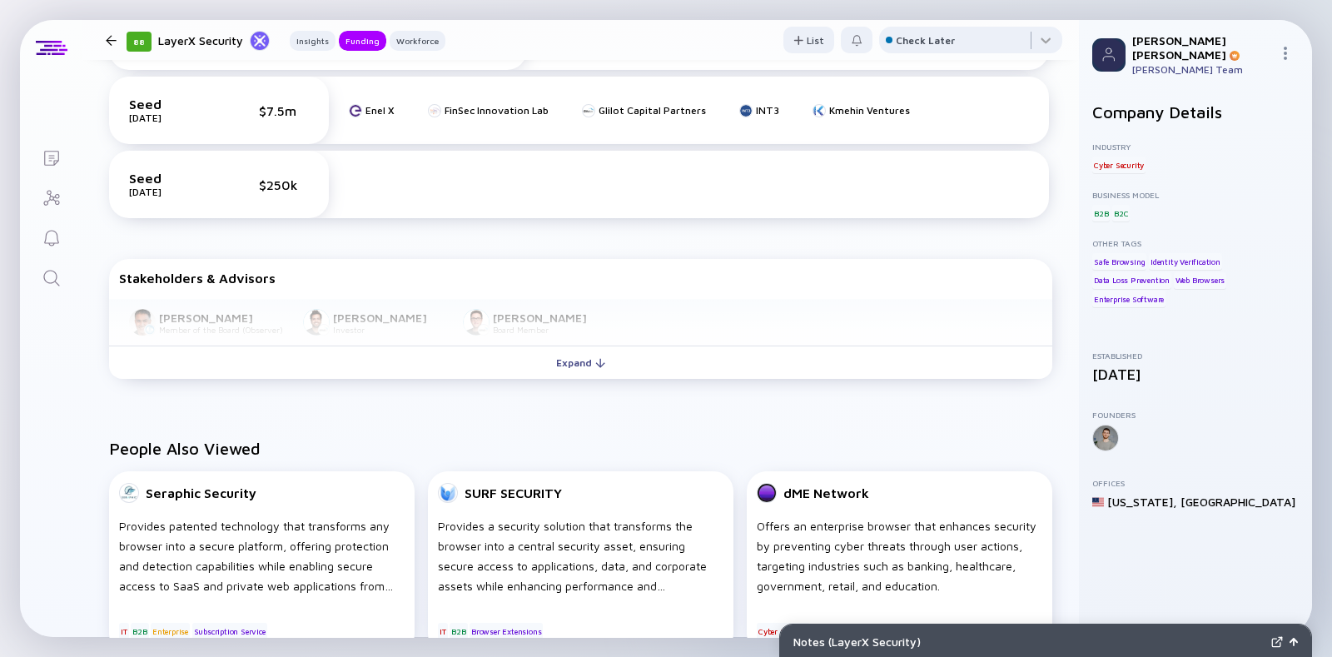
click at [316, 389] on div "Funding A-Round Apr 2025 $11m Jump Capital Leader Dell Technologies Capital Gli…" at bounding box center [580, 139] width 996 height 546
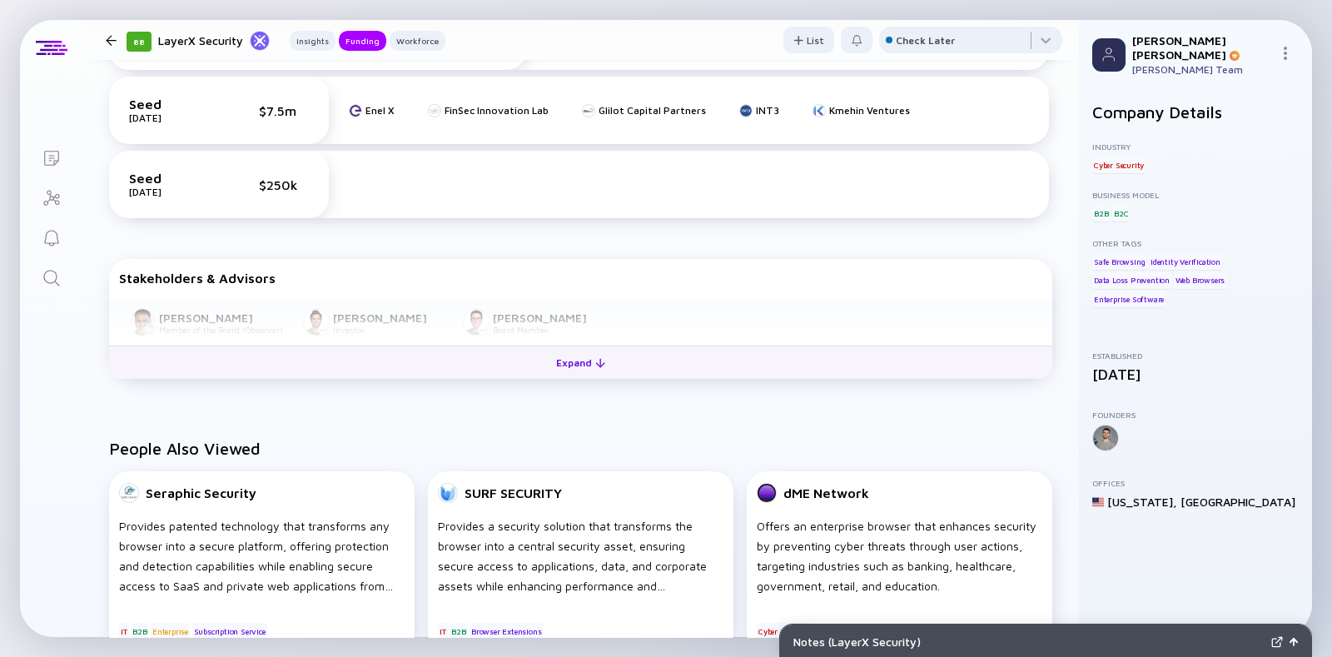
click at [321, 366] on button "Expand" at bounding box center [580, 361] width 943 height 33
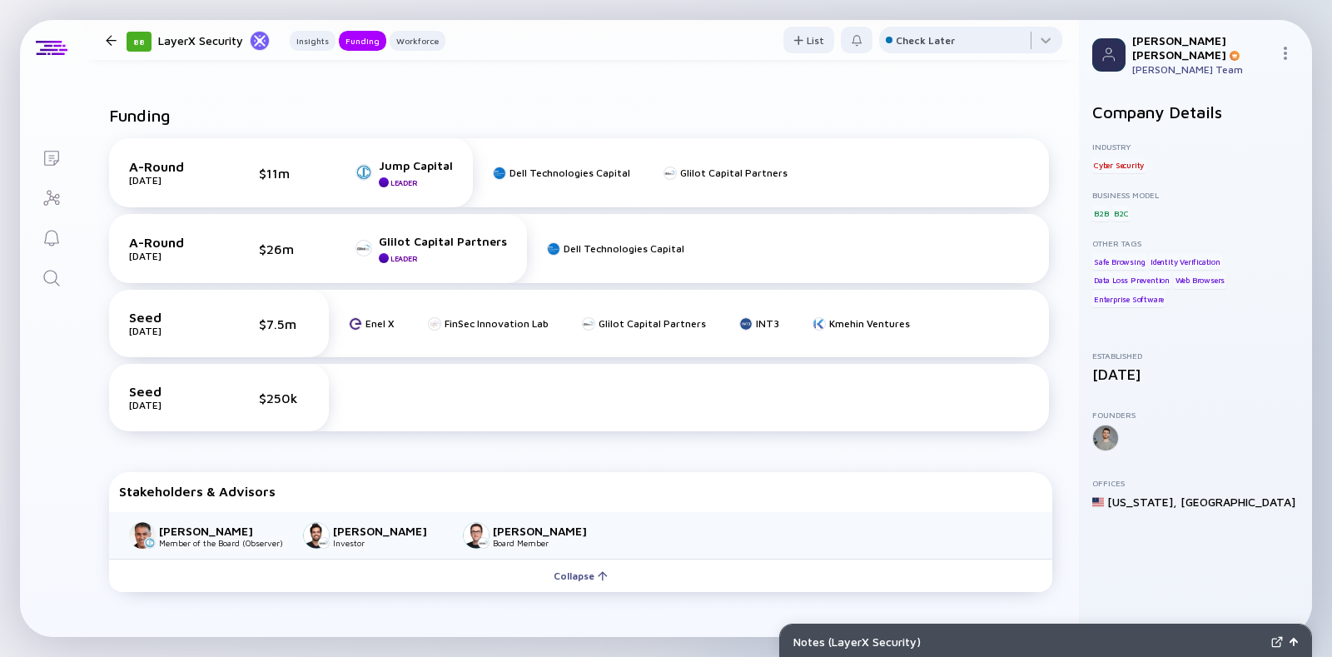
scroll to position [633, 0]
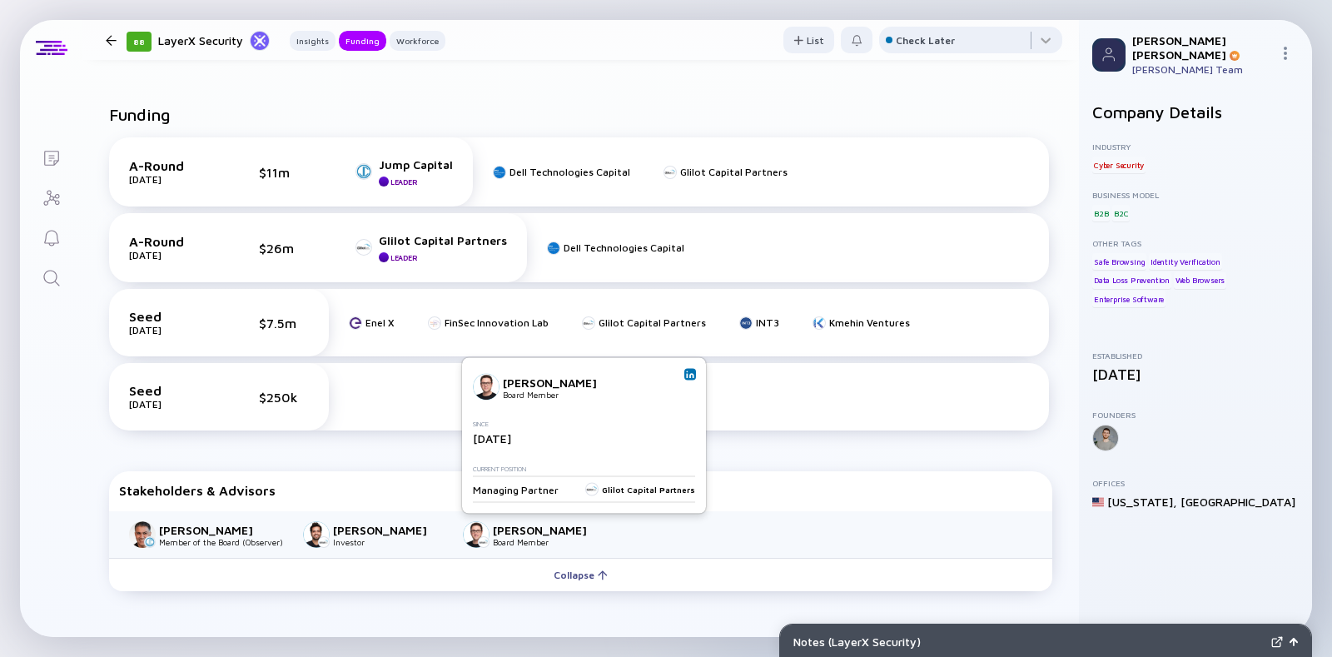
click at [693, 374] on div "Lior Litwak Board Member Since April 2024 Current Position Managing Partner Gli…" at bounding box center [584, 436] width 244 height 156
click at [684, 375] on link at bounding box center [690, 375] width 12 height 12
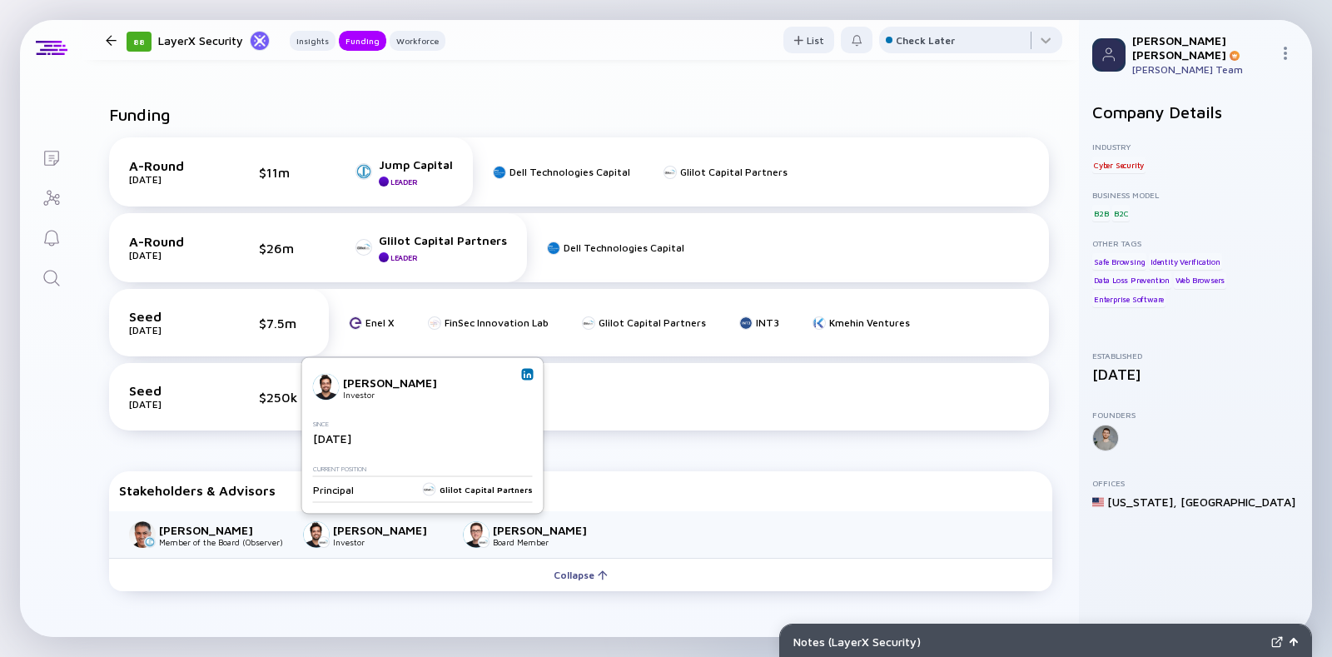
click at [528, 372] on img at bounding box center [527, 374] width 8 height 8
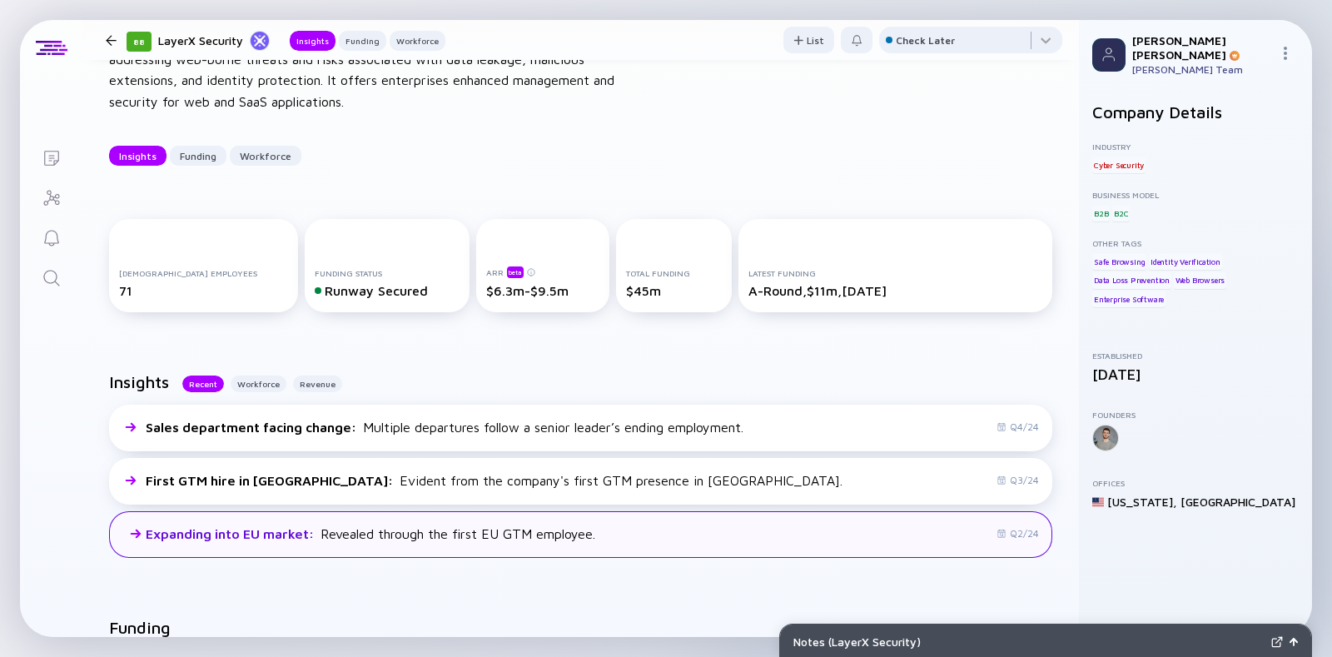
scroll to position [103, 0]
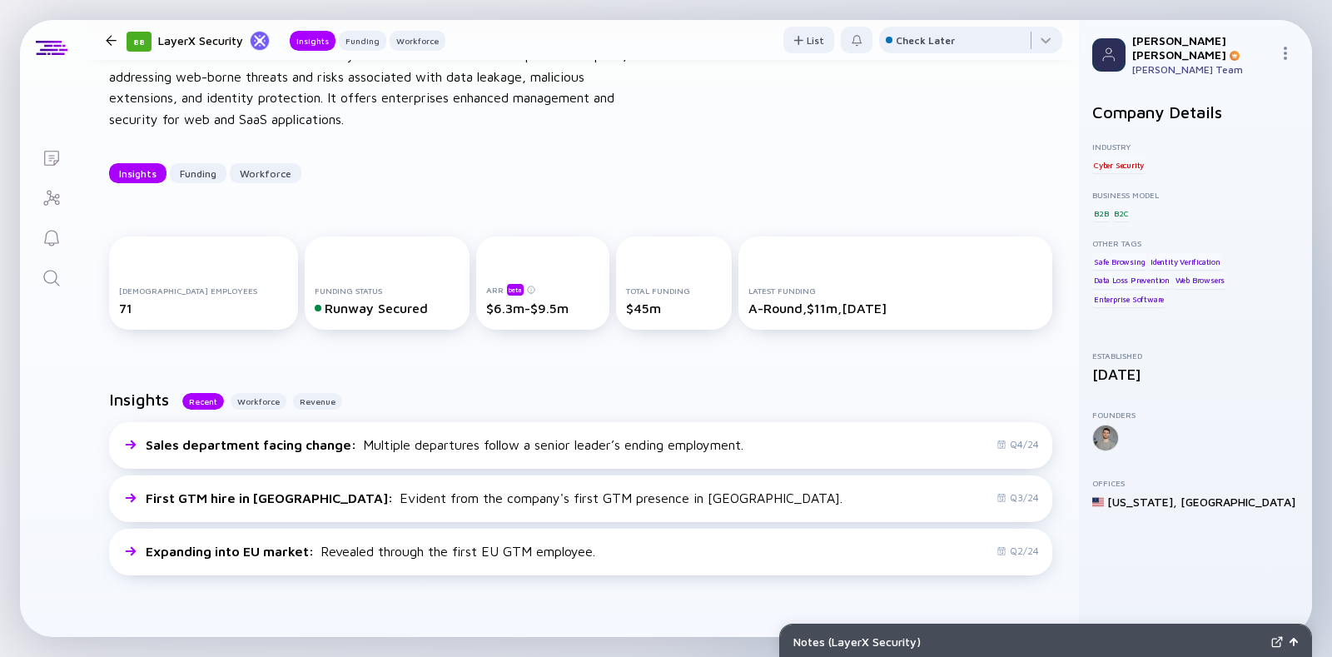
click at [101, 40] on div at bounding box center [111, 40] width 24 height 11
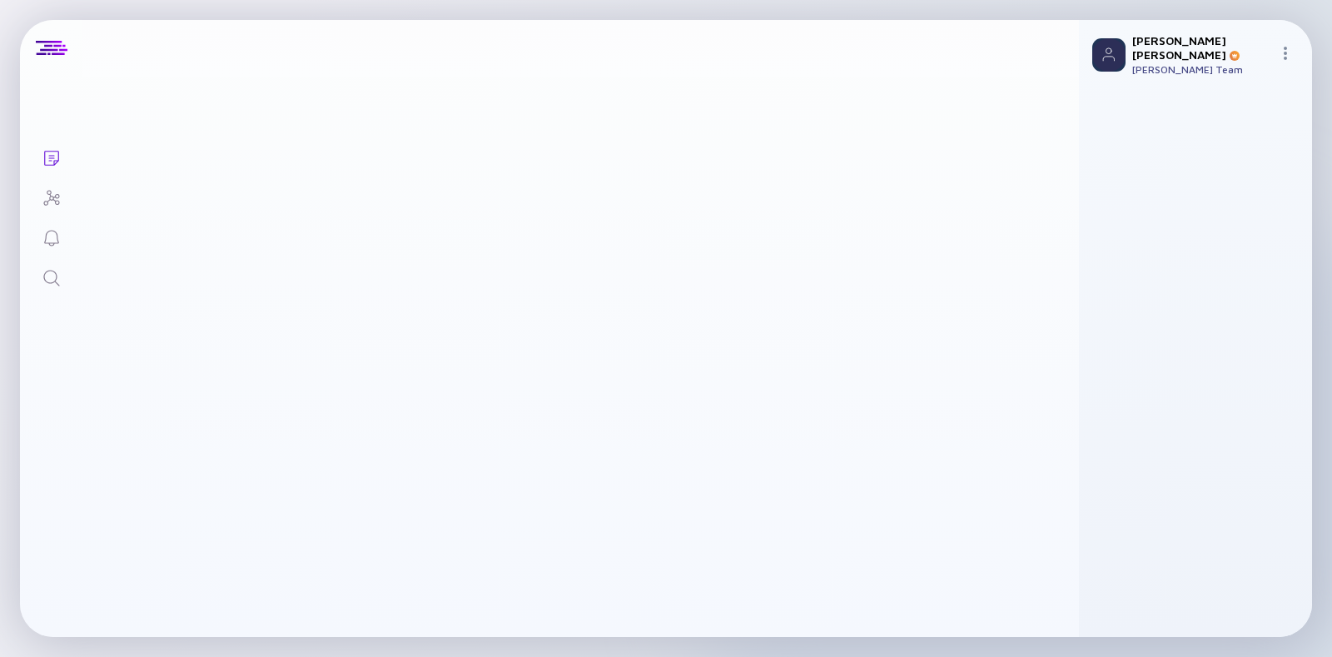
scroll to position [2128, 0]
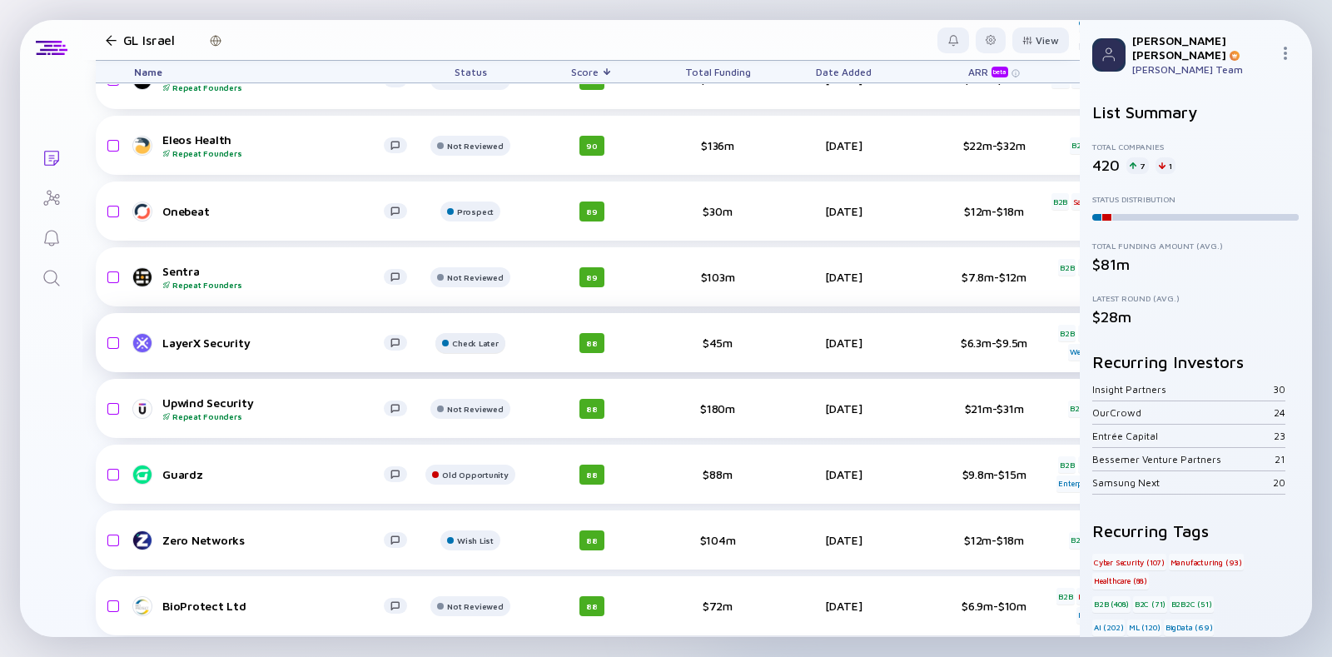
click at [487, 19] on div "Check Later" at bounding box center [475, 14] width 46 height 10
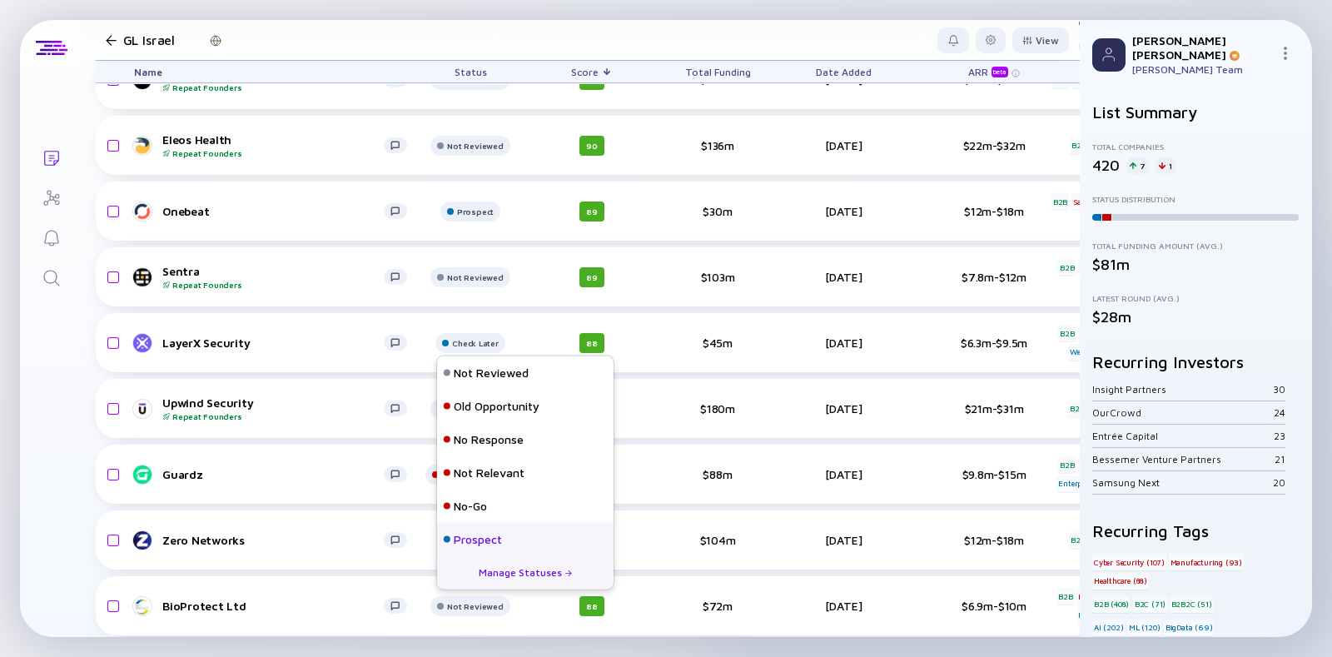
click at [458, 538] on div "Prospect" at bounding box center [478, 539] width 48 height 17
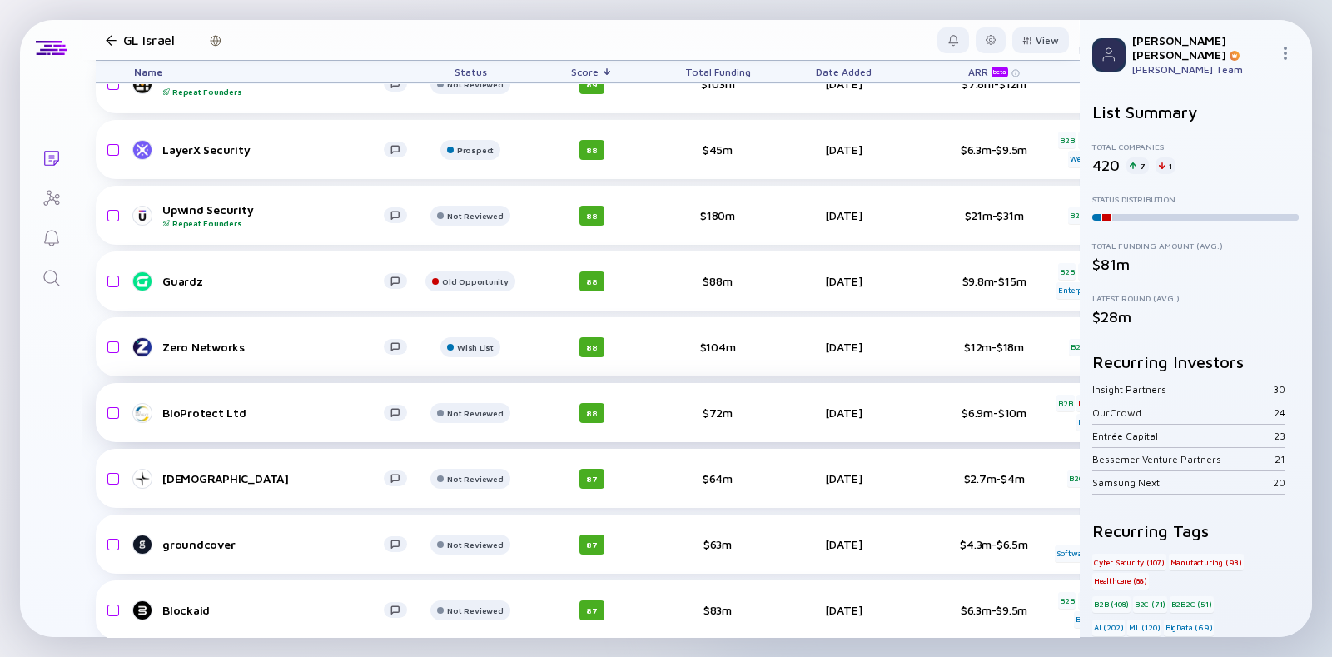
scroll to position [2372, 0]
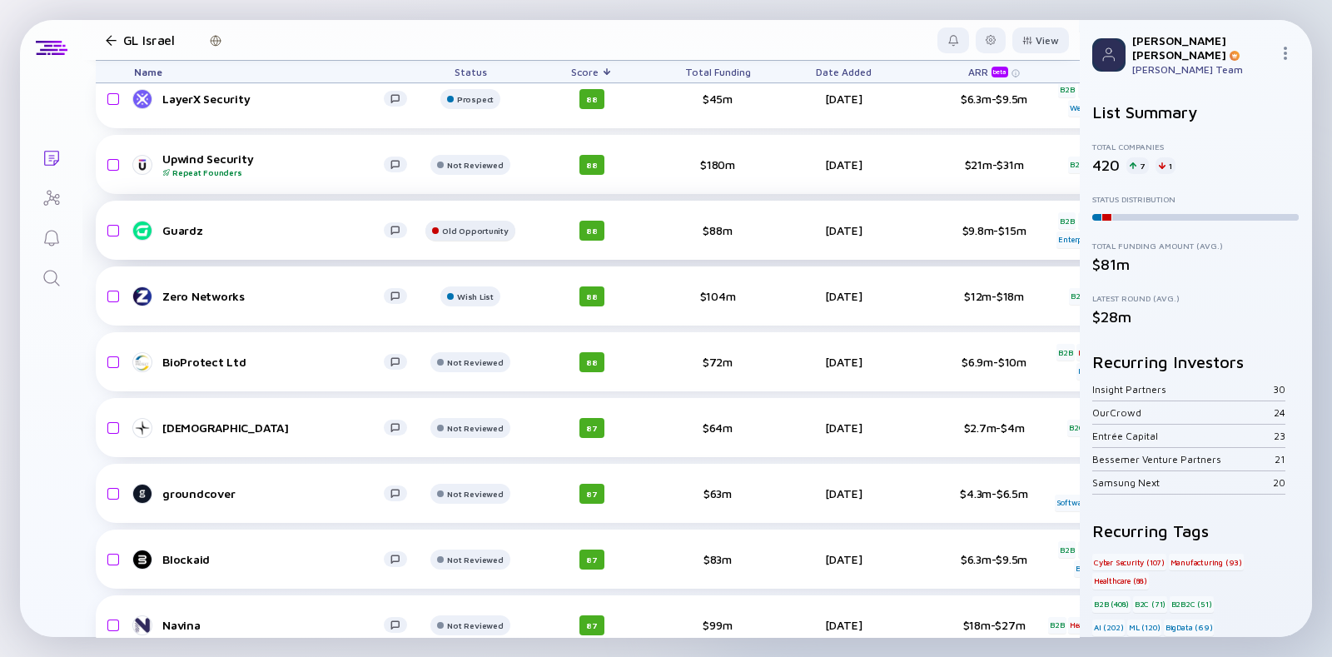
click at [468, 57] on div at bounding box center [469, 39] width 79 height 33
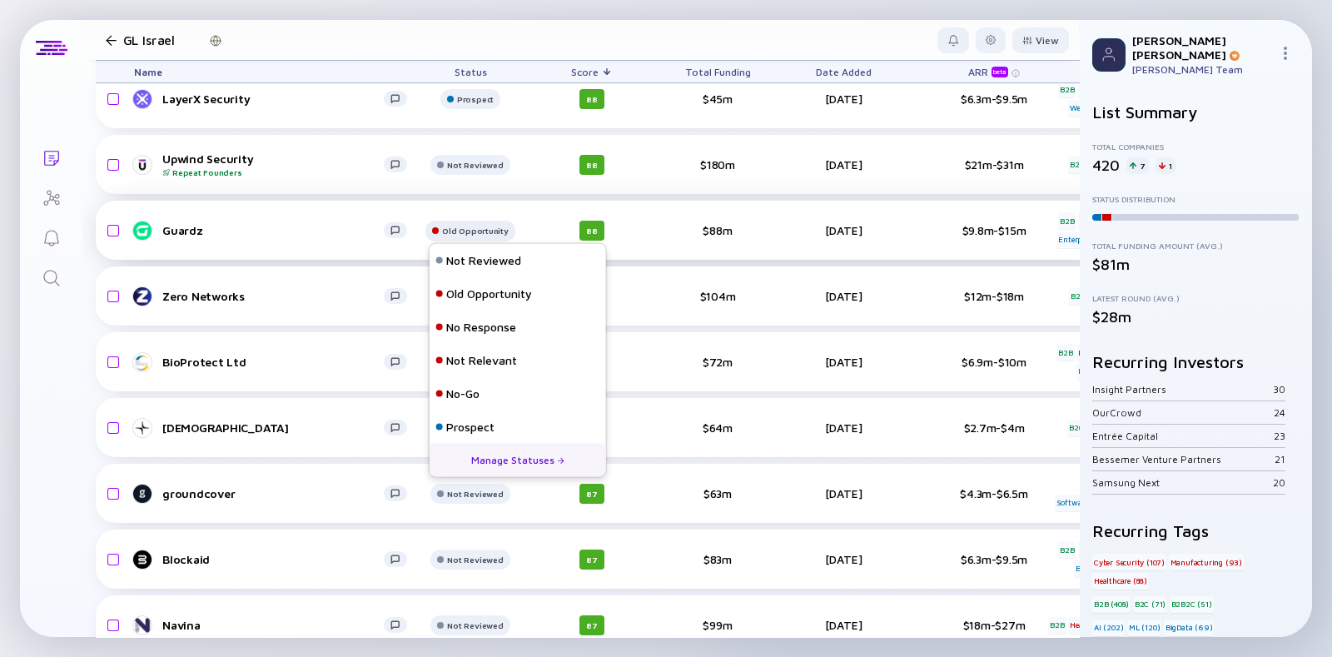
click at [468, 38] on div "Old Opportunity" at bounding box center [475, 33] width 56 height 10
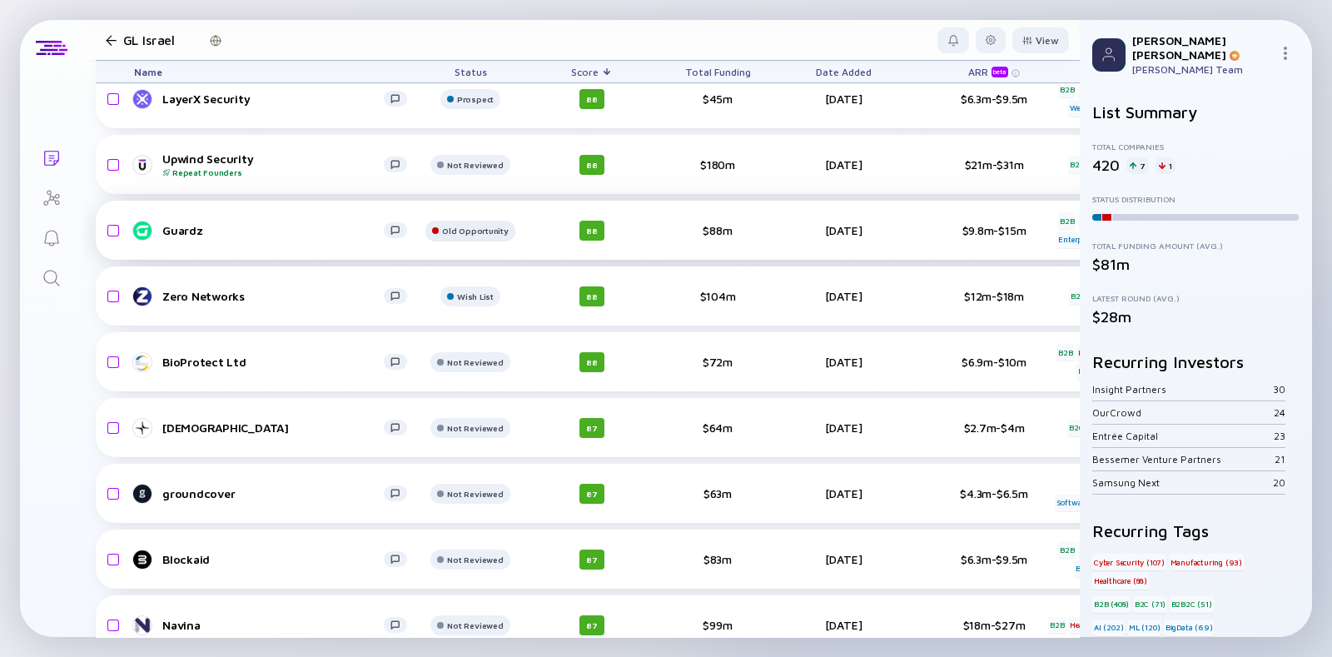
click at [468, 38] on div "Old Opportunity" at bounding box center [475, 33] width 56 height 10
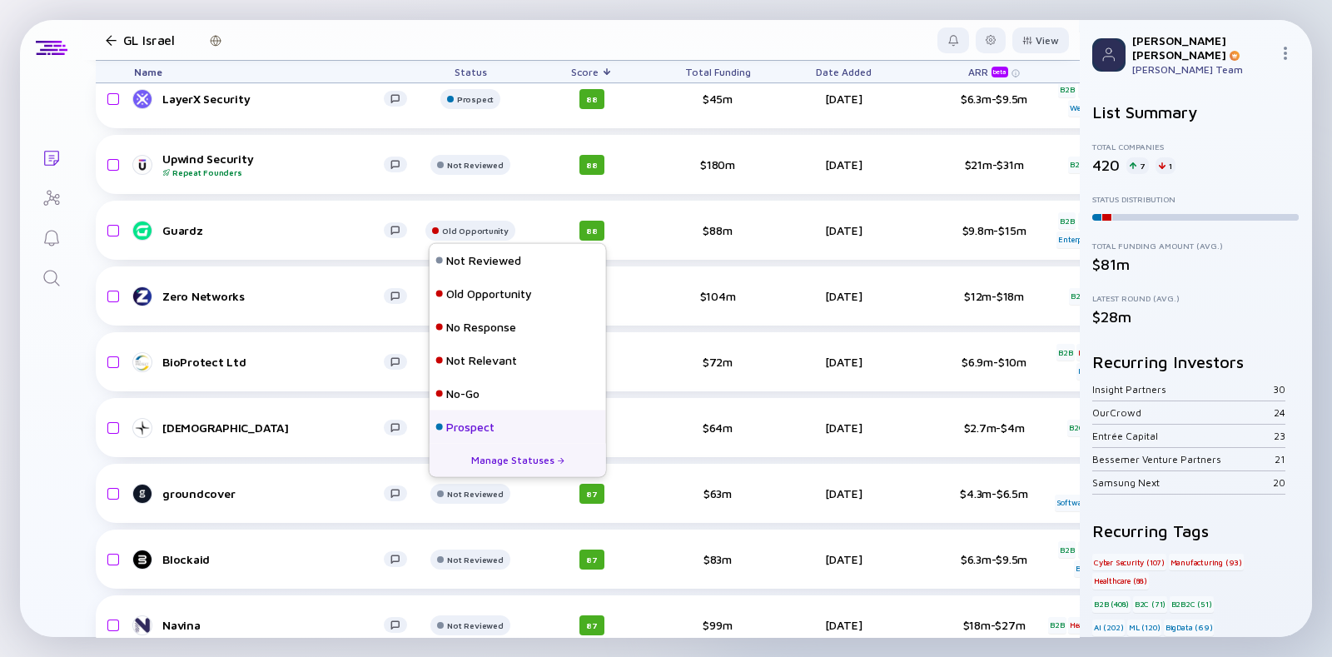
scroll to position [107, 0]
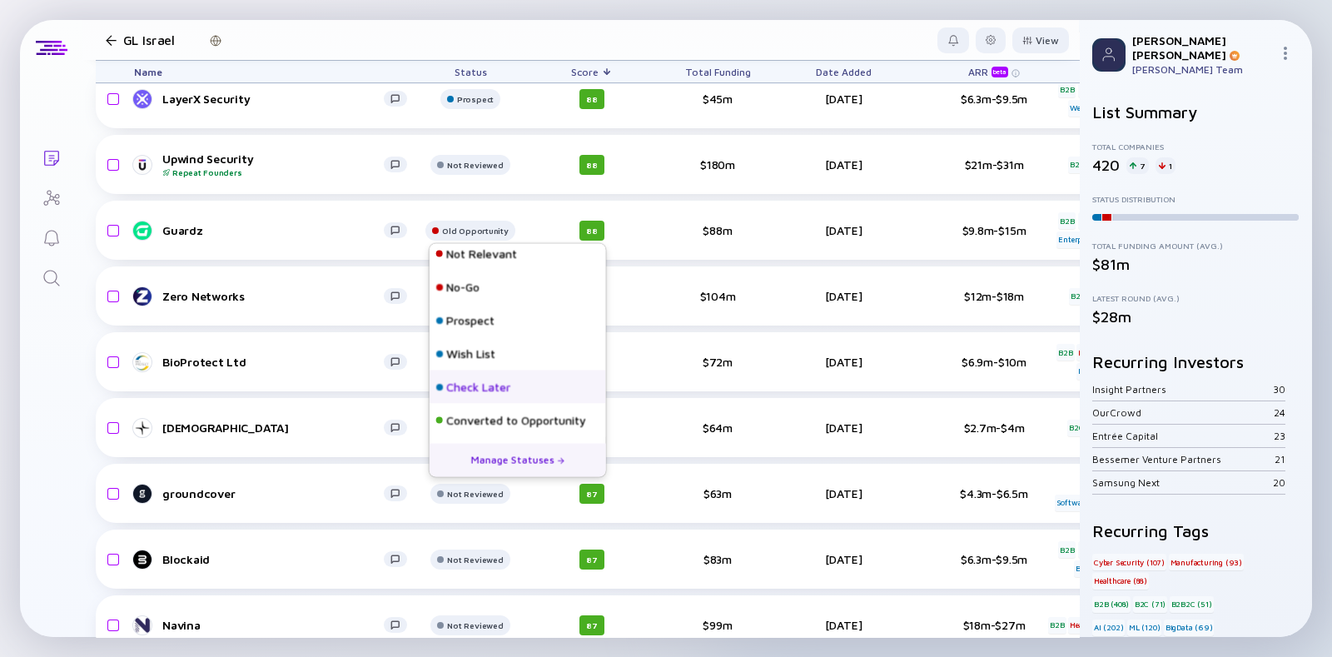
click at [467, 395] on div "Check Later" at bounding box center [517, 386] width 176 height 33
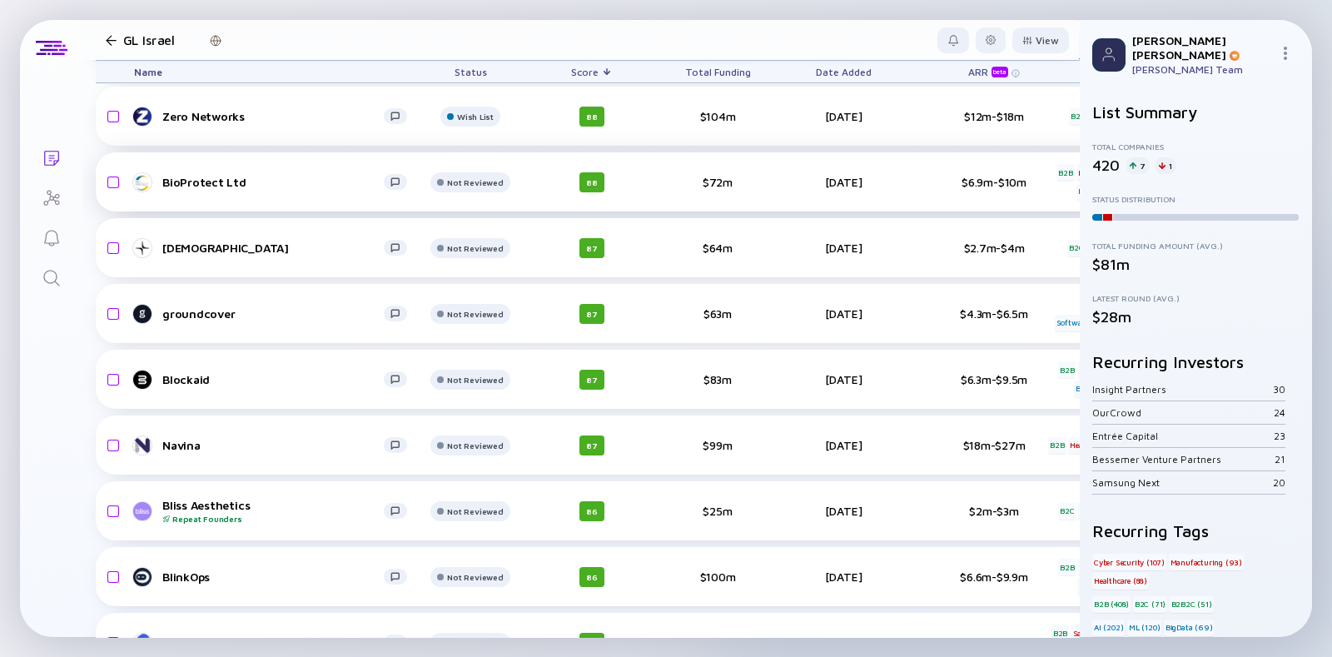
scroll to position [2518, 0]
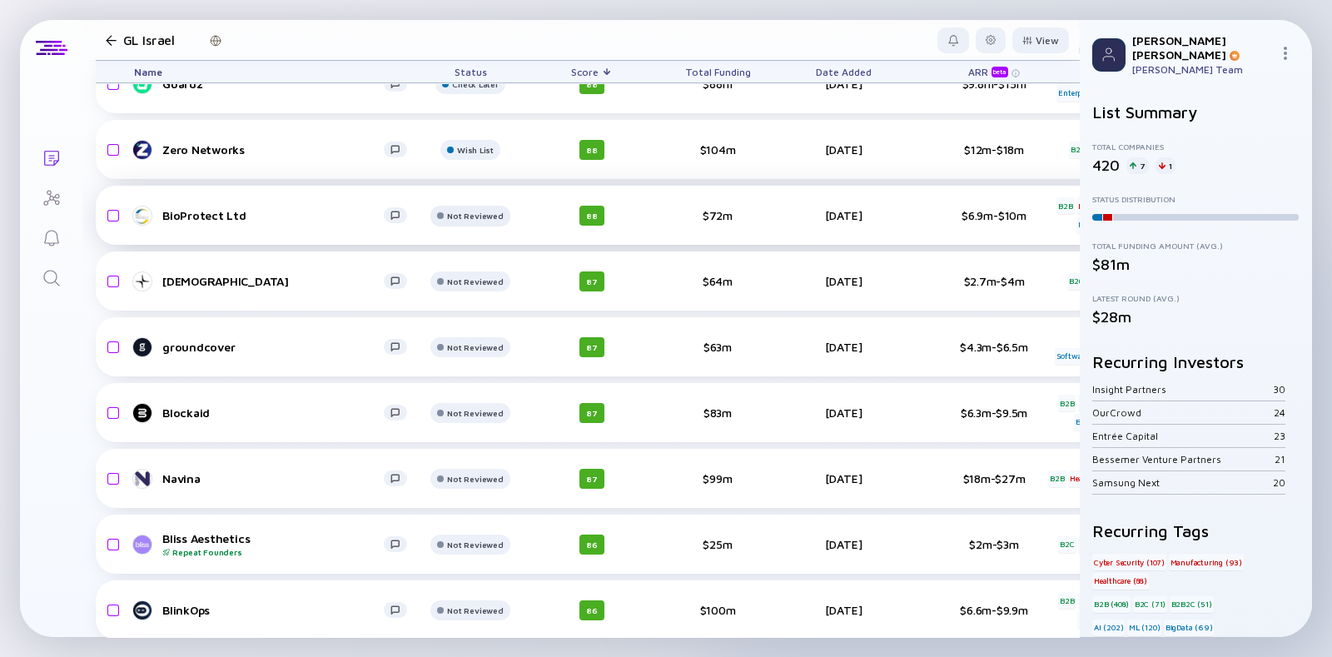
click at [487, 42] on div at bounding box center [469, 24] width 79 height 33
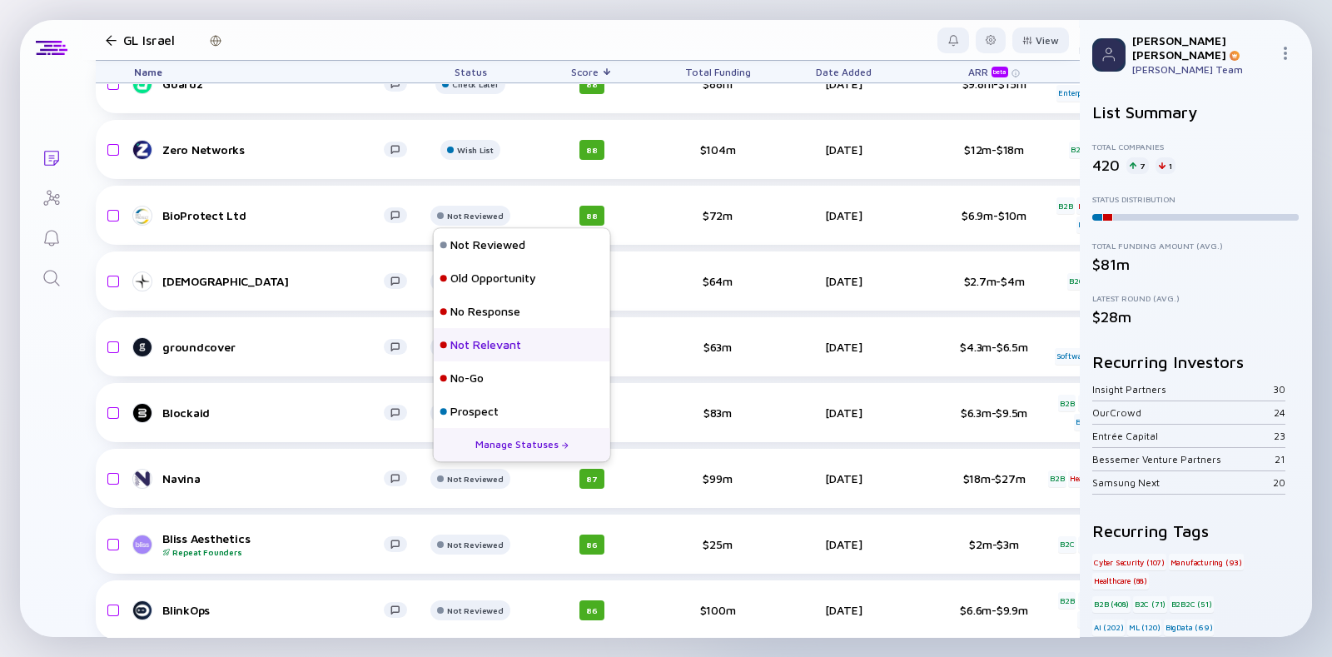
click at [454, 340] on div "Not Relevant" at bounding box center [485, 344] width 71 height 17
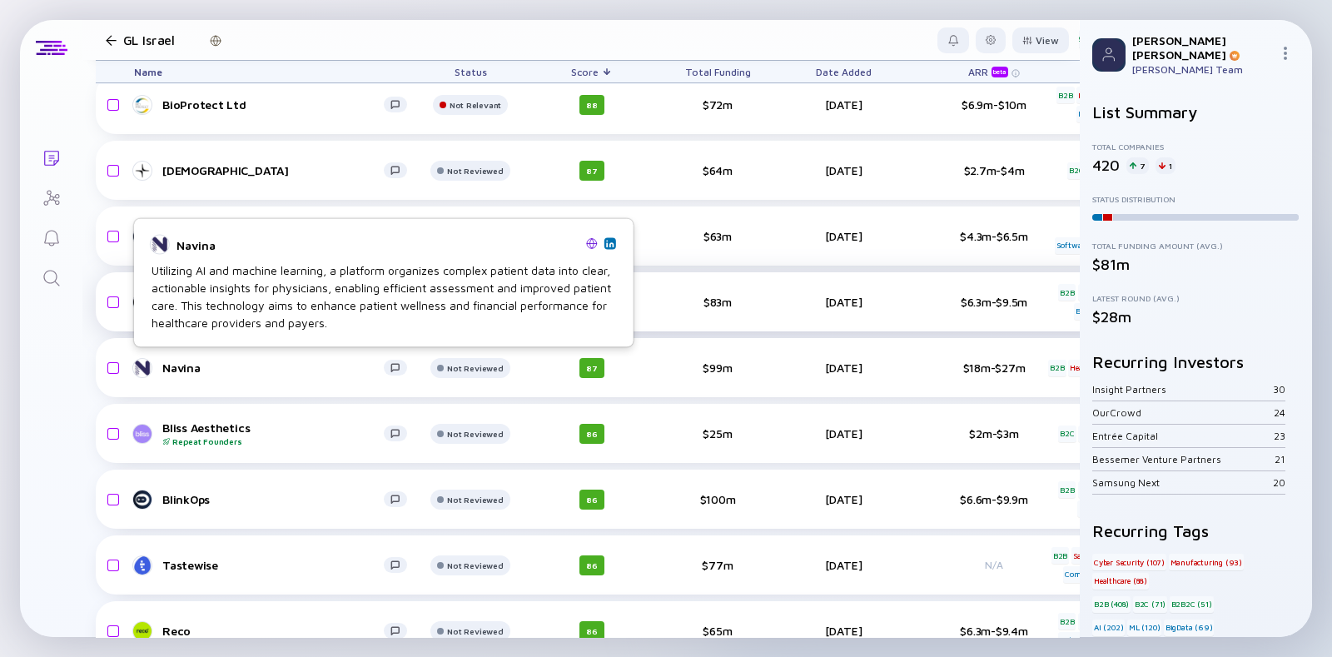
scroll to position [2631, 0]
click at [323, 360] on div "Navina" at bounding box center [272, 366] width 221 height 14
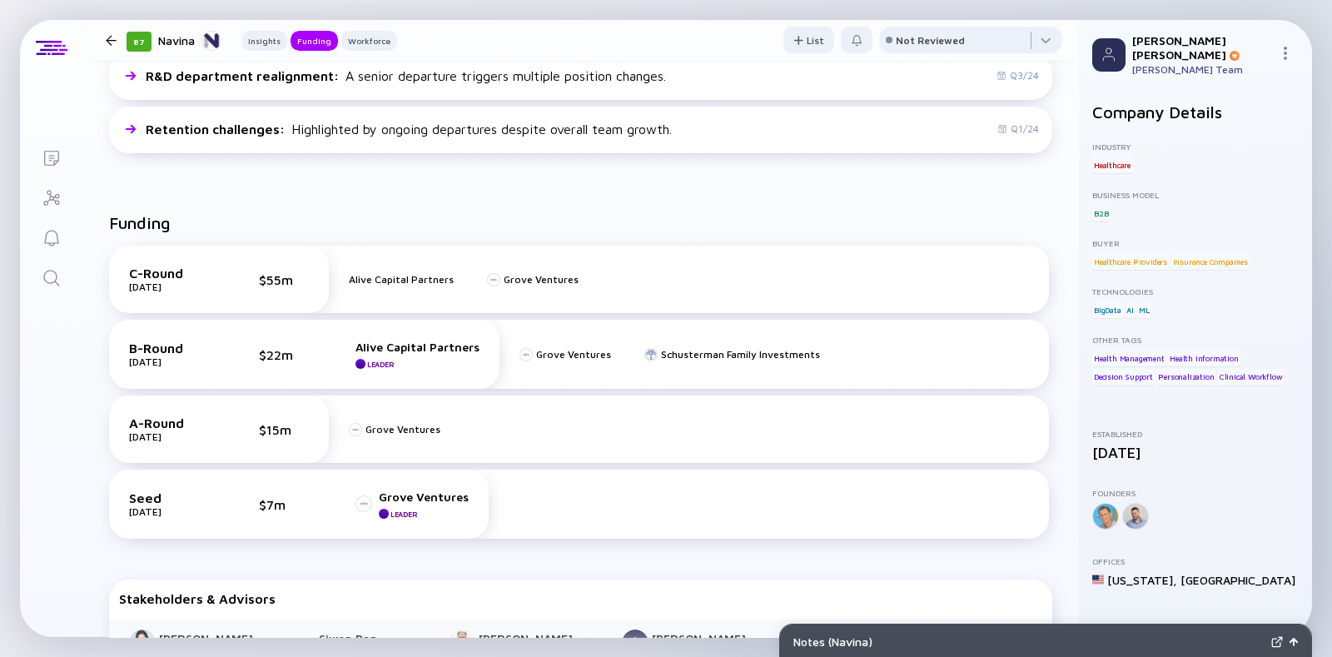
scroll to position [695, 0]
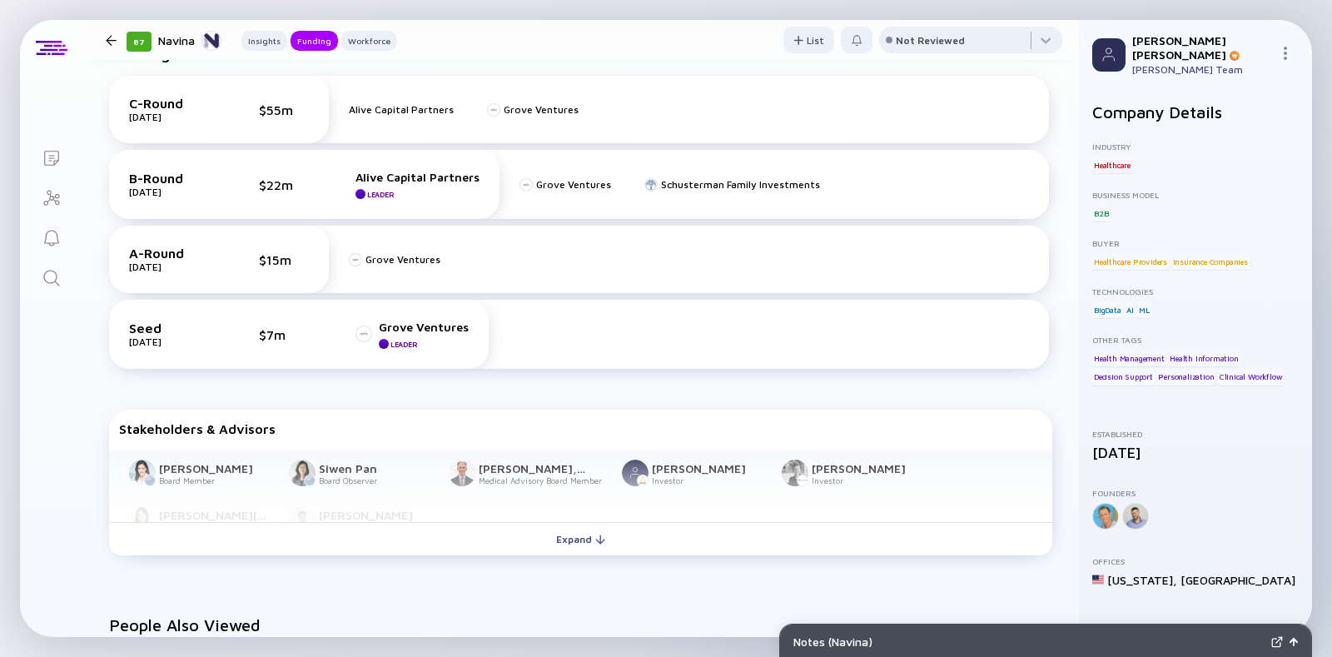
click at [566, 343] on div at bounding box center [768, 334] width 560 height 27
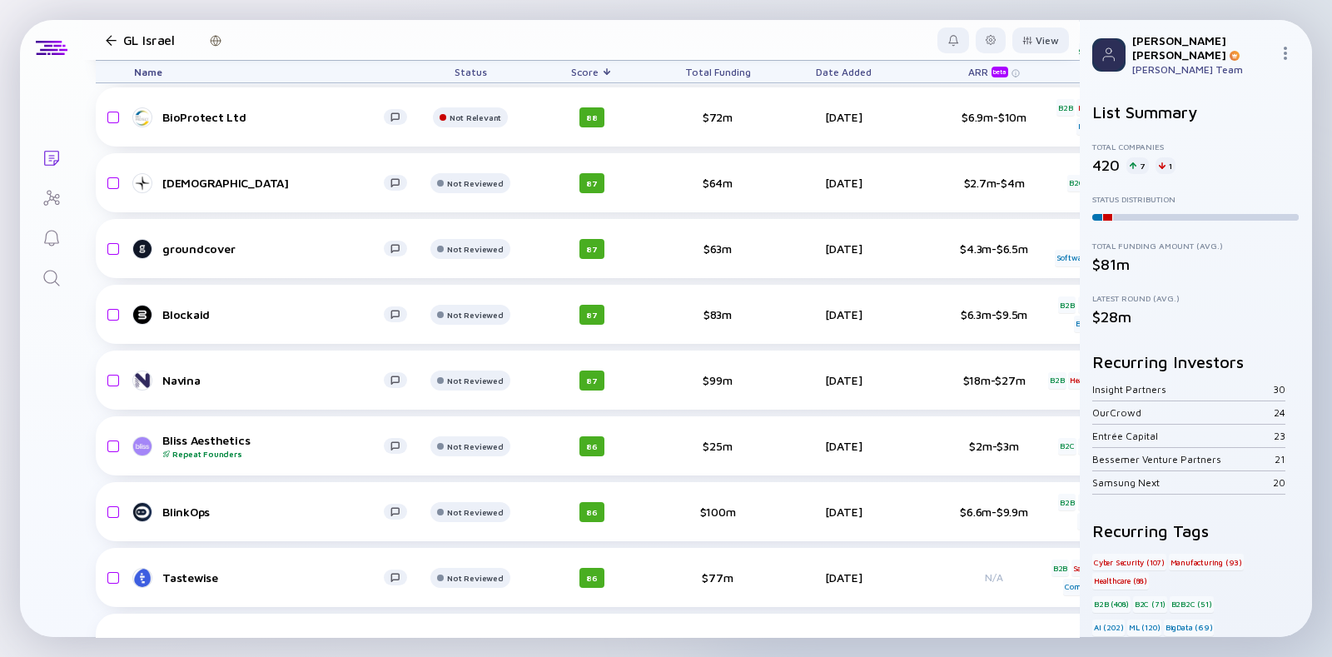
scroll to position [2547, 0]
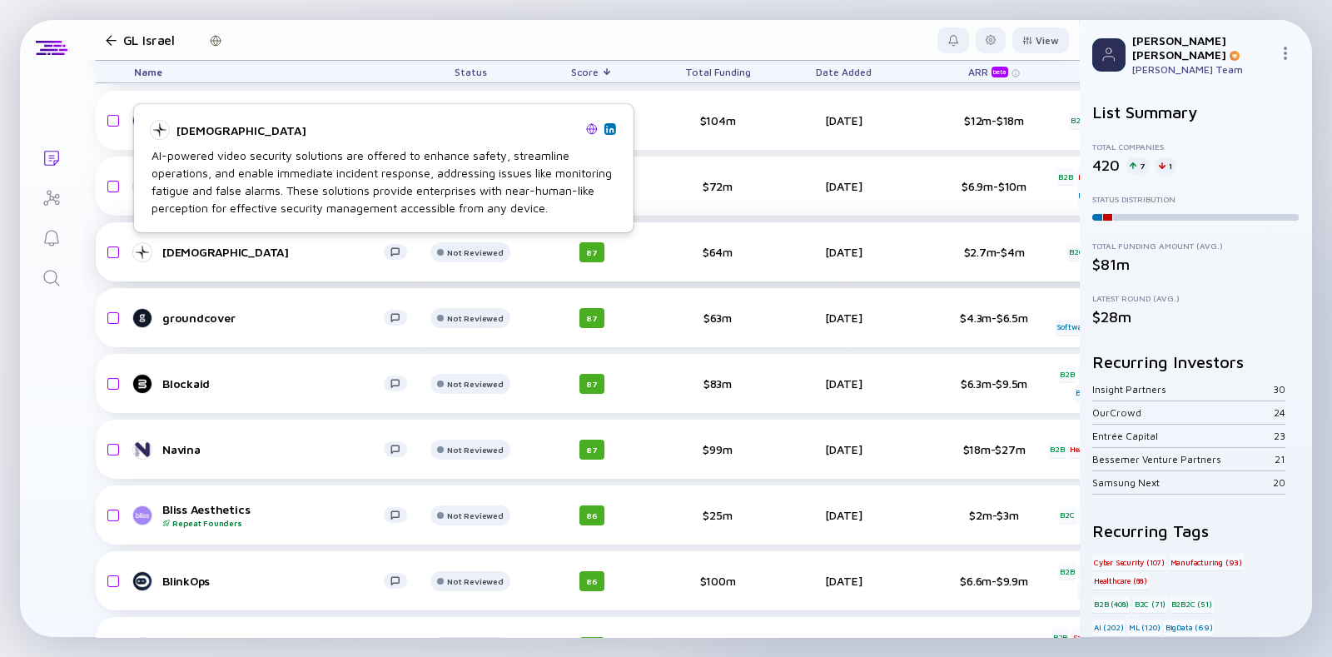
click at [191, 251] on div "[DEMOGRAPHIC_DATA]" at bounding box center [272, 252] width 221 height 14
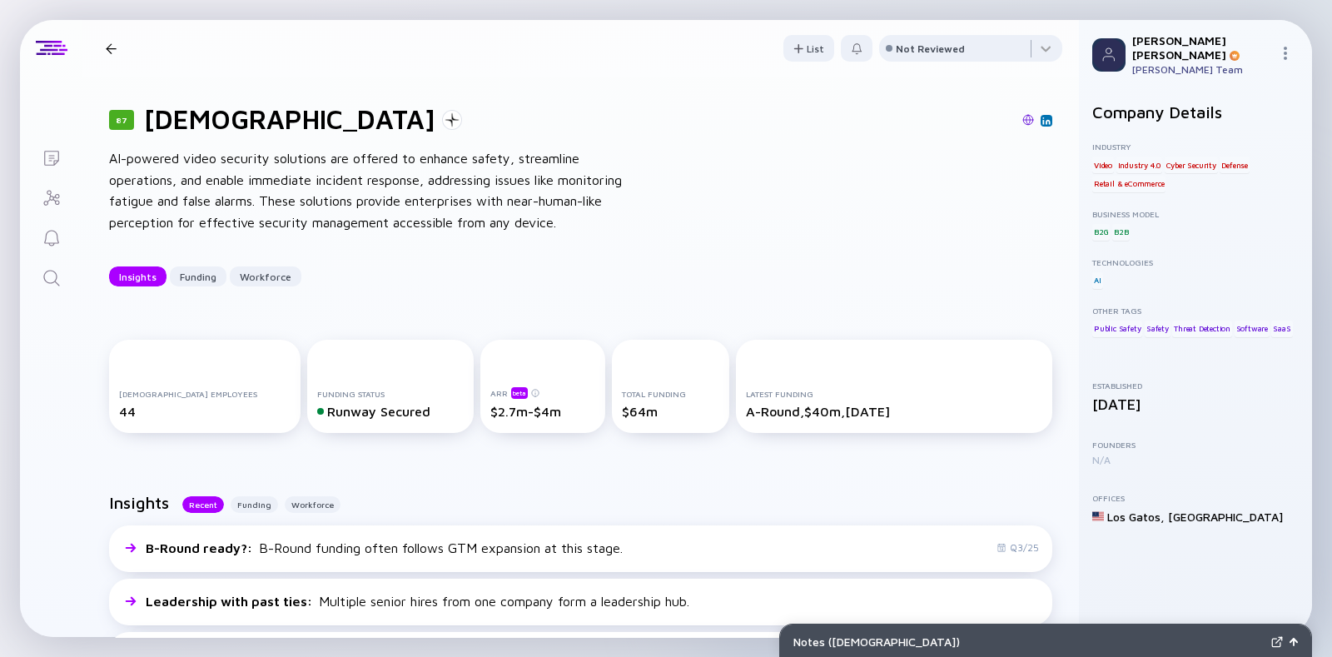
click at [116, 50] on div at bounding box center [111, 48] width 11 height 11
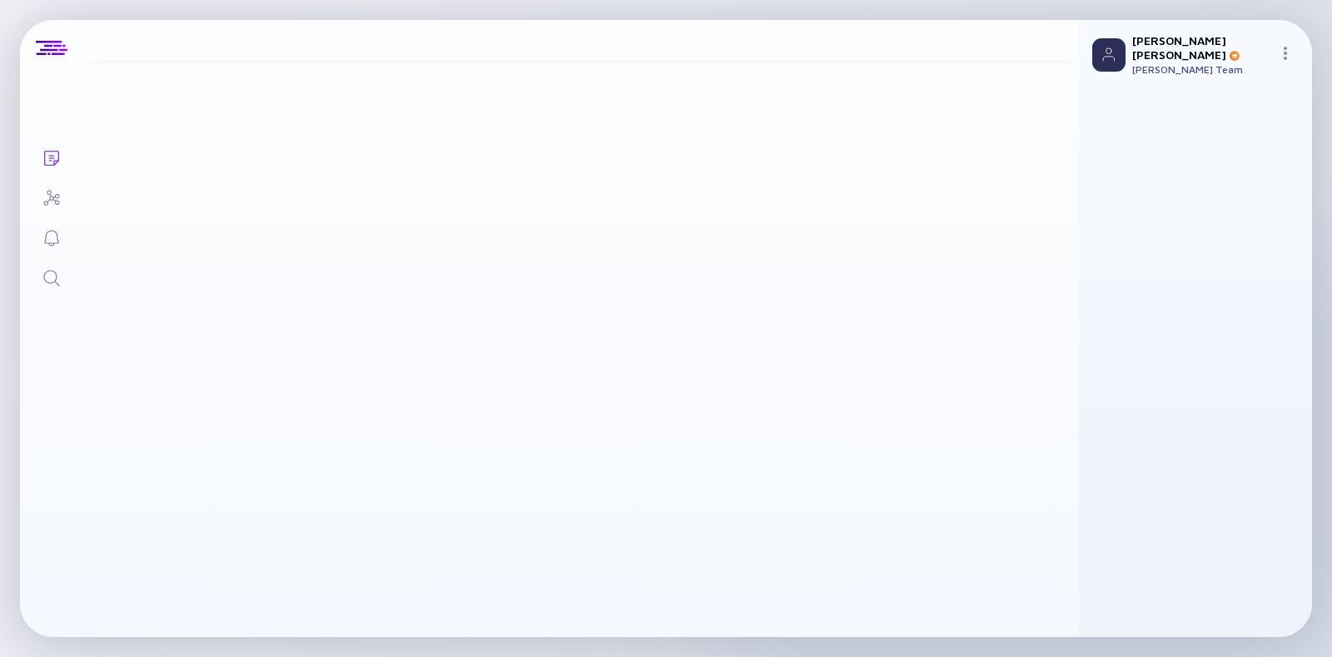
scroll to position [2547, 0]
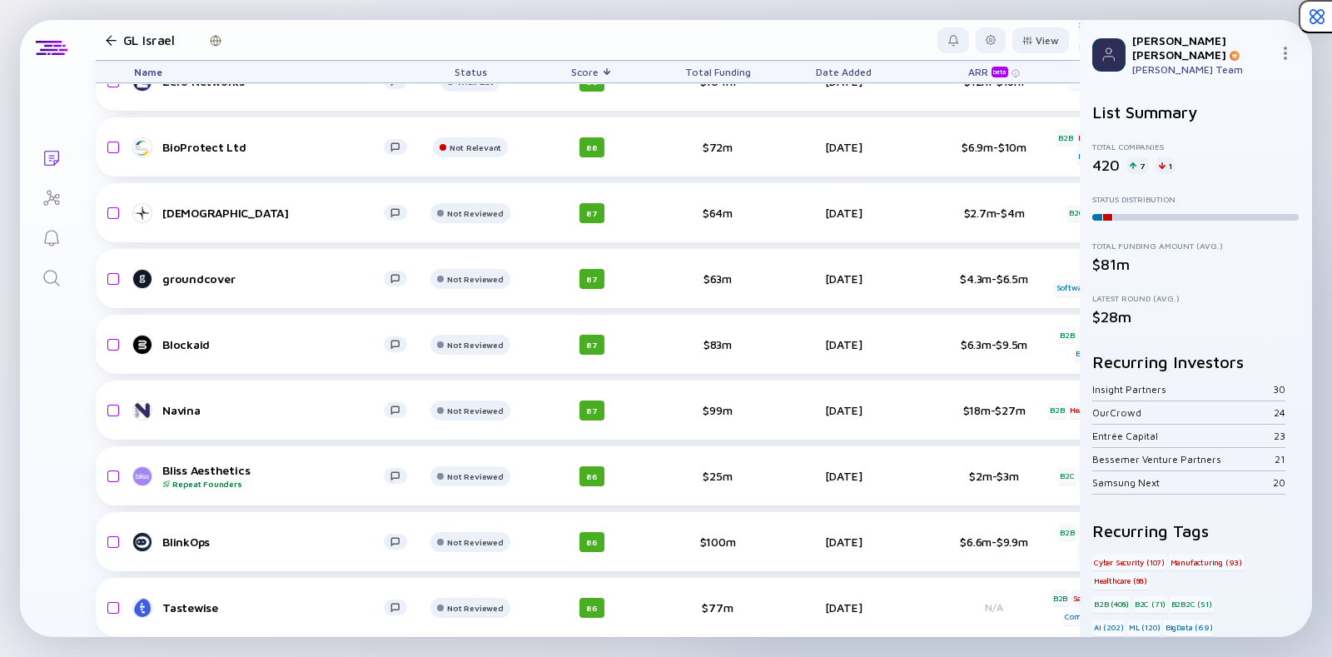
scroll to position [2587, 0]
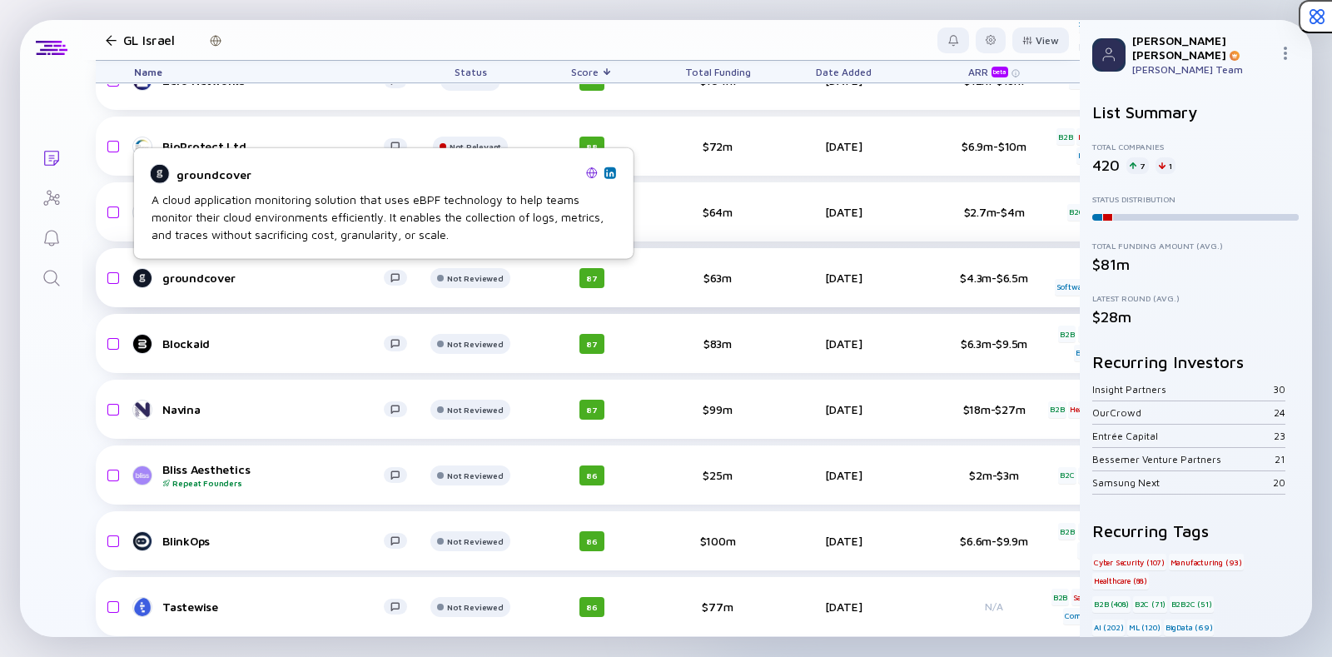
click at [182, 285] on link "groundcover" at bounding box center [277, 278] width 286 height 20
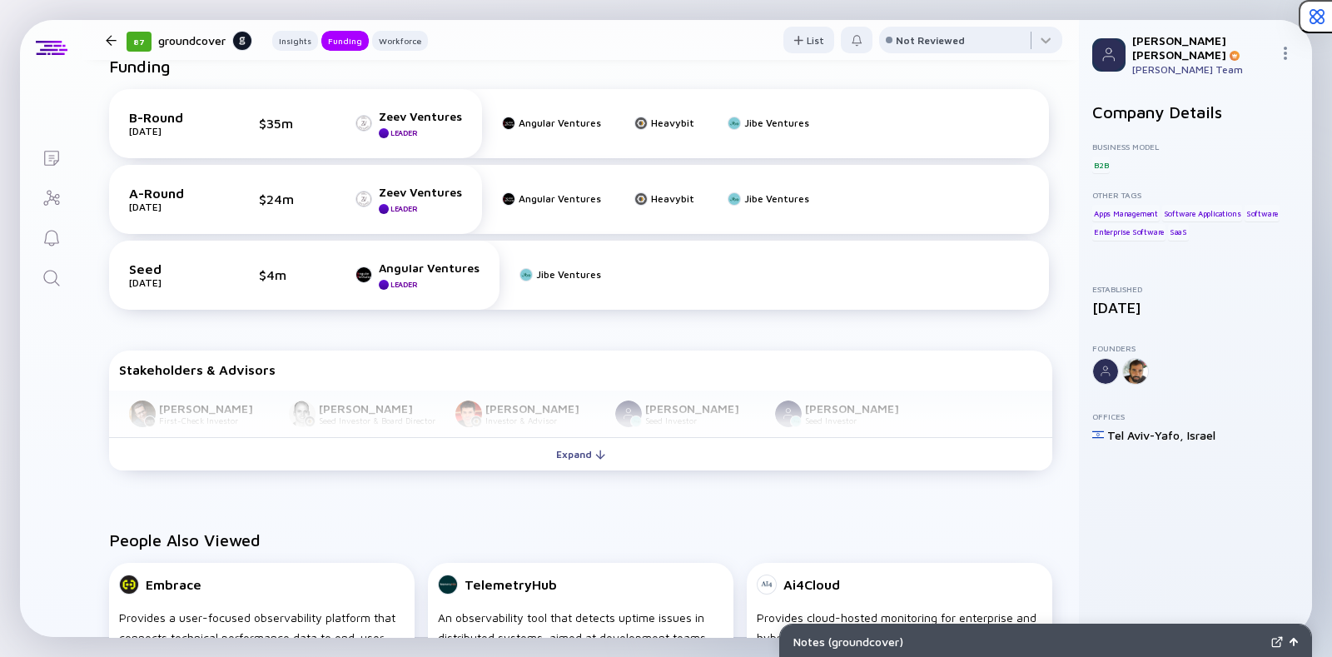
scroll to position [609, 0]
click at [545, 488] on div "Funding B-Round Apr 2025 $35m Zeev Ventures Leader Angular Ventures Heavybit Ji…" at bounding box center [580, 265] width 996 height 474
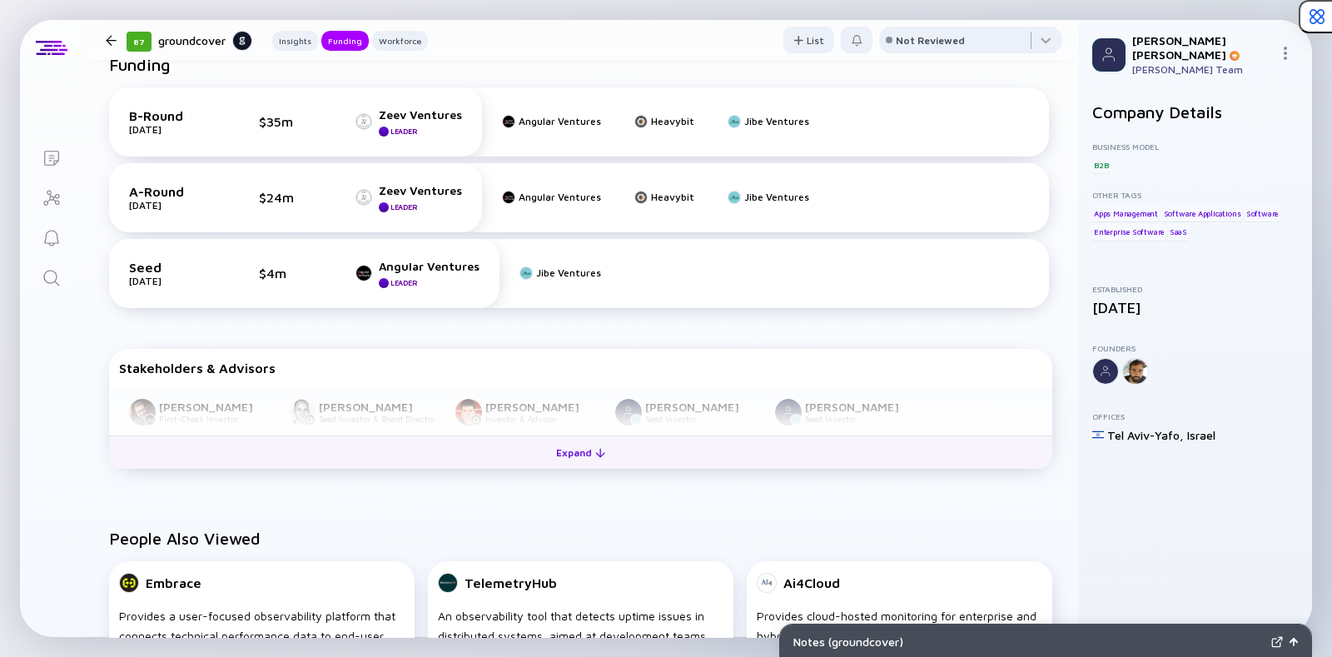
click at [546, 450] on div "Expand" at bounding box center [580, 452] width 69 height 26
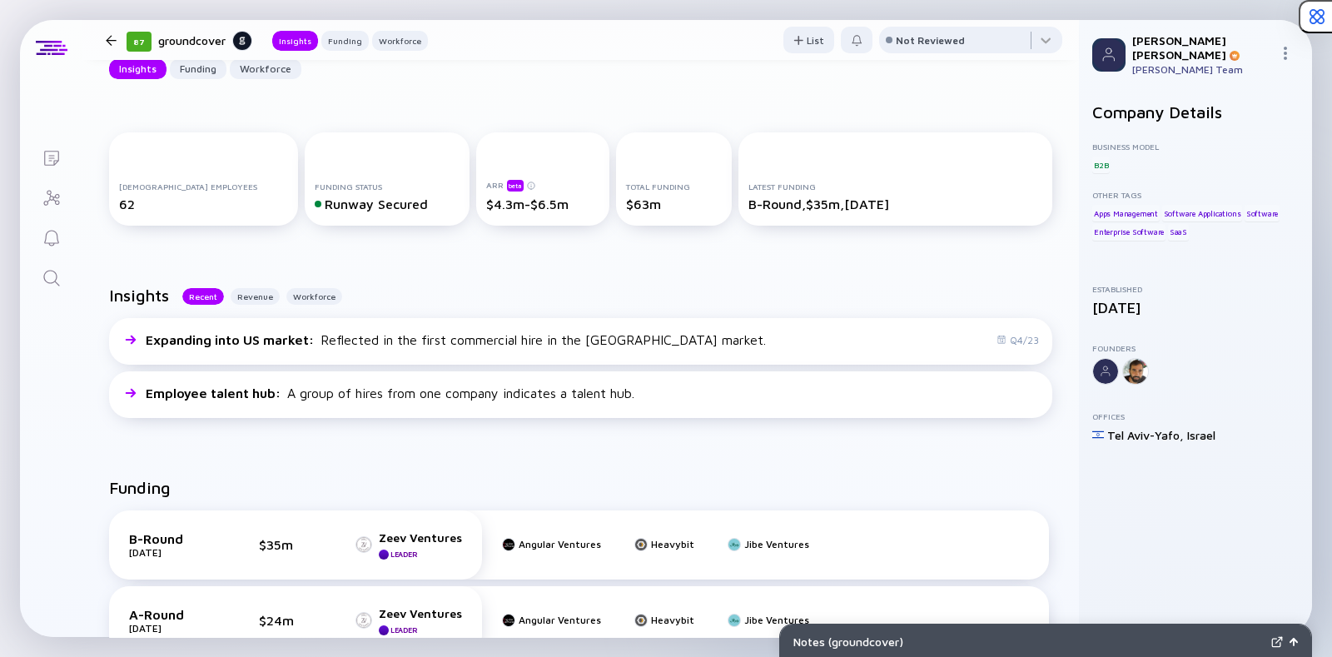
scroll to position [185, 0]
click at [103, 38] on div at bounding box center [111, 40] width 24 height 11
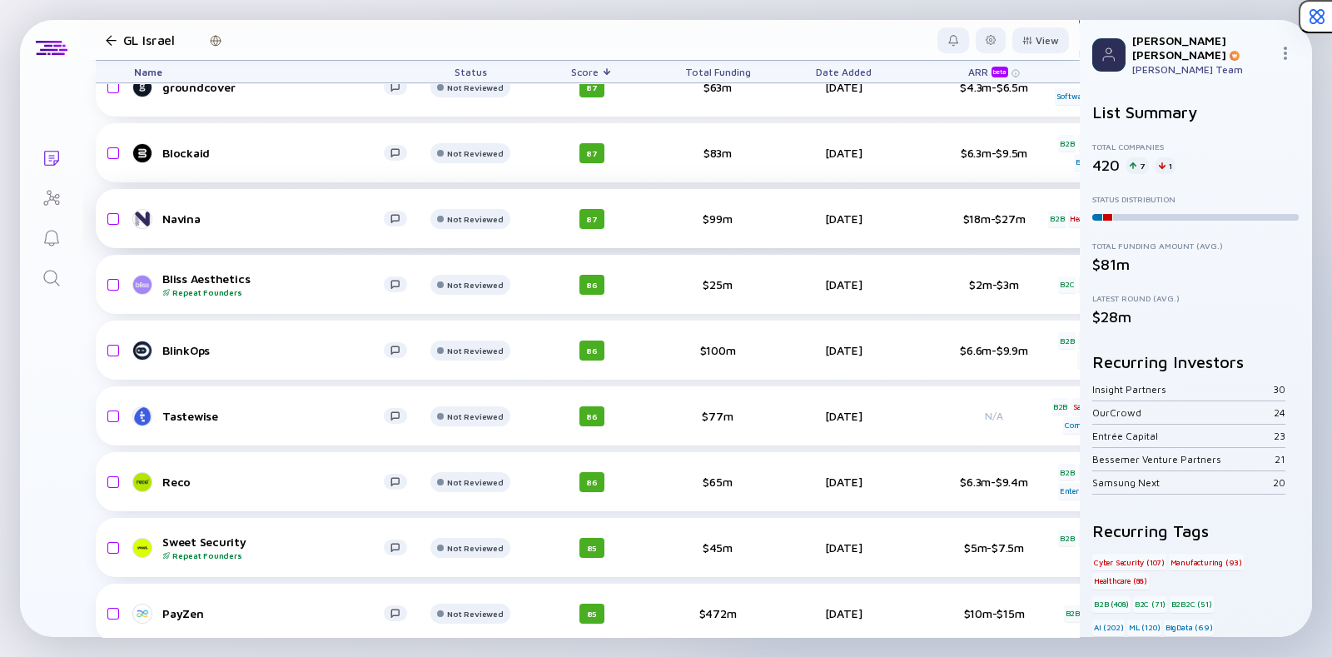
scroll to position [2780, 0]
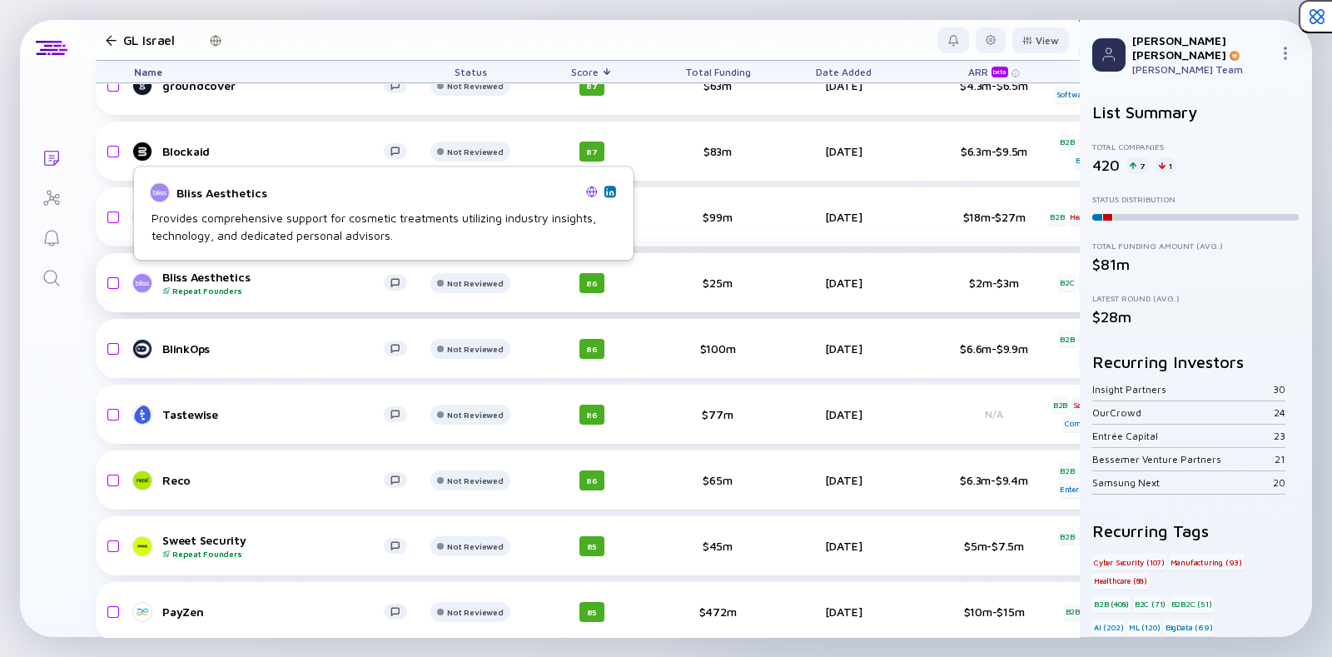
click at [188, 271] on div "Bliss Aesthetics Repeat Founders" at bounding box center [272, 283] width 221 height 26
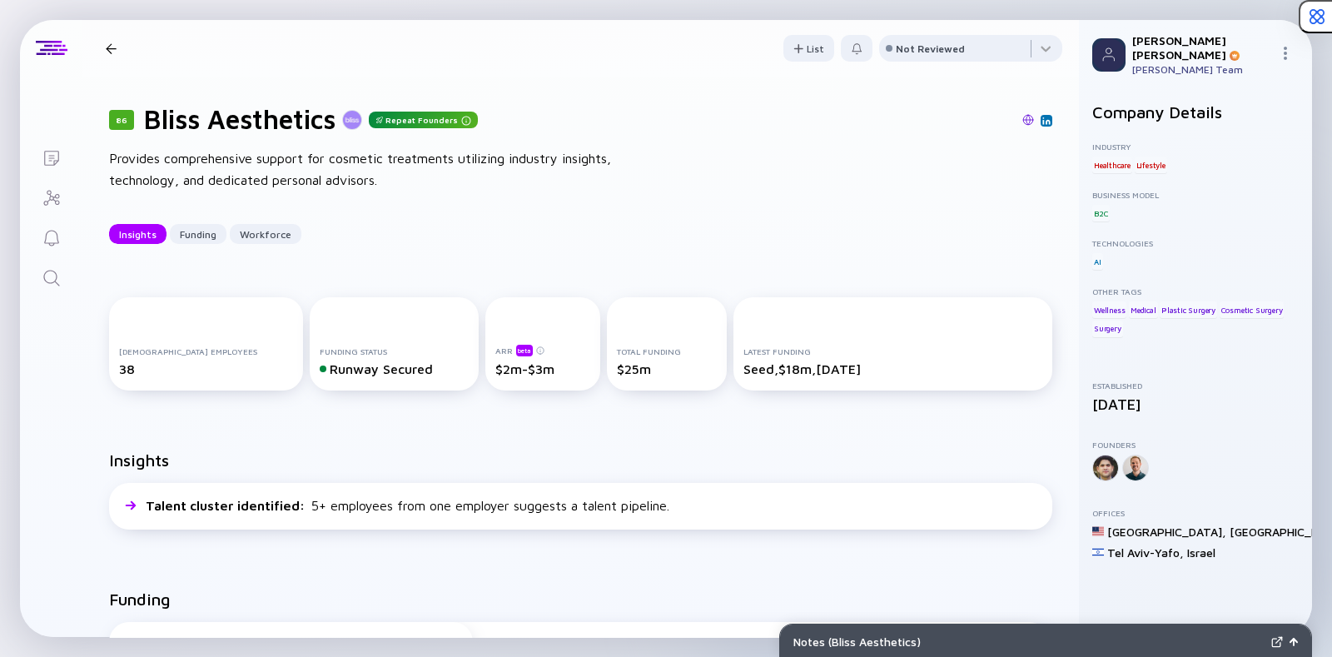
click at [1022, 119] on img at bounding box center [1028, 120] width 12 height 12
drag, startPoint x: 110, startPoint y: 42, endPoint x: 280, endPoint y: 133, distance: 192.5
click at [280, 133] on div "86 Bliss Aesthetics Repeat Founders Insights Funding Workforce List Not Reviewe…" at bounding box center [580, 328] width 996 height 617
click at [280, 133] on h1 "Bliss Aesthetics" at bounding box center [239, 119] width 191 height 32
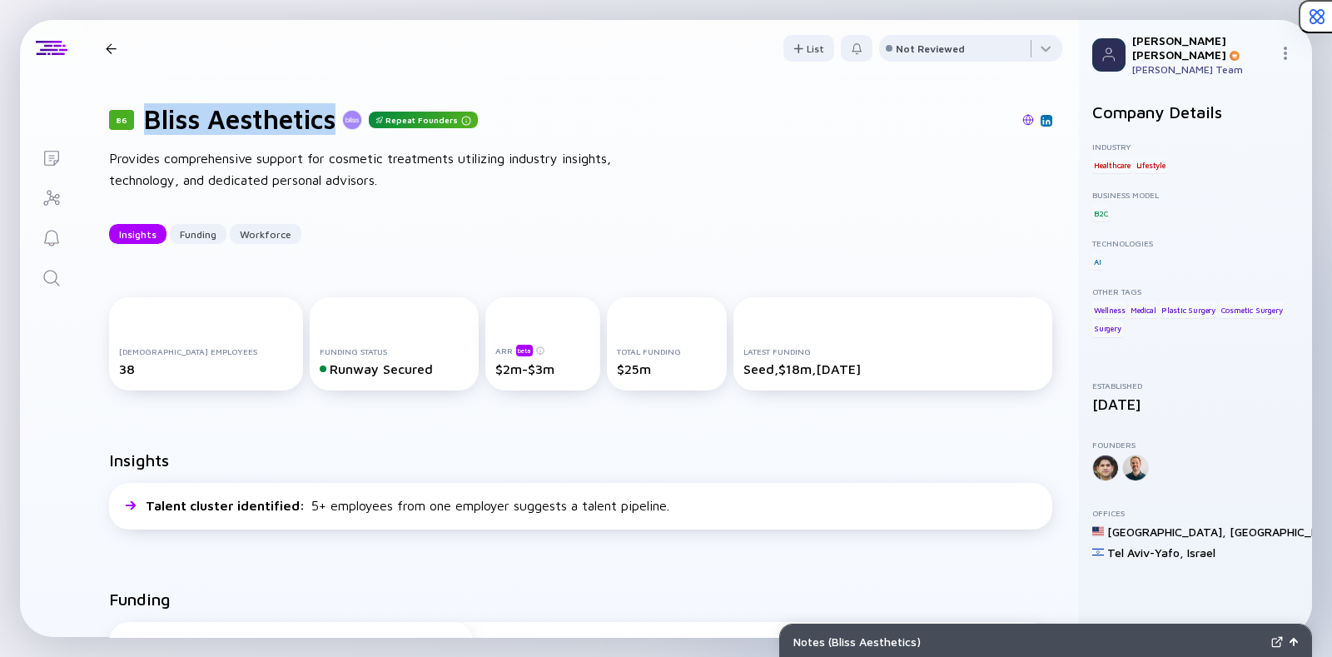
click at [280, 133] on h1 "Bliss Aesthetics" at bounding box center [239, 119] width 191 height 32
click at [117, 43] on div at bounding box center [111, 48] width 24 height 11
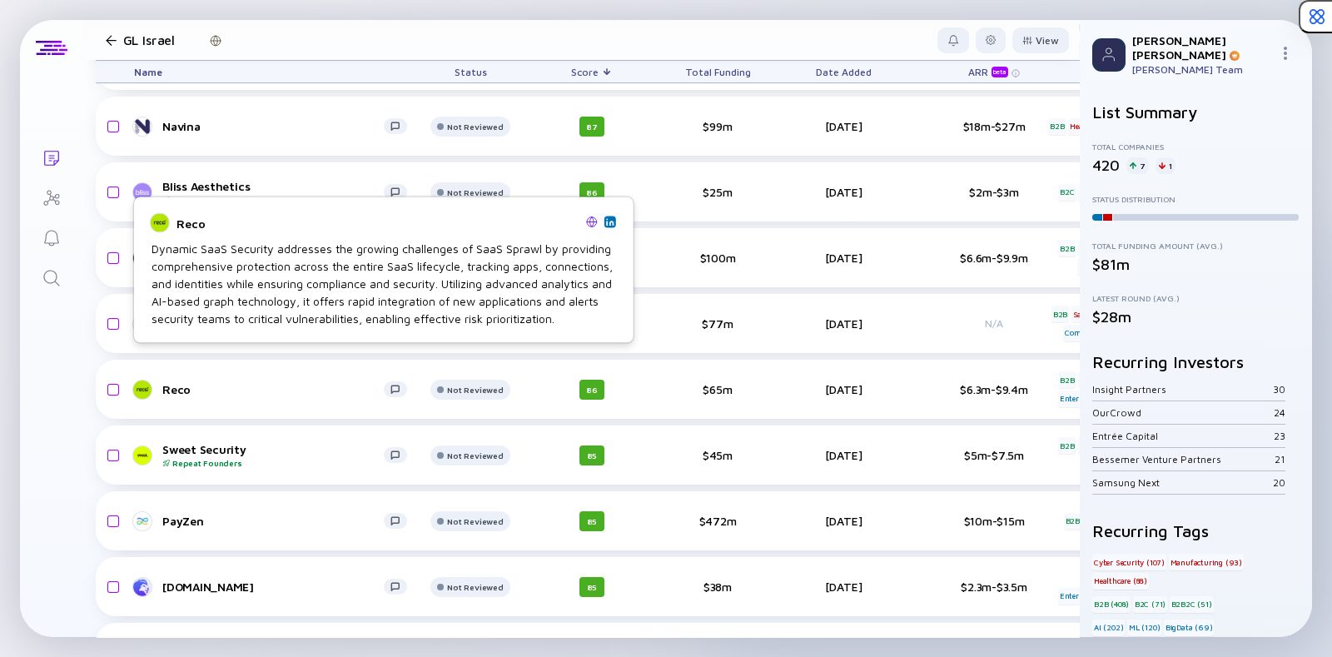
scroll to position [2915, 0]
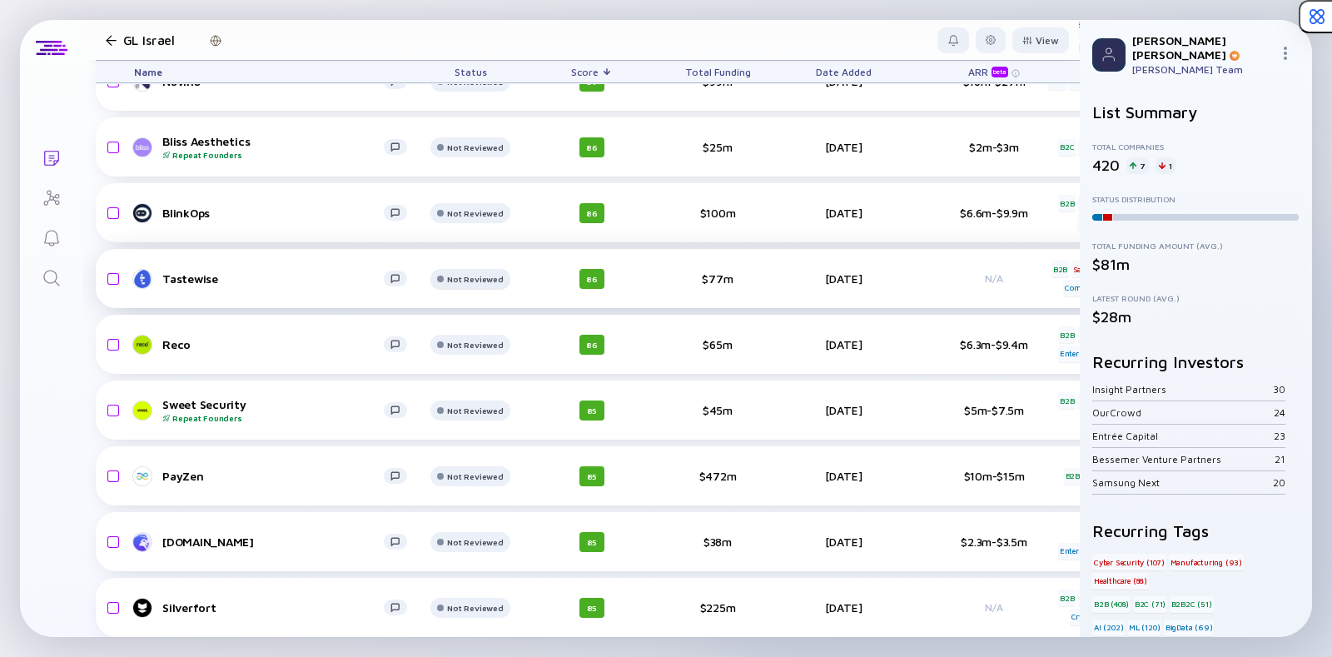
click at [483, 21] on div "Not Reviewed" at bounding box center [475, 16] width 56 height 10
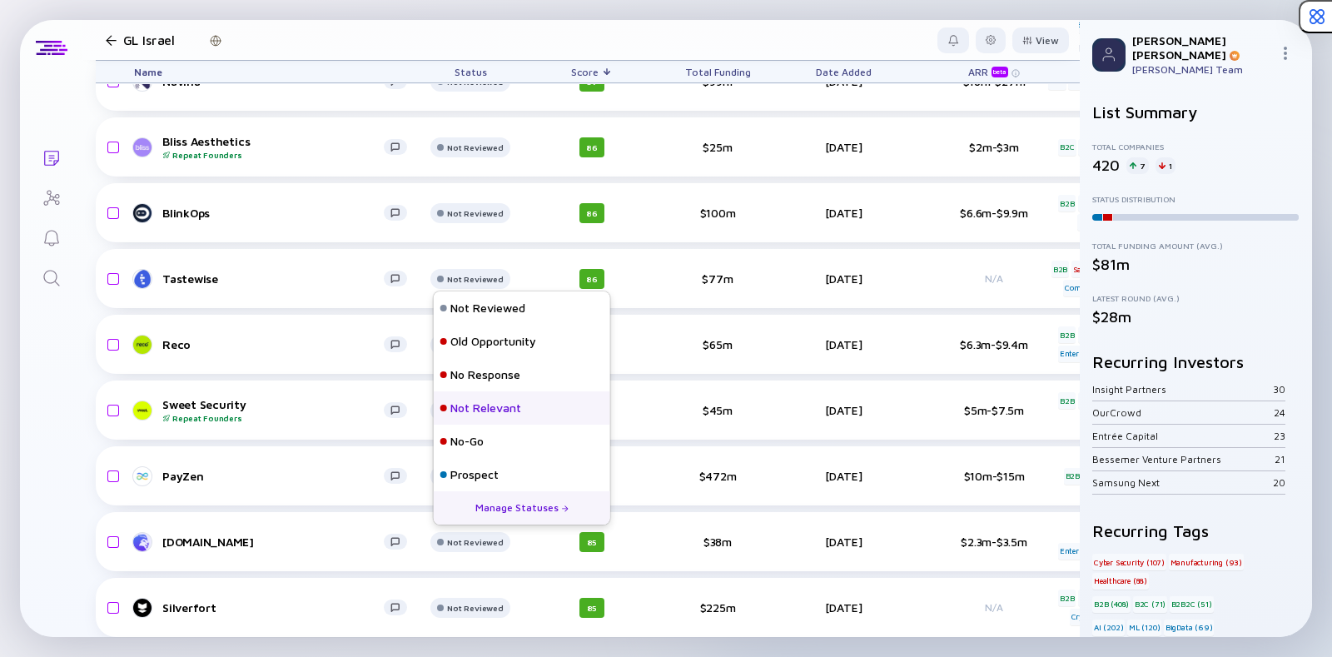
click at [470, 412] on div "Not Relevant" at bounding box center [485, 407] width 71 height 17
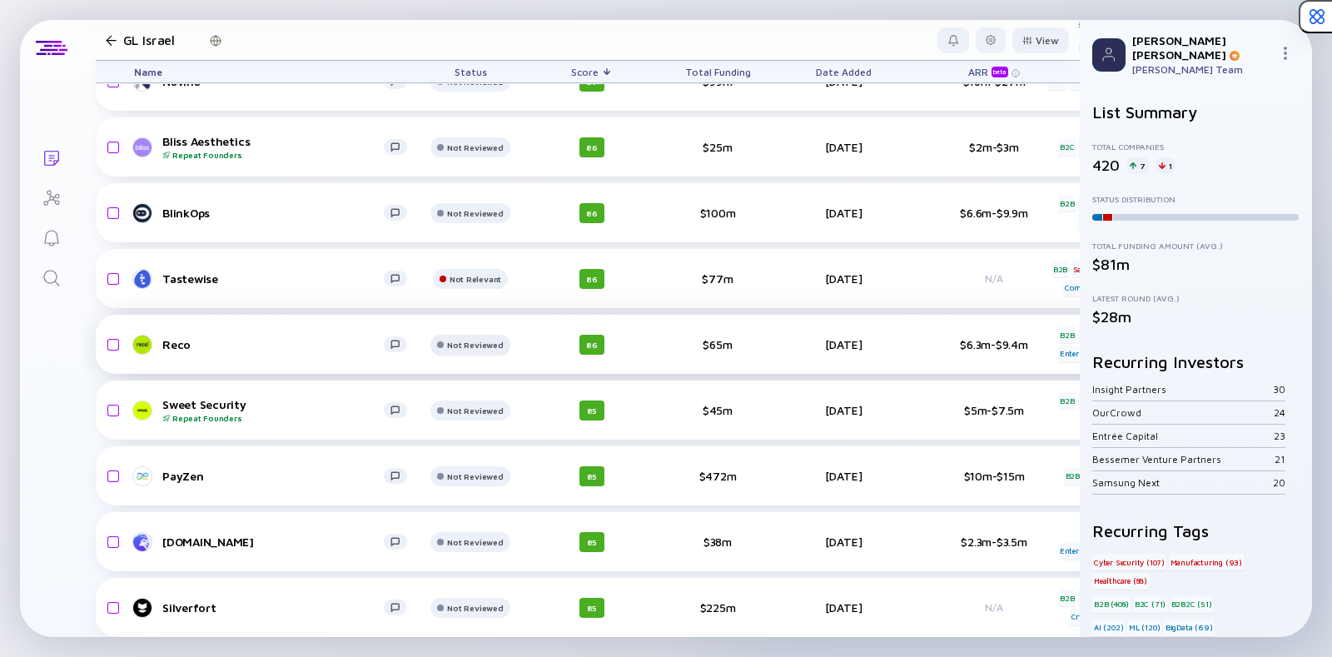
click at [439, 39] on div at bounding box center [469, 22] width 79 height 33
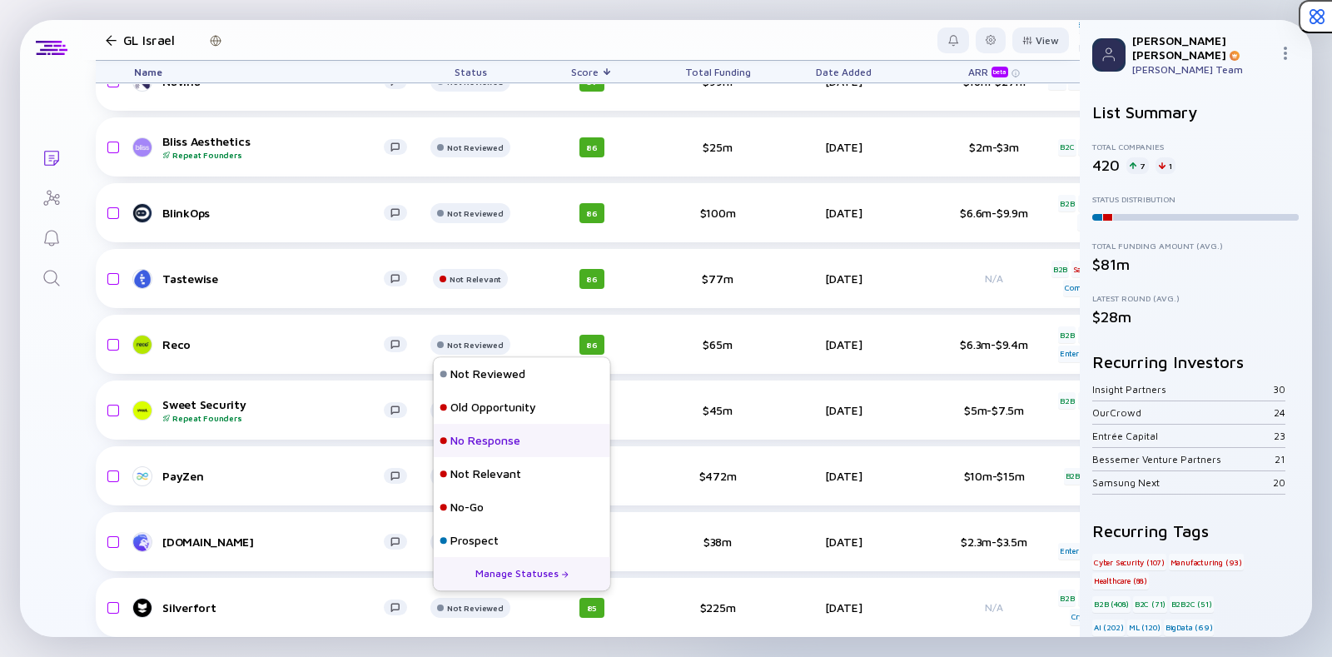
click at [454, 436] on div "No Response" at bounding box center [485, 440] width 70 height 17
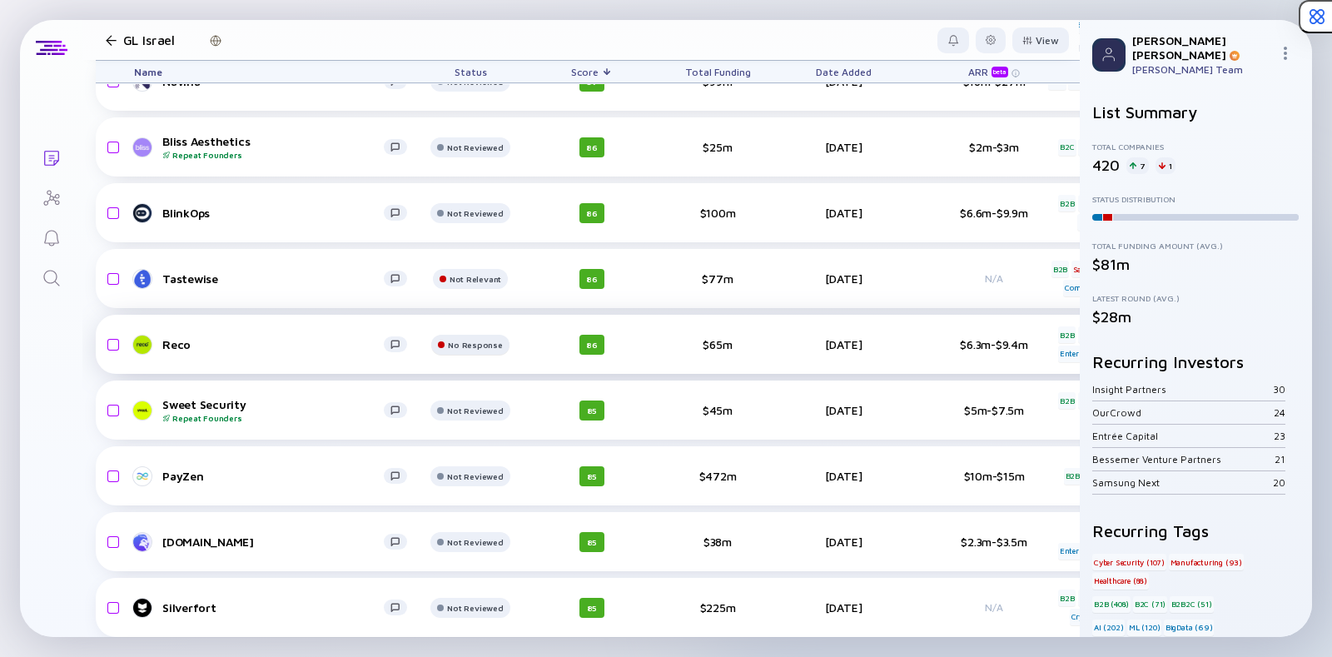
click at [464, 39] on div at bounding box center [469, 22] width 79 height 33
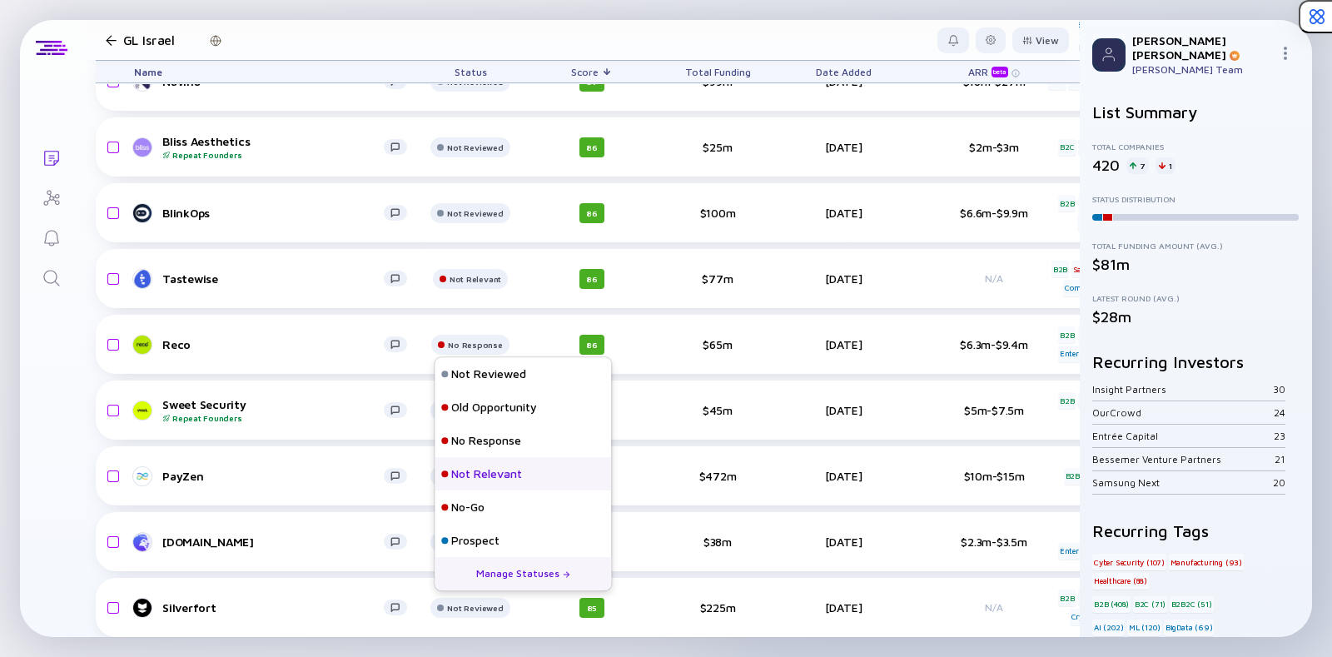
click at [470, 480] on div "Not Relevant" at bounding box center [486, 473] width 71 height 17
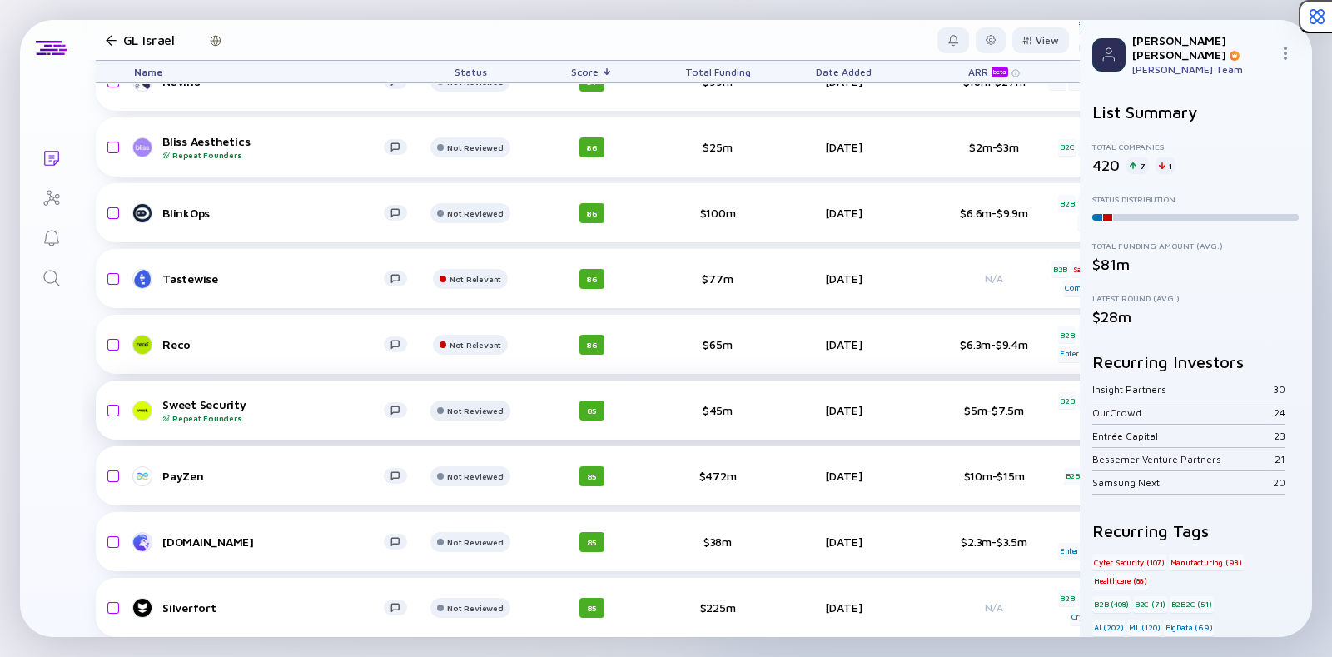
click at [462, 21] on div "Not Reviewed" at bounding box center [475, 16] width 56 height 10
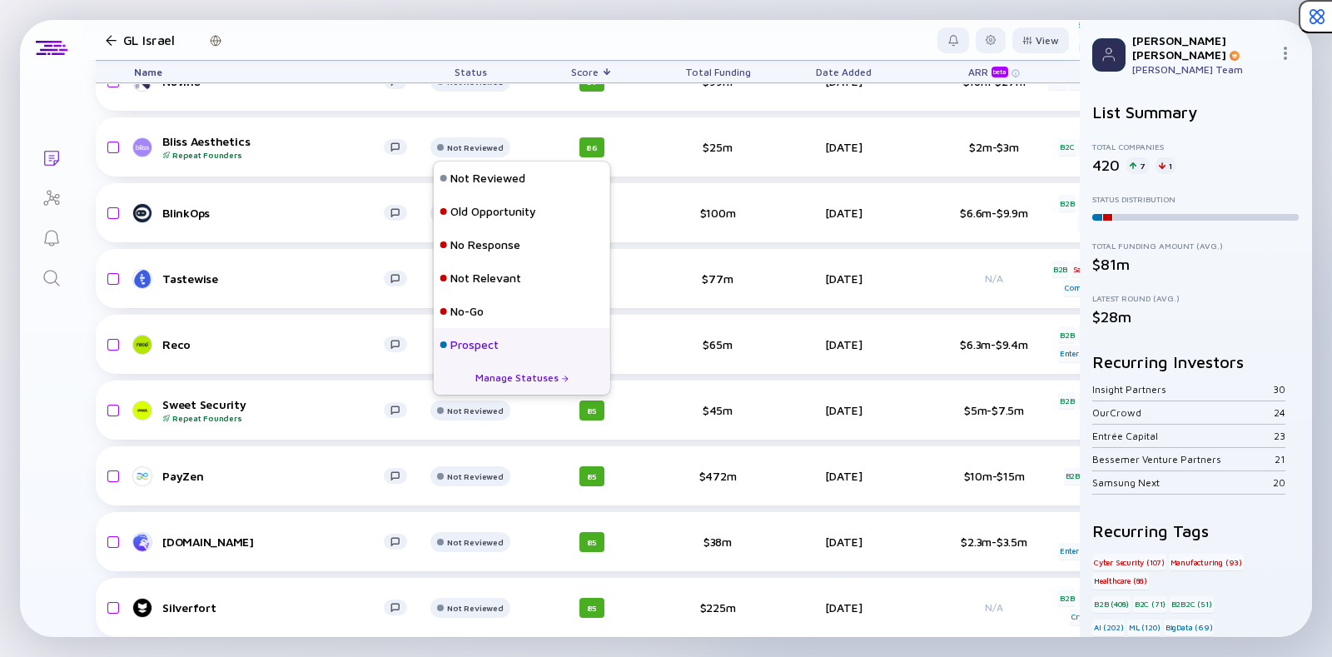
scroll to position [107, 0]
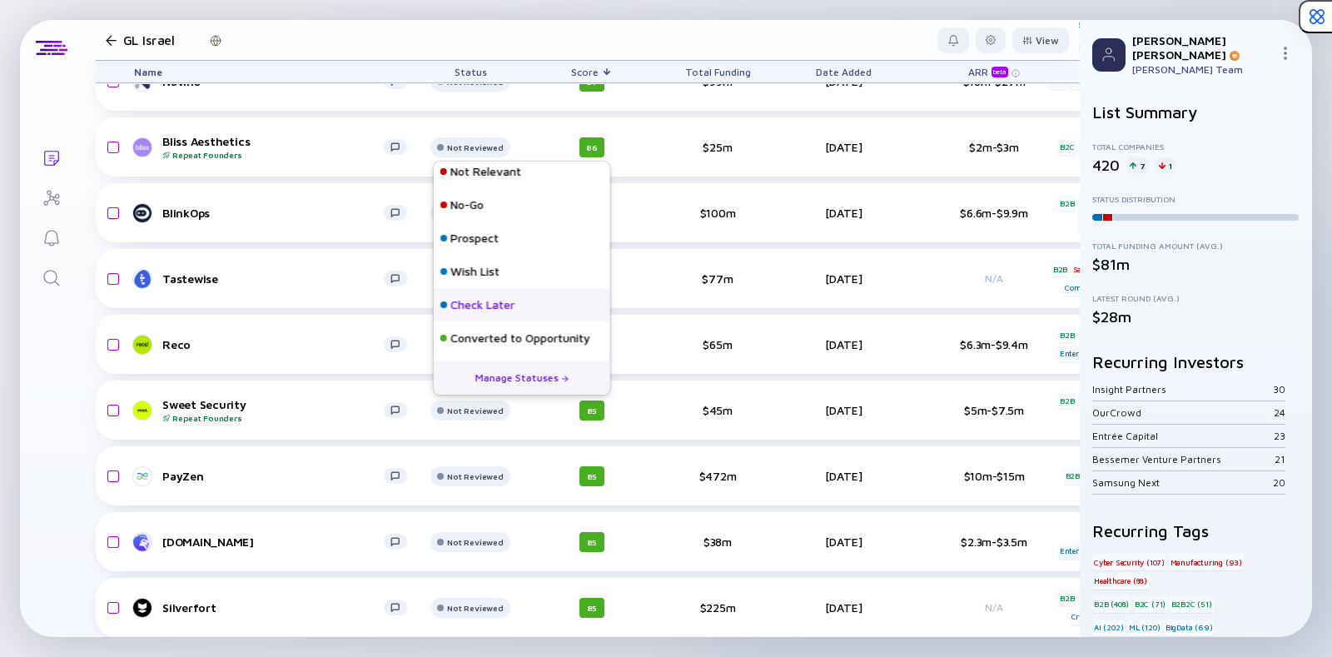
click at [464, 305] on div "Check Later" at bounding box center [482, 304] width 64 height 17
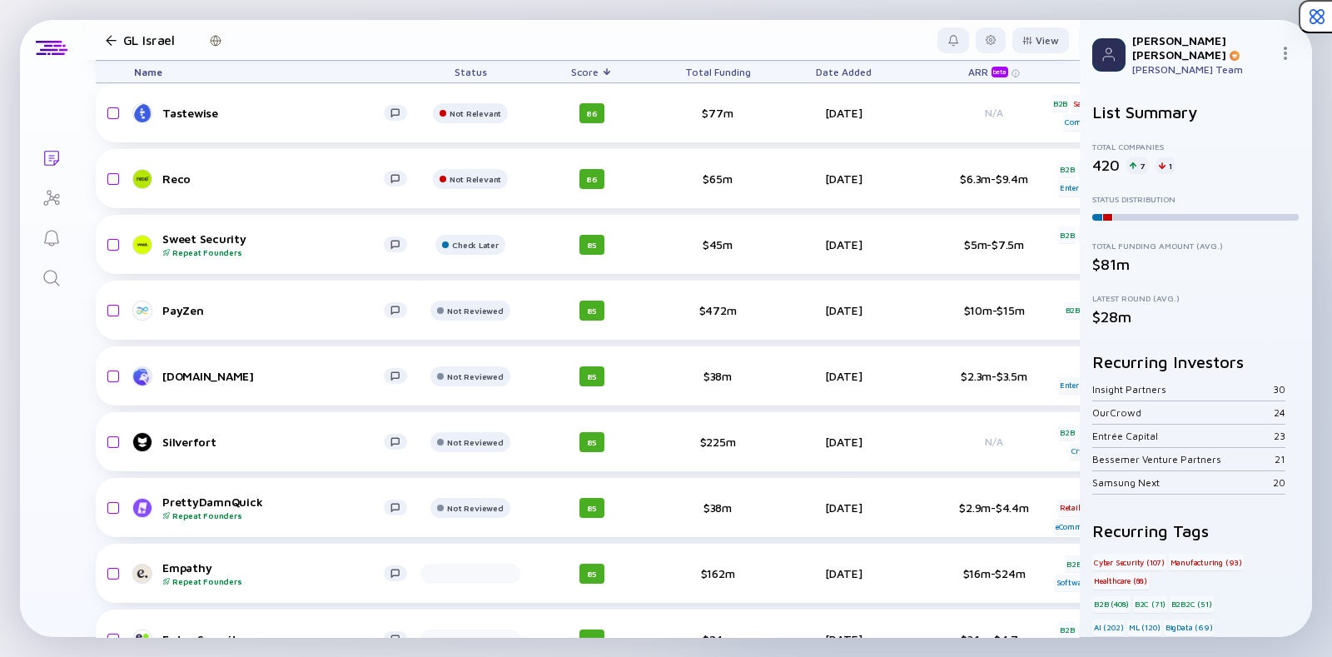
scroll to position [3087, 0]
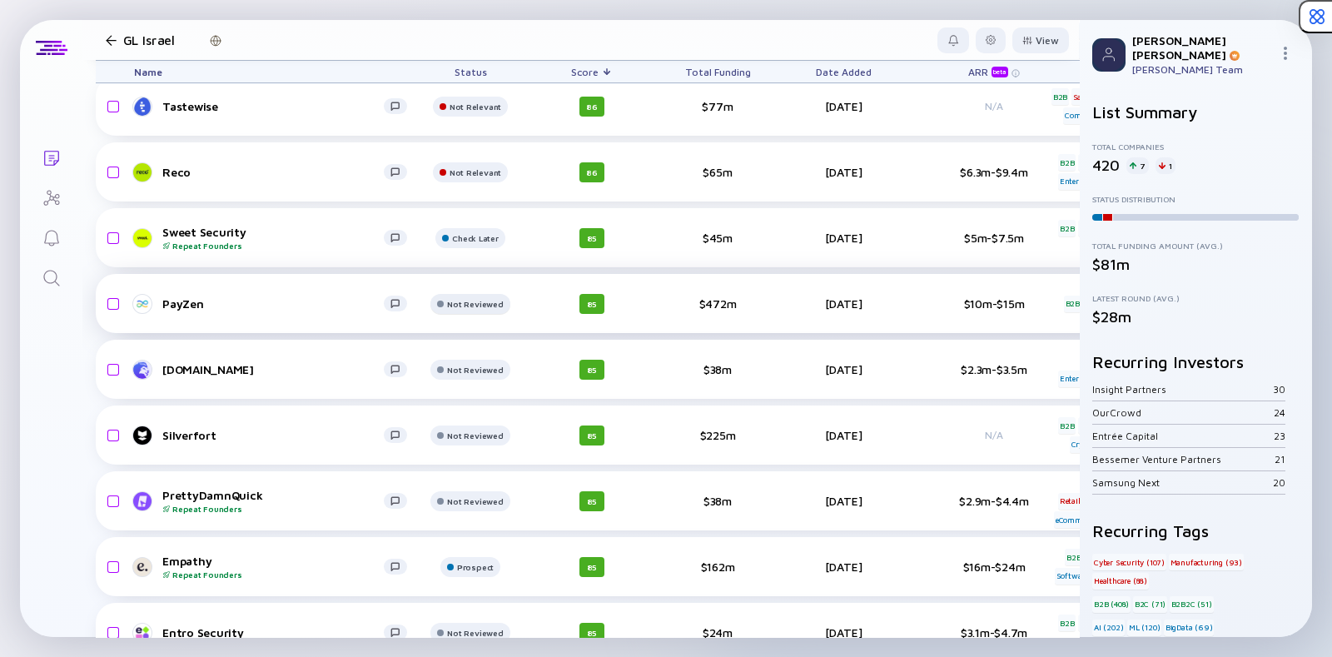
click at [449, 46] on div "Not Reviewed" at bounding box center [475, 41] width 56 height 10
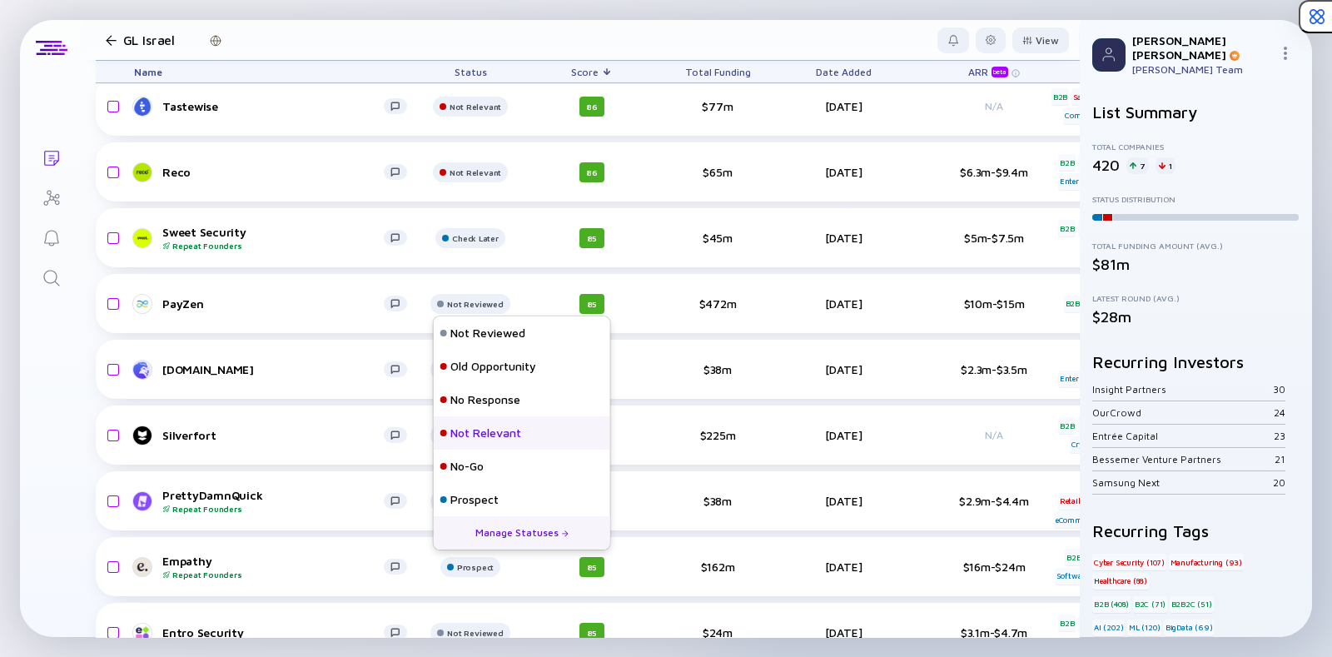
click at [455, 434] on div "Not Relevant" at bounding box center [485, 432] width 71 height 17
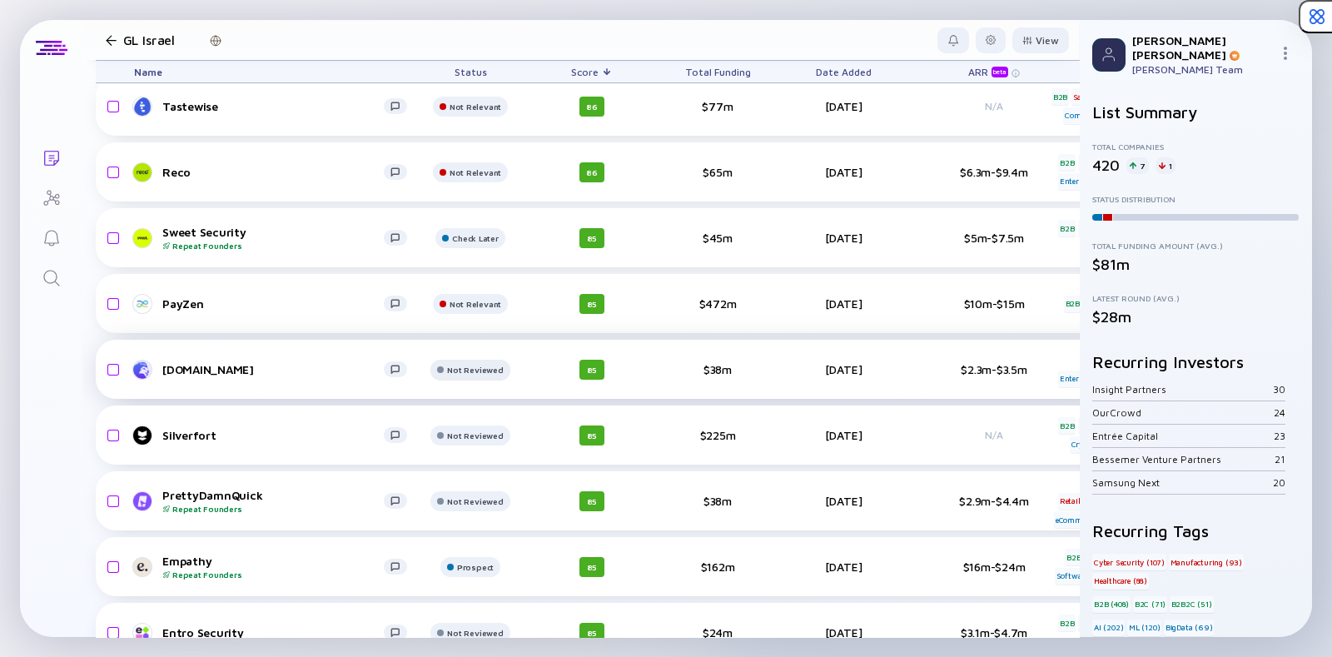
click at [454, 64] on div at bounding box center [469, 47] width 79 height 33
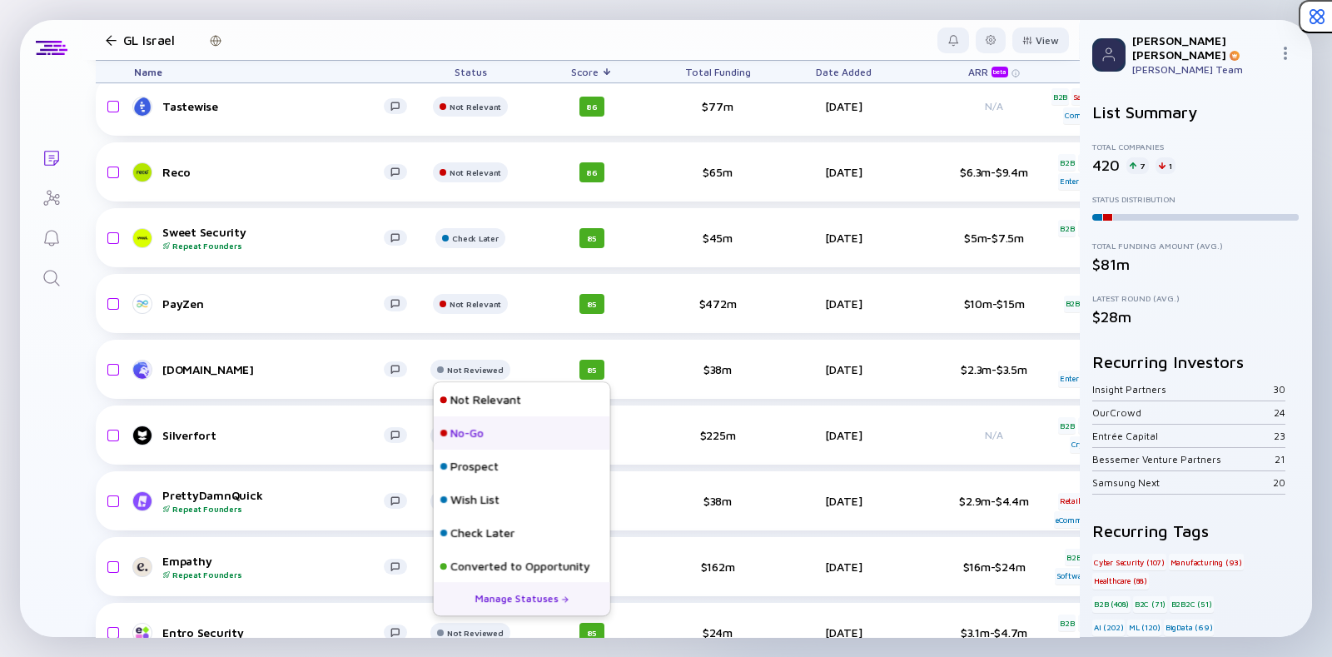
scroll to position [107, 0]
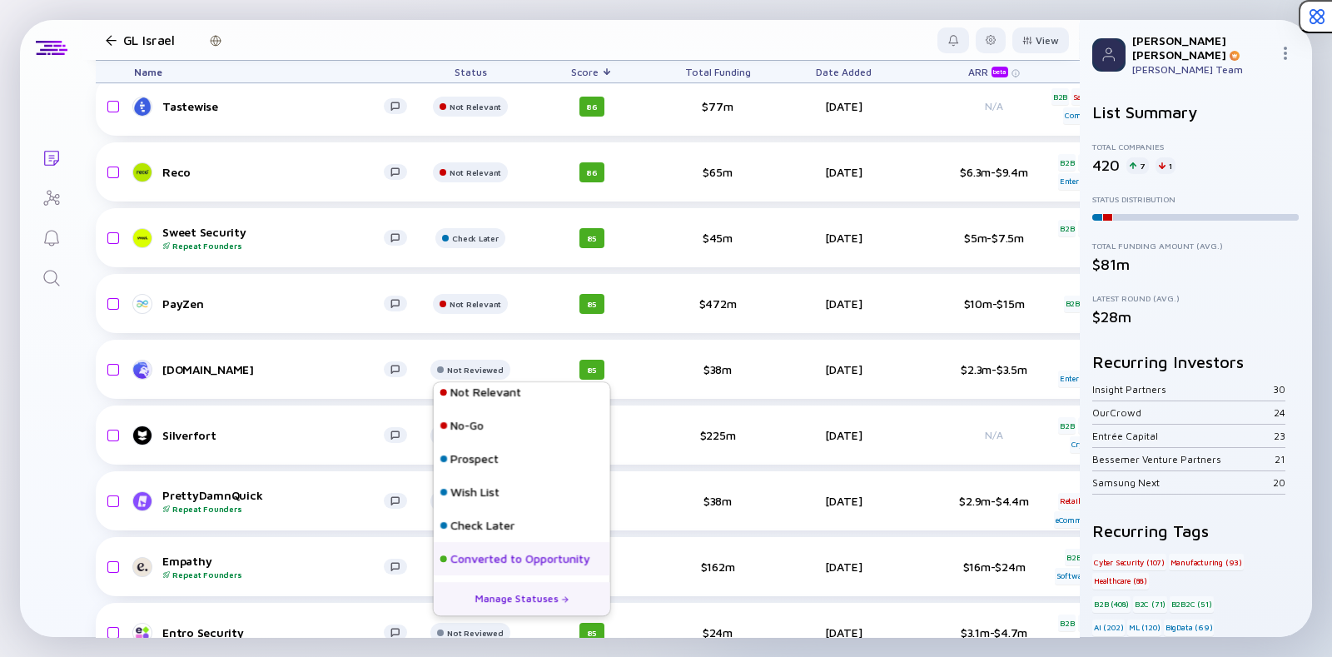
click at [456, 562] on div "Converted to Opportunity" at bounding box center [520, 558] width 140 height 17
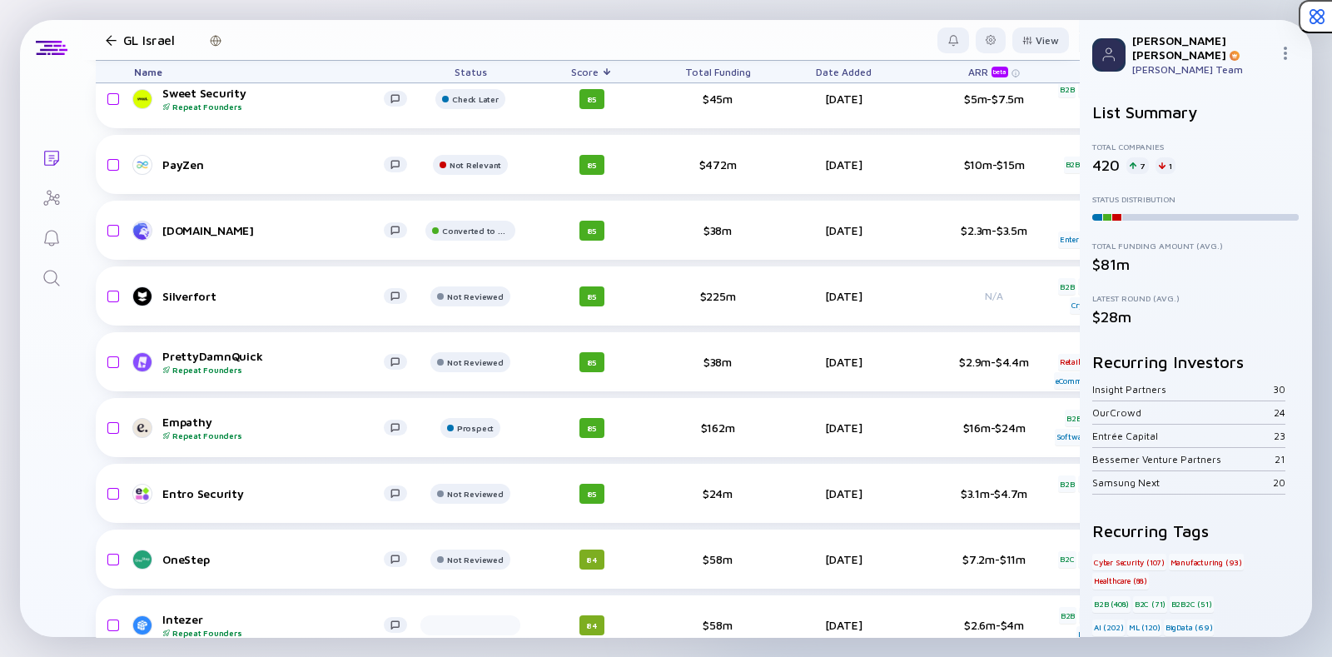
scroll to position [3227, 0]
click at [459, 37] on div "Not Reviewed" at bounding box center [475, 32] width 52 height 10
click at [467, 56] on div at bounding box center [470, 38] width 75 height 33
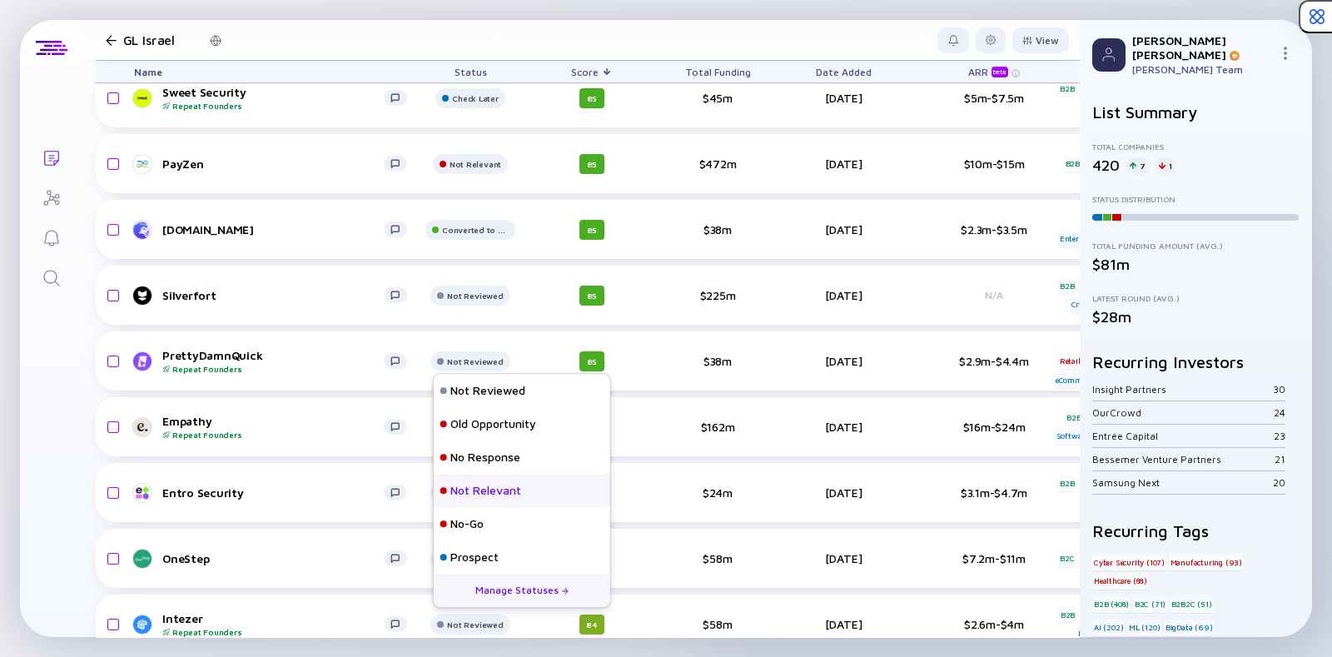
scroll to position [107, 0]
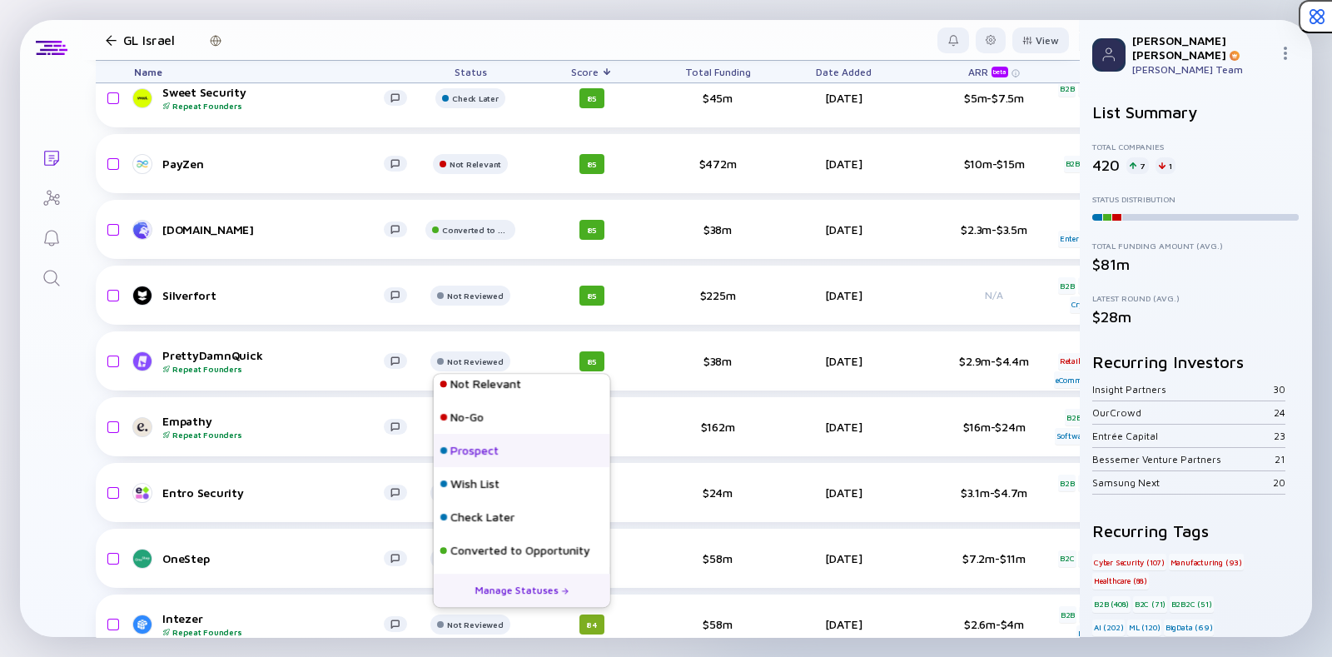
click at [462, 449] on div "Prospect" at bounding box center [474, 450] width 48 height 17
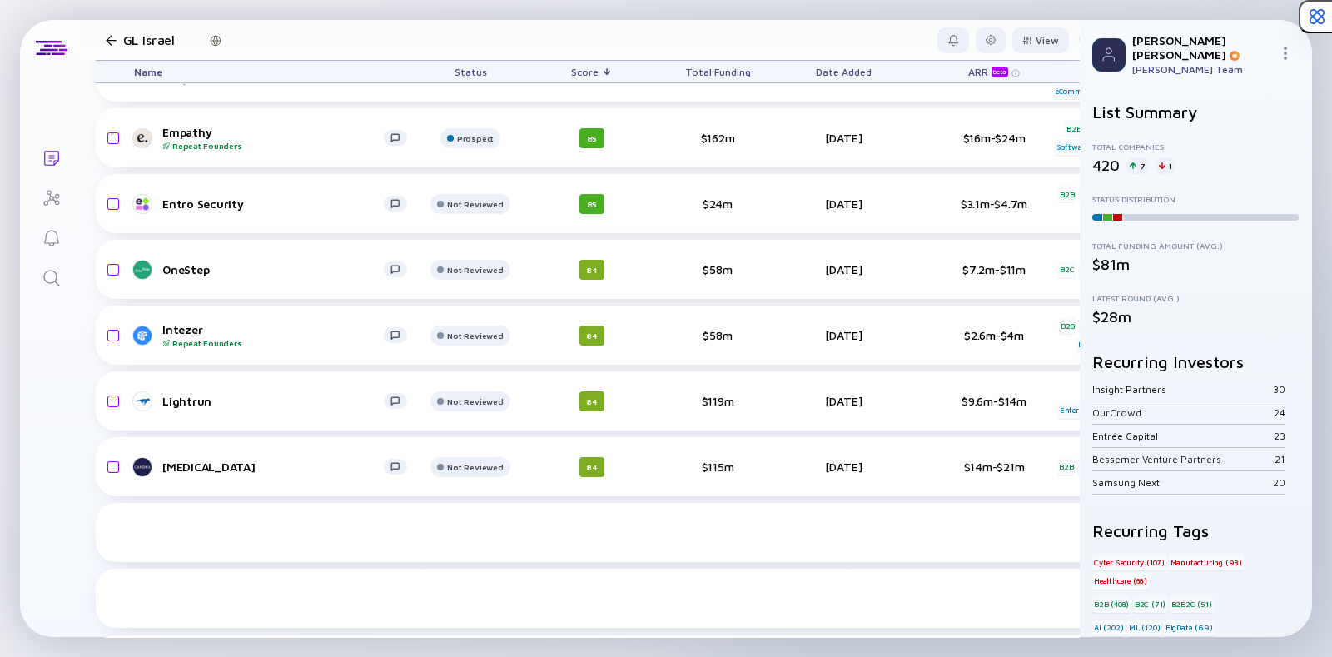
scroll to position [3323, 0]
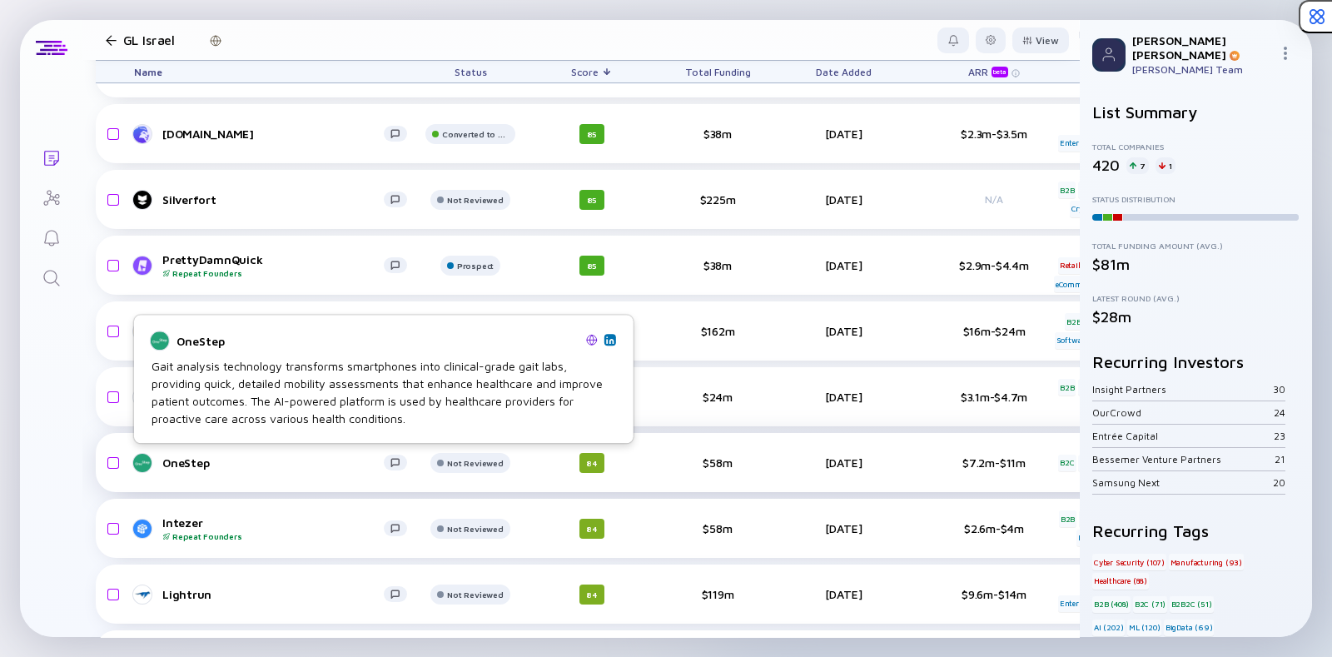
click at [183, 461] on div "OneStep" at bounding box center [272, 462] width 221 height 14
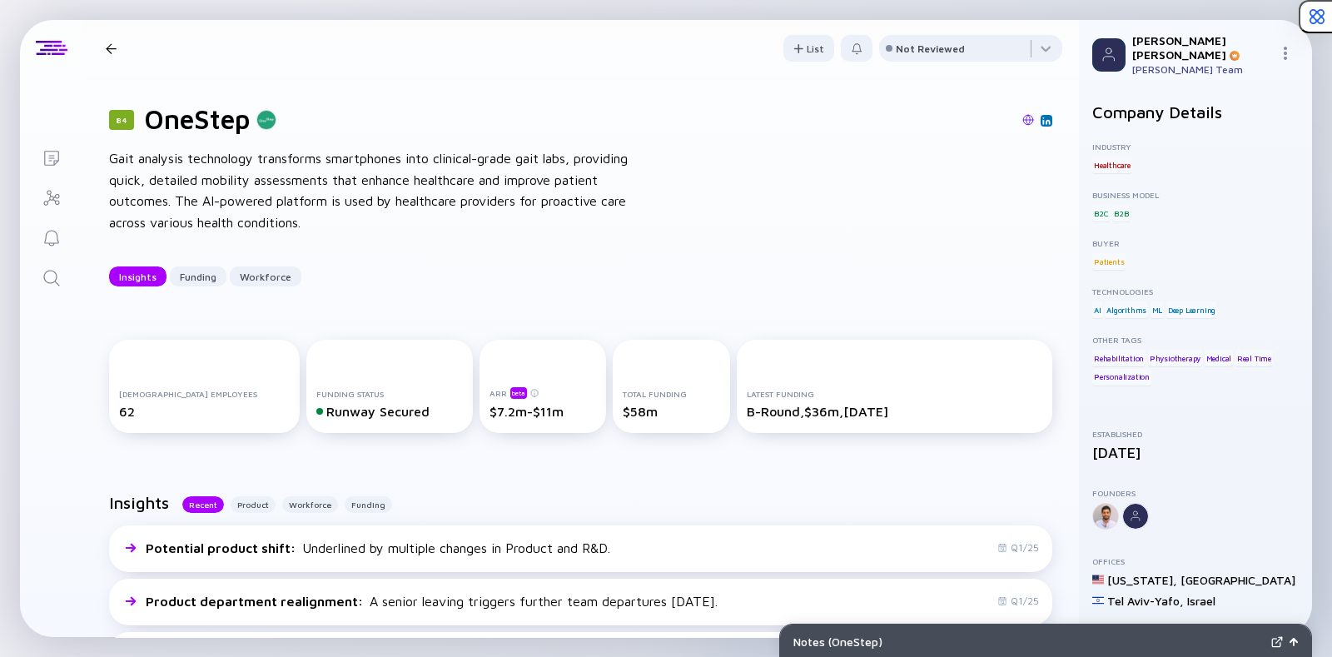
click at [1022, 118] on img at bounding box center [1028, 120] width 12 height 12
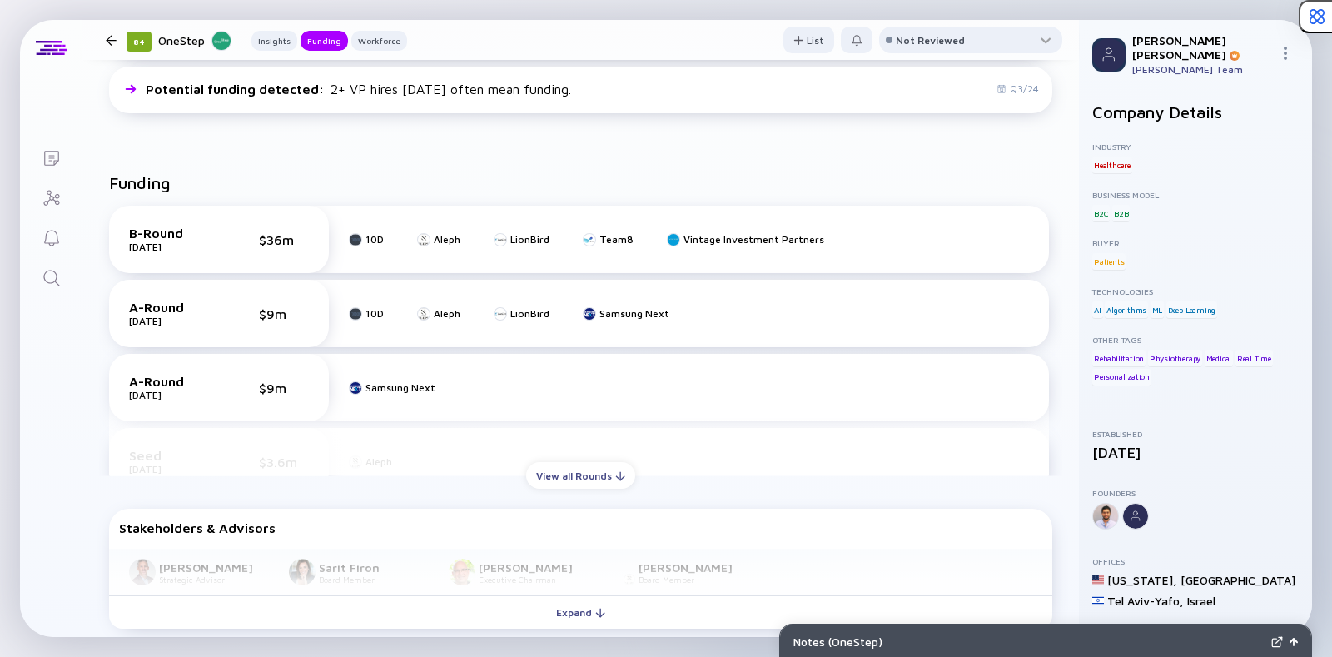
scroll to position [558, 0]
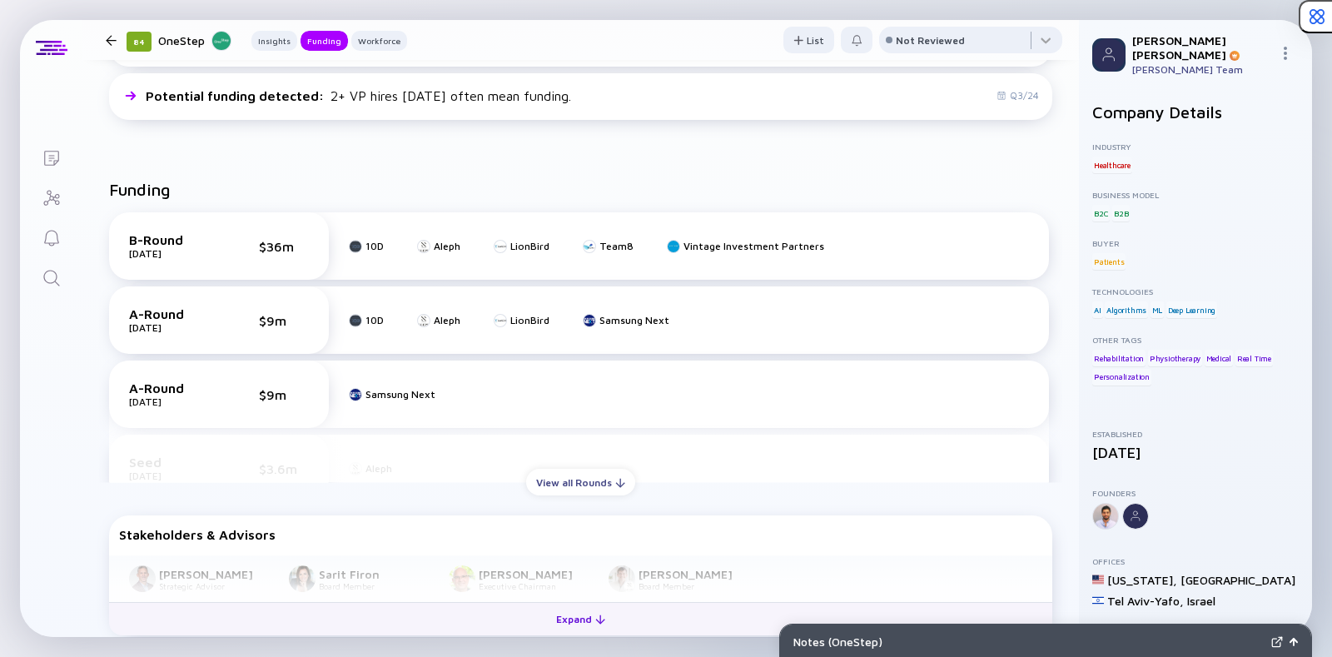
click at [455, 608] on button "Expand" at bounding box center [580, 618] width 943 height 33
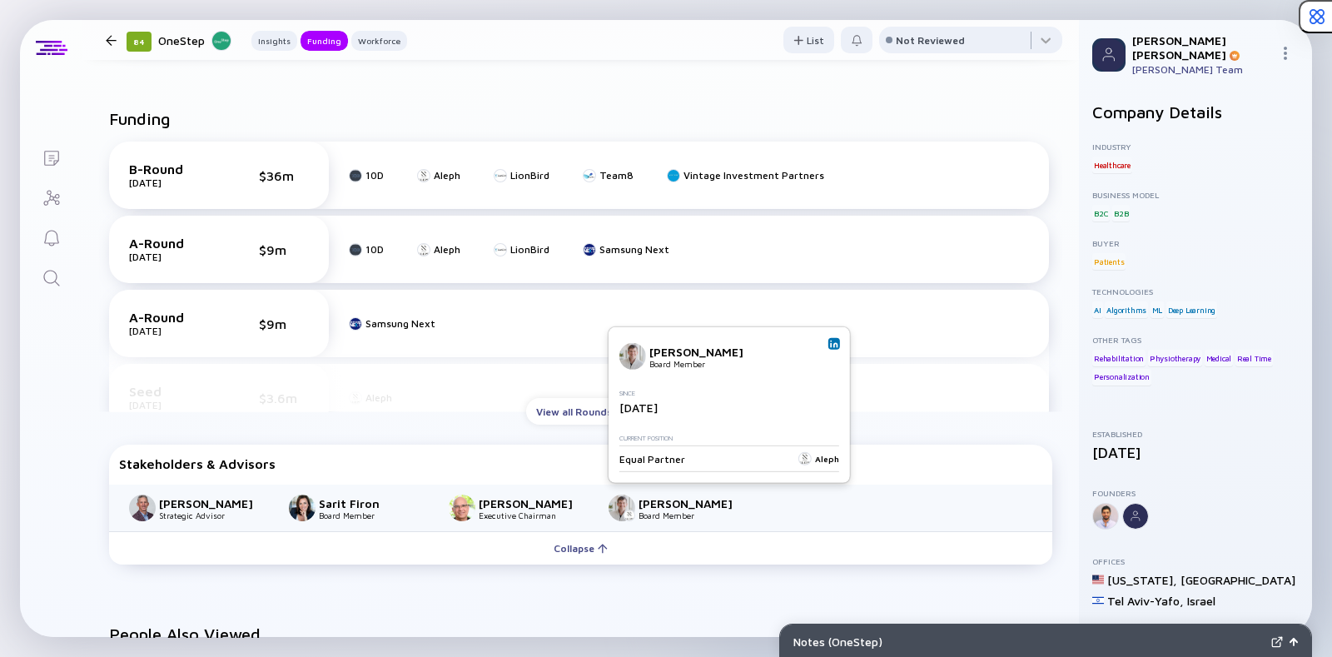
scroll to position [698, 0]
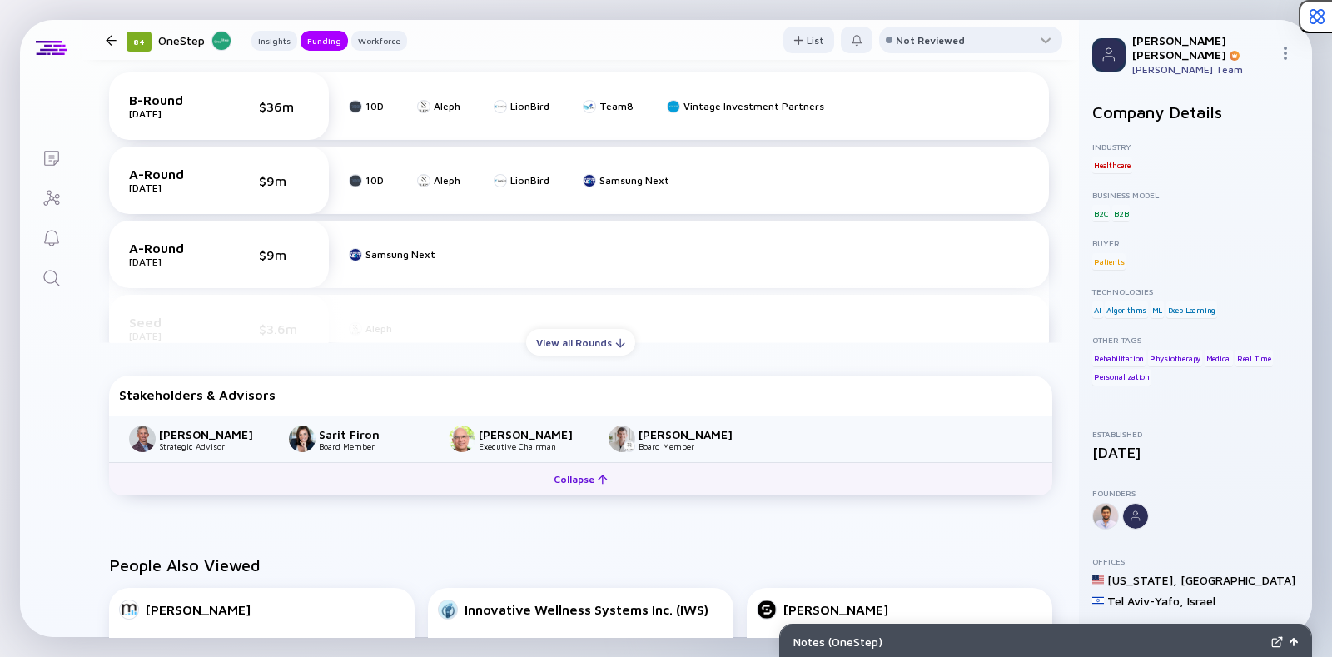
click at [469, 488] on button "Collapse" at bounding box center [580, 478] width 943 height 33
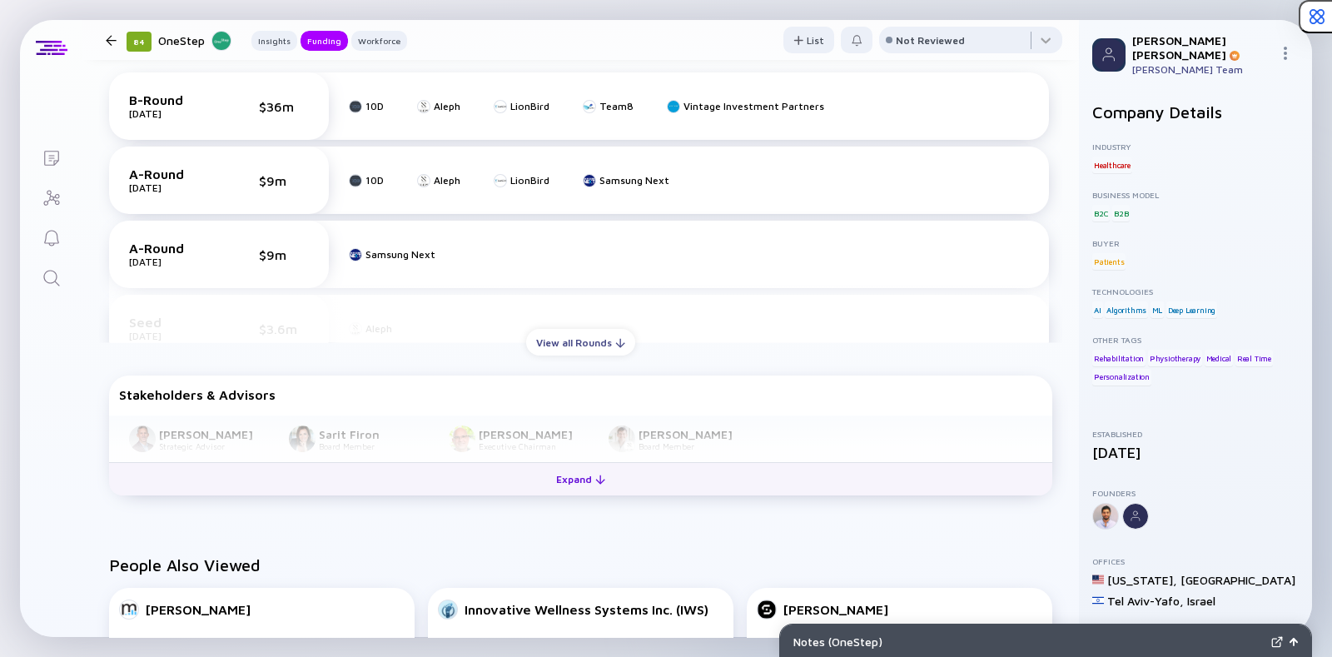
click at [469, 488] on button "Expand" at bounding box center [580, 478] width 943 height 33
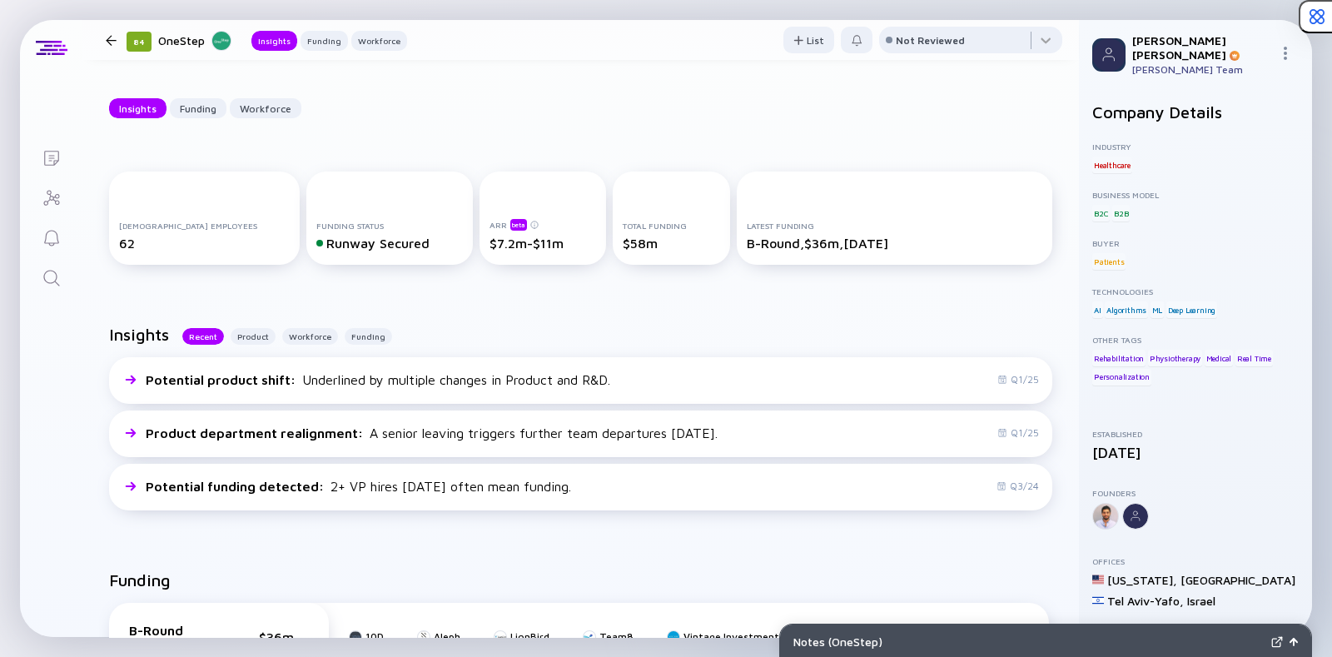
scroll to position [167, 0]
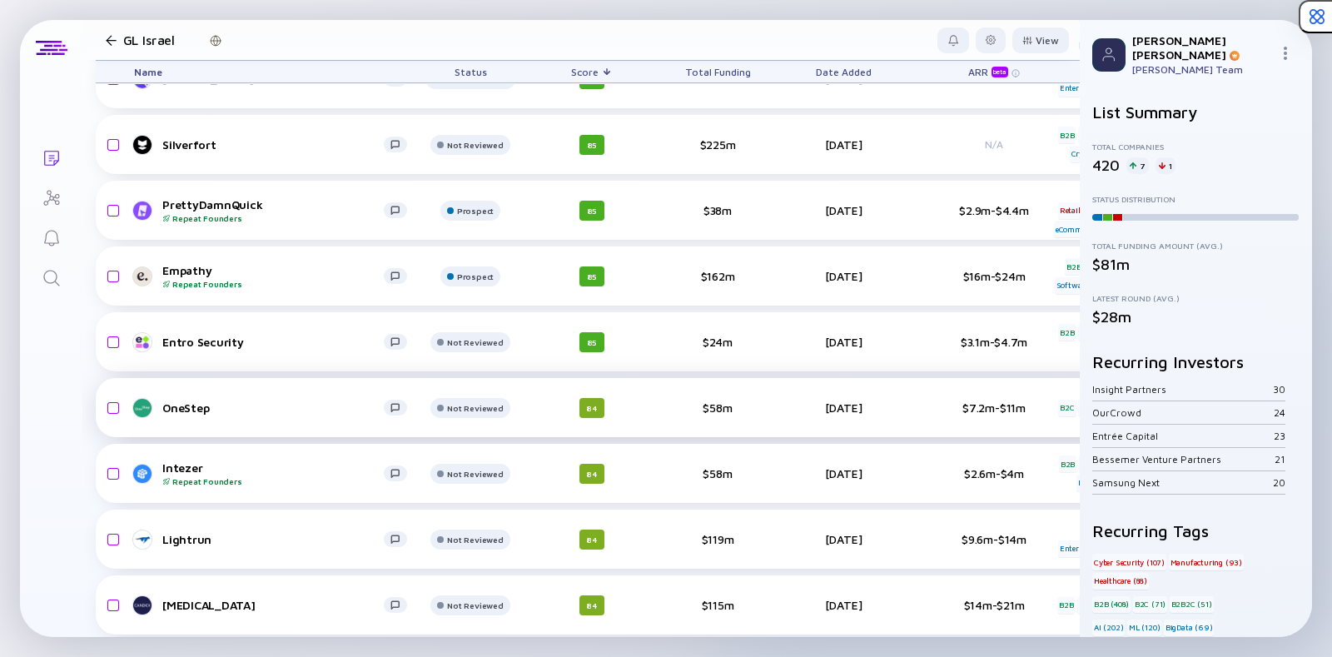
scroll to position [3379, 0]
click at [199, 461] on div "Intezer Repeat Founders" at bounding box center [272, 472] width 221 height 26
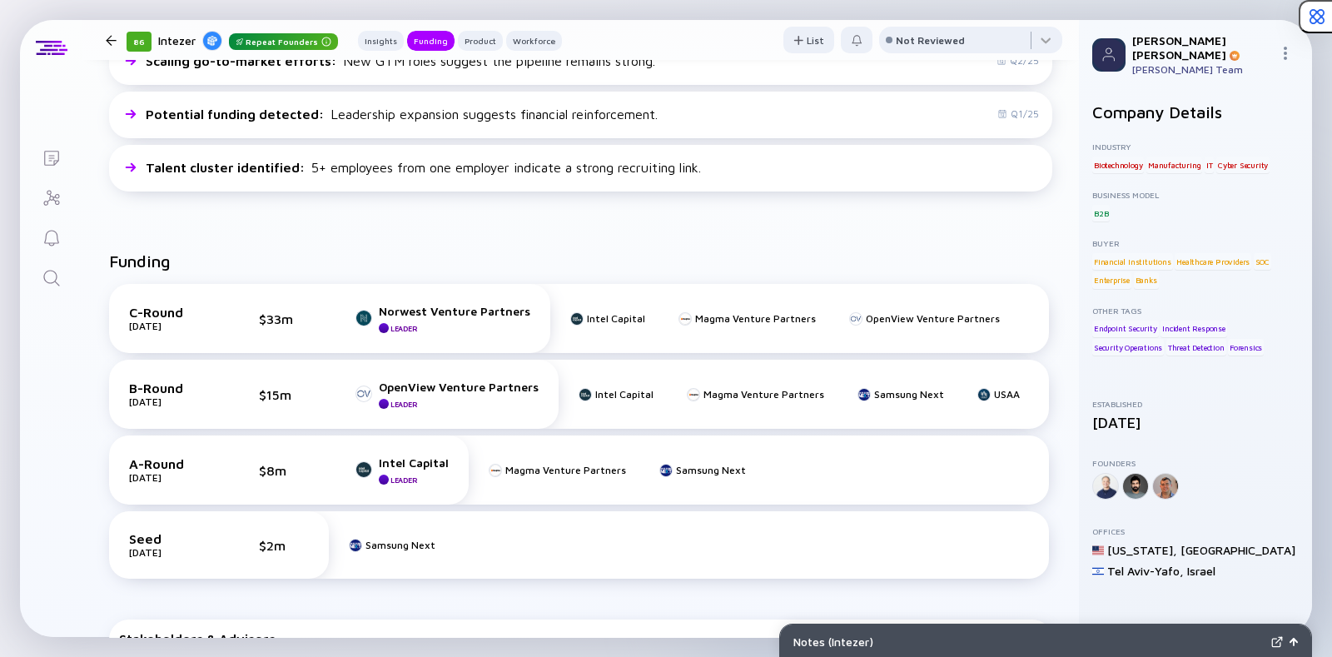
scroll to position [445, 0]
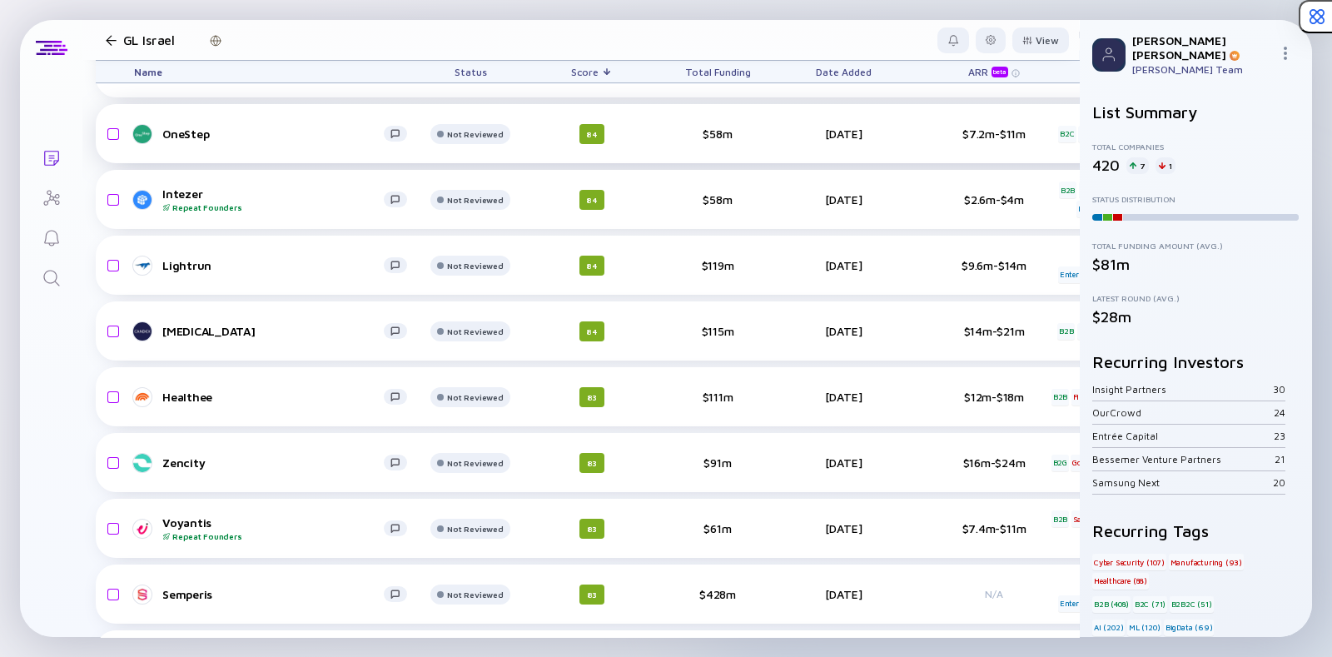
scroll to position [3681, 0]
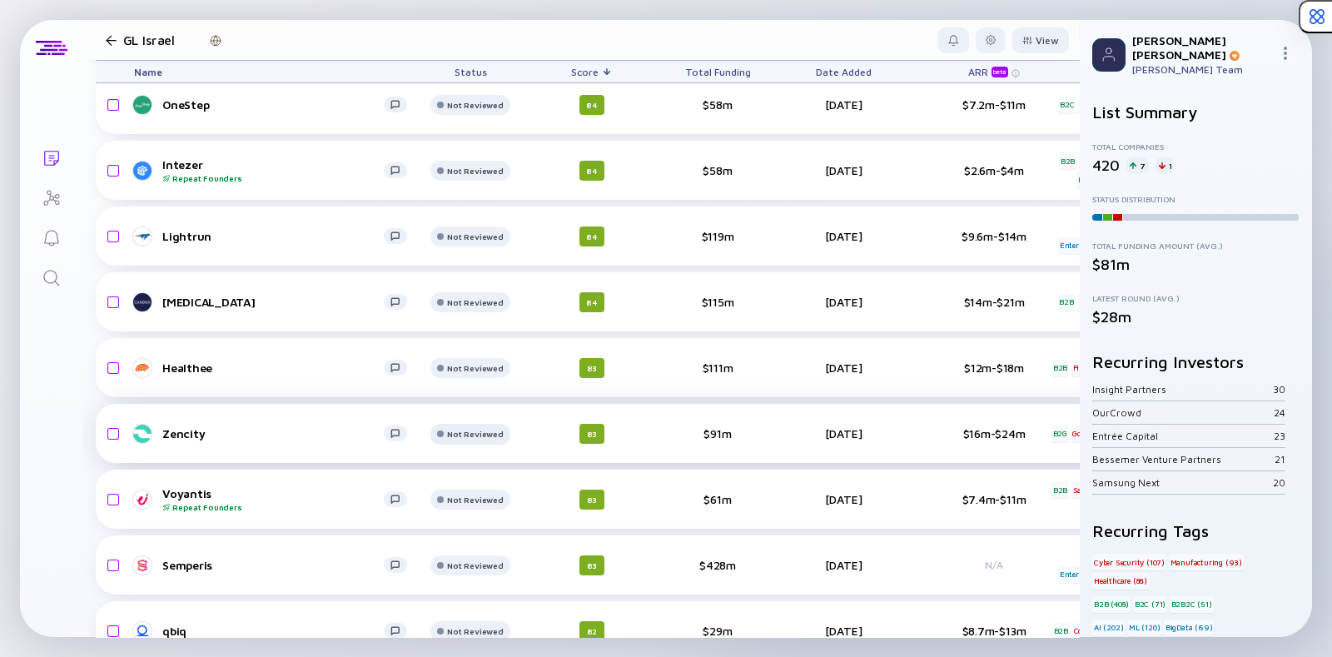
click at [462, 44] on div "Not Reviewed" at bounding box center [475, 39] width 56 height 10
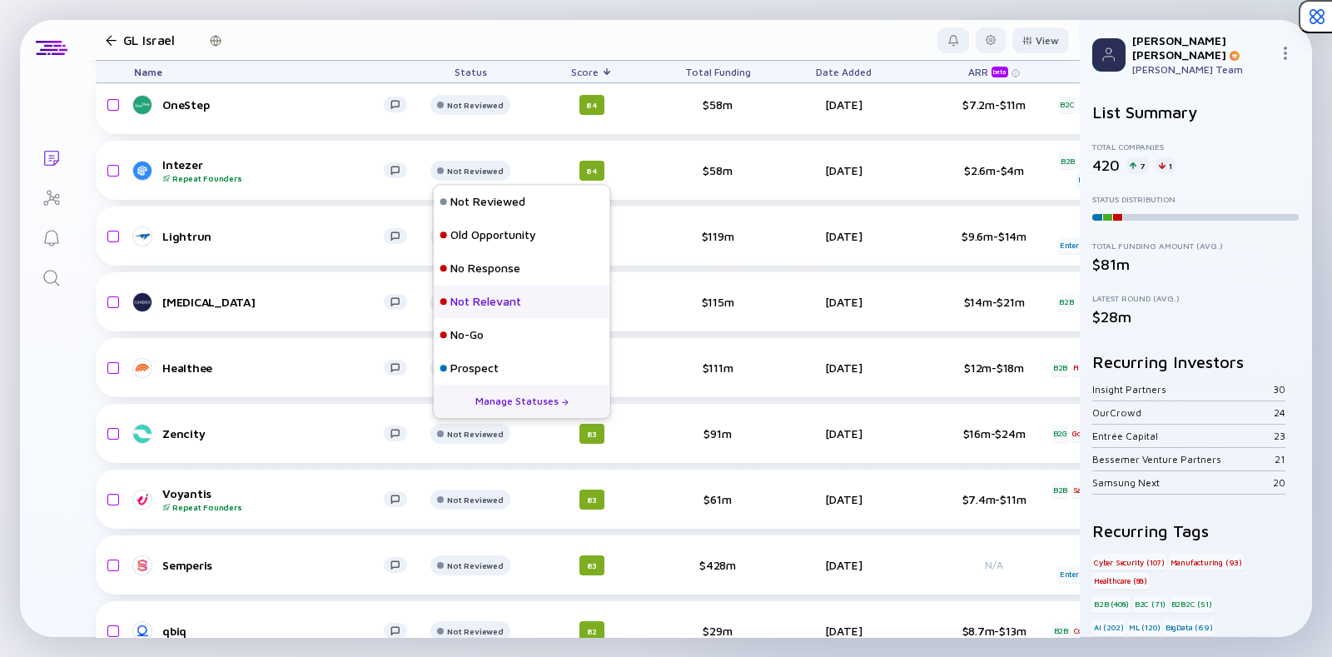
click at [494, 301] on div "Not Relevant" at bounding box center [485, 302] width 71 height 17
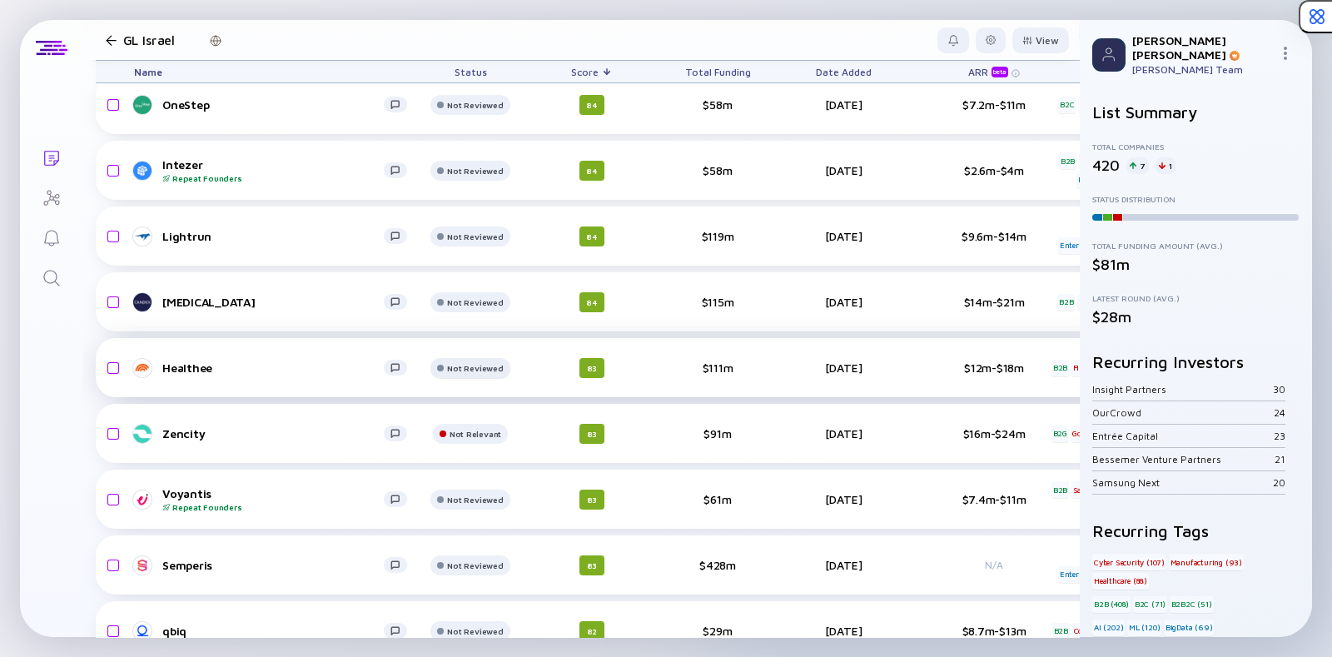
click at [467, 44] on div "Not Reviewed" at bounding box center [475, 39] width 56 height 10
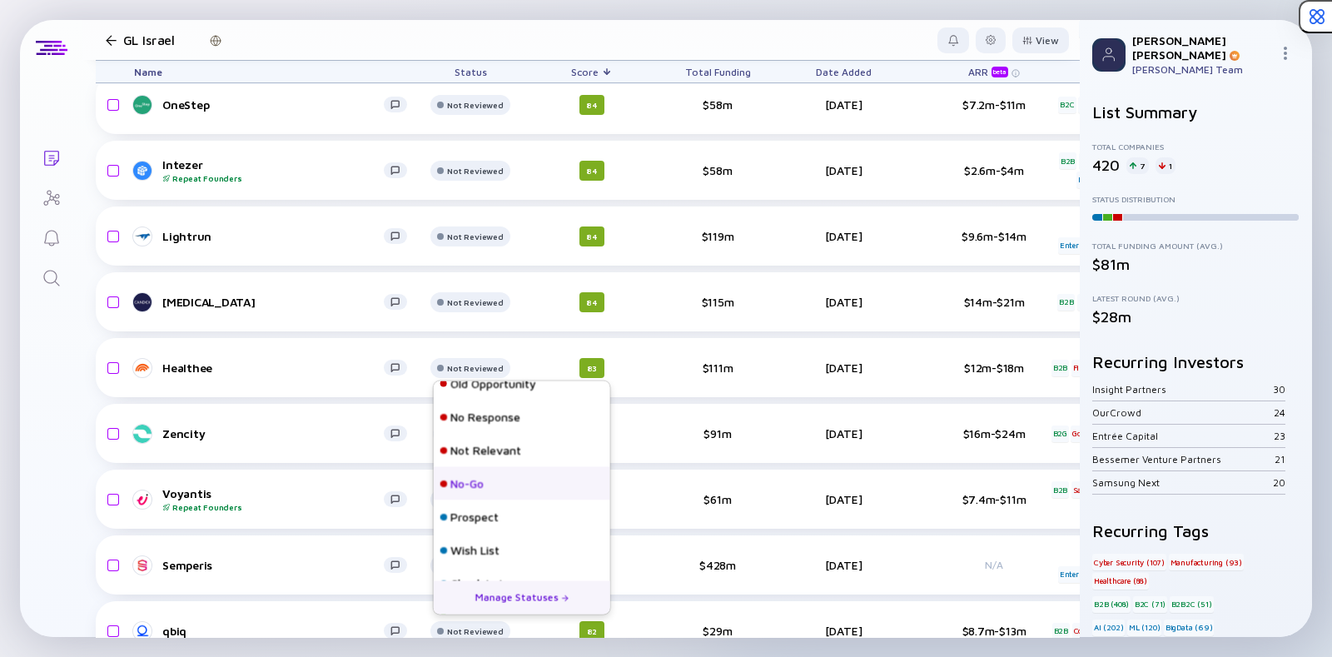
scroll to position [107, 0]
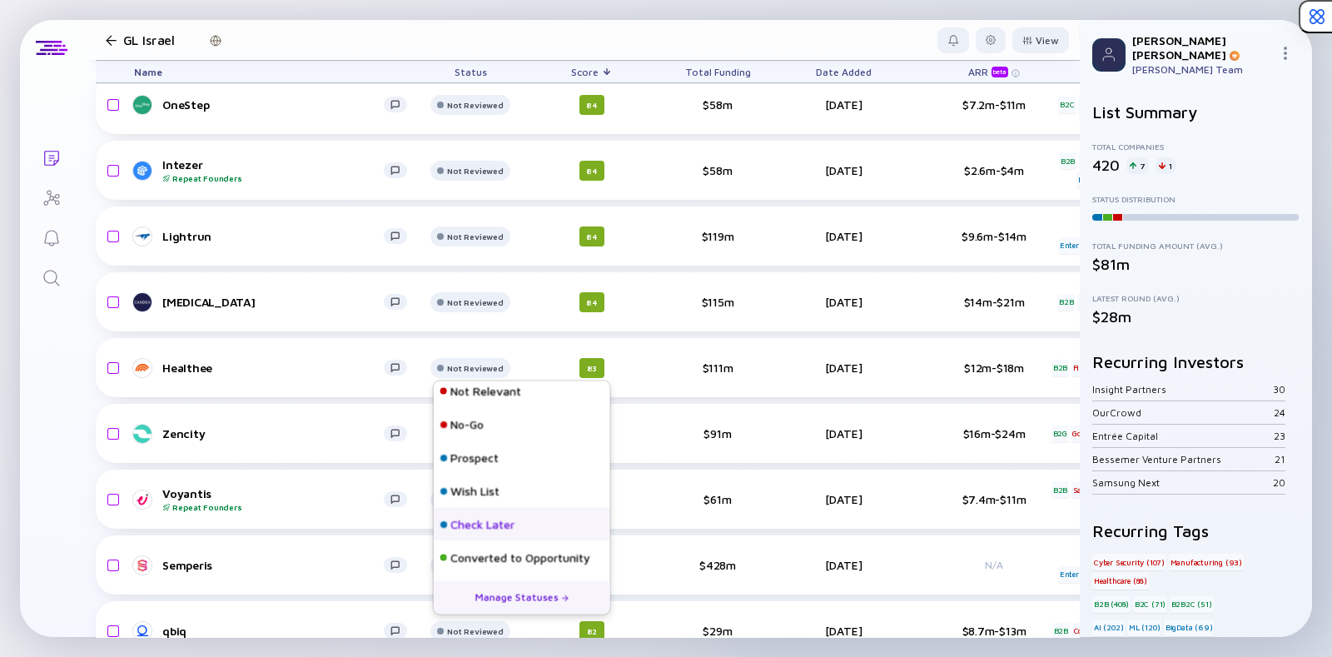
click at [511, 521] on div "Check Later" at bounding box center [482, 524] width 64 height 17
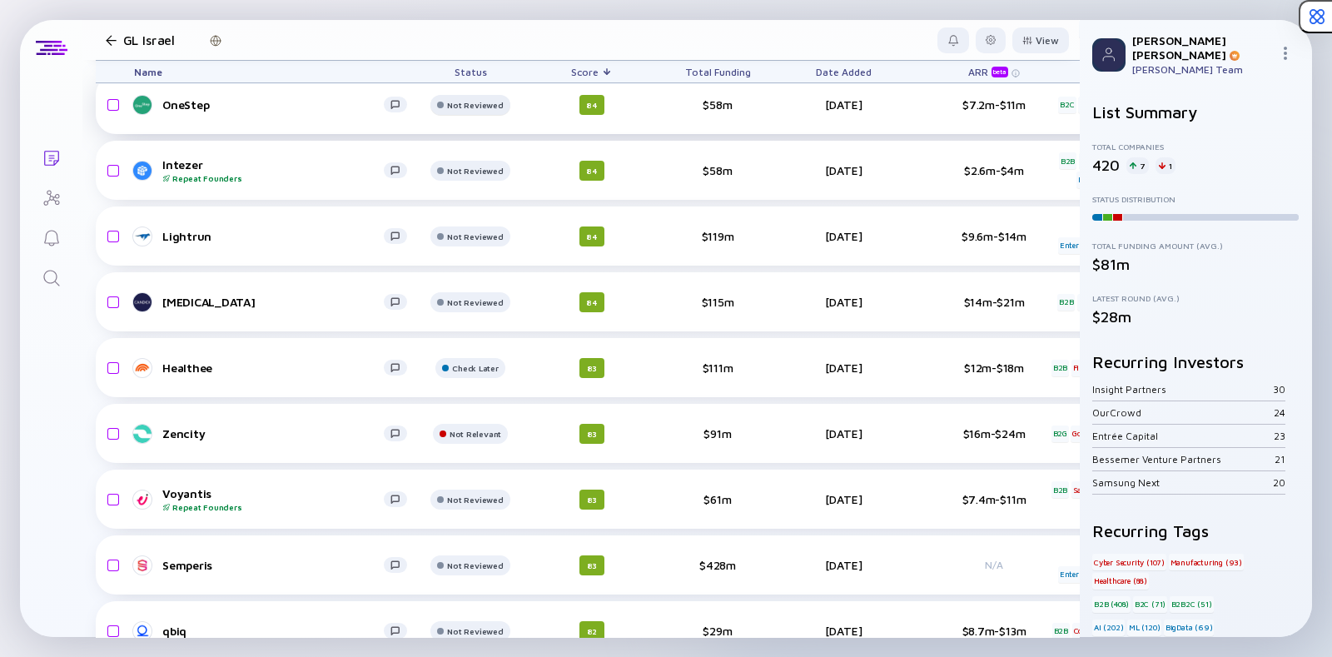
click at [483, 44] on div "Not Reviewed" at bounding box center [475, 39] width 56 height 10
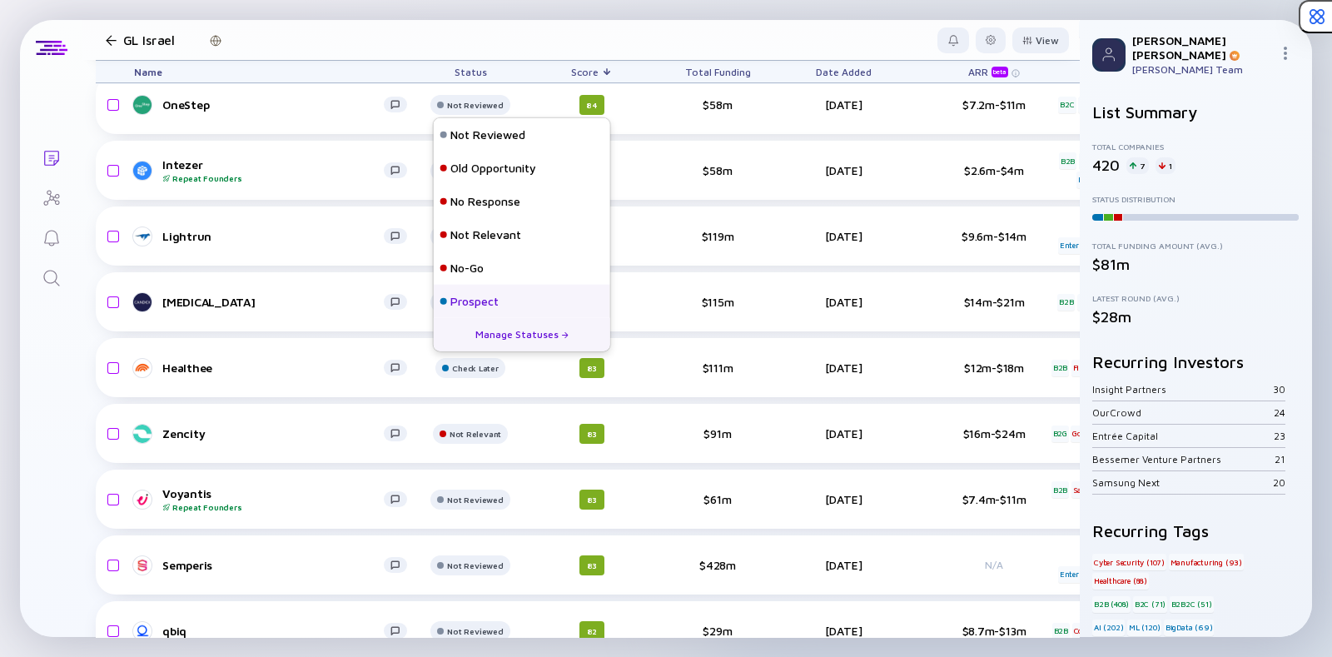
click at [483, 303] on div "Prospect" at bounding box center [474, 301] width 48 height 17
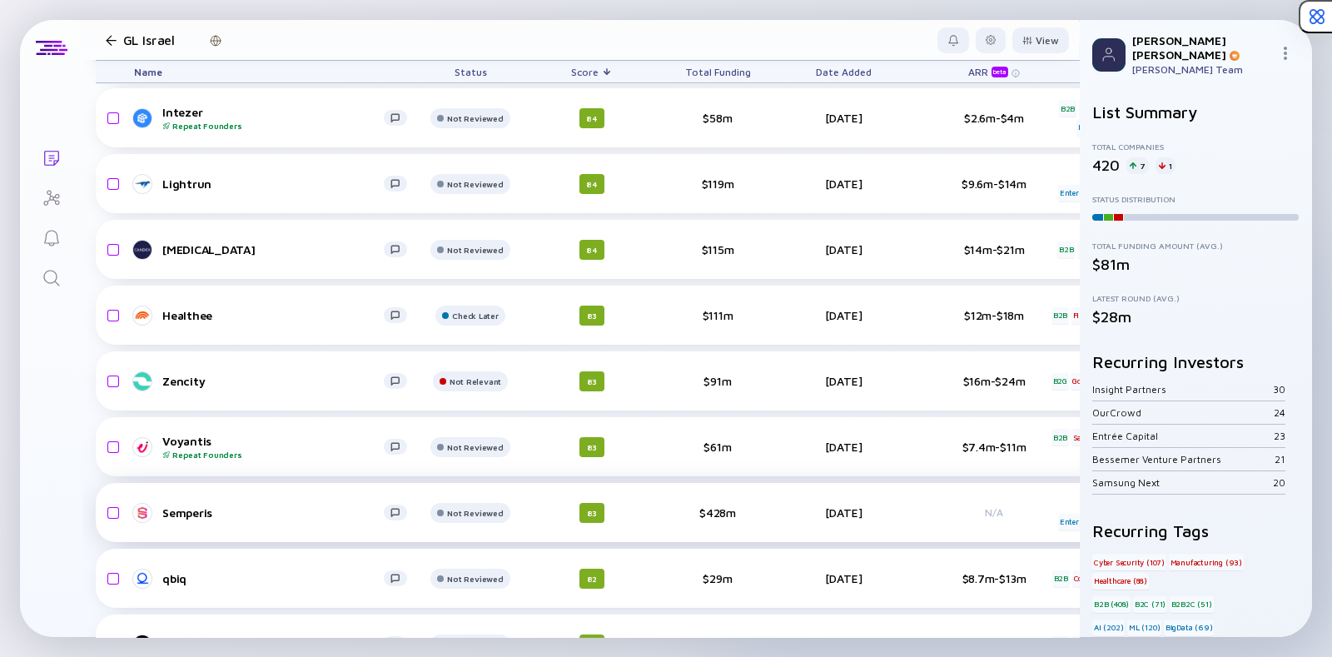
scroll to position [3728, 0]
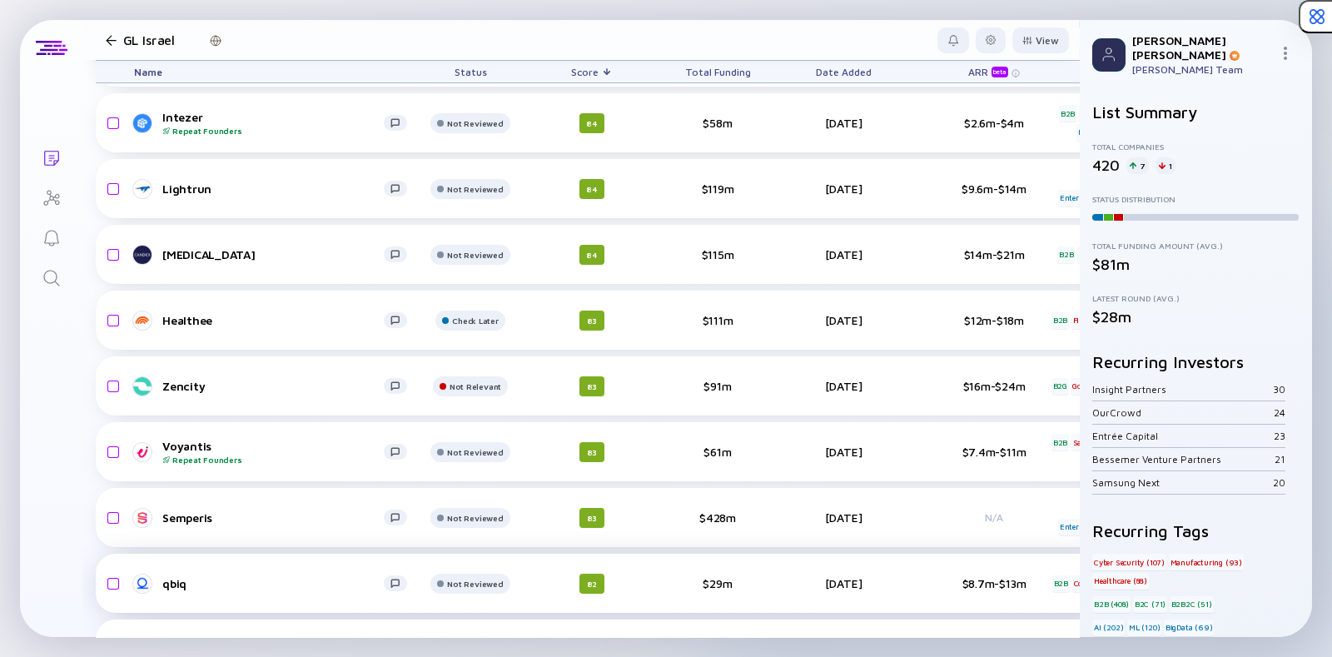
click at [176, 576] on div "qbiq" at bounding box center [272, 583] width 221 height 14
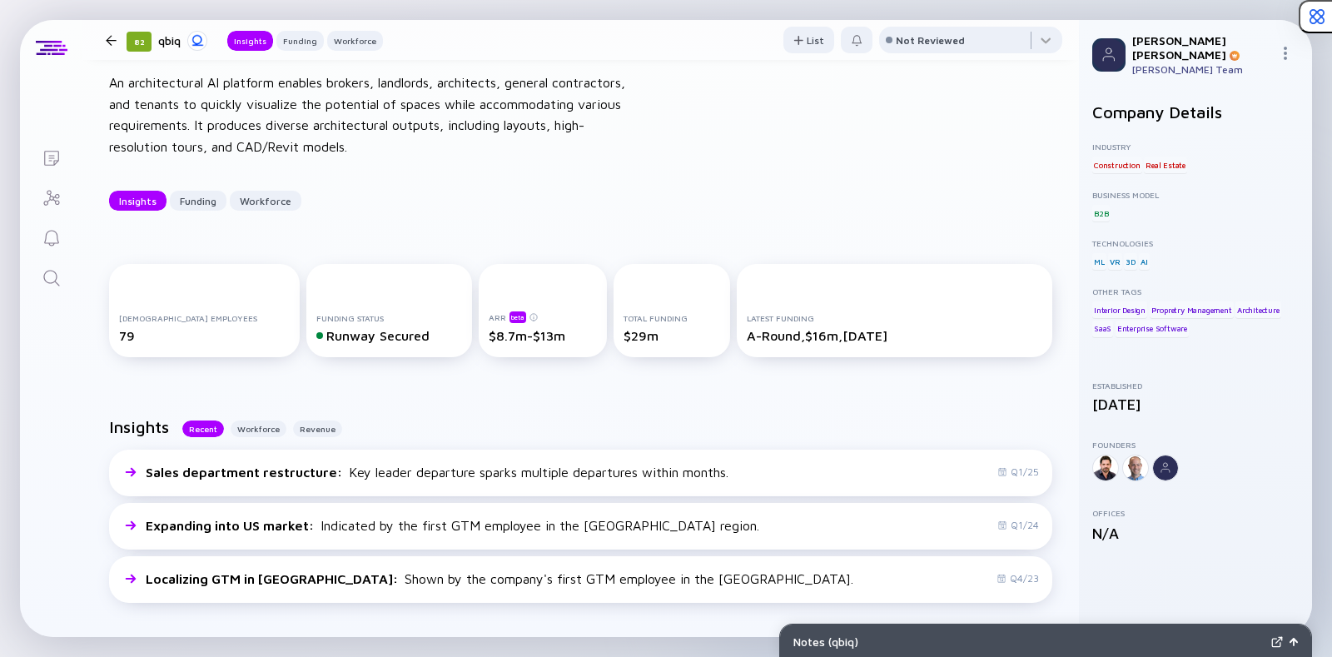
scroll to position [74, 0]
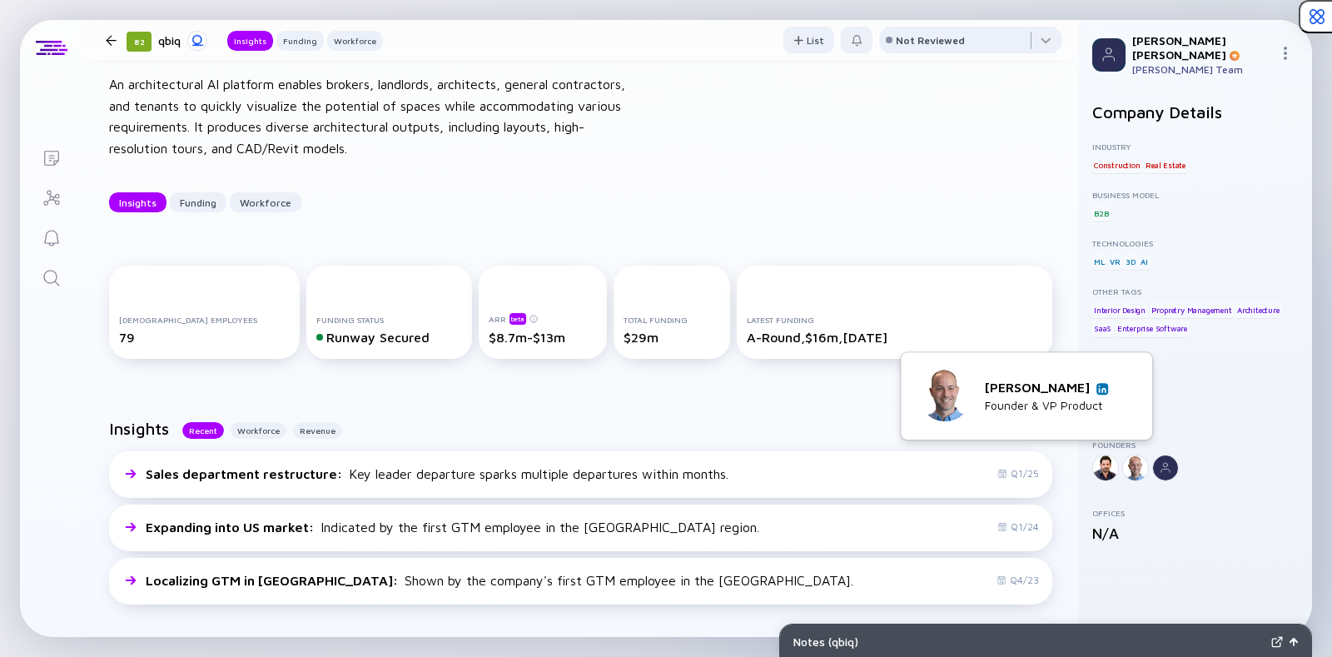
click at [1103, 389] on img at bounding box center [1102, 388] width 8 height 8
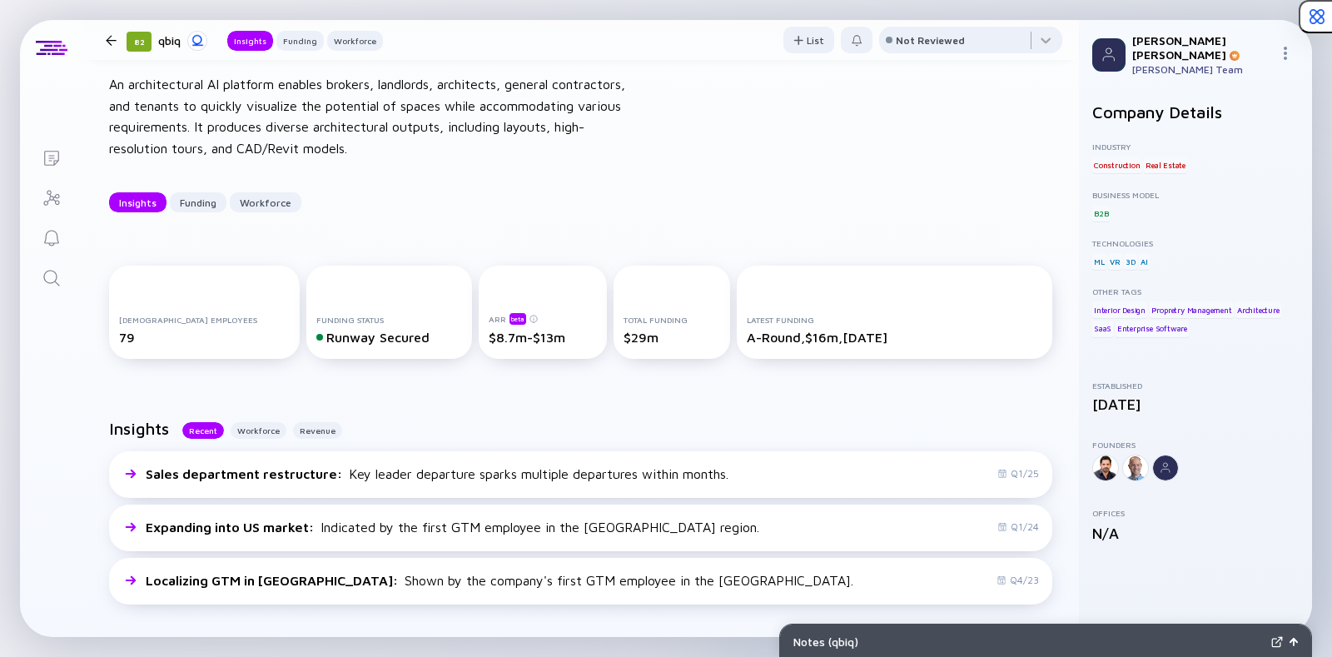
click at [106, 39] on div at bounding box center [111, 40] width 11 height 11
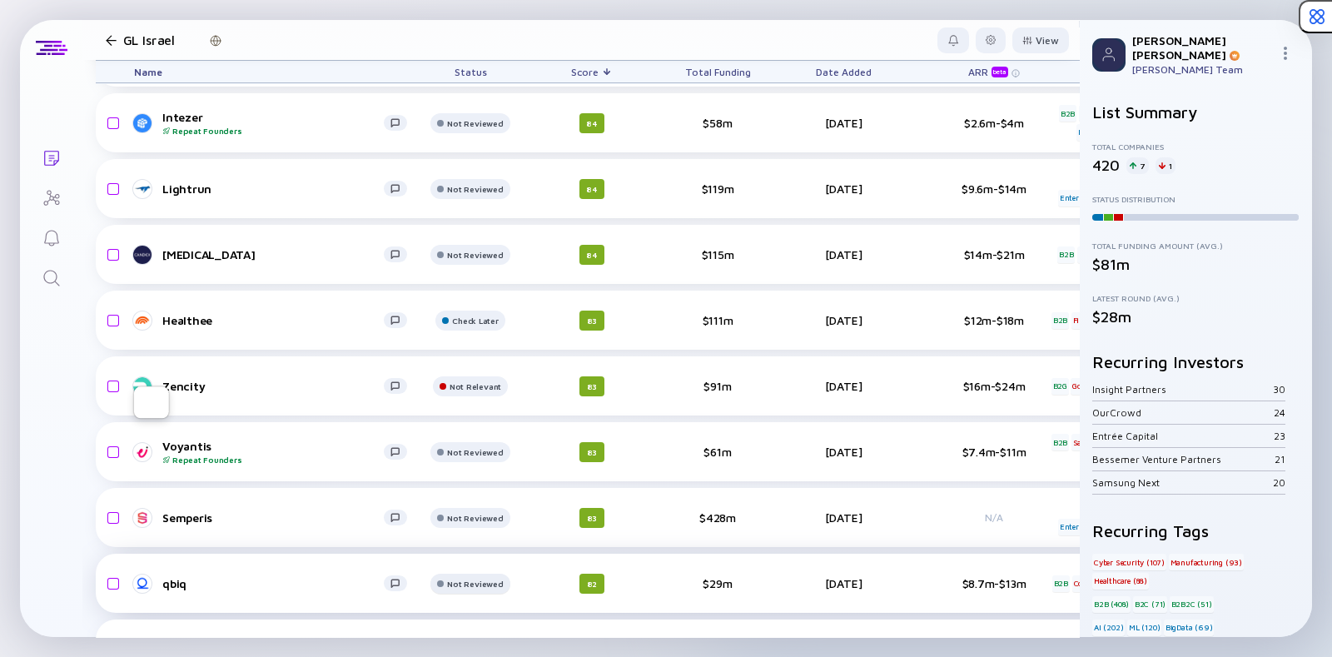
scroll to position [3807, 0]
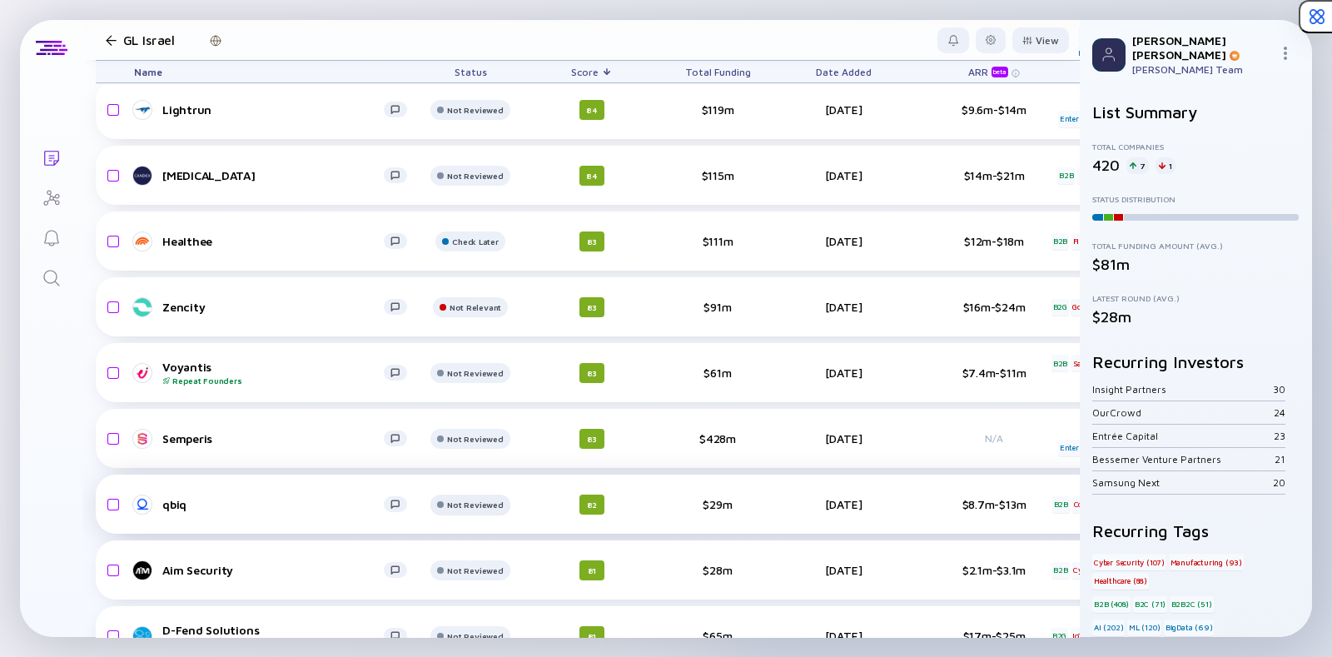
click at [444, 47] on div at bounding box center [440, 44] width 7 height 7
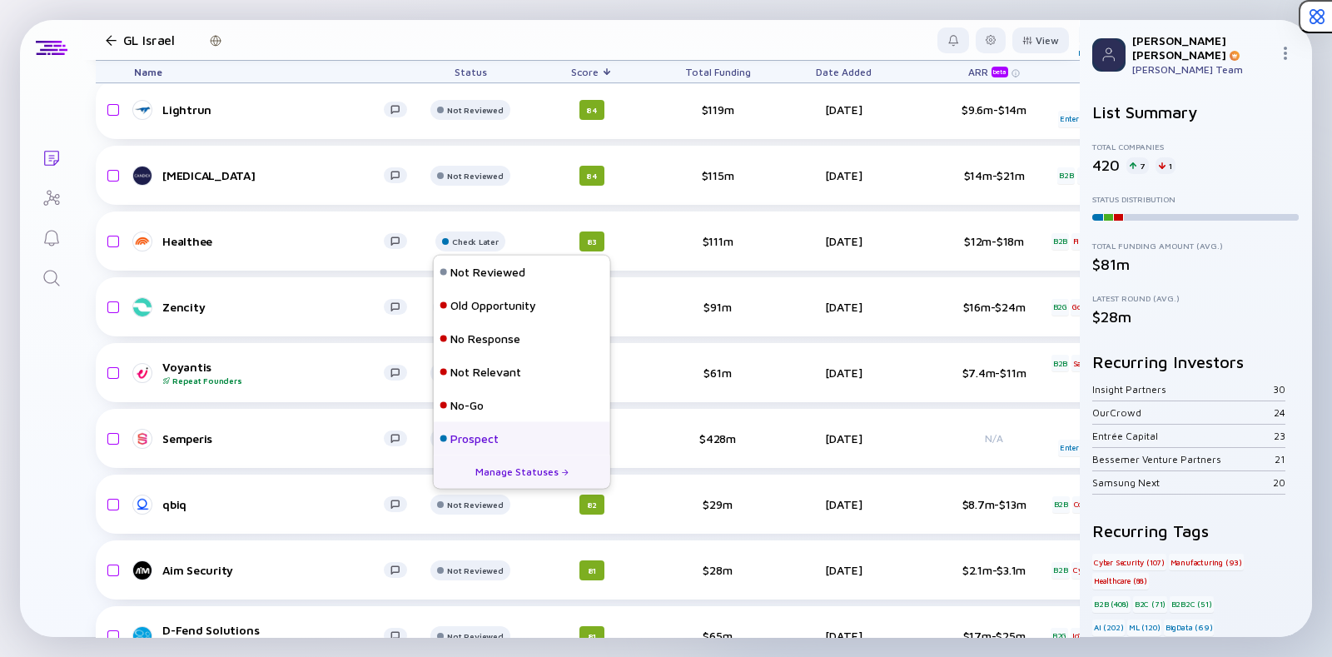
click at [455, 443] on div "Prospect" at bounding box center [474, 438] width 48 height 17
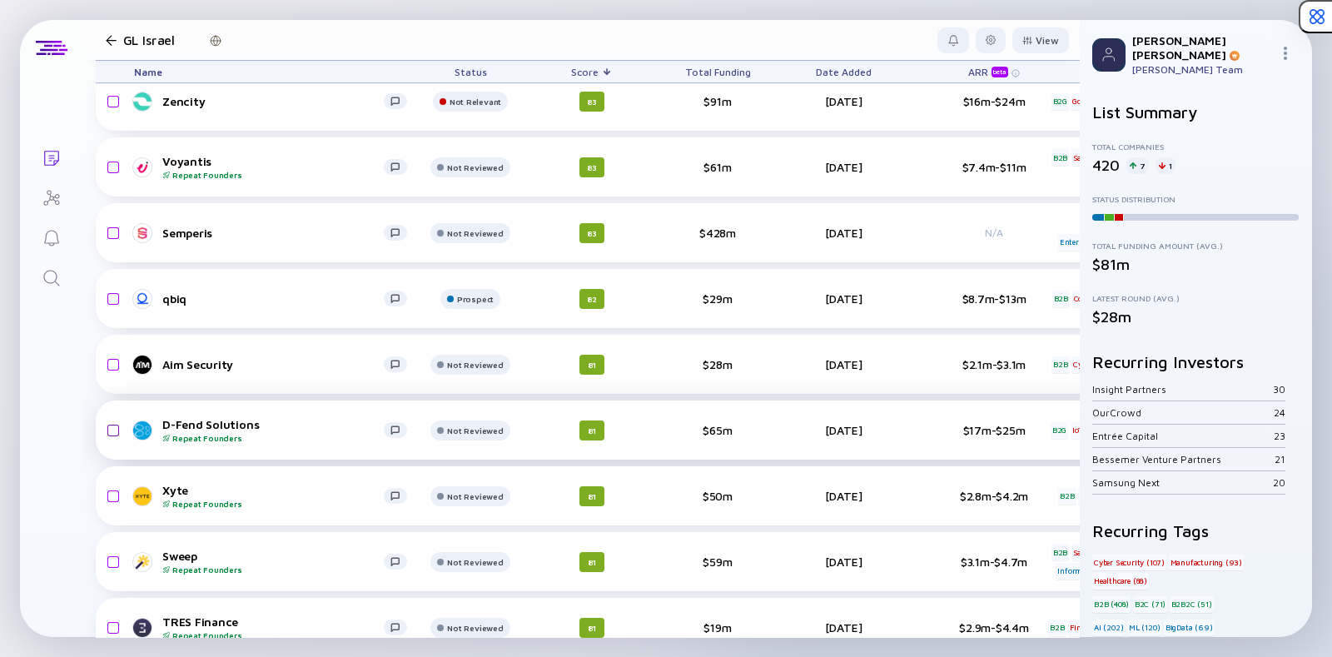
scroll to position [4015, 0]
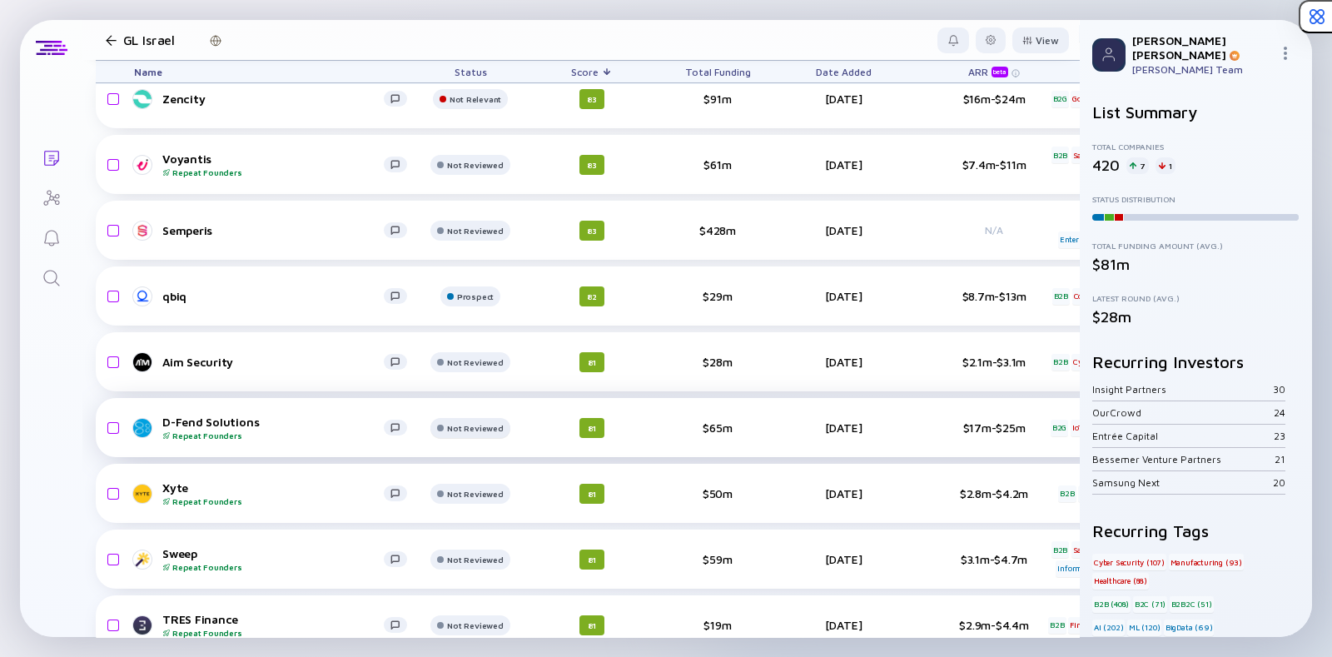
click at [484, 43] on div "Not Reviewed" at bounding box center [469, 33] width 69 height 20
click at [478, 57] on div at bounding box center [469, 39] width 69 height 33
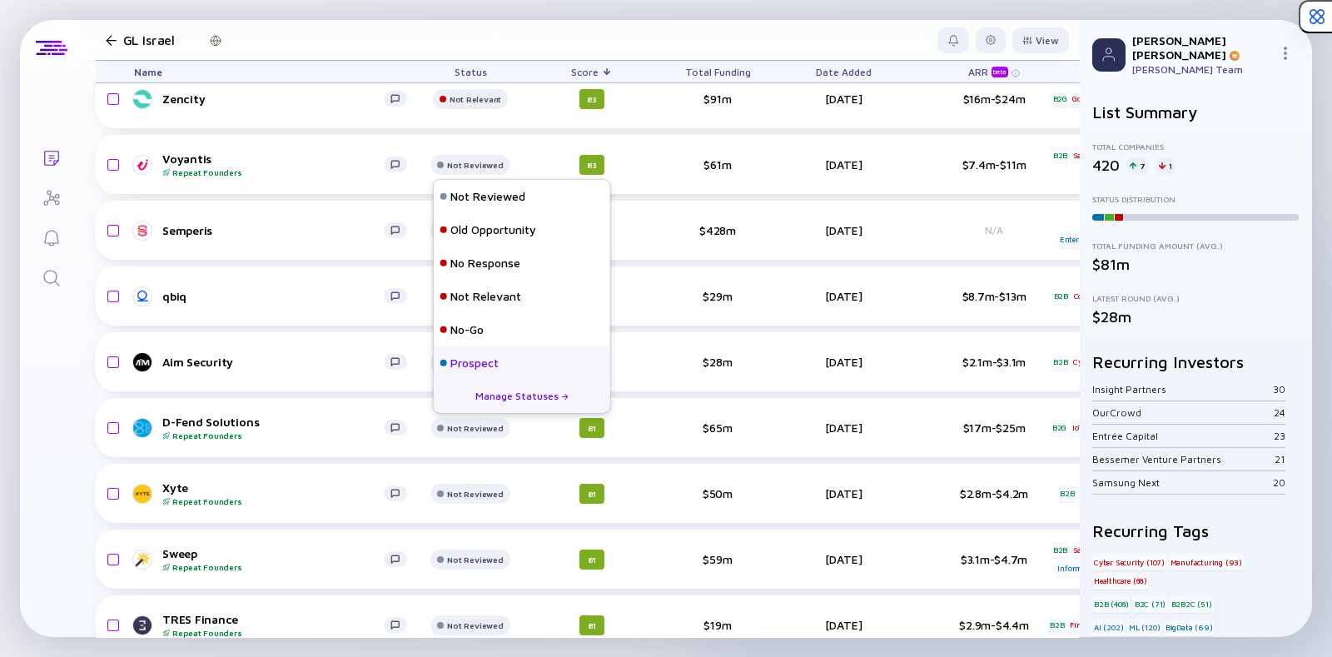
click at [456, 370] on div "Prospect" at bounding box center [474, 363] width 48 height 17
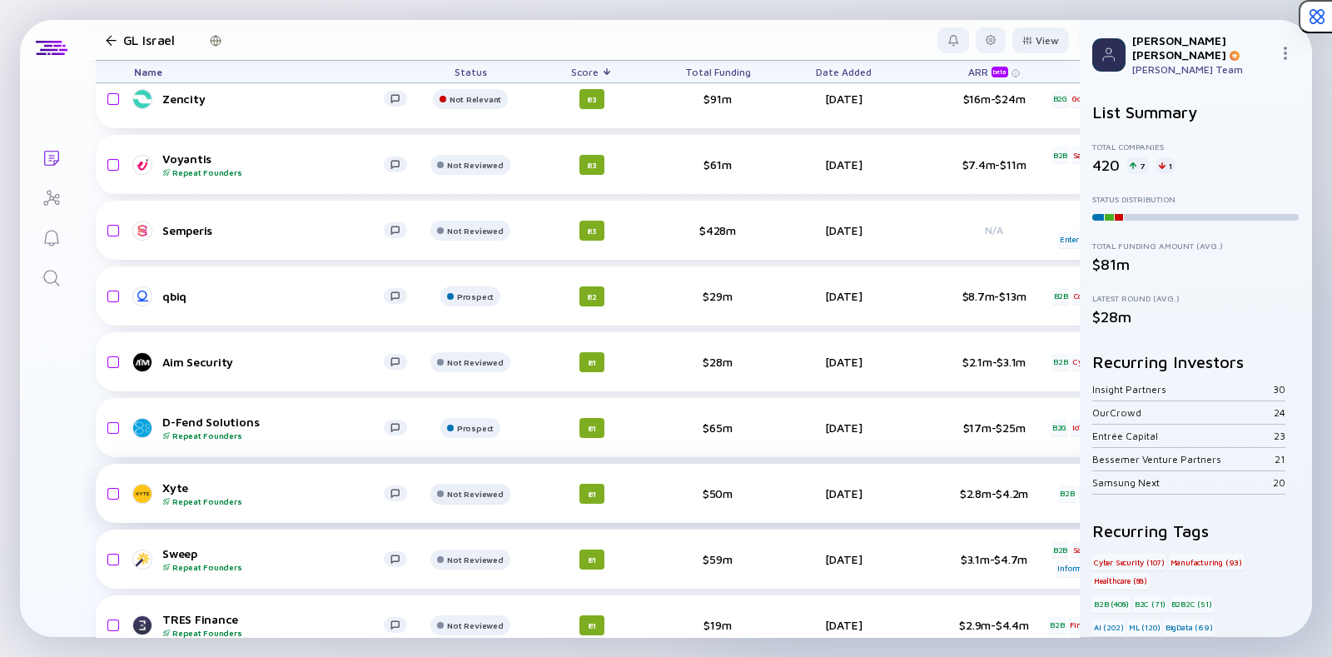
click at [454, 38] on div "Not Reviewed" at bounding box center [475, 33] width 46 height 10
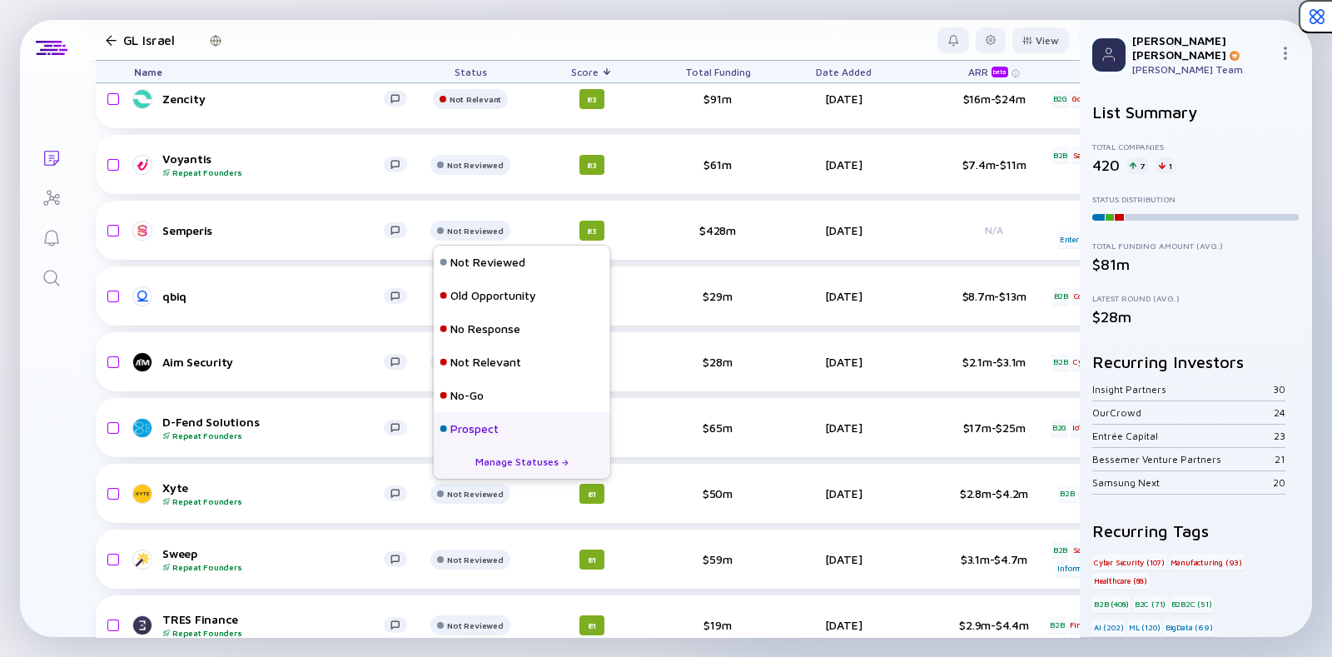
scroll to position [107, 0]
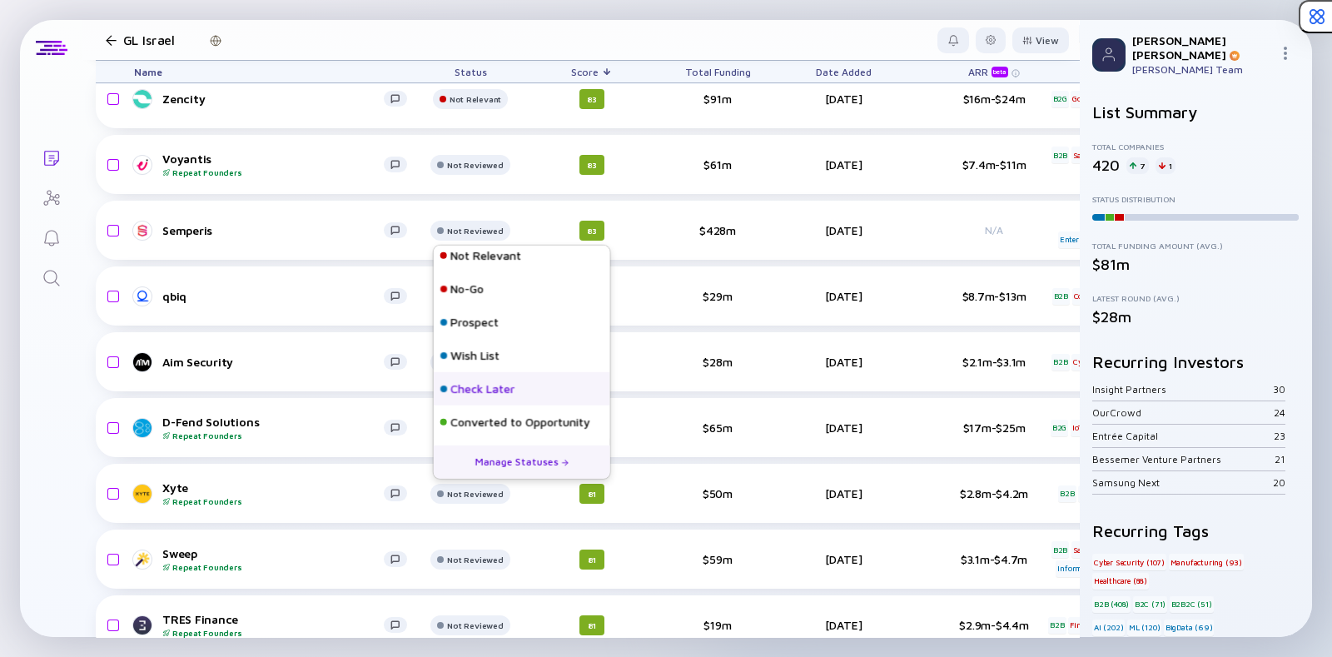
click at [454, 384] on div "Check Later" at bounding box center [482, 388] width 64 height 17
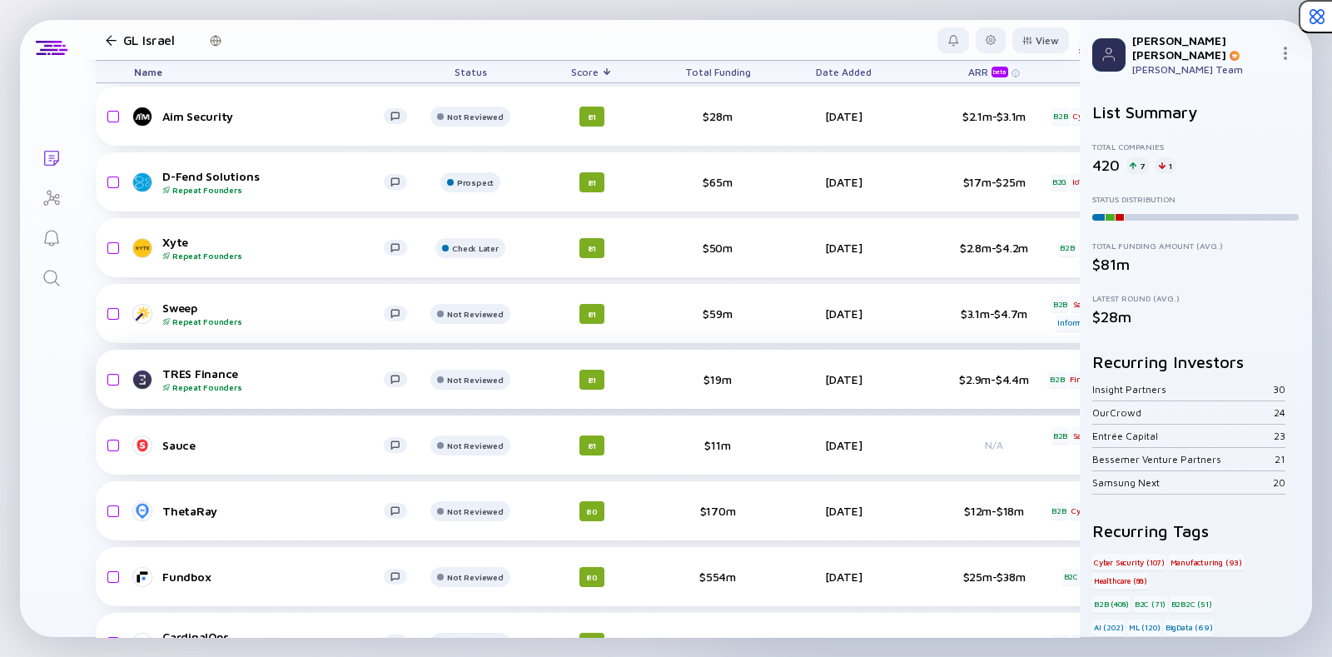
scroll to position [4263, 0]
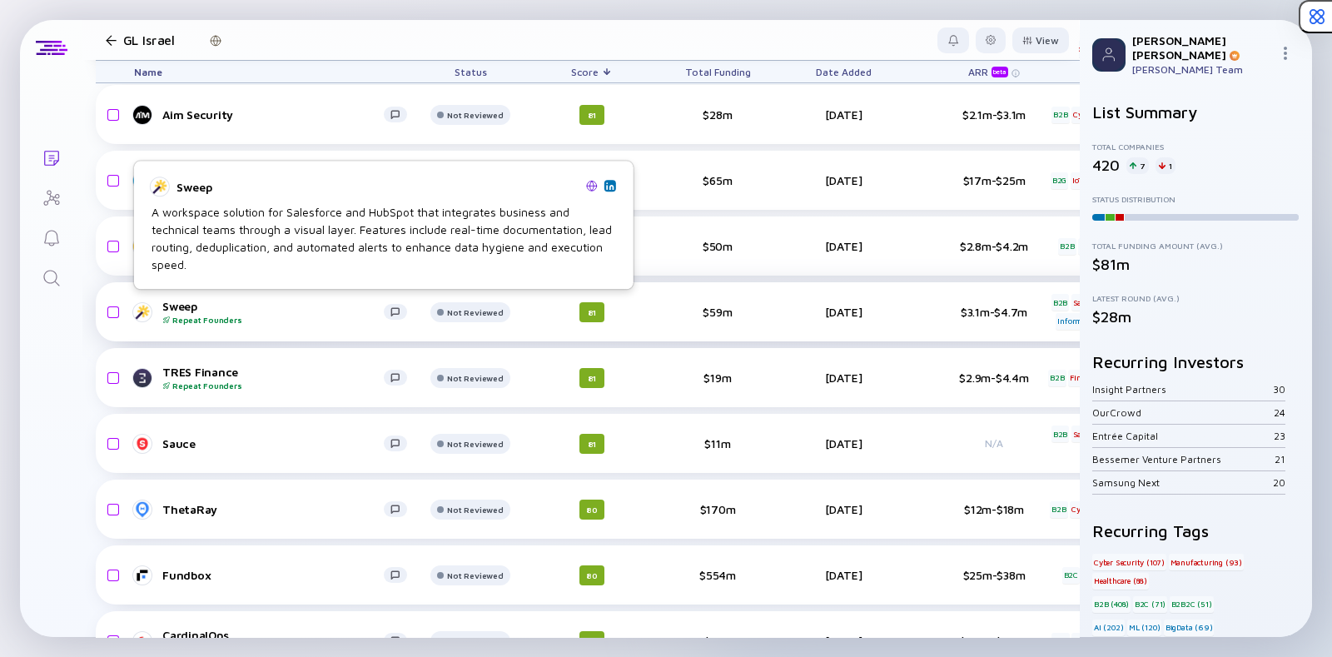
click at [177, 310] on div "Sweep Repeat Founders" at bounding box center [272, 312] width 221 height 26
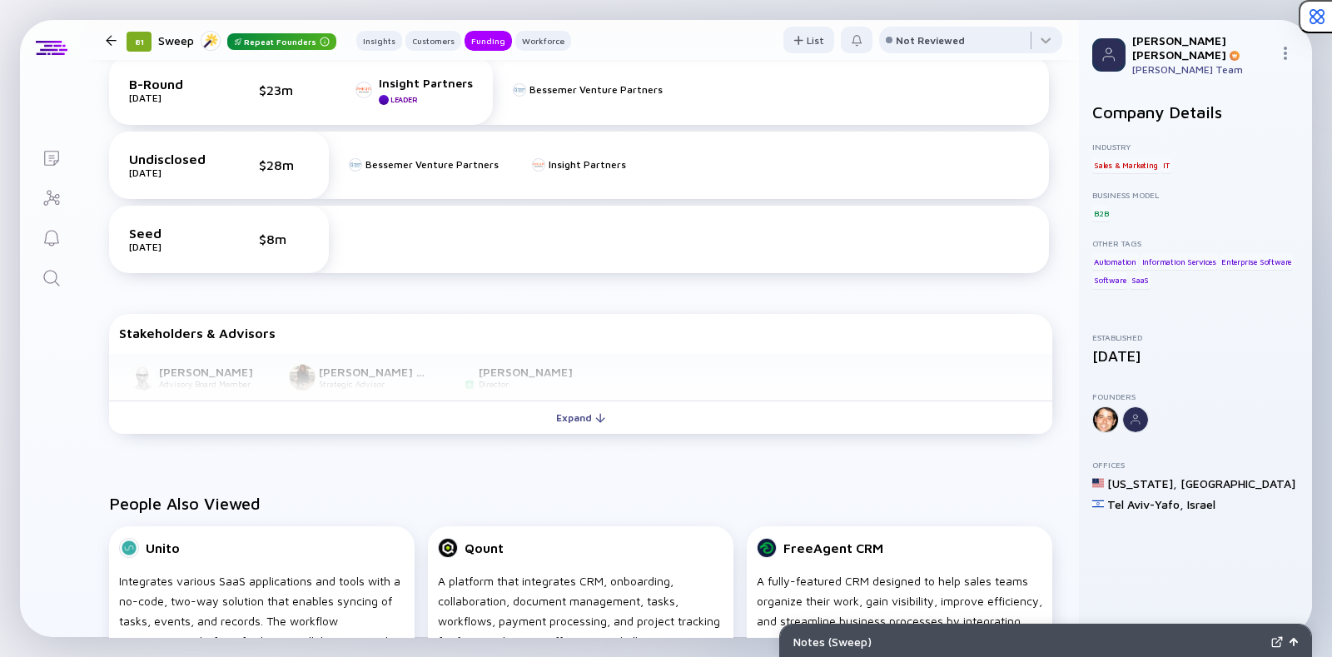
scroll to position [827, 0]
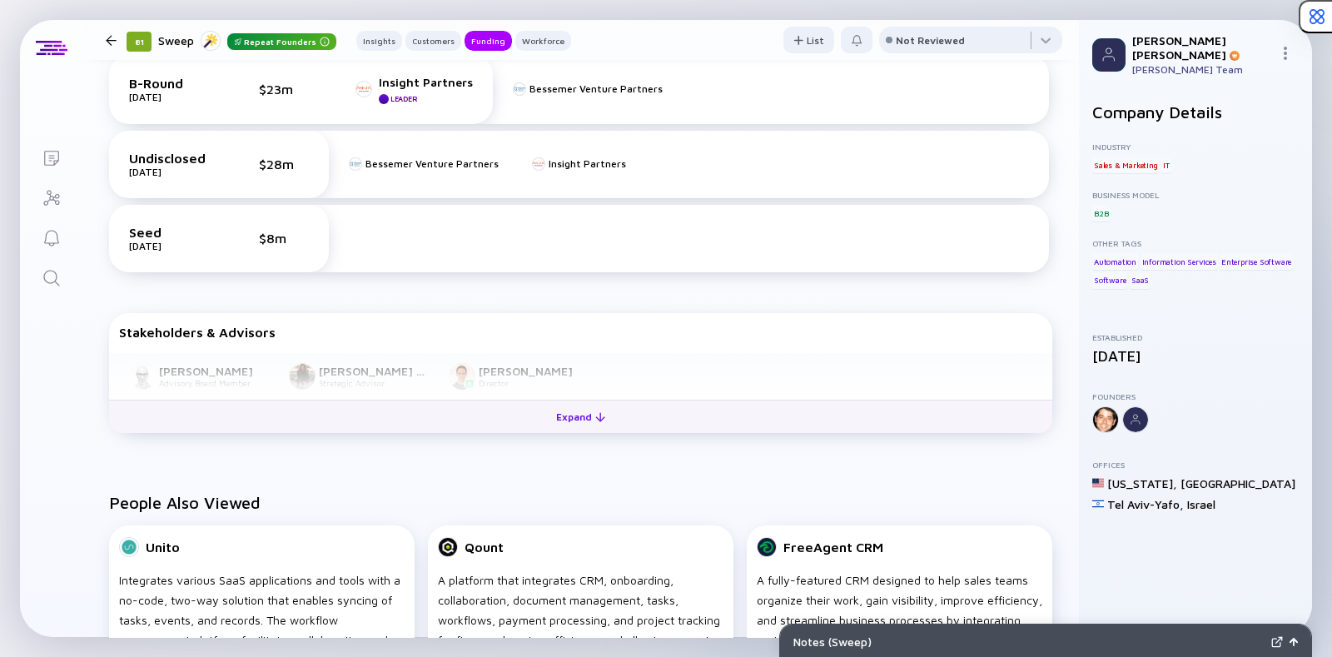
click at [452, 417] on button "Expand" at bounding box center [580, 415] width 943 height 33
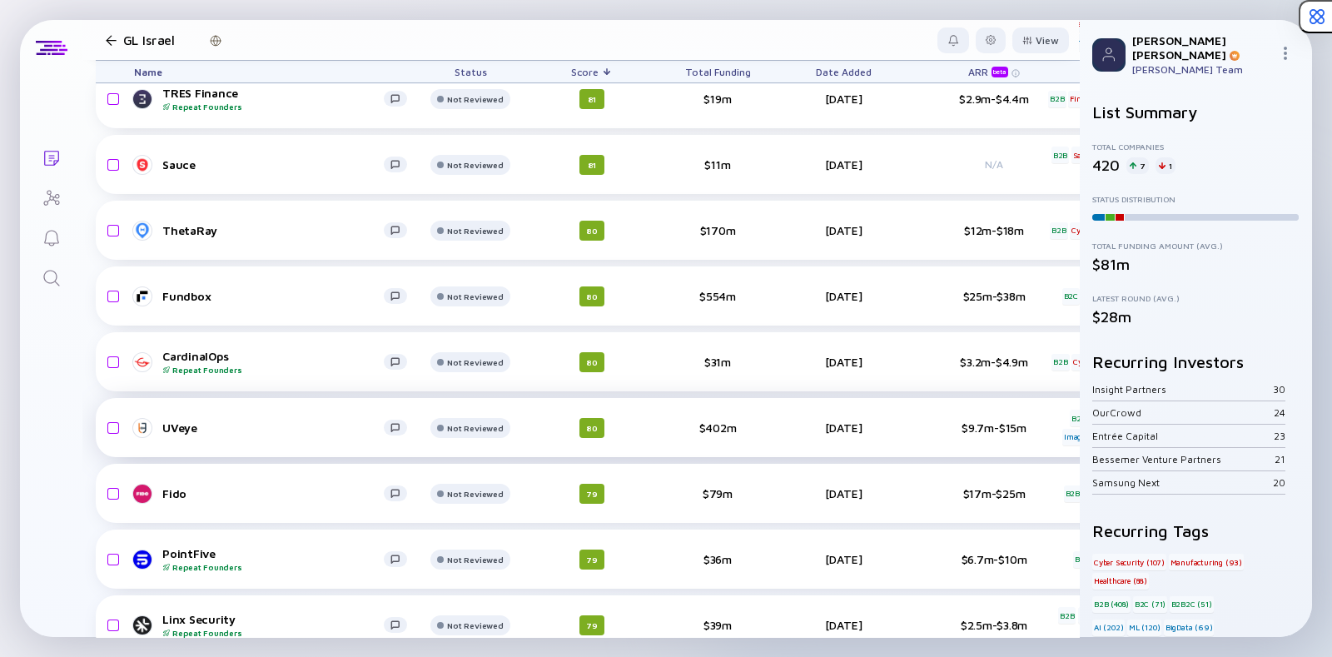
scroll to position [4595, 0]
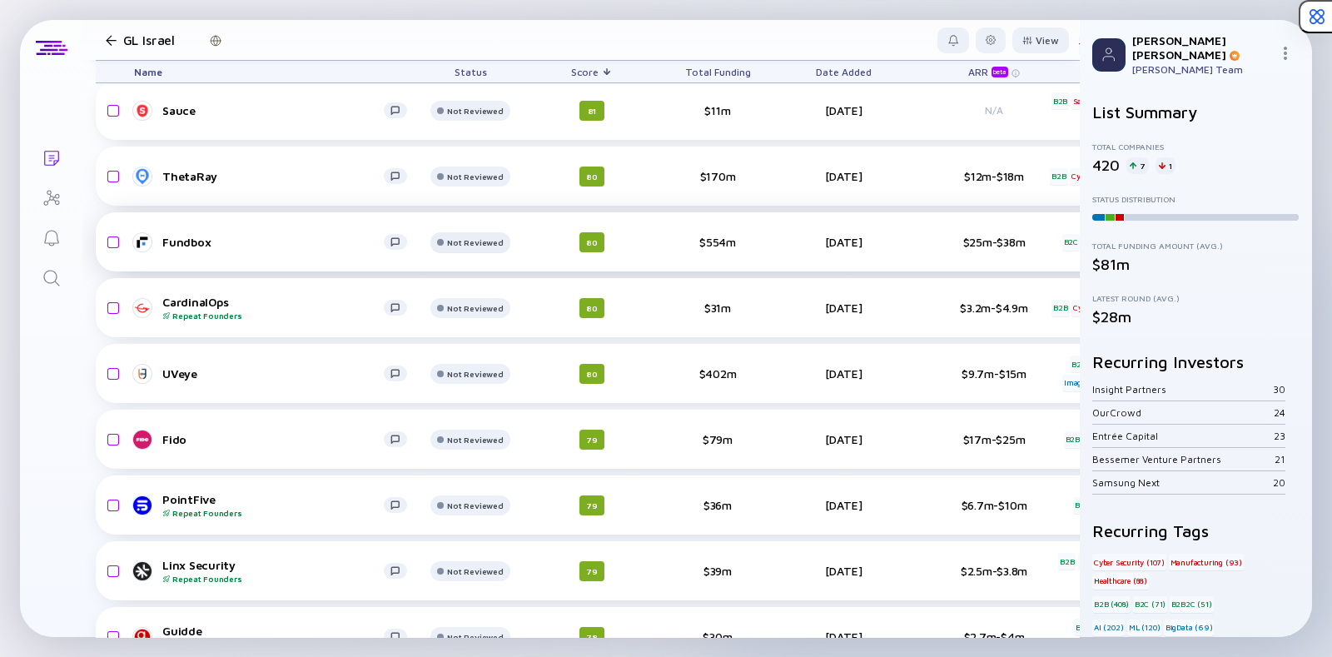
click at [460, 68] on div at bounding box center [469, 51] width 79 height 33
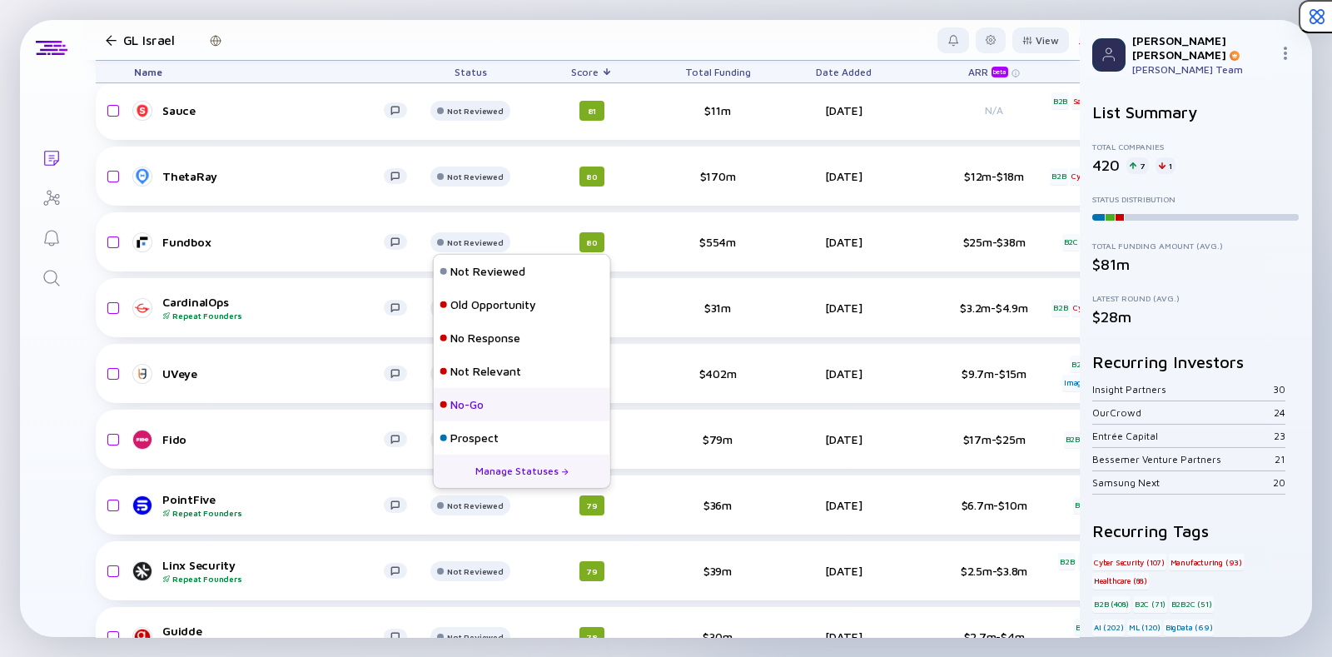
scroll to position [95, 0]
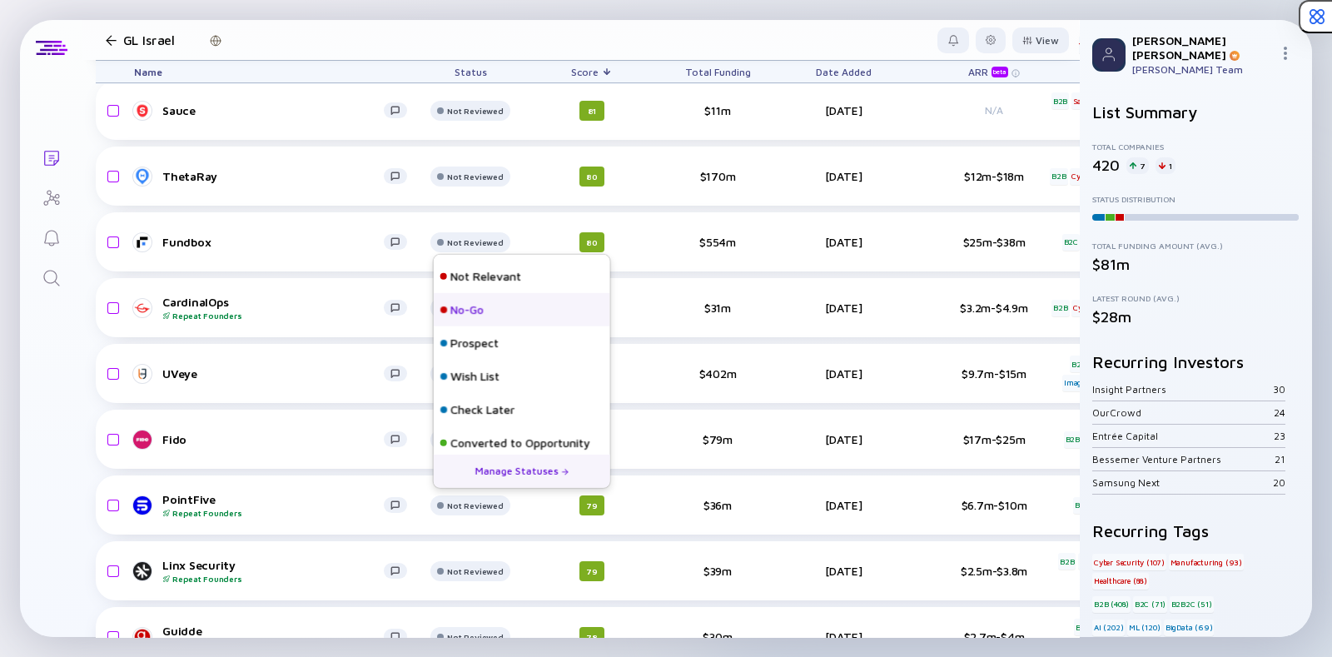
click at [457, 409] on div "Check Later" at bounding box center [482, 409] width 64 height 17
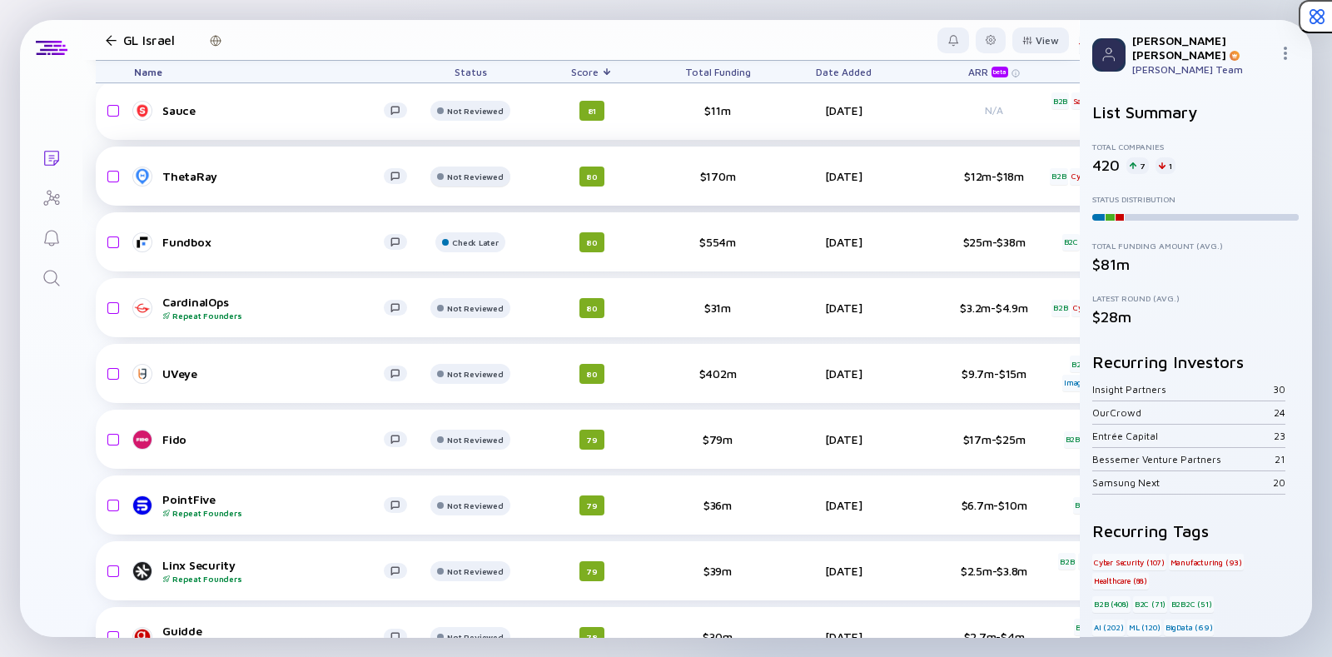
click at [458, 50] on div "Not Reviewed" at bounding box center [475, 45] width 56 height 10
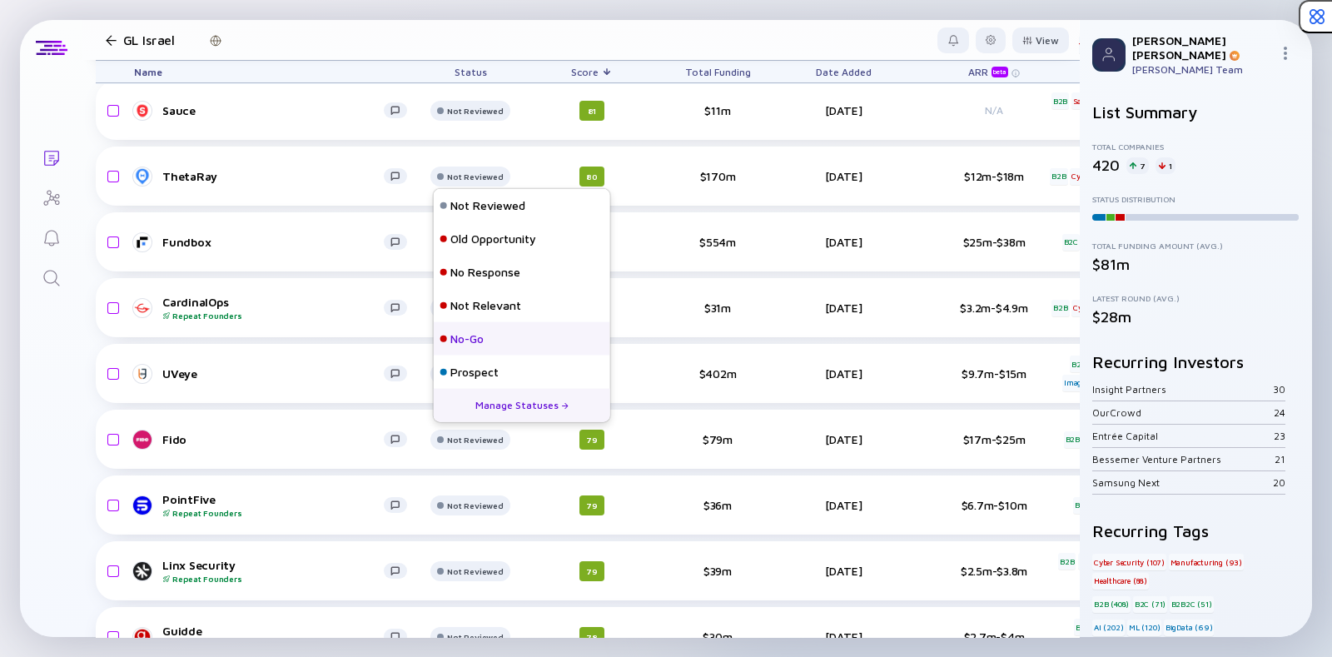
scroll to position [107, 0]
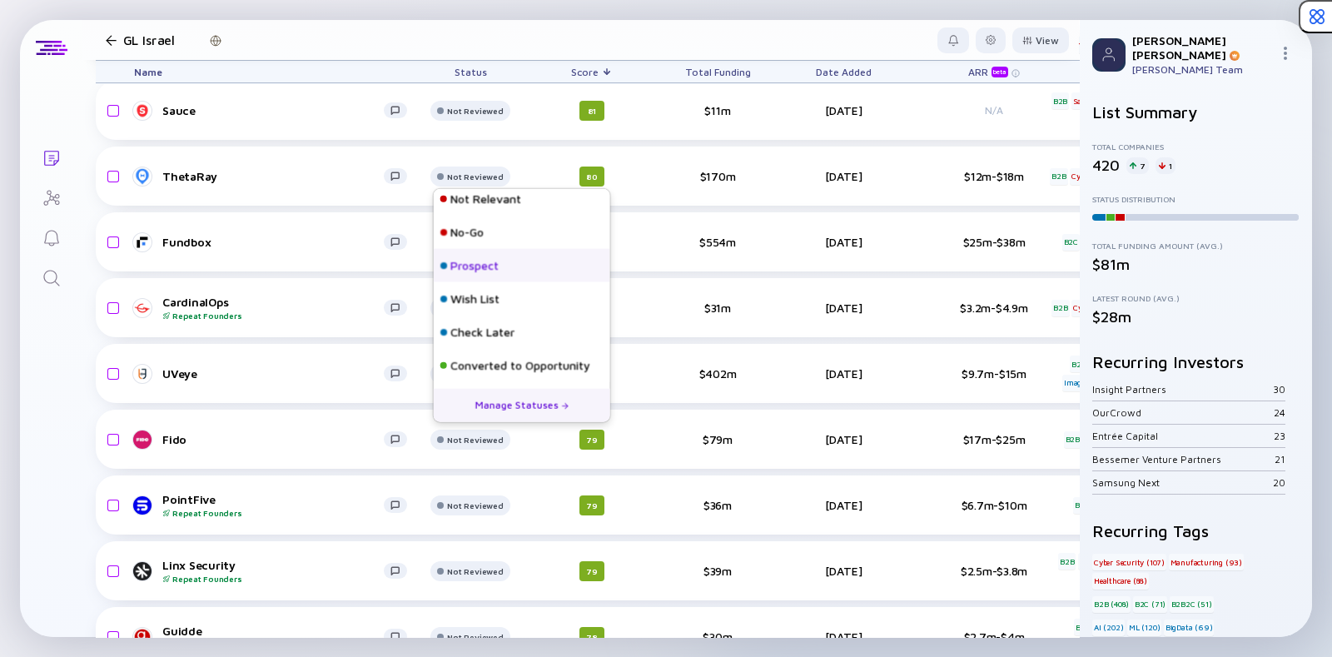
click at [458, 267] on div "Prospect" at bounding box center [474, 265] width 48 height 17
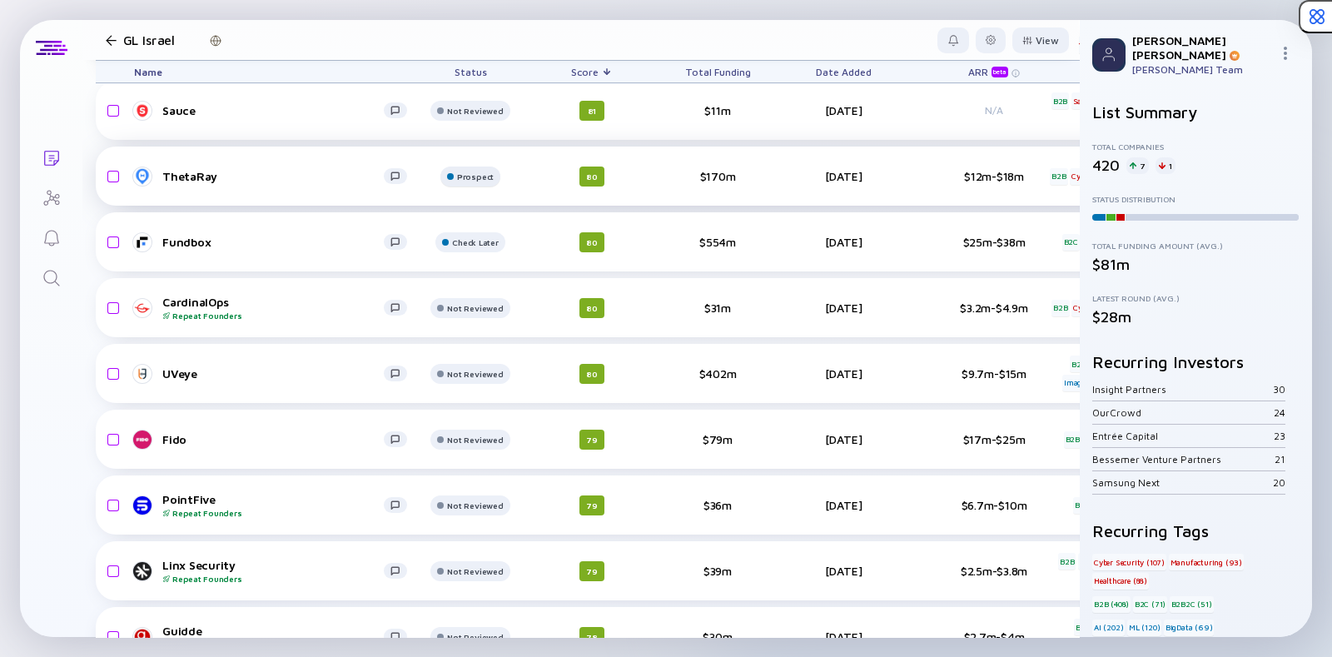
click at [462, 50] on div "Prospect" at bounding box center [475, 45] width 56 height 10
click at [325, 257] on div "Fundbox Check Later 80 $554m Jul 10, 2025 $25m-$38m B2C Finance ML headcount-fu…" at bounding box center [979, 241] width 1766 height 59
click at [485, 50] on div "Check Later" at bounding box center [475, 45] width 56 height 10
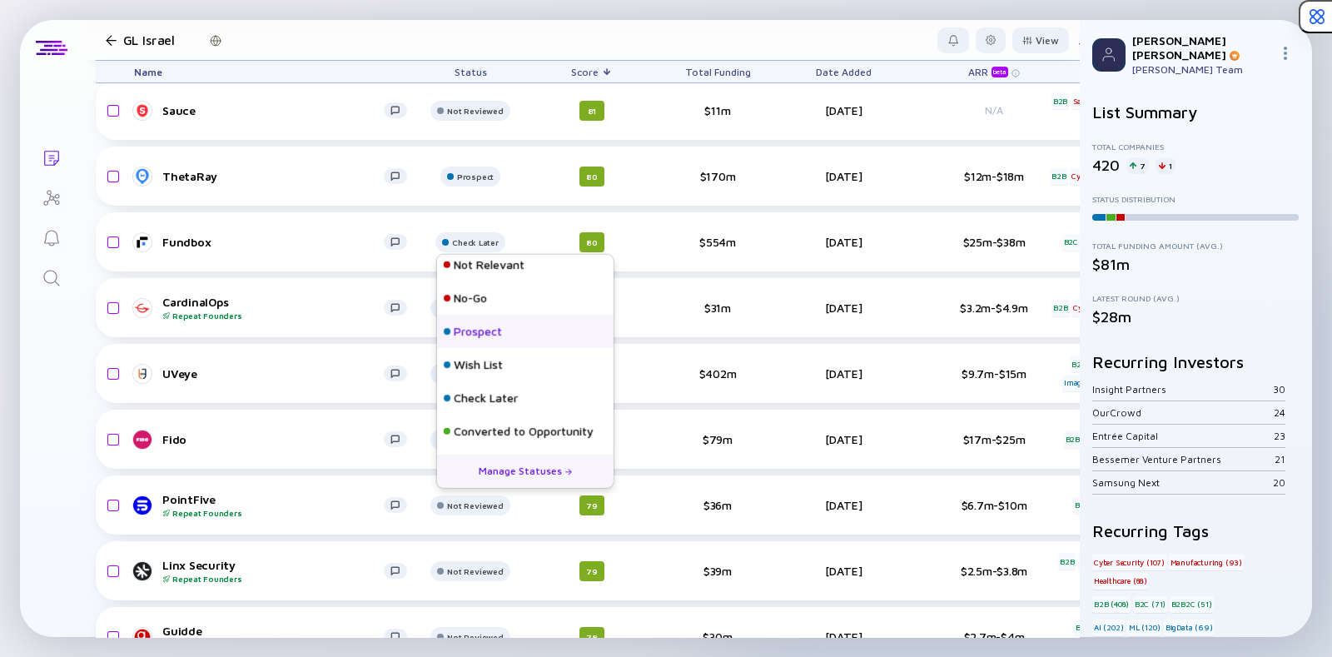
click at [476, 335] on div "Prospect" at bounding box center [478, 331] width 48 height 17
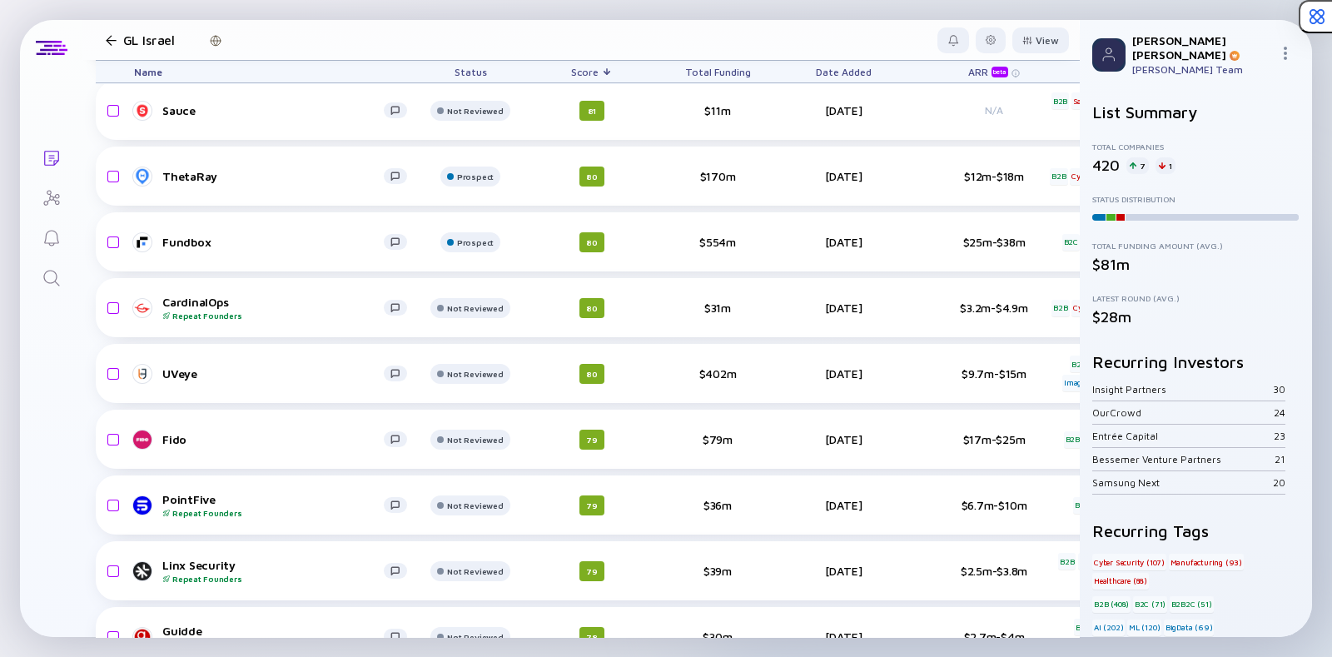
scroll to position [4699, 0]
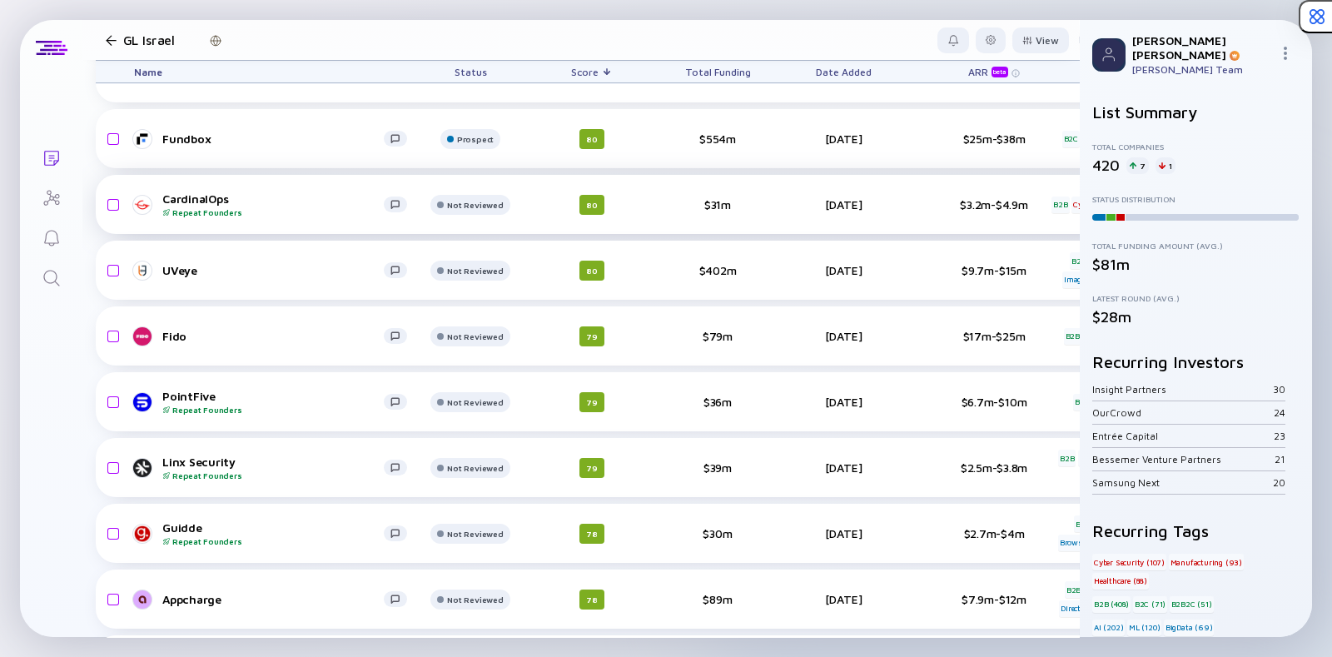
click at [179, 203] on div "CardinalOps Repeat Founders" at bounding box center [272, 204] width 221 height 26
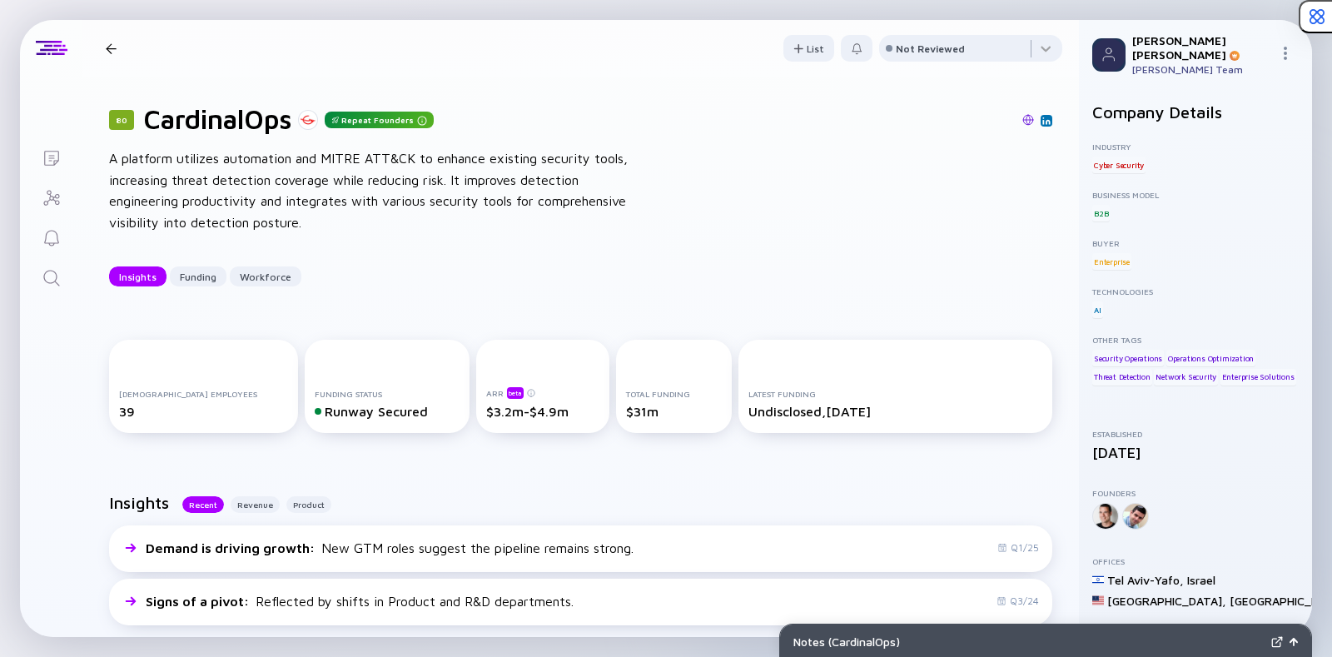
click at [1022, 118] on img at bounding box center [1028, 120] width 12 height 12
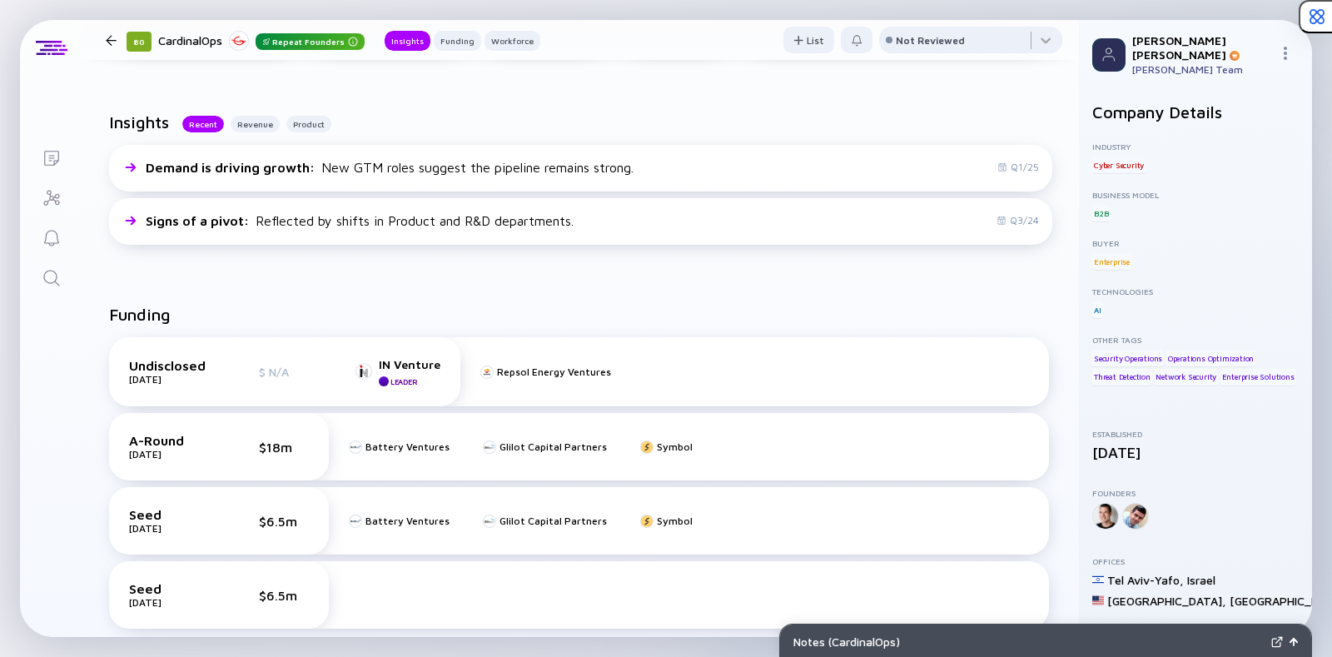
scroll to position [424, 0]
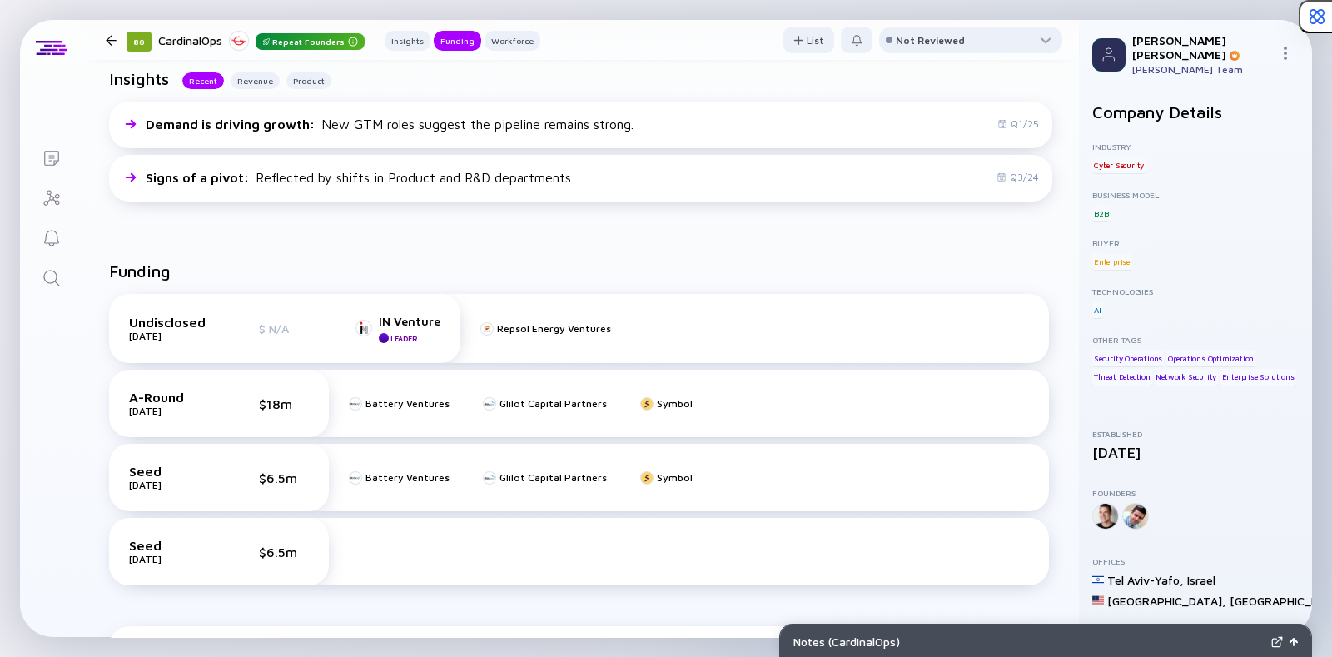
click at [107, 31] on div "80 CardinalOps Repeat Founders Insights Funding Workforce" at bounding box center [319, 40] width 441 height 22
click at [109, 37] on div at bounding box center [111, 40] width 11 height 11
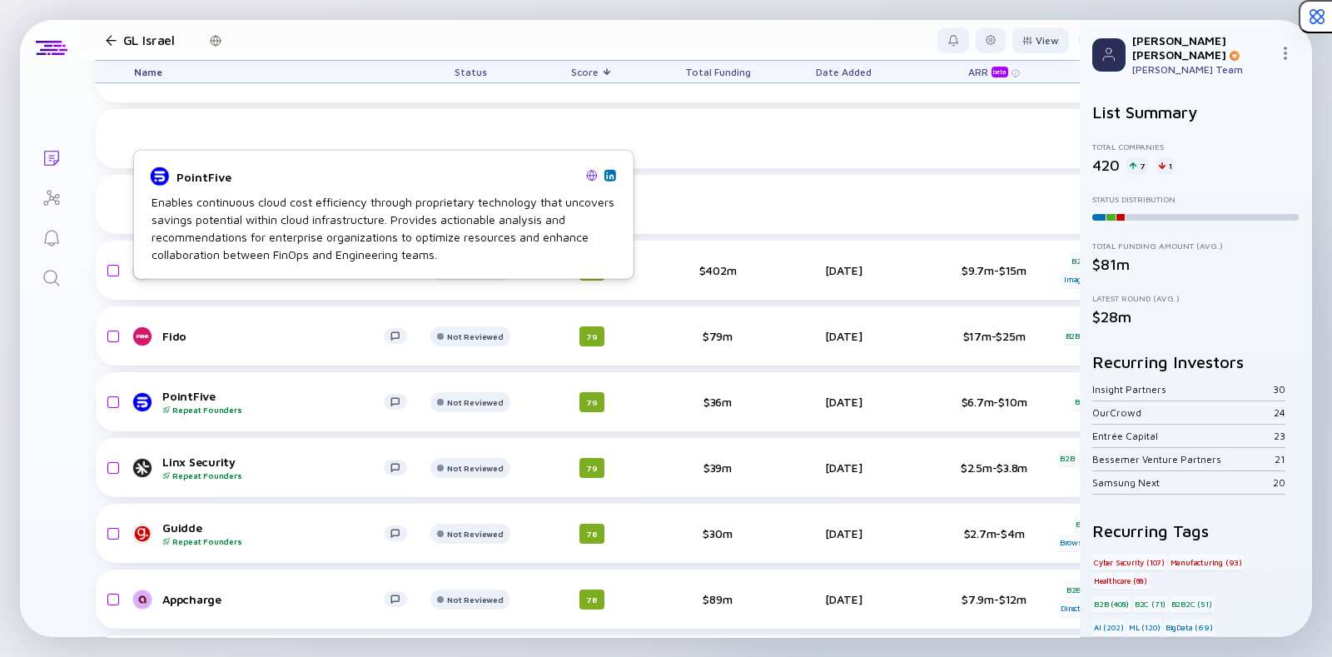
scroll to position [4969, 0]
